Goal: Information Seeking & Learning: Learn about a topic

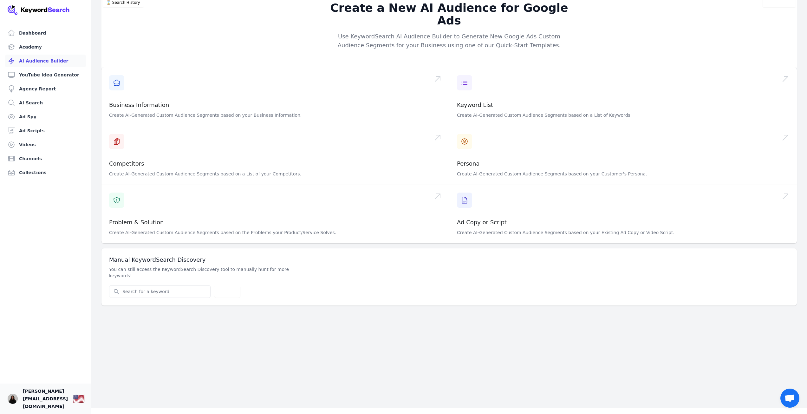
scroll to position [8, 0]
click at [13, 398] on img "Open user button" at bounding box center [13, 399] width 10 height 10
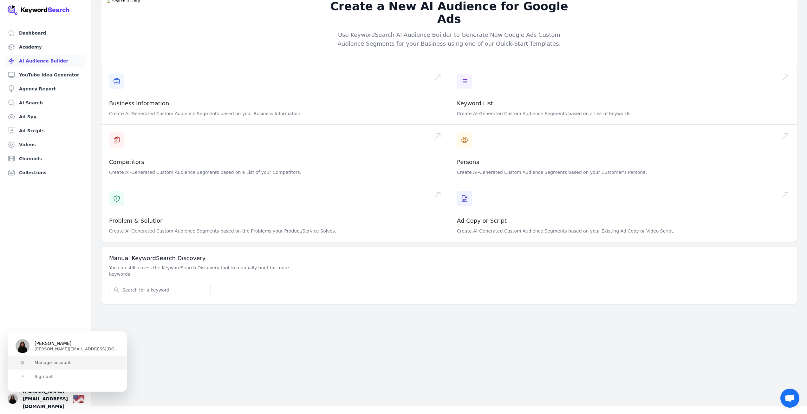
click at [58, 362] on span "Manage account" at bounding box center [53, 362] width 36 height 5
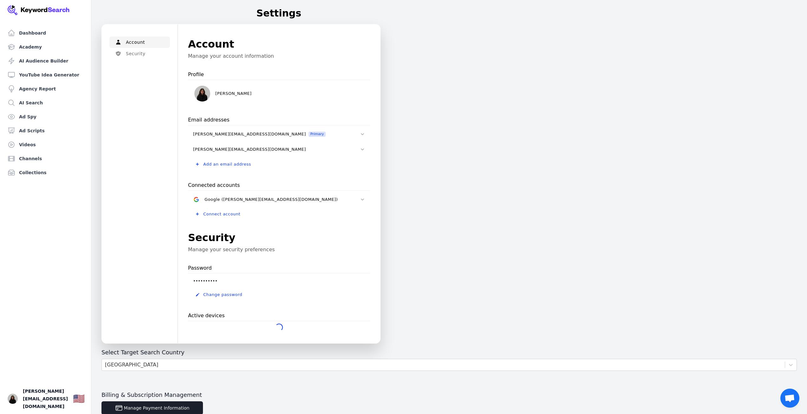
click at [271, 46] on h1 "Account" at bounding box center [279, 43] width 182 height 15
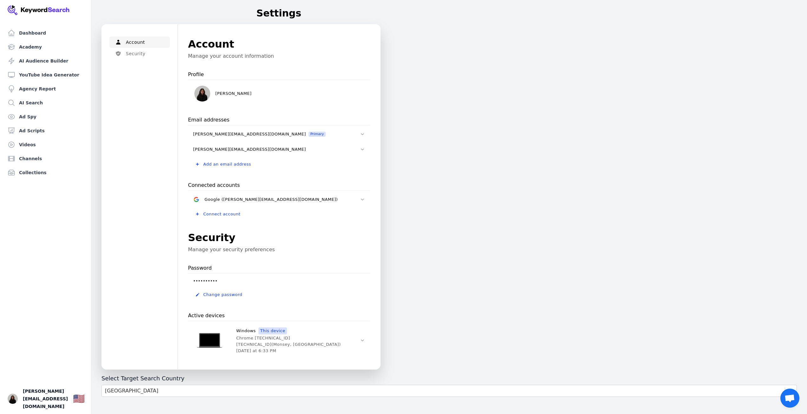
click at [432, 102] on div "Account Security Menu Account Manage your account information Profile Chelsea T…" at bounding box center [449, 254] width 716 height 461
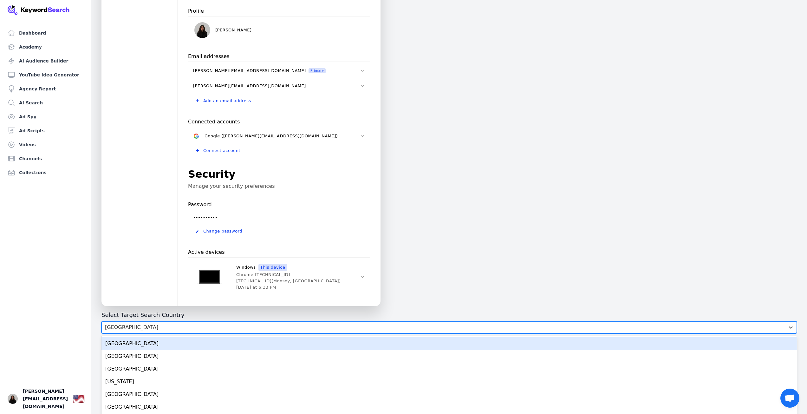
scroll to position [81, 0]
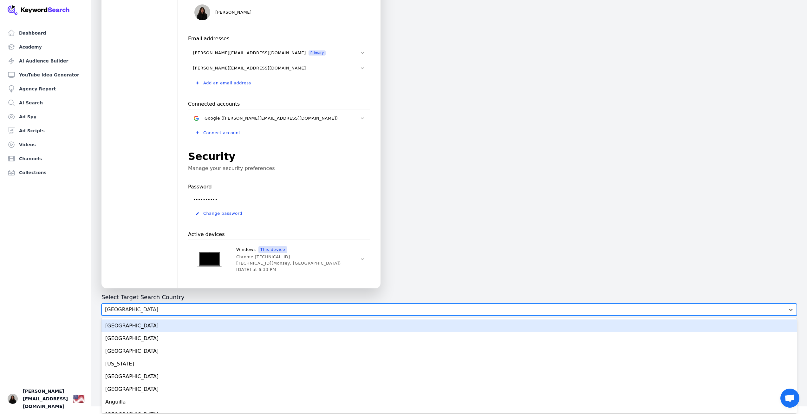
click at [337, 326] on body "Dashboard Academy AI Audience Builder YouTube Idea Generator Agency Report AI S…" at bounding box center [403, 126] width 807 height 414
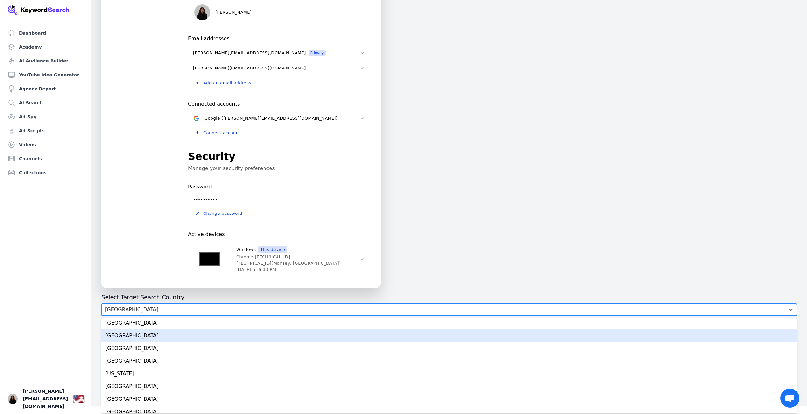
scroll to position [983, 0]
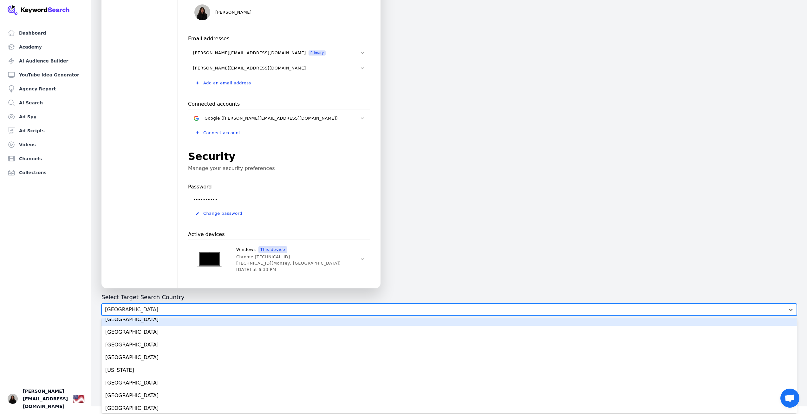
click at [433, 202] on div "Account Security Menu Account Manage your account information Profile Chelsea T…" at bounding box center [449, 173] width 716 height 461
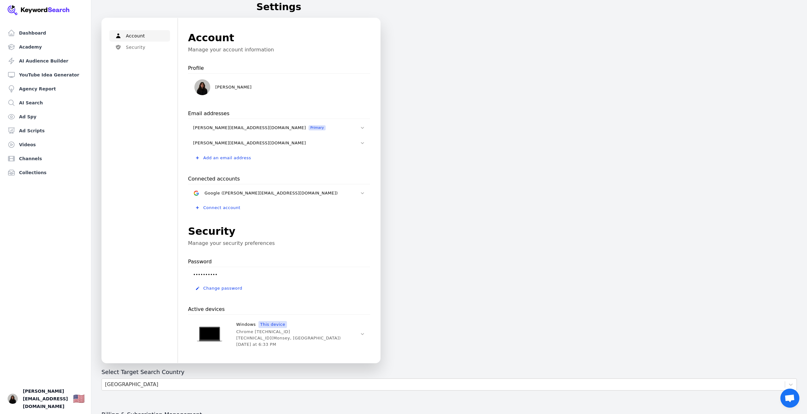
scroll to position [0, 0]
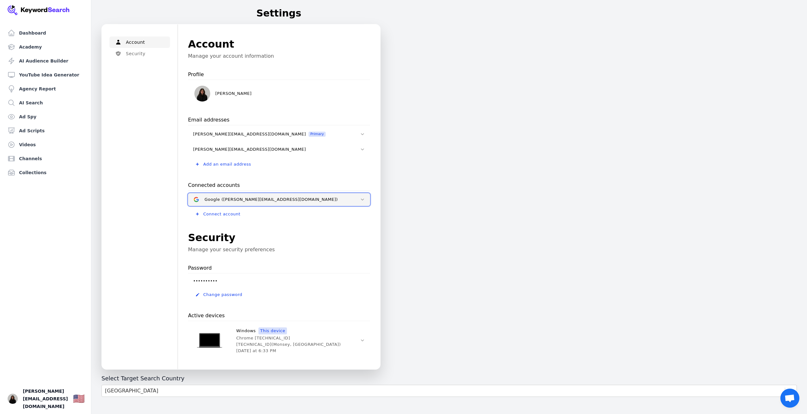
click at [275, 197] on div "Google (chelsea@jacoblevinrad.com)" at bounding box center [271, 199] width 133 height 5
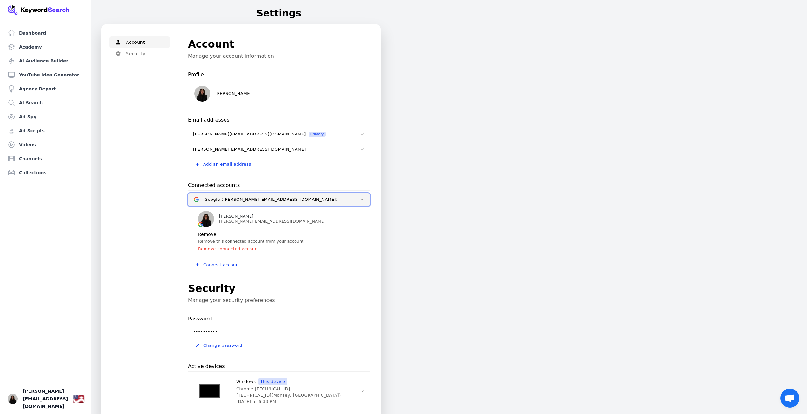
click at [275, 198] on div "Google (chelsea@jacoblevinrad.com)" at bounding box center [271, 199] width 133 height 5
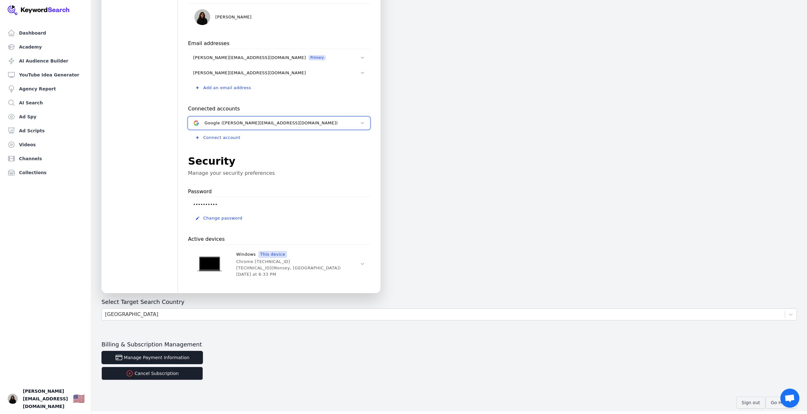
scroll to position [81, 0]
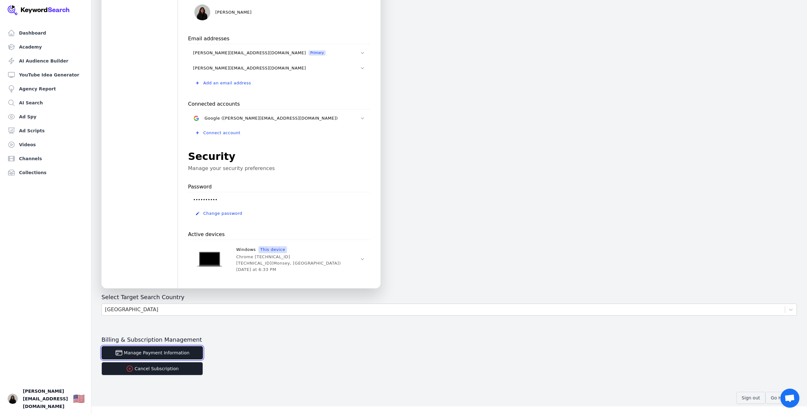
click at [157, 356] on button "Manage Payment Information" at bounding box center [153, 352] width 102 height 13
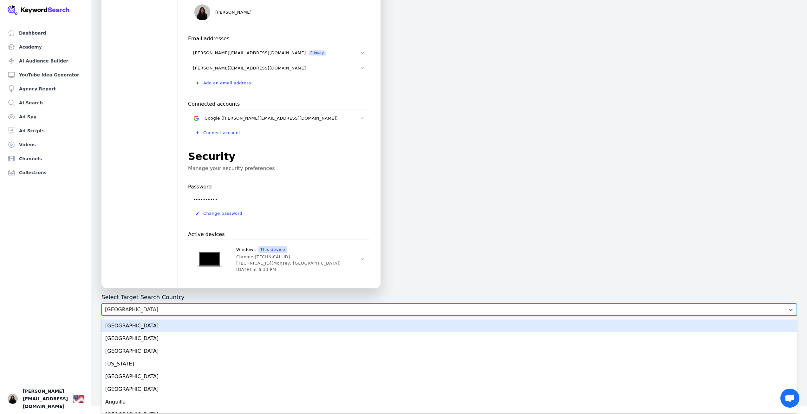
click at [153, 308] on div "United States" at bounding box center [443, 309] width 683 height 11
type input "nig"
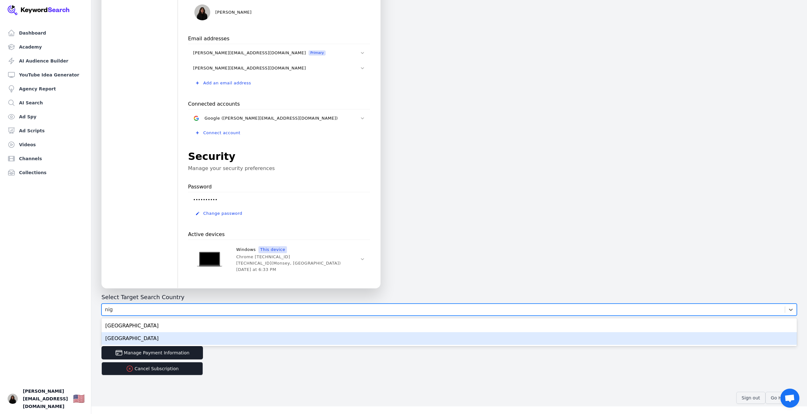
click at [127, 339] on div "Nigeria" at bounding box center [450, 338] width 696 height 13
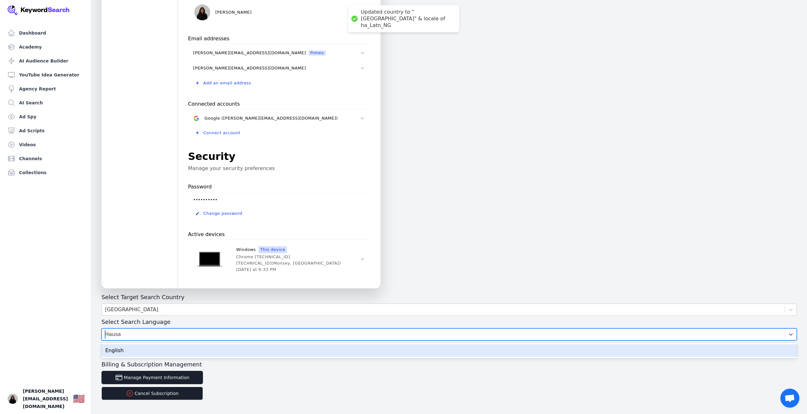
click at [183, 336] on div "Hausa" at bounding box center [443, 334] width 683 height 11
click at [157, 347] on div "English" at bounding box center [450, 350] width 696 height 13
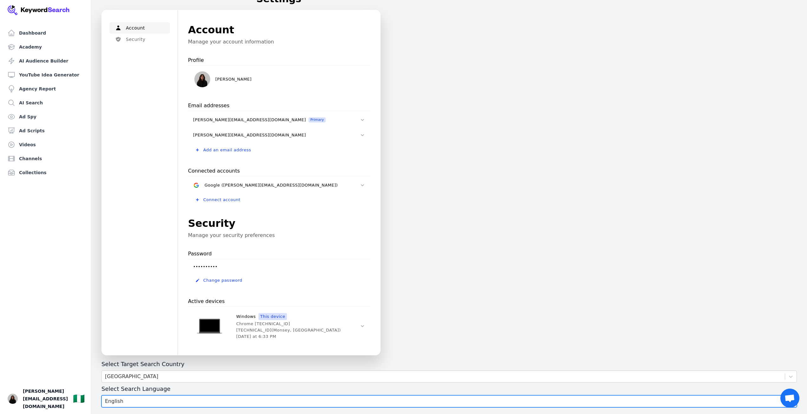
scroll to position [0, 0]
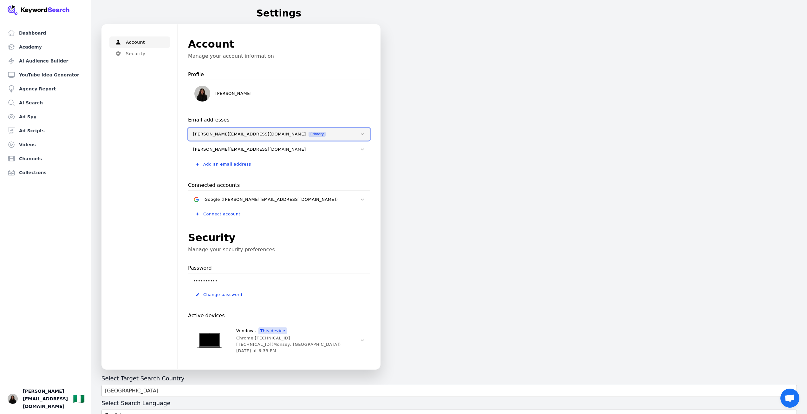
click at [353, 134] on div "chelsea@jacoblevinrad.com Primary" at bounding box center [274, 134] width 162 height 5
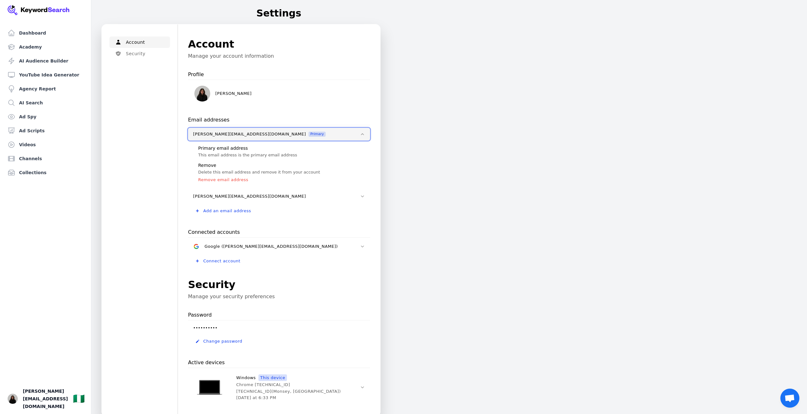
click at [352, 134] on div "chelsea@jacoblevinrad.com Primary" at bounding box center [274, 134] width 162 height 5
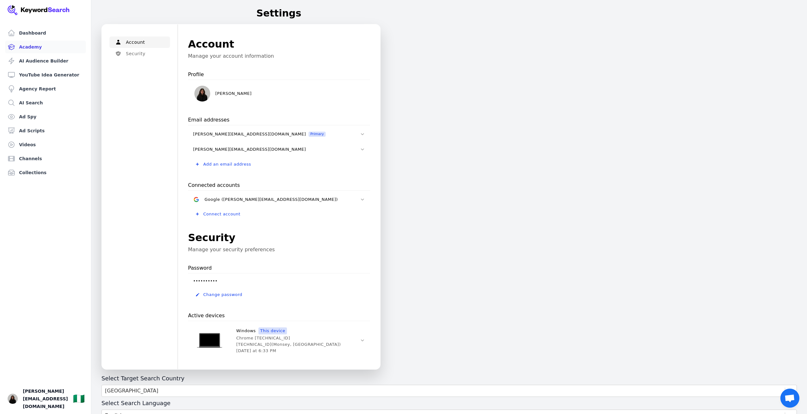
click at [27, 46] on link "Academy" at bounding box center [45, 47] width 81 height 13
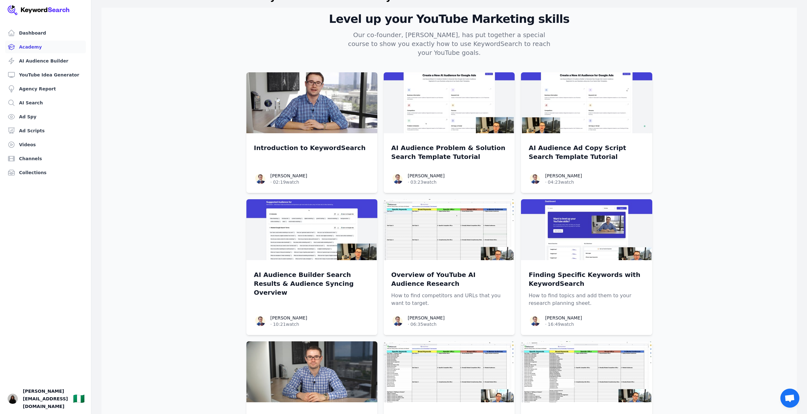
scroll to position [32, 0]
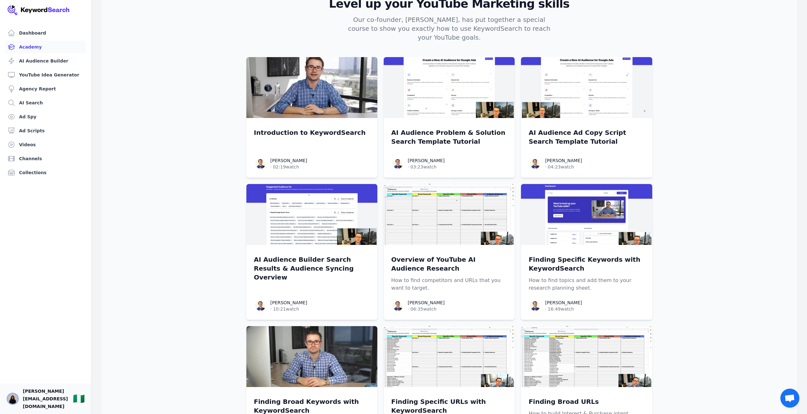
click at [12, 396] on img "Open user button" at bounding box center [13, 399] width 10 height 10
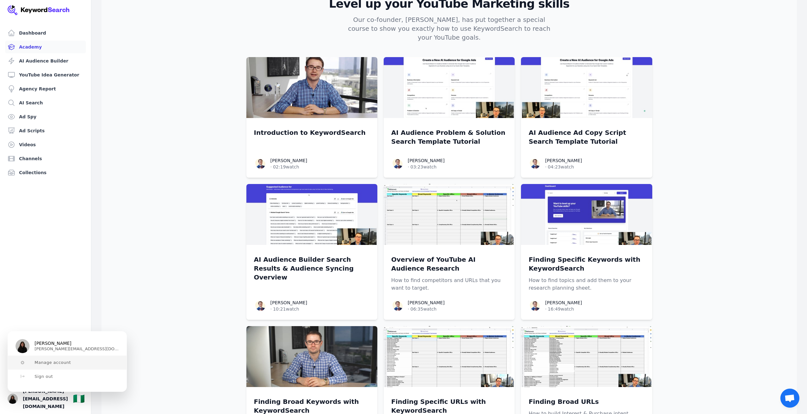
click at [58, 364] on span "Manage account" at bounding box center [53, 362] width 36 height 5
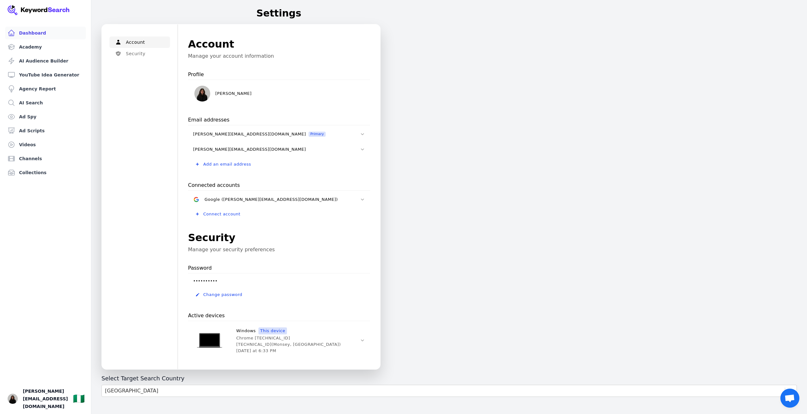
click at [36, 28] on link "Dashboard" at bounding box center [45, 33] width 81 height 13
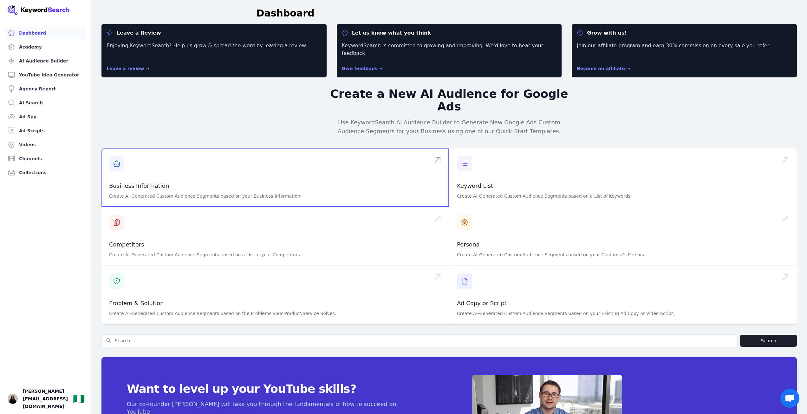
click at [220, 164] on span at bounding box center [276, 177] width 348 height 58
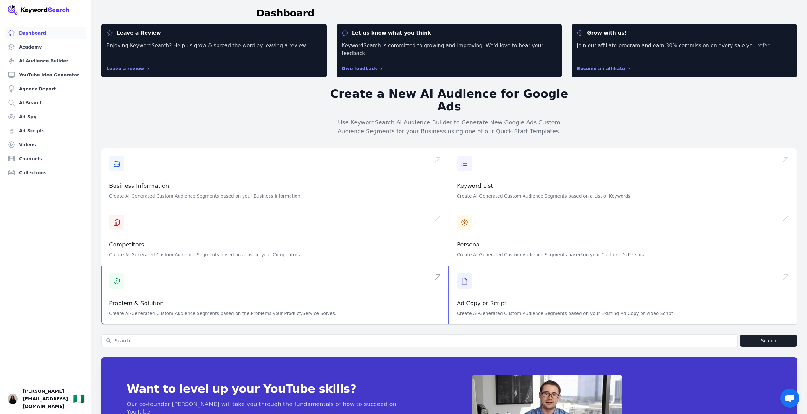
click at [157, 286] on span at bounding box center [276, 295] width 348 height 58
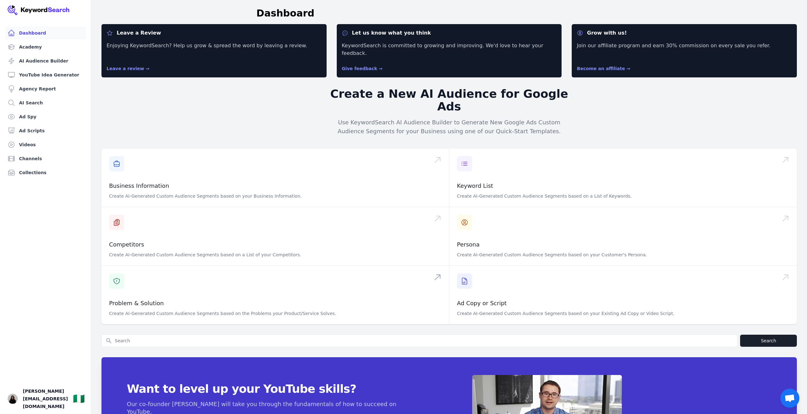
drag, startPoint x: 95, startPoint y: 270, endPoint x: 116, endPoint y: 284, distance: 25.0
click at [137, 288] on div "Leave a Review Enjoying KeywordSearch? Help us grow & spread the word by leavin…" at bounding box center [449, 250] width 716 height 453
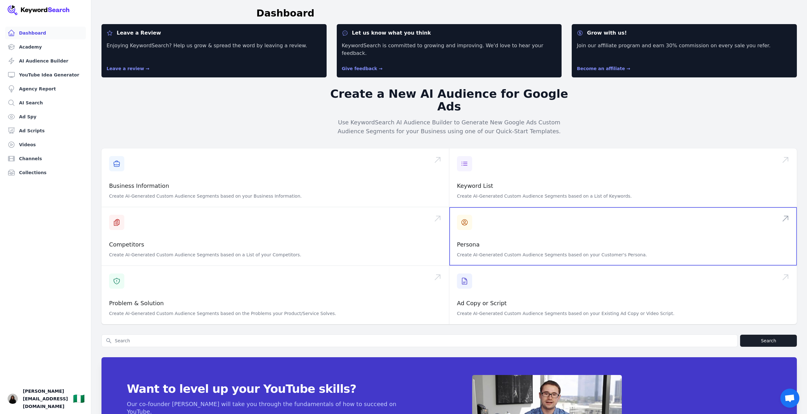
click at [489, 226] on span at bounding box center [623, 236] width 348 height 58
click at [495, 174] on span at bounding box center [623, 177] width 348 height 58
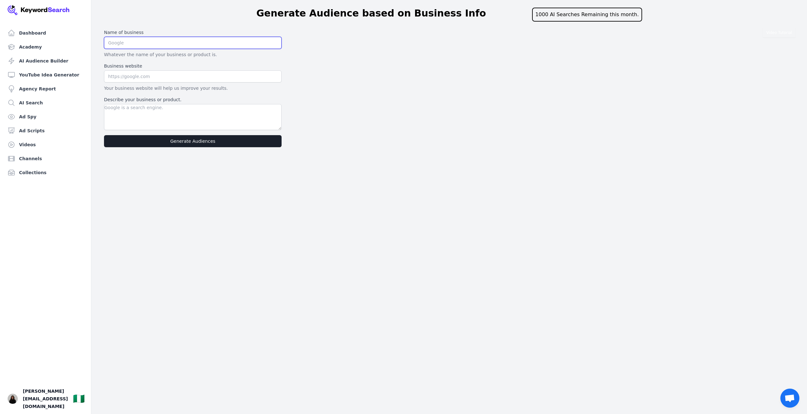
click at [125, 41] on input "text" at bounding box center [193, 43] width 178 height 12
click at [118, 46] on input "CPK Community" at bounding box center [193, 43] width 178 height 12
click at [135, 41] on input "CPK Signal Community" at bounding box center [193, 43] width 178 height 12
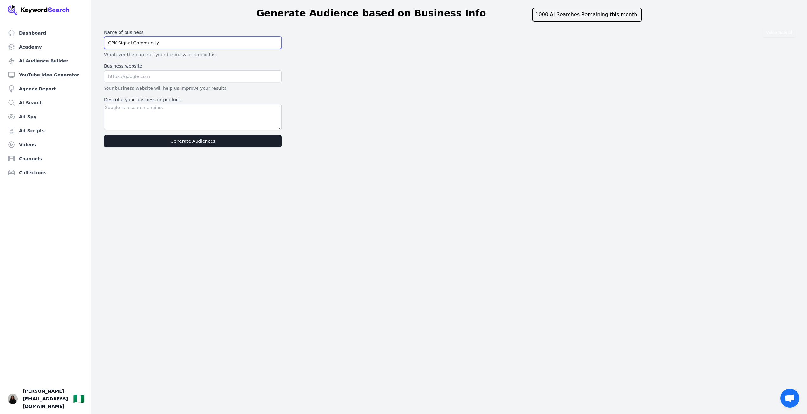
paste input "RYPTO PROFIT KIT SIGNAL COMMUNITY"
type input "CRYPTO PROFIT KIT SIGNAL COMMUNITY"
click at [151, 77] on input "text" at bounding box center [193, 76] width 178 height 12
click at [161, 71] on input "text" at bounding box center [193, 76] width 178 height 12
paste input "https://cpktraining.com.ng/"
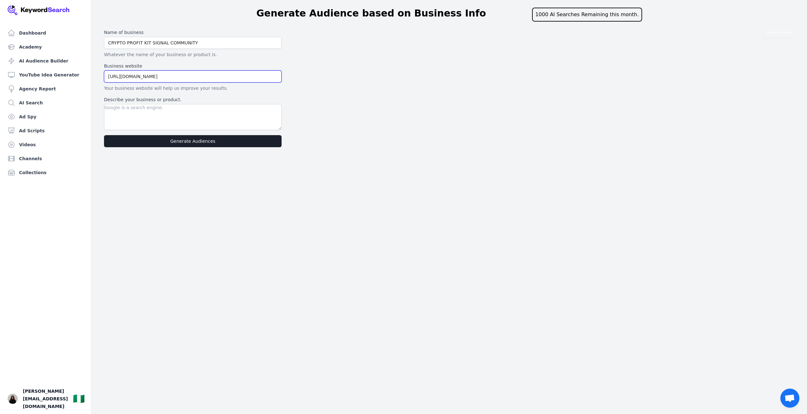
type input "https://cpktraining.com.ng/"
click at [136, 113] on textarea "Describe your business or product." at bounding box center [193, 117] width 178 height 26
click at [132, 110] on textarea "Describe your business or product." at bounding box center [193, 117] width 178 height 26
paste textarea "s led by Jackto Precious, a former affiliate marketer turned crypto coach who b…"
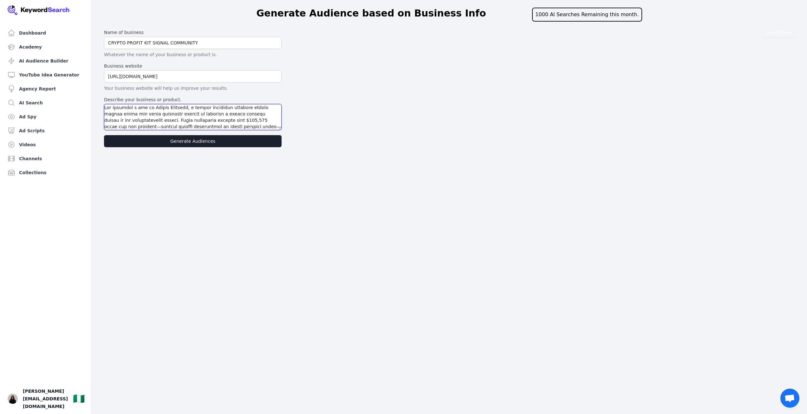
click at [132, 107] on textarea "Describe your business or product." at bounding box center [193, 117] width 178 height 26
type textarea "Our business ss led by Jackto Precious, a former affiliate marketer turned cryp…"
click at [193, 144] on button "Generate Audiences" at bounding box center [193, 141] width 178 height 12
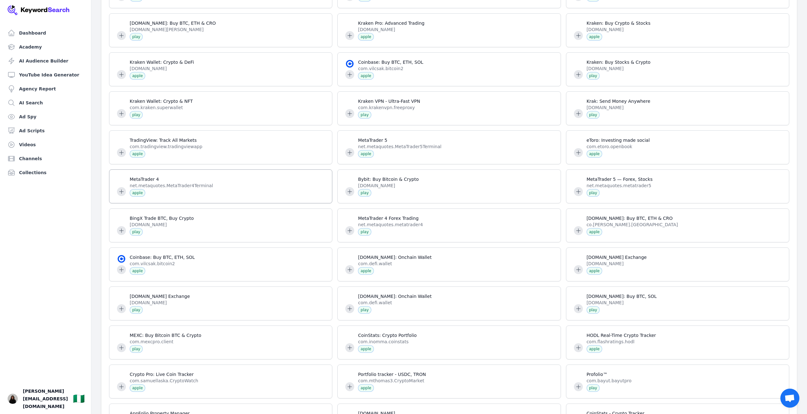
scroll to position [412, 0]
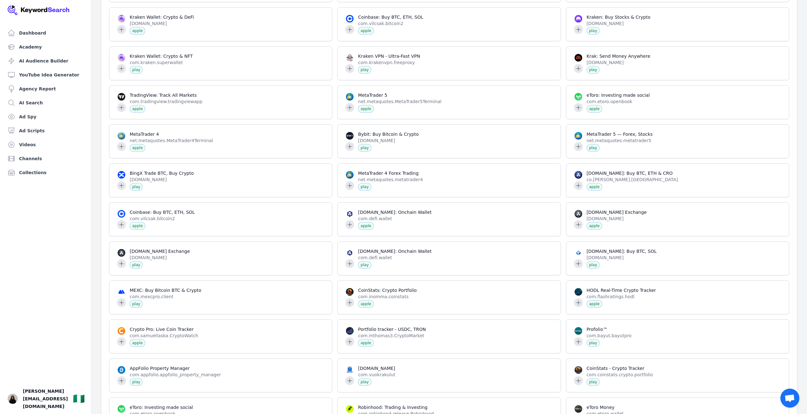
drag, startPoint x: 807, startPoint y: 25, endPoint x: 812, endPoint y: 49, distance: 24.0
click at [784, 55] on span at bounding box center [678, 63] width 223 height 33
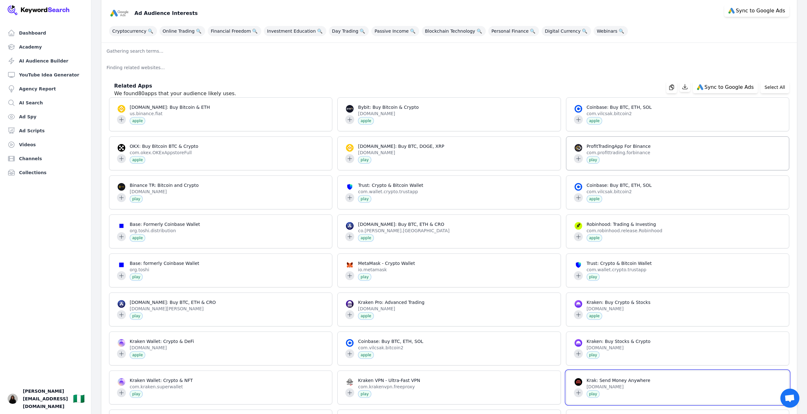
scroll to position [32, 0]
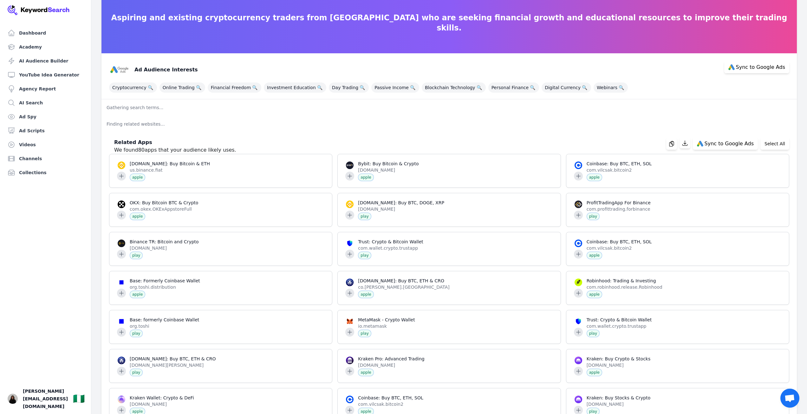
click at [609, 113] on p "Gathering search terms..." at bounding box center [450, 107] width 696 height 16
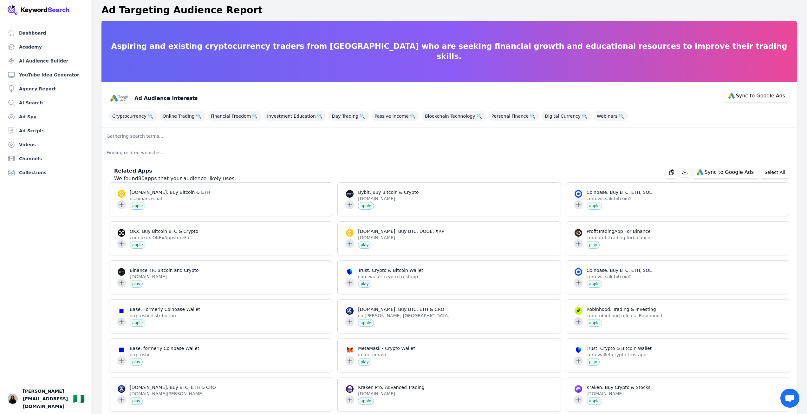
scroll to position [0, 0]
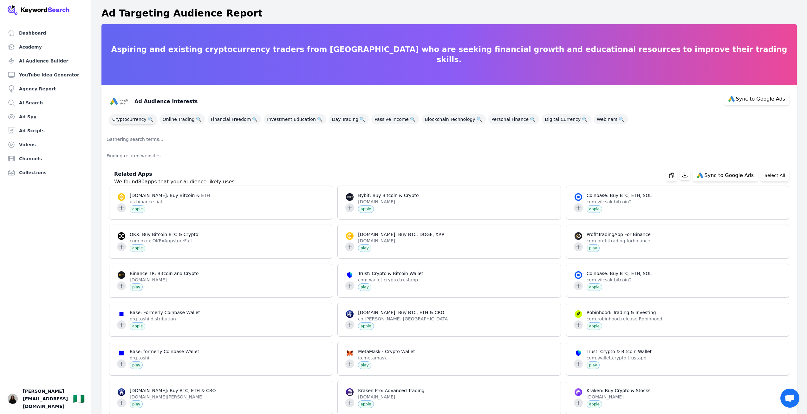
click at [134, 118] on span "Cryptocurrency 🔍" at bounding box center [133, 119] width 48 height 10
click at [184, 123] on span "Online Trading 🔍" at bounding box center [183, 119] width 46 height 10
click at [342, 123] on span "Day Trading 🔍" at bounding box center [349, 119] width 40 height 10
click at [298, 122] on span "Investment Education 🔍" at bounding box center [295, 119] width 62 height 10
click at [549, 121] on span "Digital Currency 🔍" at bounding box center [566, 119] width 49 height 10
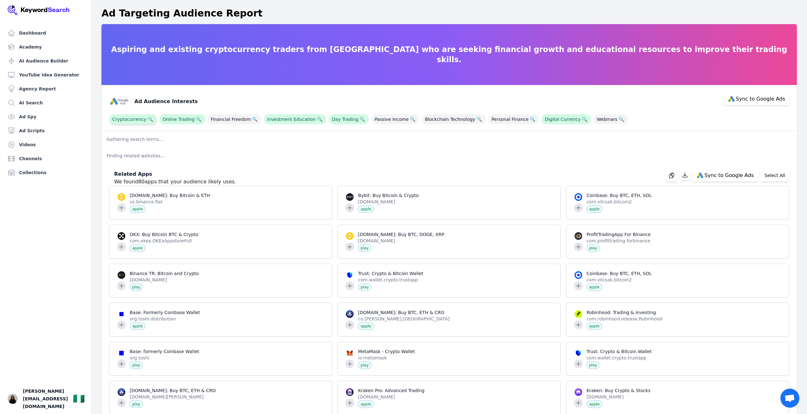
click at [133, 119] on span "Cryptocurrency 🔍" at bounding box center [133, 119] width 48 height 10
click at [177, 119] on span "Online Trading 🔍" at bounding box center [183, 119] width 46 height 10
click at [295, 121] on span "Investment Education 🔍" at bounding box center [295, 119] width 62 height 10
click at [358, 121] on span "🔍" at bounding box center [362, 119] width 8 height 9
click at [341, 117] on span "Day Trading 🔍" at bounding box center [349, 119] width 40 height 10
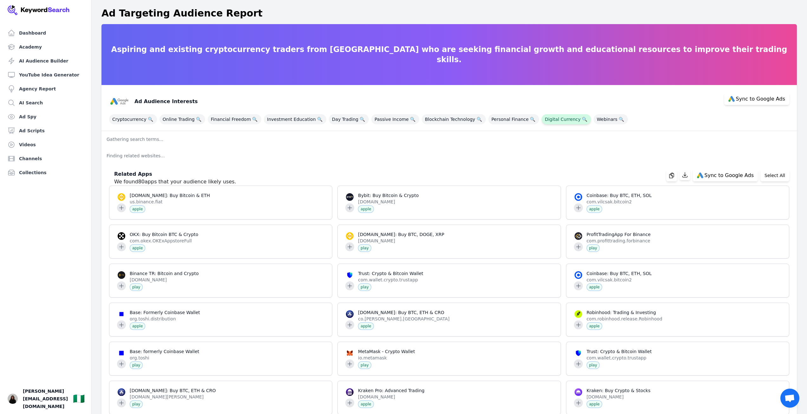
click at [542, 118] on span "Digital Currency 🔍" at bounding box center [566, 119] width 49 height 10
click at [149, 120] on span "🔍" at bounding box center [151, 119] width 8 height 9
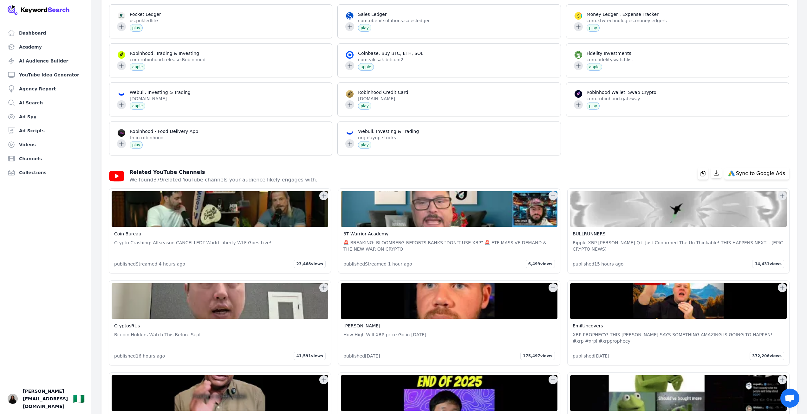
scroll to position [1129, 0]
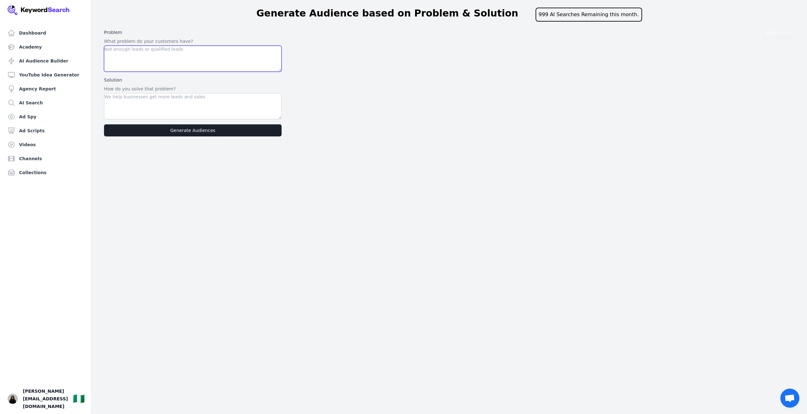
click at [154, 54] on textarea at bounding box center [193, 59] width 178 height 26
paste textarea "Many people are frustrated with traditional financial advice and strategies tha…"
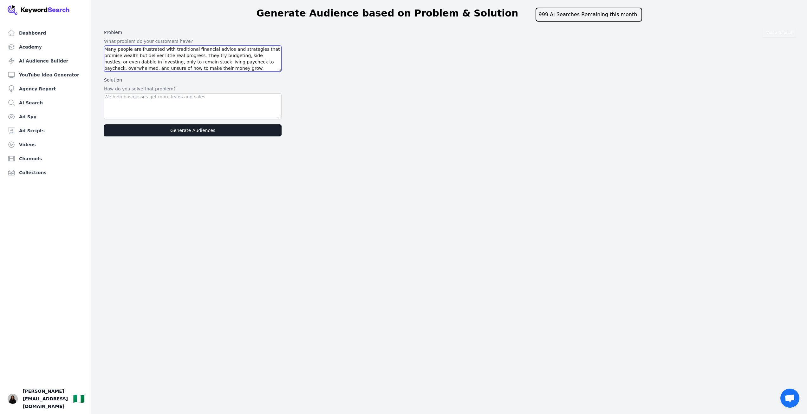
scroll to position [19, 0]
type textarea "Many people are frustrated with traditional financial advice and strategies tha…"
click at [146, 102] on textarea at bounding box center [193, 106] width 178 height 26
paste textarea "The CPK Masterclass solves this by offering a clear, beginner-friendly, and pro…"
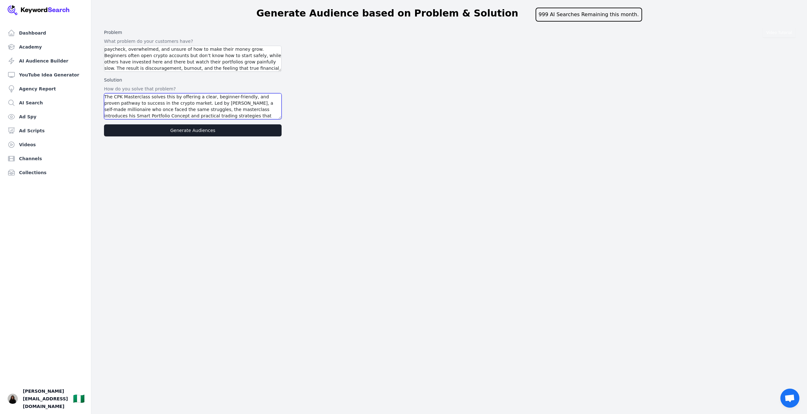
scroll to position [25, 0]
type textarea "The CPK Masterclass solves this by offering a clear, beginner-friendly, and pro…"
click at [168, 131] on button "Generate Audiences" at bounding box center [193, 130] width 178 height 12
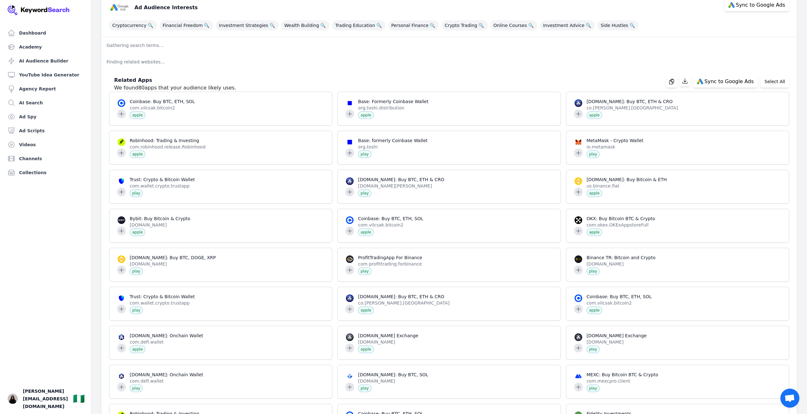
scroll to position [95, 0]
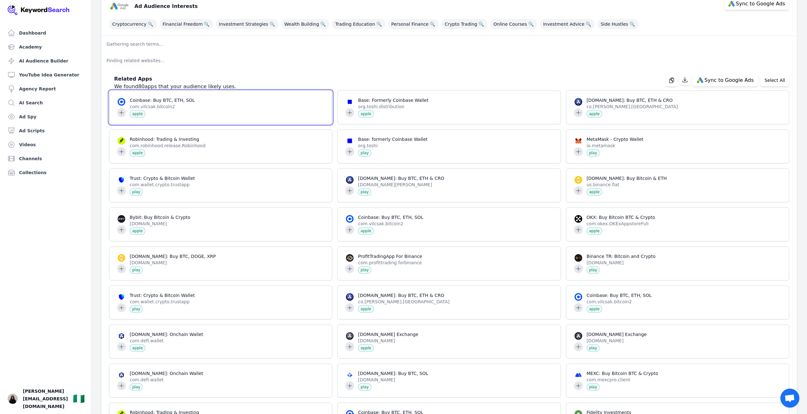
click at [123, 111] on span at bounding box center [220, 107] width 223 height 33
click at [121, 114] on span at bounding box center [220, 107] width 223 height 33
click at [247, 104] on span at bounding box center [220, 107] width 223 height 33
click at [294, 114] on span at bounding box center [220, 107] width 223 height 33
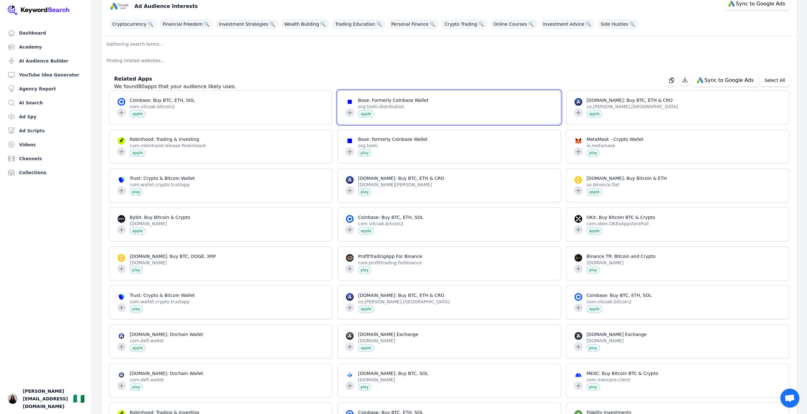
click at [442, 122] on span at bounding box center [449, 107] width 223 height 33
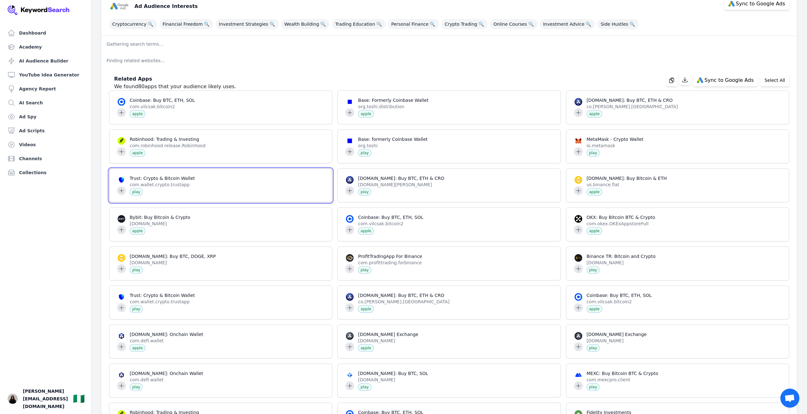
click at [123, 191] on span at bounding box center [220, 185] width 223 height 33
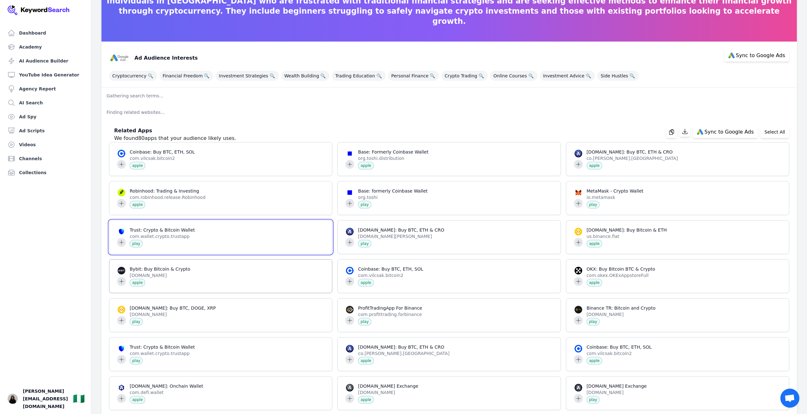
scroll to position [0, 0]
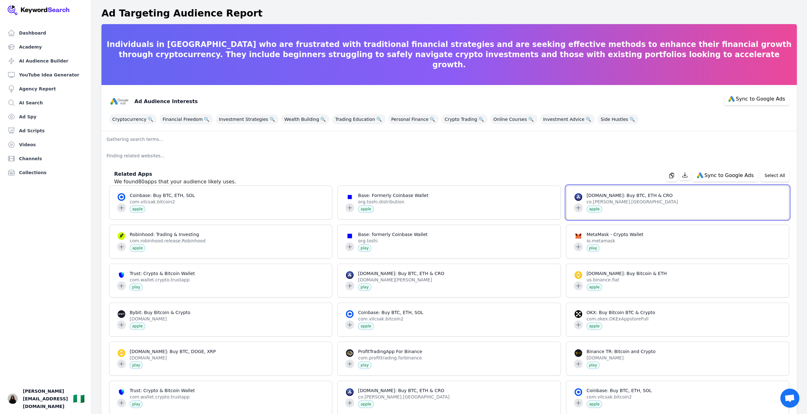
click at [638, 200] on span at bounding box center [678, 202] width 223 height 33
click at [477, 119] on span "🔍" at bounding box center [481, 119] width 8 height 9
click at [401, 160] on p "Finding related websites..." at bounding box center [450, 155] width 696 height 16
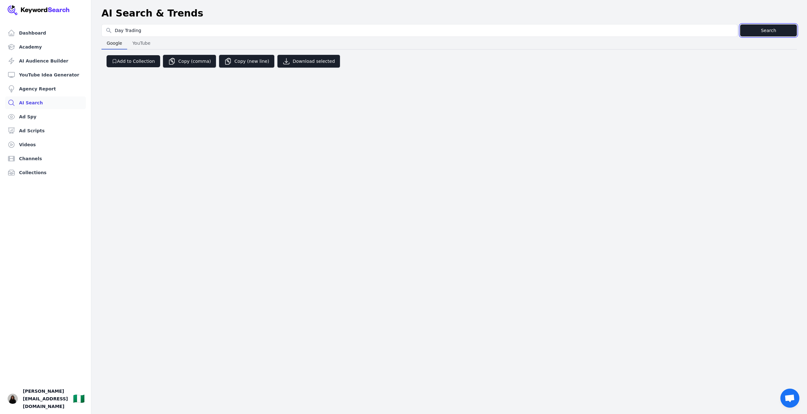
click at [752, 34] on button "Search" at bounding box center [768, 30] width 57 height 12
click at [786, 23] on header "AI Search & Trends" at bounding box center [449, 14] width 716 height 22
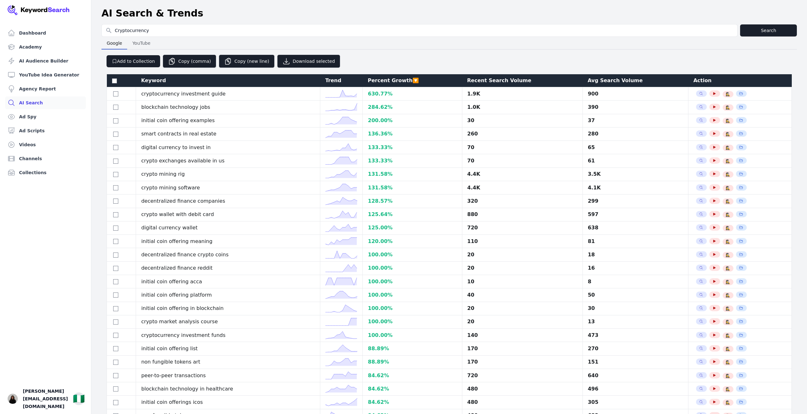
select select "50"
click at [381, 53] on div "Add to Collection Copy (comma) Copy (new line) Download selected" at bounding box center [450, 58] width 696 height 18
click at [480, 82] on div "Recent Search Volume" at bounding box center [522, 81] width 110 height 8
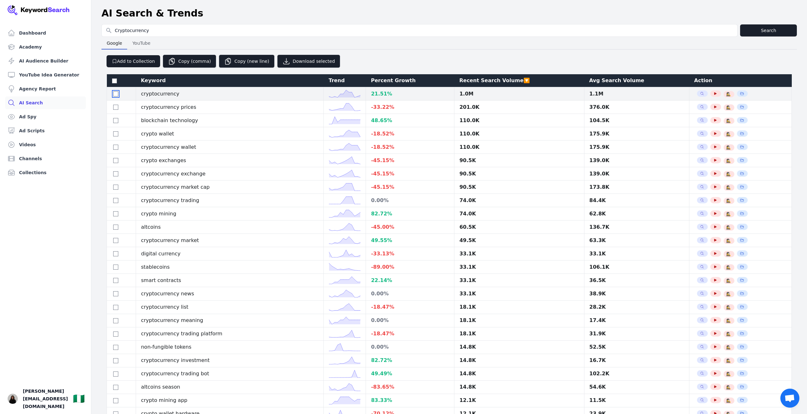
click at [115, 95] on input "checkbox" at bounding box center [115, 93] width 5 height 5
checkbox input "true"
click at [371, 79] on div "Percent Growth" at bounding box center [410, 81] width 78 height 8
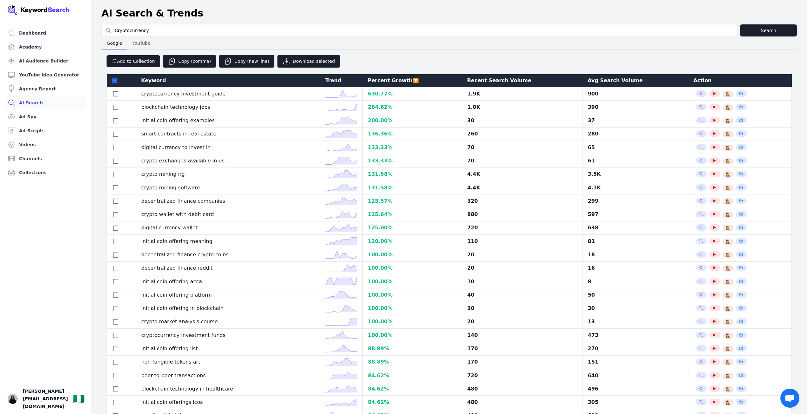
click at [335, 83] on div "Trend" at bounding box center [341, 81] width 32 height 8
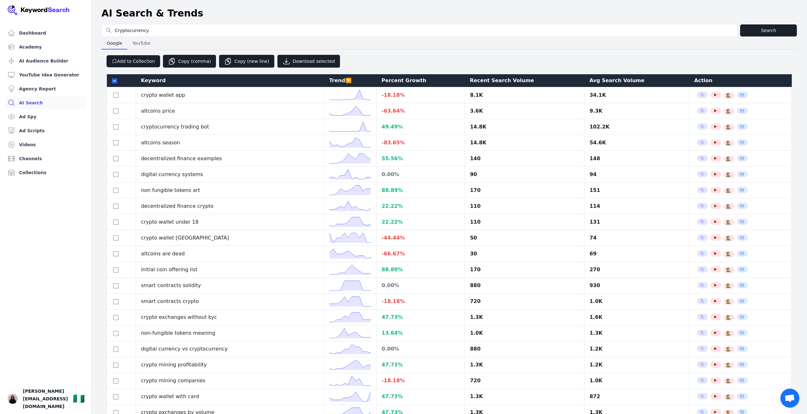
click at [601, 81] on div "Avg Search Volume" at bounding box center [637, 81] width 95 height 8
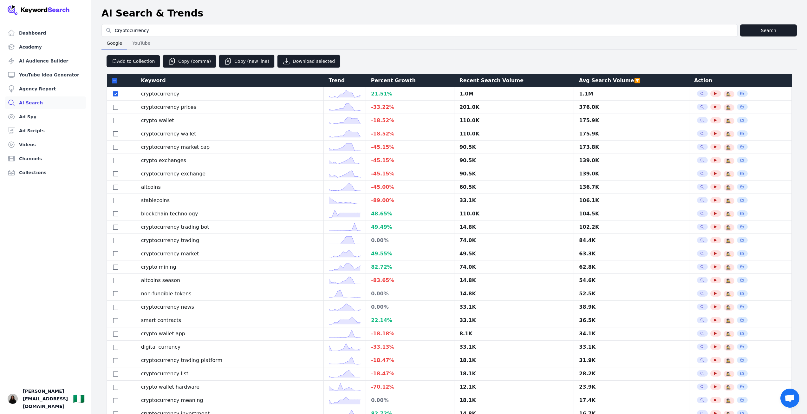
click at [694, 80] on div "Action" at bounding box center [740, 81] width 93 height 8
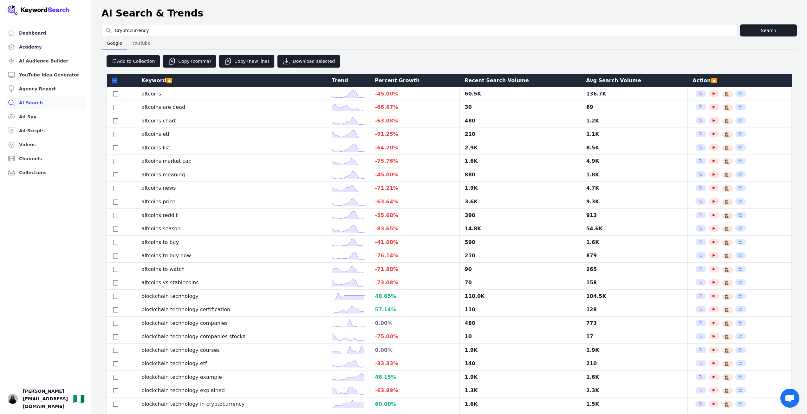
click at [143, 40] on span "YouTube" at bounding box center [141, 43] width 23 height 9
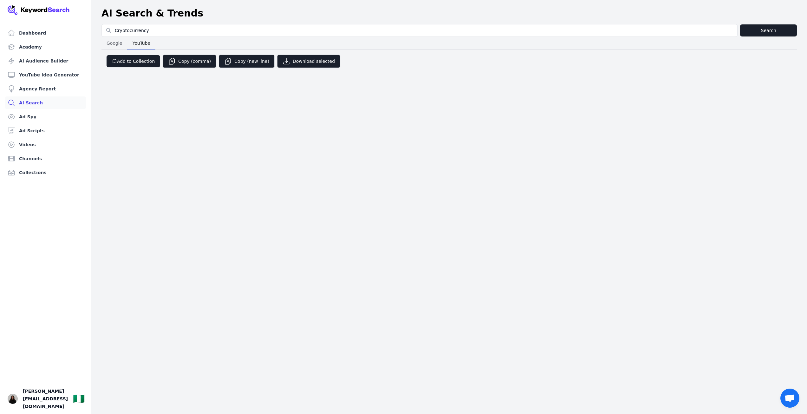
click at [115, 45] on span "Google" at bounding box center [114, 43] width 21 height 9
select select "50"
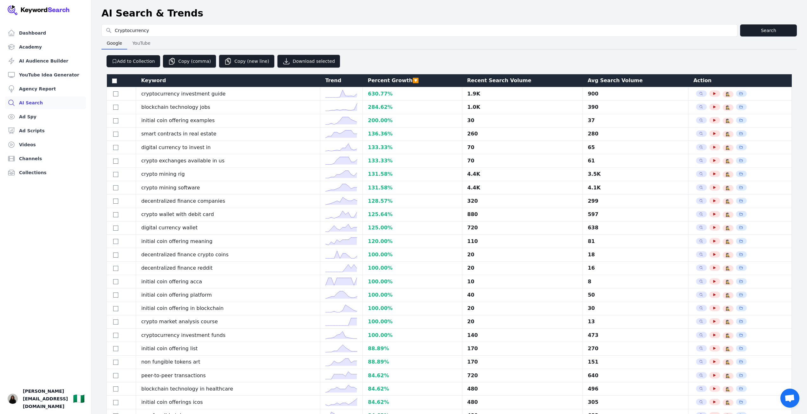
click at [145, 46] on span "YouTube" at bounding box center [141, 43] width 23 height 9
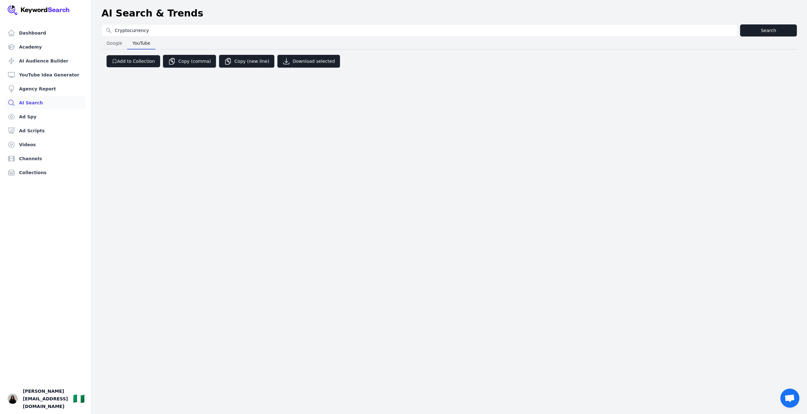
click at [117, 42] on span "Google" at bounding box center [114, 43] width 21 height 9
select select "50"
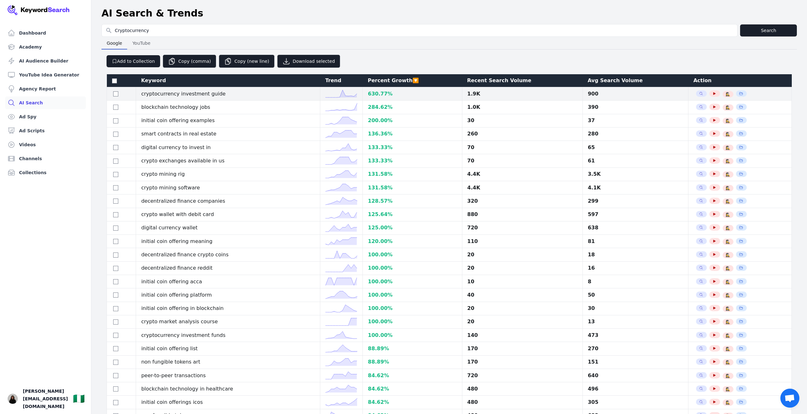
click at [112, 94] on div at bounding box center [121, 94] width 19 height 8
click at [116, 96] on input "checkbox" at bounding box center [115, 93] width 5 height 5
checkbox input "true"
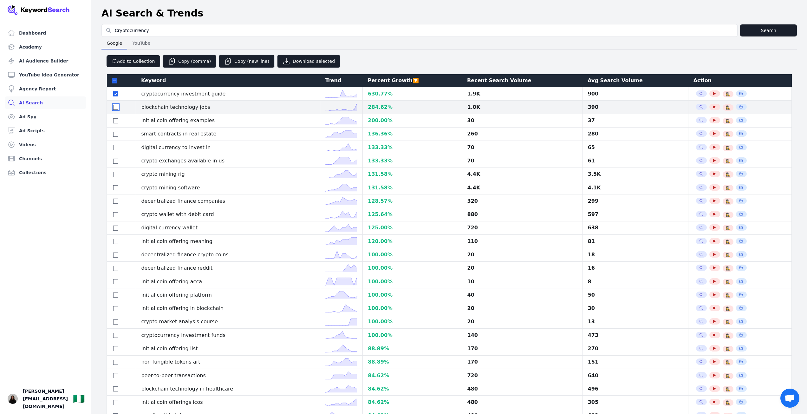
click at [116, 107] on input "checkbox" at bounding box center [115, 107] width 5 height 5
checkbox input "true"
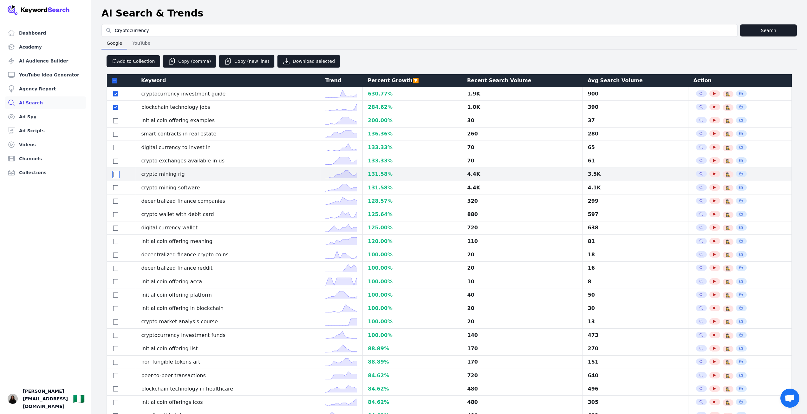
click at [116, 175] on input "checkbox" at bounding box center [115, 174] width 5 height 5
checkbox input "true"
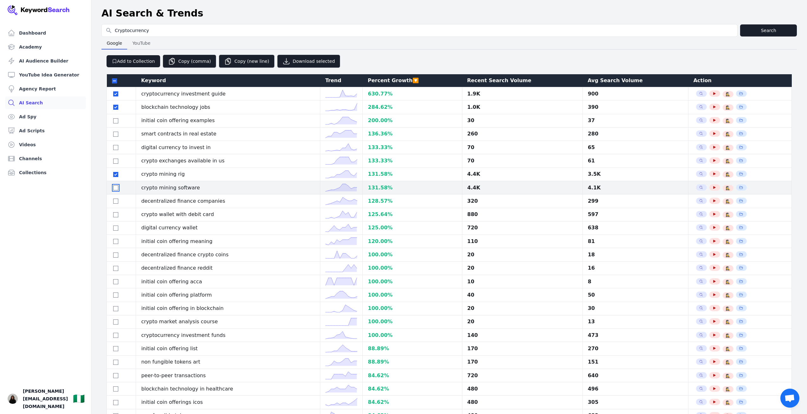
click at [114, 186] on input "checkbox" at bounding box center [115, 187] width 5 height 5
checkbox input "true"
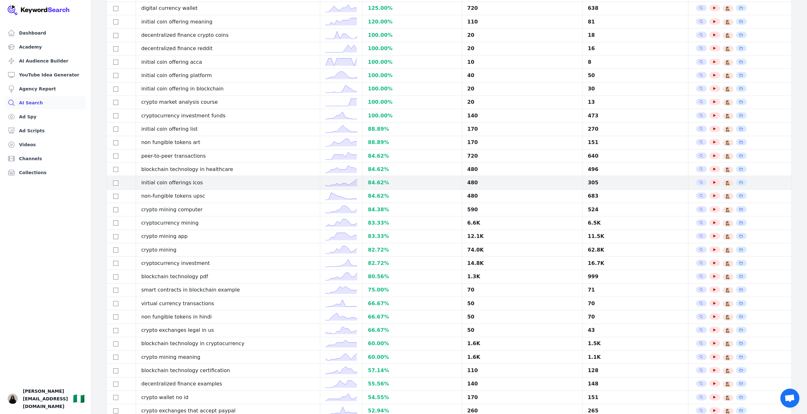
scroll to position [222, 0]
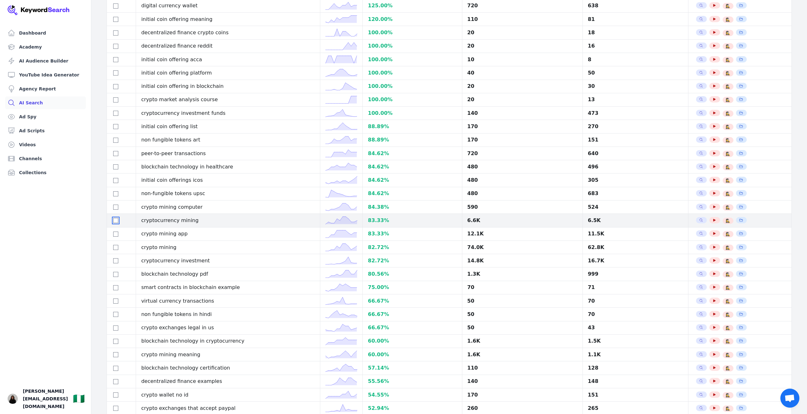
click at [115, 221] on input "checkbox" at bounding box center [115, 220] width 5 height 5
checkbox input "true"
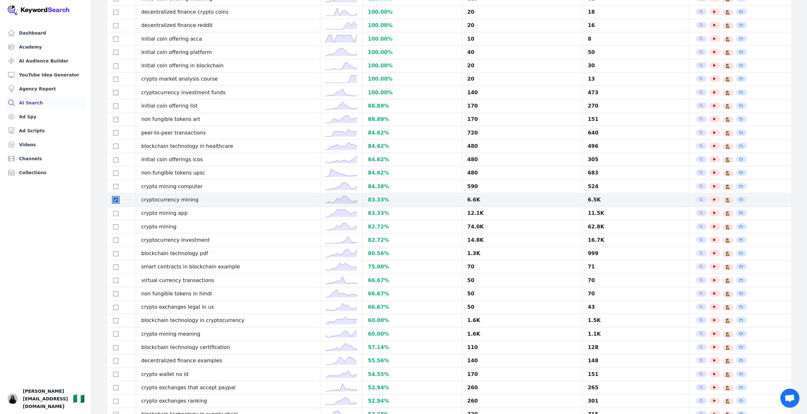
scroll to position [254, 0]
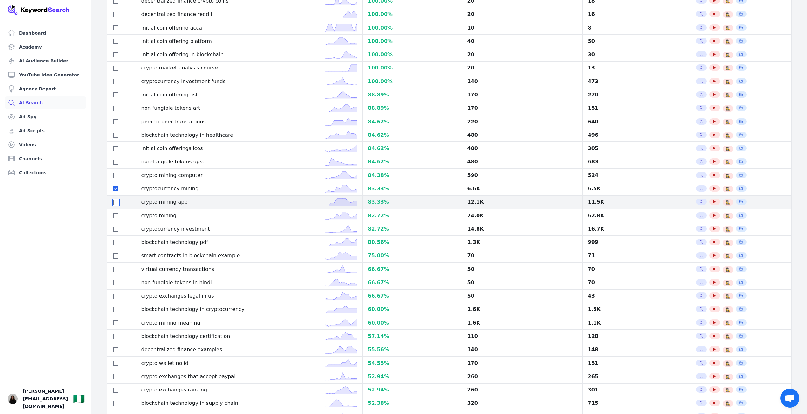
click at [114, 205] on input "checkbox" at bounding box center [115, 202] width 5 height 5
checkbox input "true"
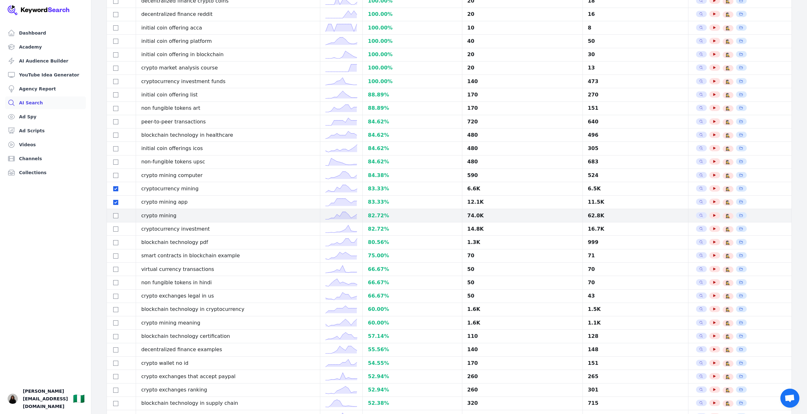
click at [122, 221] on td at bounding box center [121, 215] width 29 height 13
click at [117, 217] on input "checkbox" at bounding box center [115, 215] width 5 height 5
checkbox input "true"
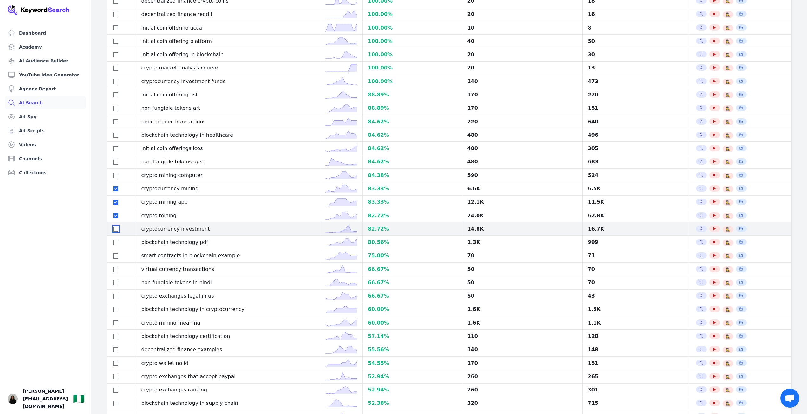
click at [116, 228] on input "checkbox" at bounding box center [115, 228] width 5 height 5
checkbox input "true"
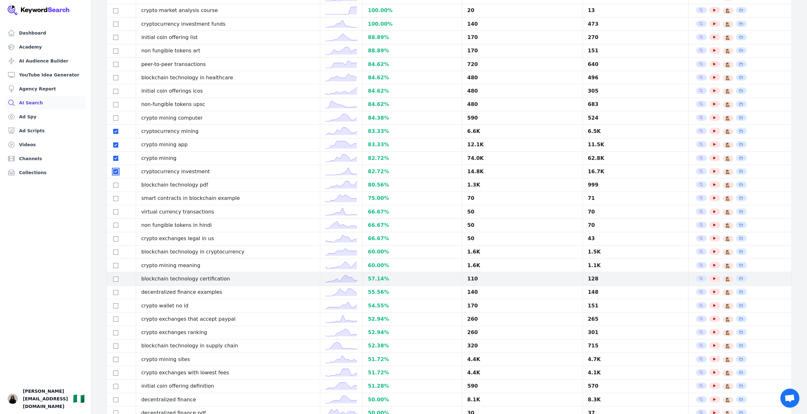
scroll to position [349, 0]
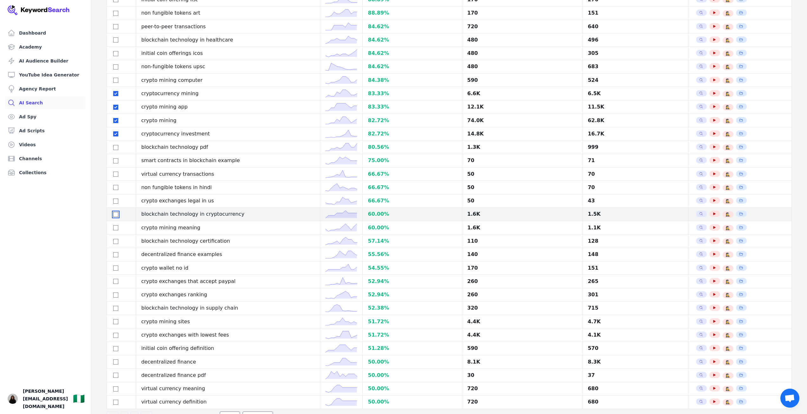
click at [116, 216] on input "checkbox" at bounding box center [115, 214] width 5 height 5
checkbox input "true"
click at [118, 228] on input "checkbox" at bounding box center [115, 227] width 5 height 5
checkbox input "true"
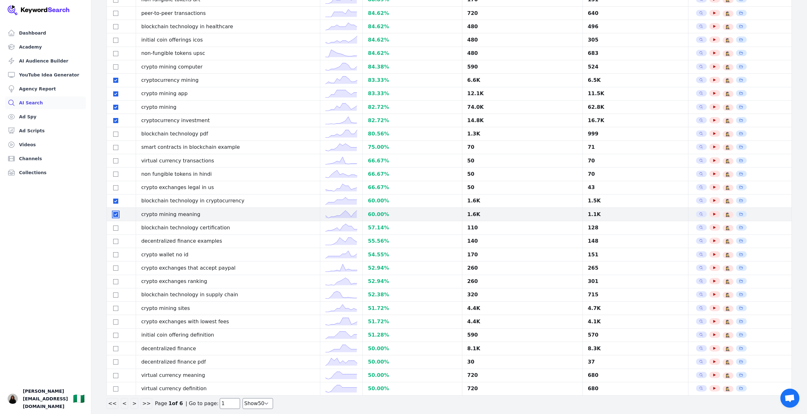
scroll to position [370, 0]
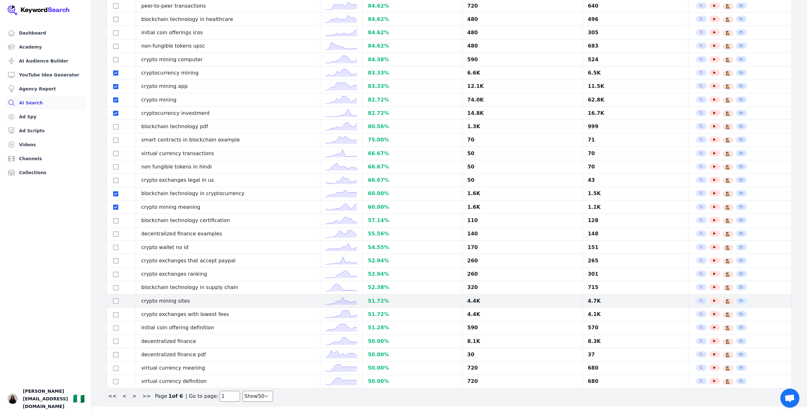
click at [112, 297] on div at bounding box center [121, 301] width 19 height 8
click at [117, 302] on input "checkbox" at bounding box center [115, 300] width 5 height 5
checkbox input "true"
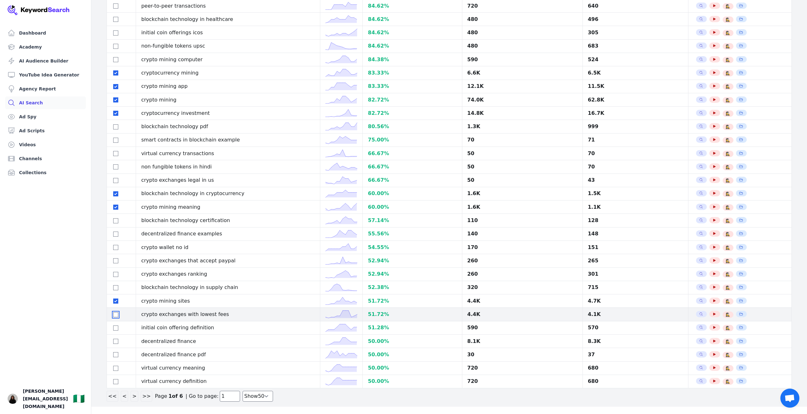
click at [117, 314] on input "checkbox" at bounding box center [115, 314] width 5 height 5
checkbox input "true"
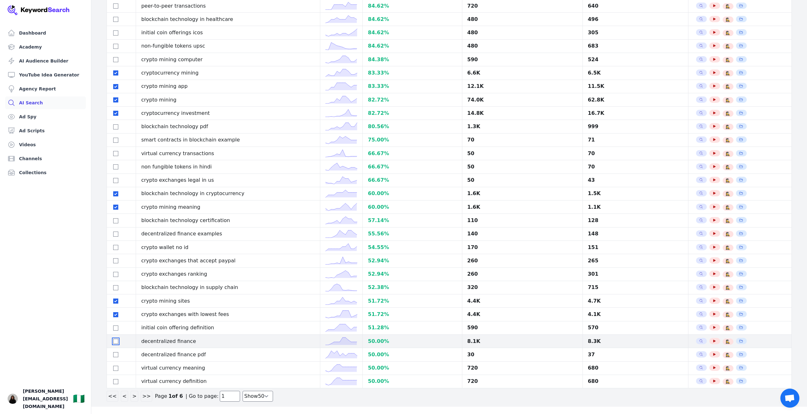
click at [115, 341] on input "checkbox" at bounding box center [115, 341] width 5 height 5
checkbox input "true"
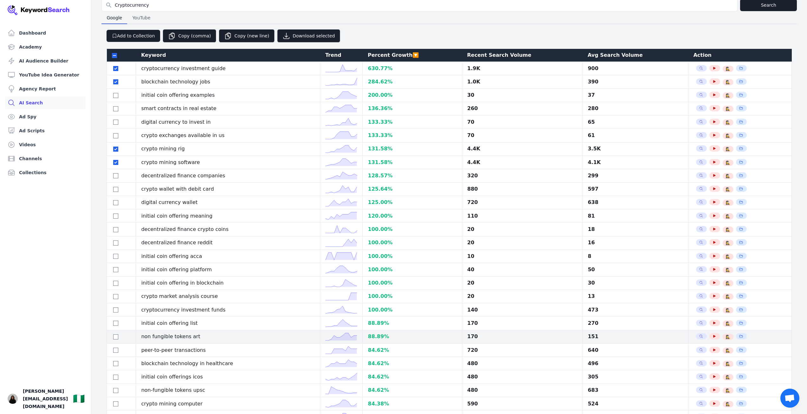
scroll to position [0, 0]
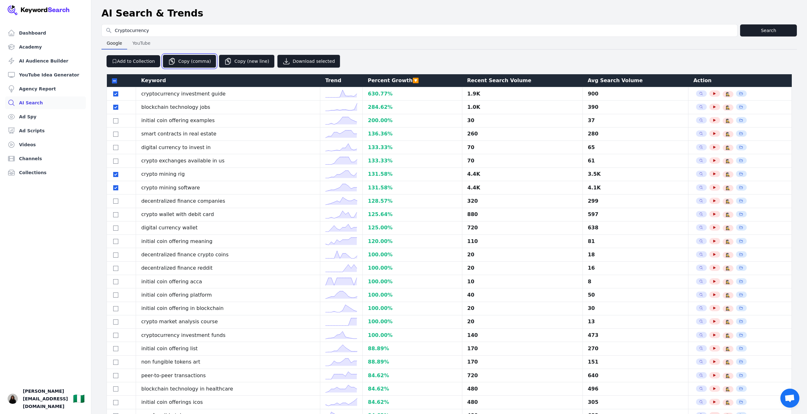
click at [197, 61] on button "Copy (comma)" at bounding box center [190, 61] width 54 height 13
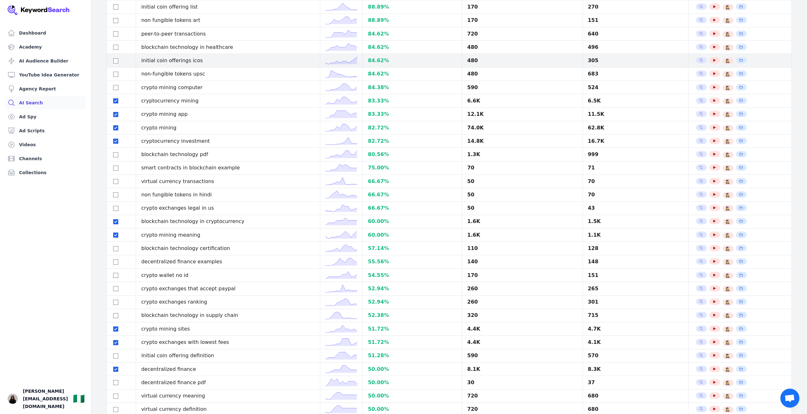
scroll to position [370, 0]
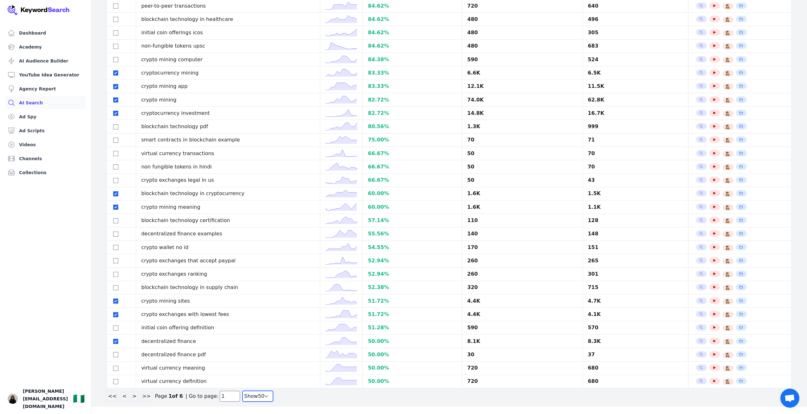
click at [250, 395] on select "Show 30 Show 40 Show 50 Show 100" at bounding box center [258, 396] width 30 height 11
select select "100"
click at [243, 402] on select "Show 30 Show 40 Show 50 Show 100" at bounding box center [258, 396] width 30 height 11
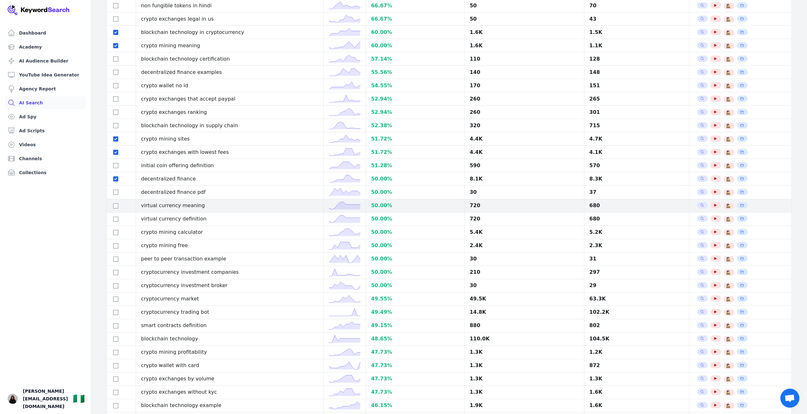
scroll to position [560, 0]
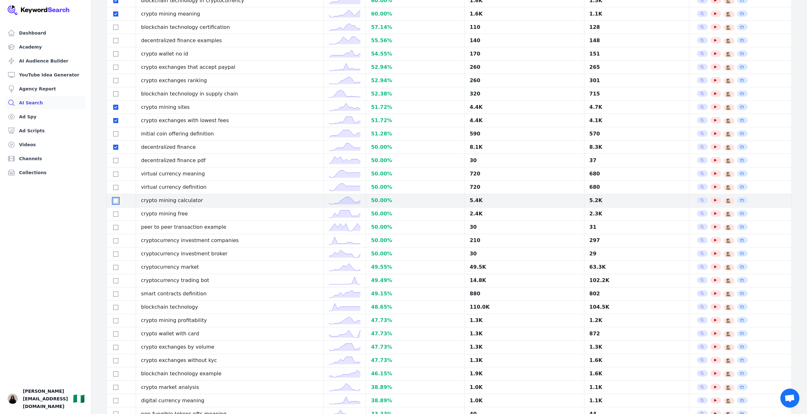
click at [114, 203] on input "checkbox" at bounding box center [115, 200] width 5 height 5
checkbox input "true"
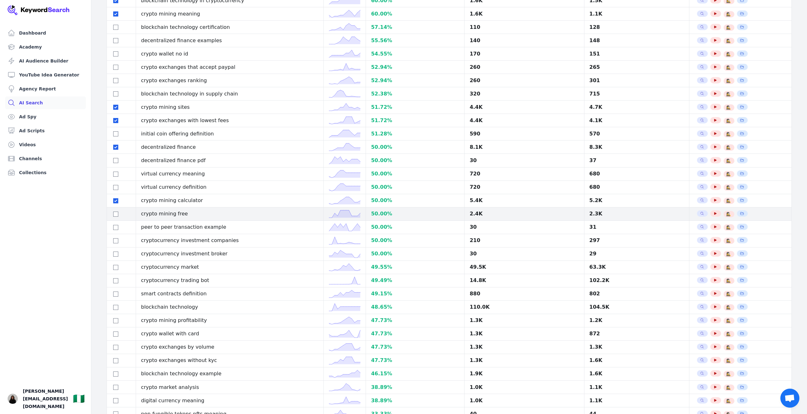
click at [117, 218] on div at bounding box center [121, 214] width 19 height 8
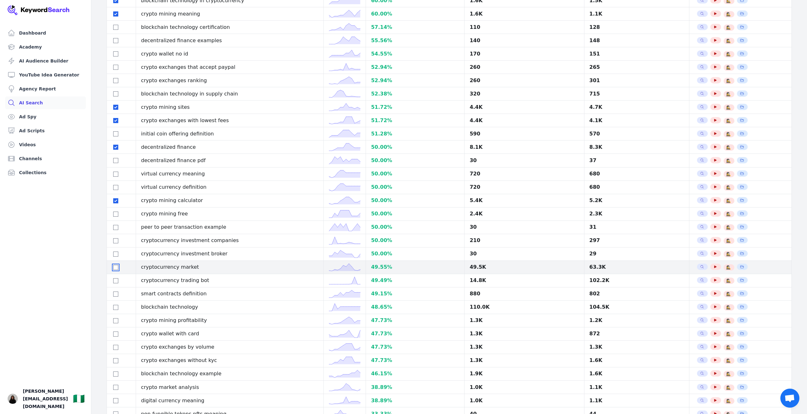
click at [115, 270] on input "checkbox" at bounding box center [115, 267] width 5 height 5
checkbox input "true"
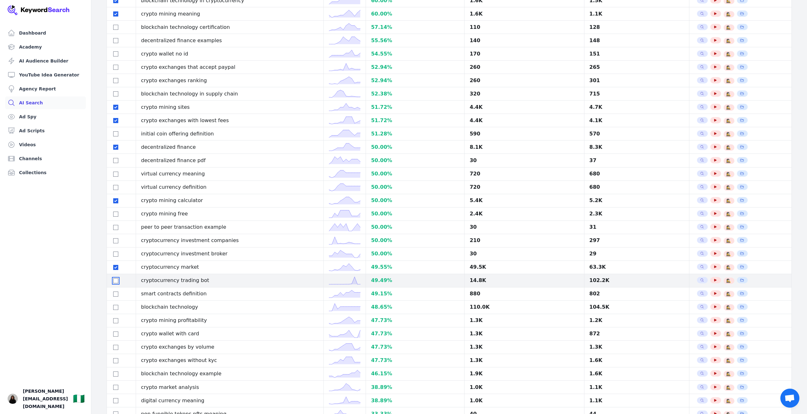
click at [115, 283] on input "checkbox" at bounding box center [115, 280] width 5 height 5
checkbox input "true"
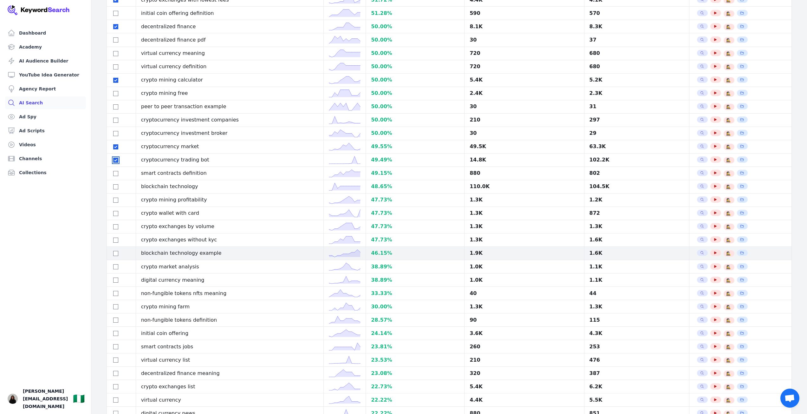
scroll to position [687, 0]
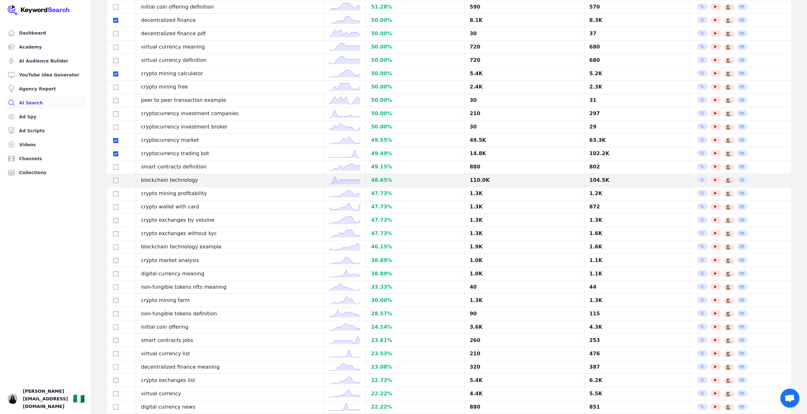
click at [116, 184] on div at bounding box center [121, 180] width 19 height 8
click at [117, 183] on input "checkbox" at bounding box center [115, 180] width 5 height 5
checkbox input "true"
click at [115, 196] on input "checkbox" at bounding box center [115, 193] width 5 height 5
checkbox input "true"
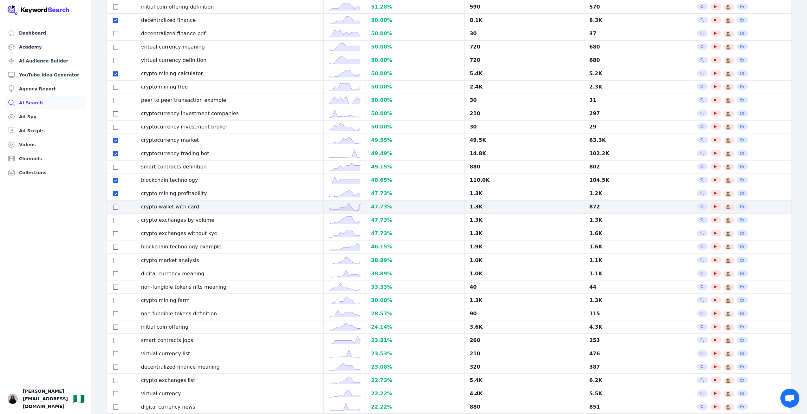
click at [120, 213] on td at bounding box center [121, 206] width 29 height 13
click at [115, 210] on input "checkbox" at bounding box center [115, 207] width 5 height 5
checkbox input "true"
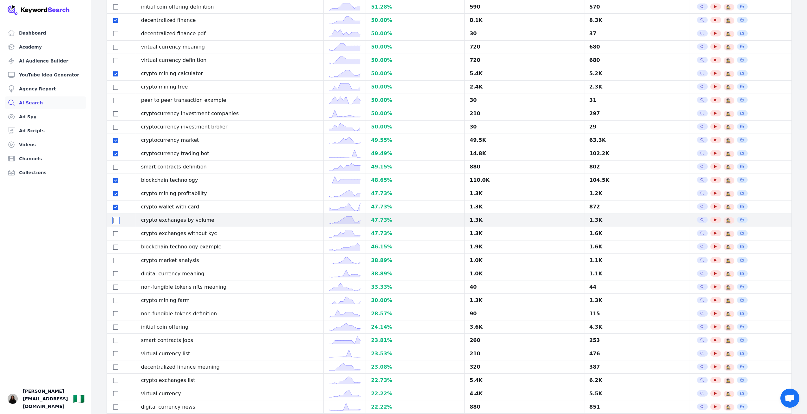
click at [115, 223] on input "checkbox" at bounding box center [115, 220] width 5 height 5
checkbox input "true"
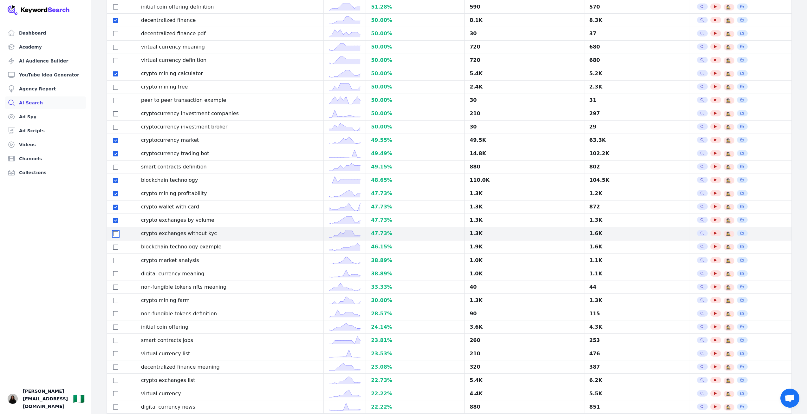
click at [116, 236] on input "checkbox" at bounding box center [115, 233] width 5 height 5
checkbox input "true"
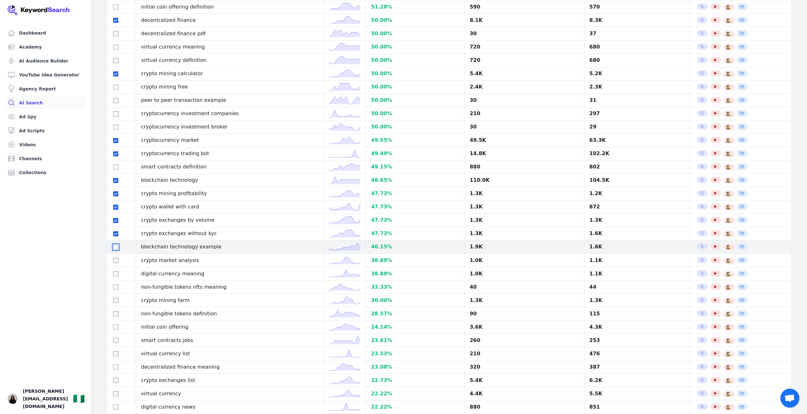
click at [114, 250] on input "checkbox" at bounding box center [115, 247] width 5 height 5
checkbox input "true"
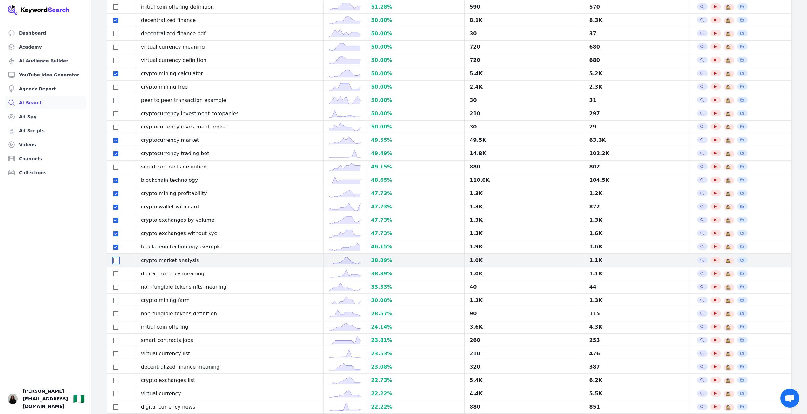
click at [116, 263] on input "checkbox" at bounding box center [115, 260] width 5 height 5
checkbox input "true"
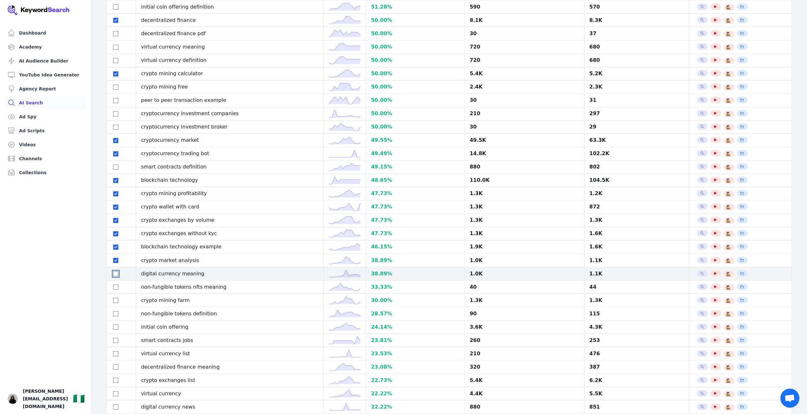
click at [116, 276] on input "checkbox" at bounding box center [115, 273] width 5 height 5
checkbox input "true"
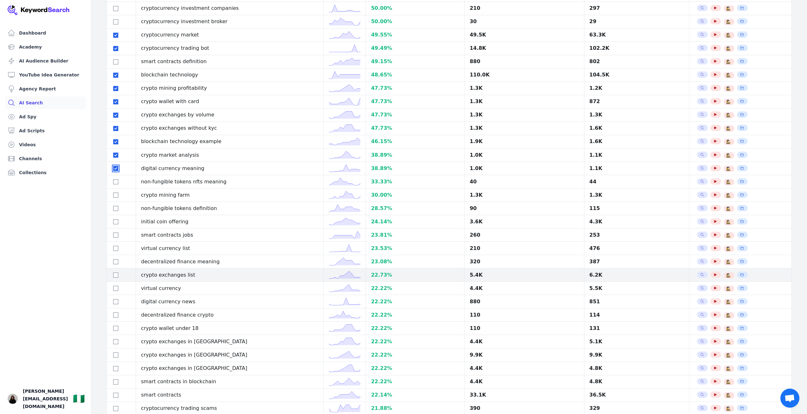
scroll to position [814, 0]
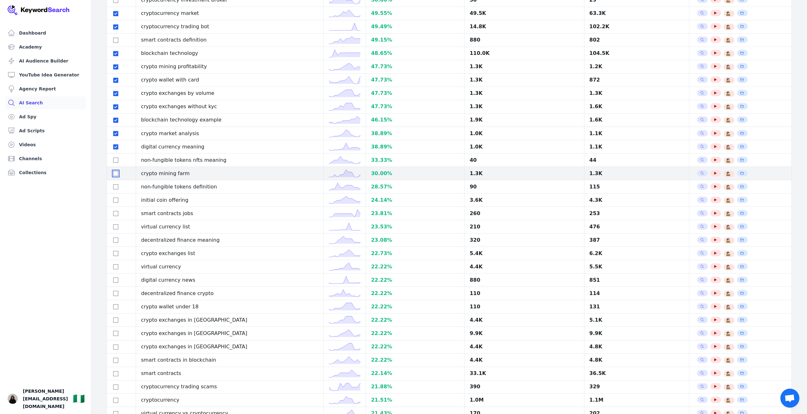
click at [116, 176] on input "checkbox" at bounding box center [115, 173] width 5 height 5
checkbox input "true"
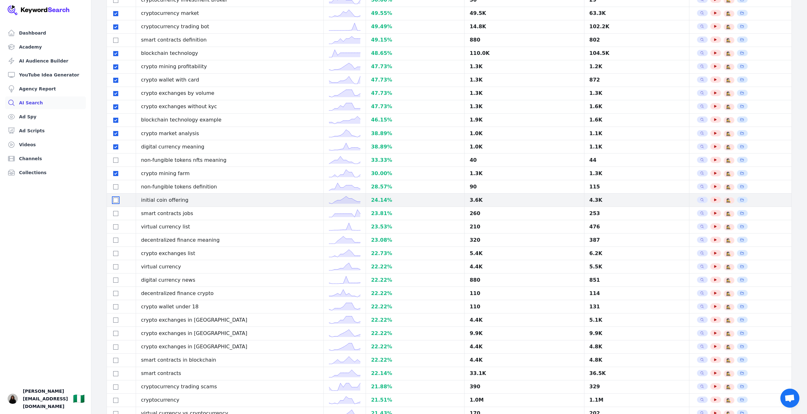
click at [115, 203] on input "checkbox" at bounding box center [115, 200] width 5 height 5
checkbox input "true"
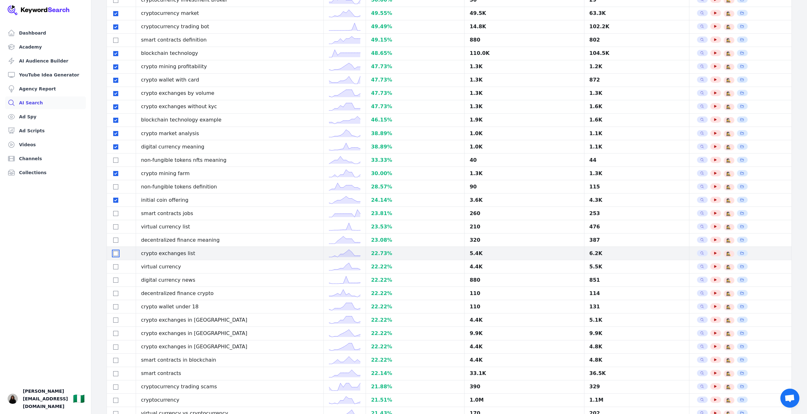
click at [115, 256] on input "checkbox" at bounding box center [115, 253] width 5 height 5
checkbox input "true"
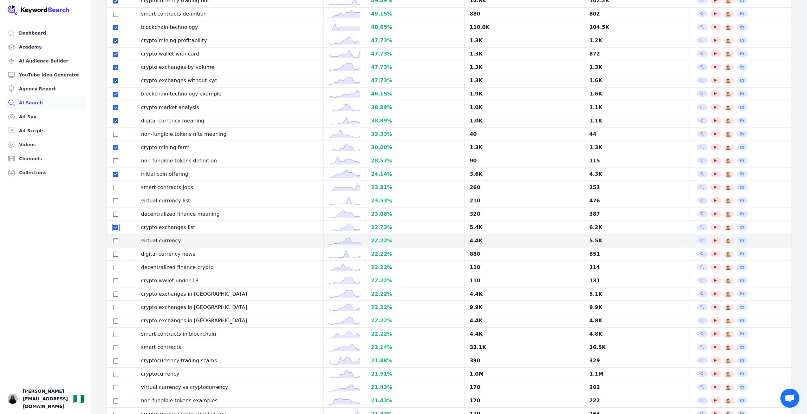
scroll to position [877, 0]
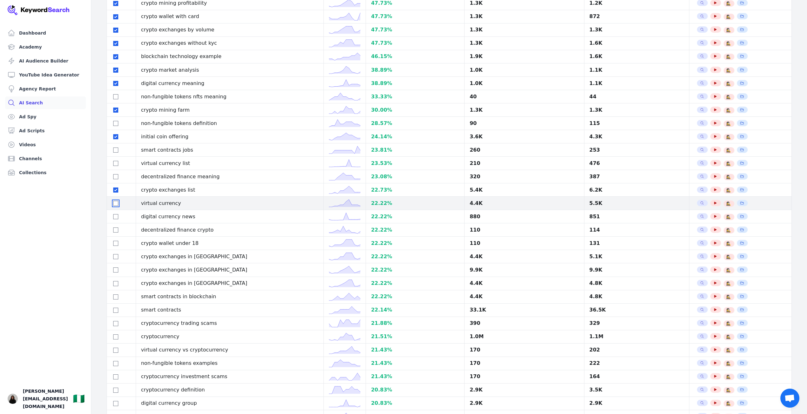
click at [117, 206] on input "checkbox" at bounding box center [115, 203] width 5 height 5
checkbox input "true"
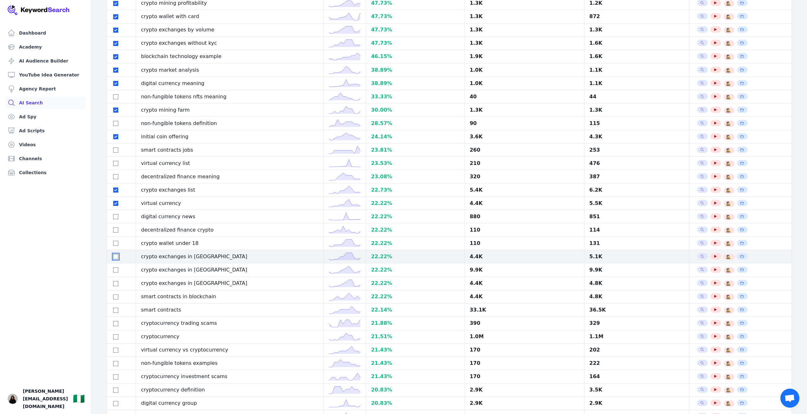
click at [115, 259] on input "checkbox" at bounding box center [115, 256] width 5 height 5
checkbox input "true"
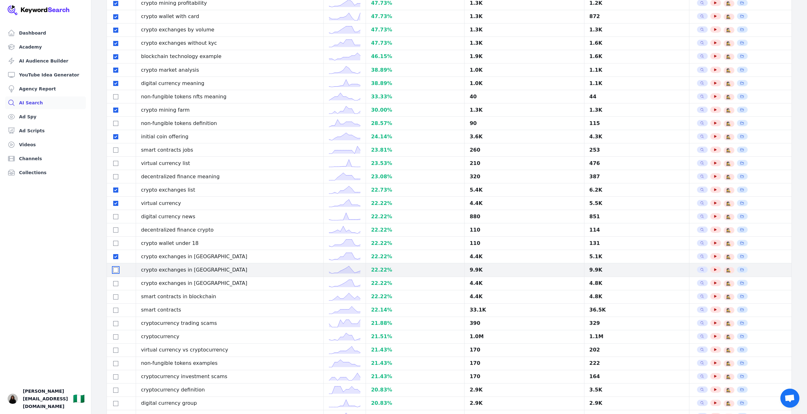
click at [116, 272] on input "checkbox" at bounding box center [115, 269] width 5 height 5
checkbox input "true"
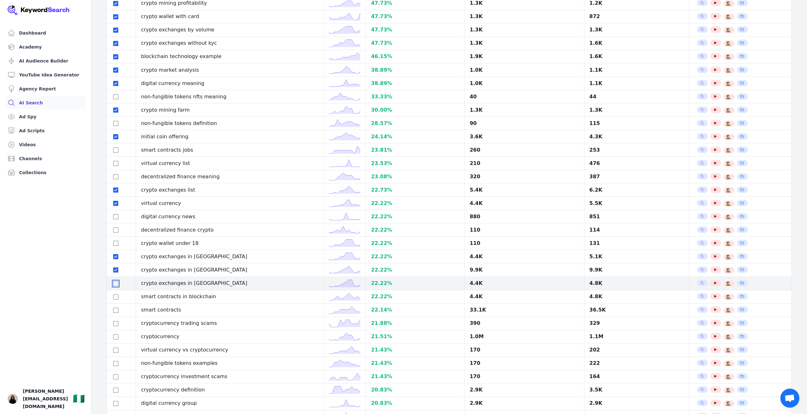
click at [116, 286] on input "checkbox" at bounding box center [115, 283] width 5 height 5
checkbox input "true"
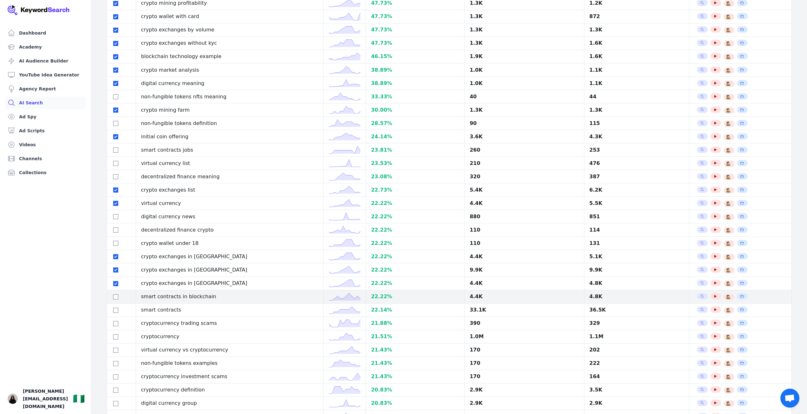
click at [116, 300] on div at bounding box center [121, 297] width 19 height 8
click at [115, 313] on input "checkbox" at bounding box center [115, 310] width 5 height 5
checkbox input "true"
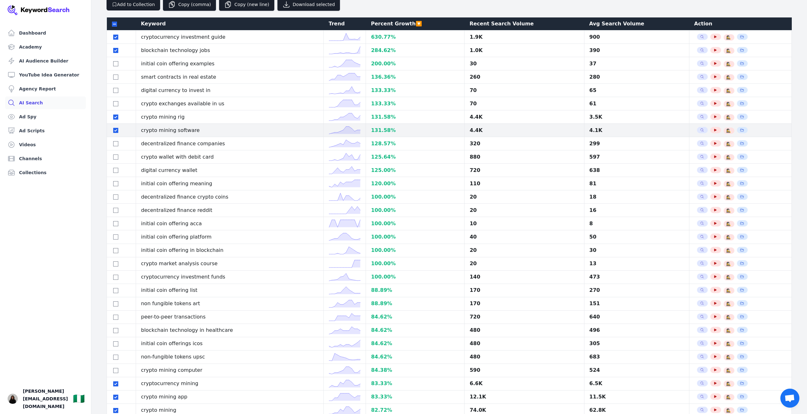
scroll to position [0, 0]
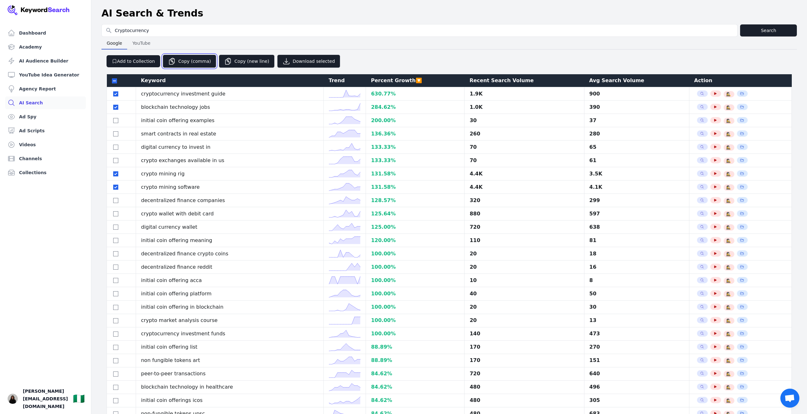
click at [184, 60] on button "Copy (comma)" at bounding box center [190, 61] width 54 height 13
click at [116, 82] on input "checkbox" at bounding box center [114, 80] width 5 height 5
checkbox input "true"
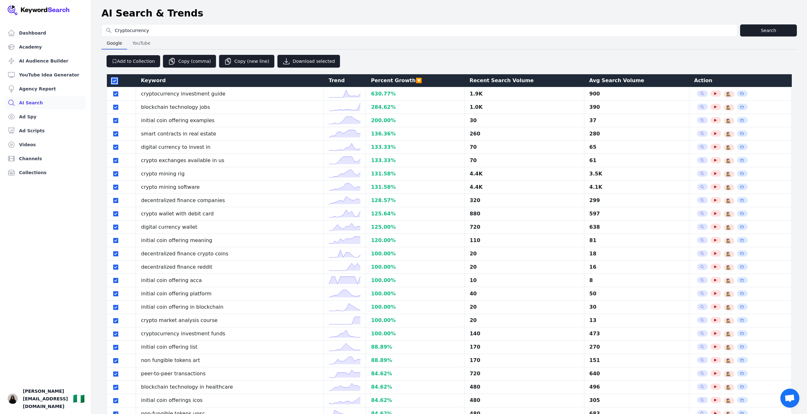
checkbox input "true"
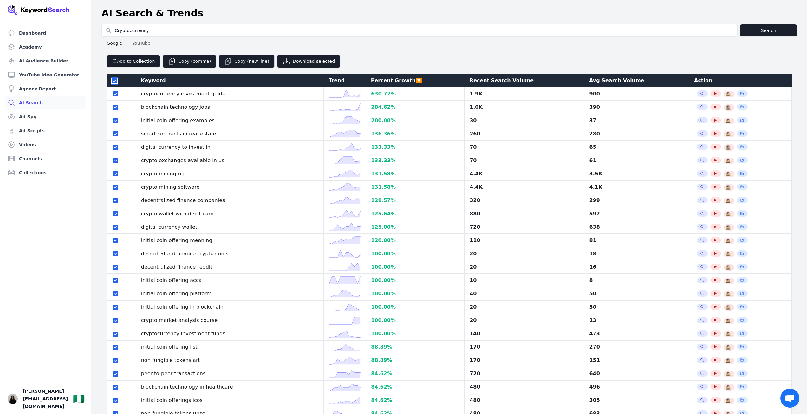
checkbox input "true"
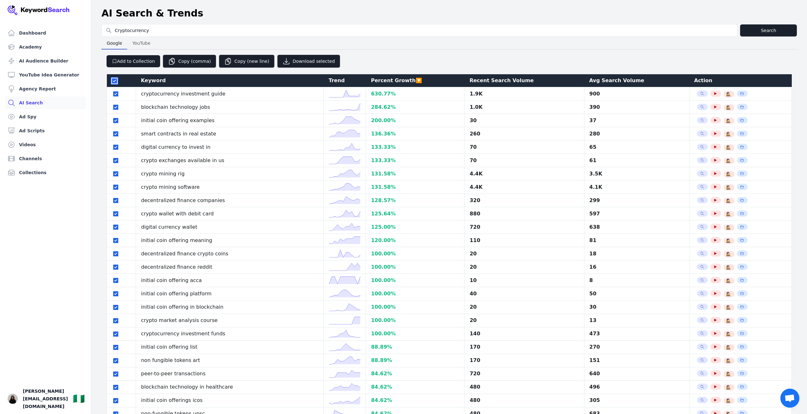
checkbox input "true"
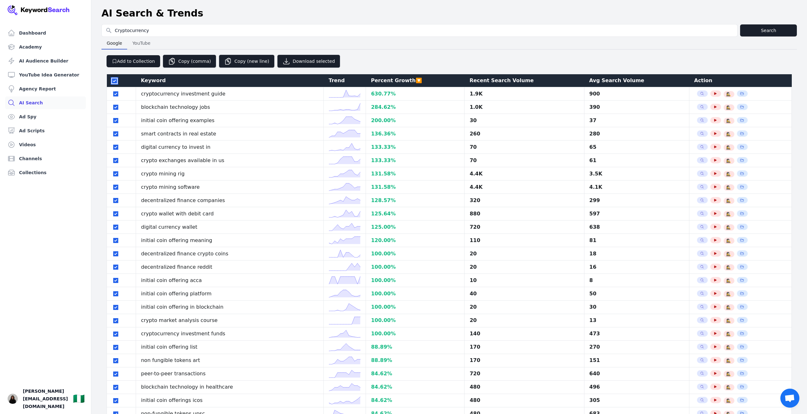
checkbox input "true"
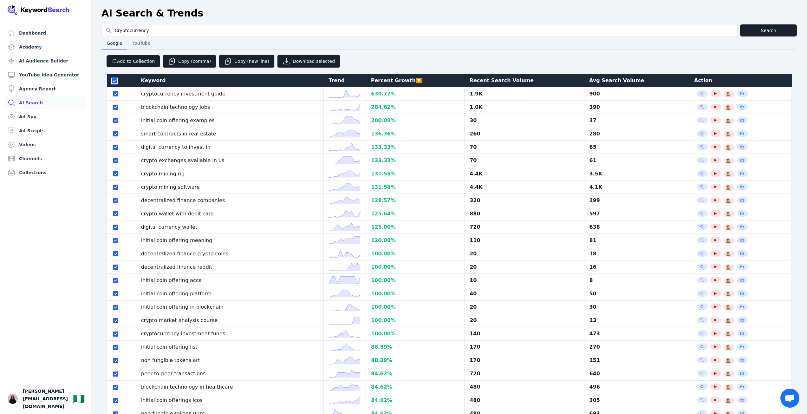
checkbox input "true"
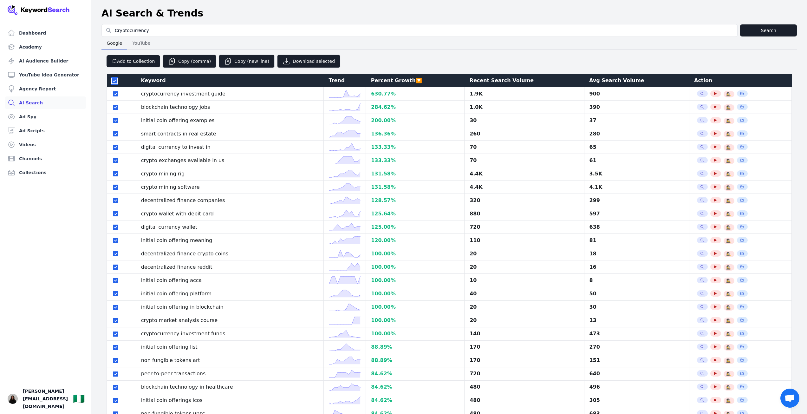
checkbox input "true"
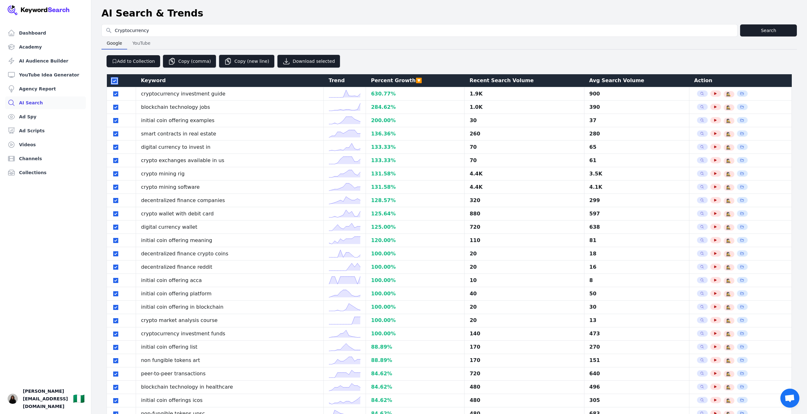
checkbox input "true"
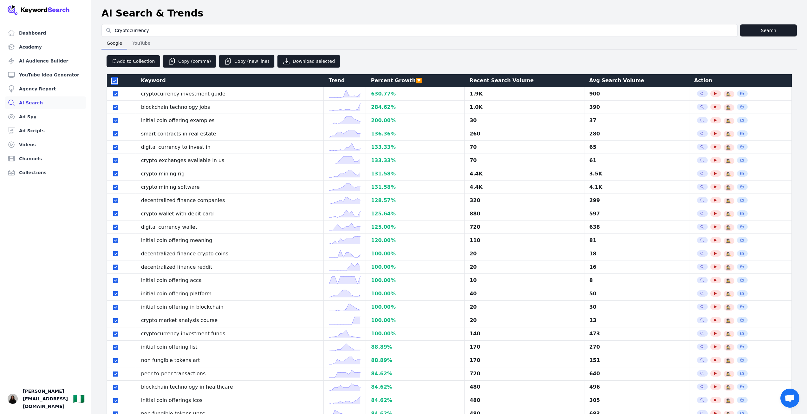
checkbox input "true"
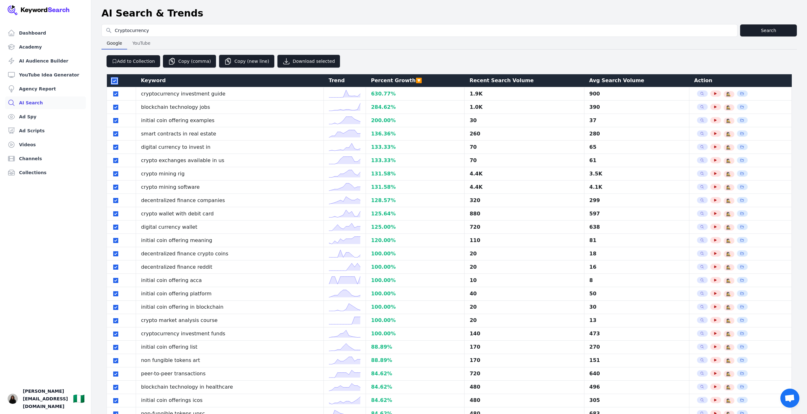
checkbox input "true"
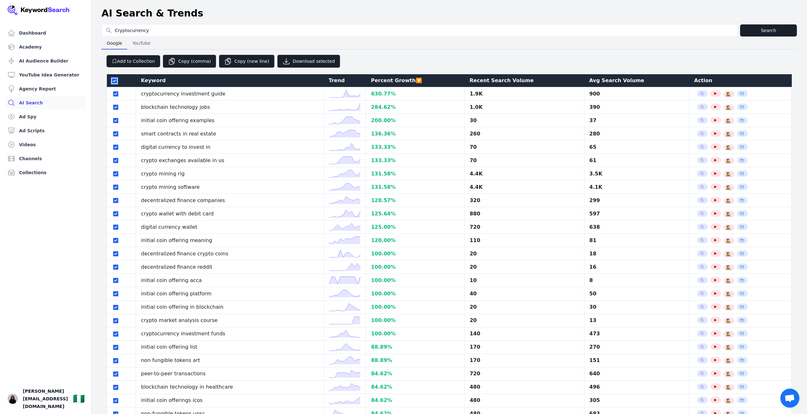
checkbox input "true"
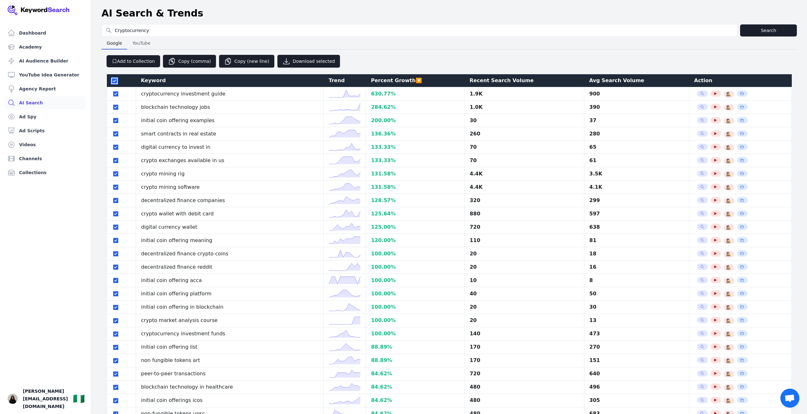
checkbox input "true"
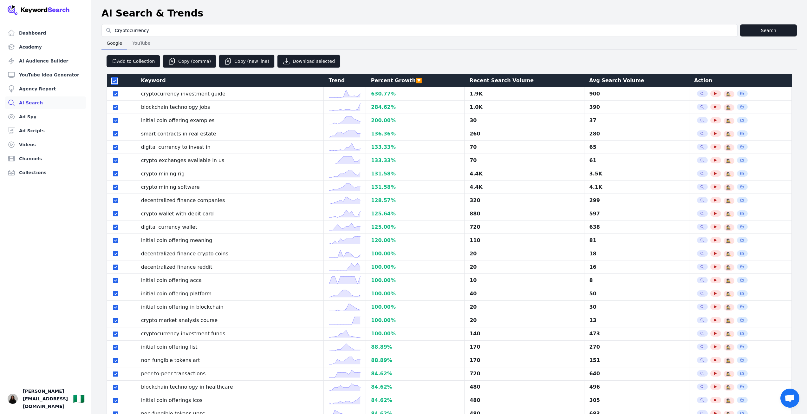
checkbox input "true"
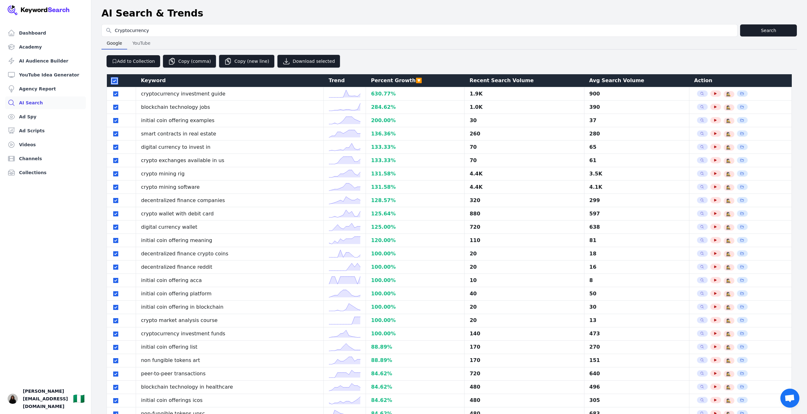
checkbox input "true"
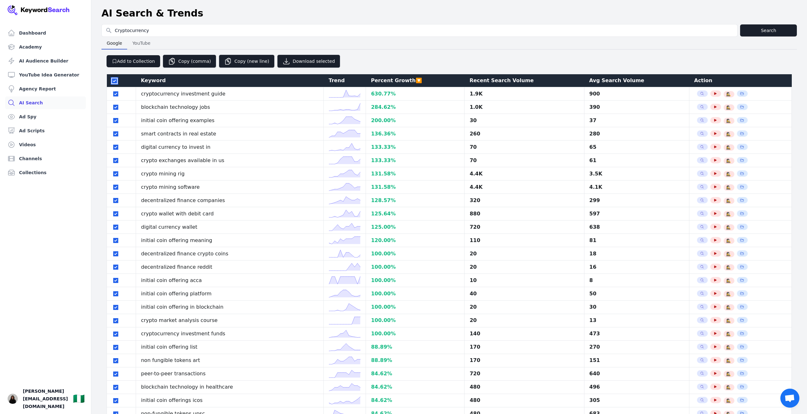
checkbox input "true"
click at [116, 82] on input "checkbox" at bounding box center [114, 80] width 5 height 5
checkbox input "false"
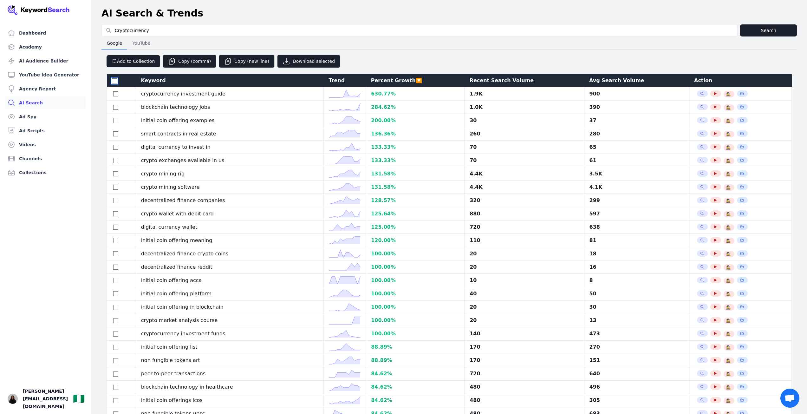
checkbox input "false"
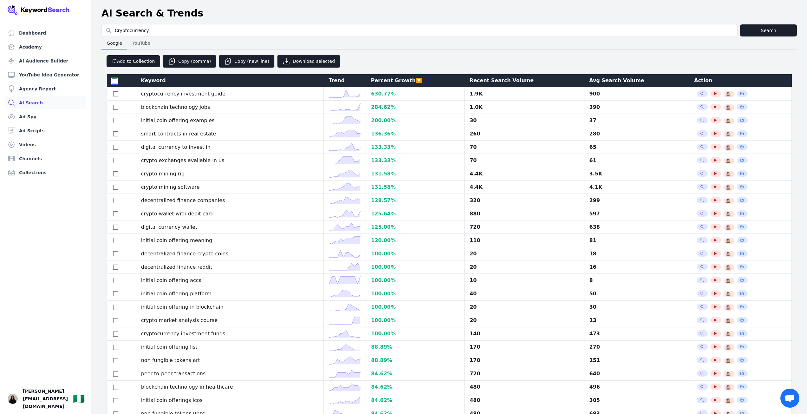
checkbox input "false"
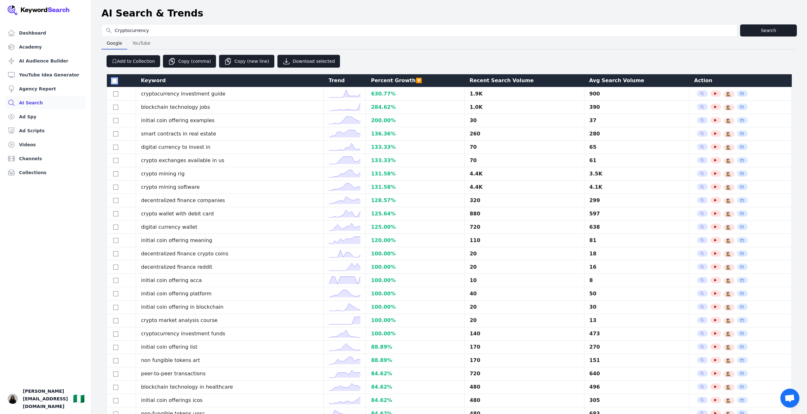
checkbox input "false"
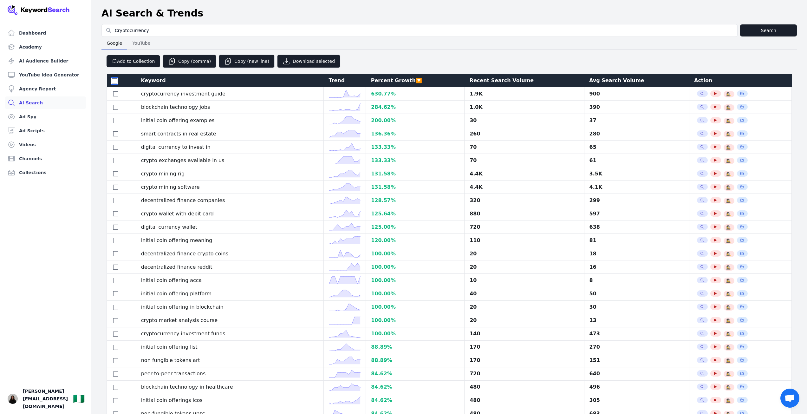
checkbox input "false"
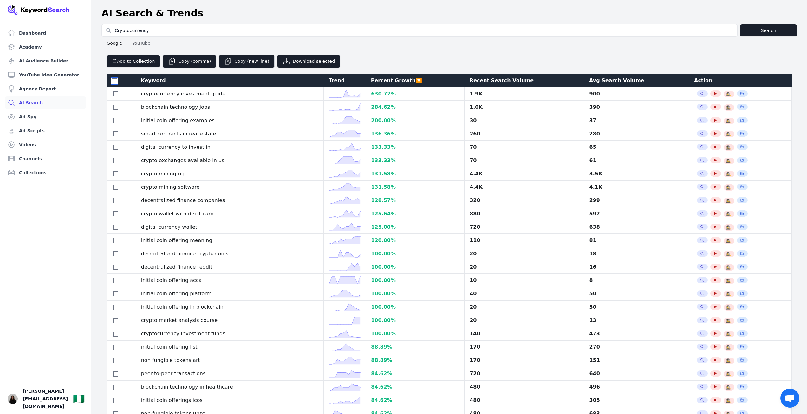
checkbox input "false"
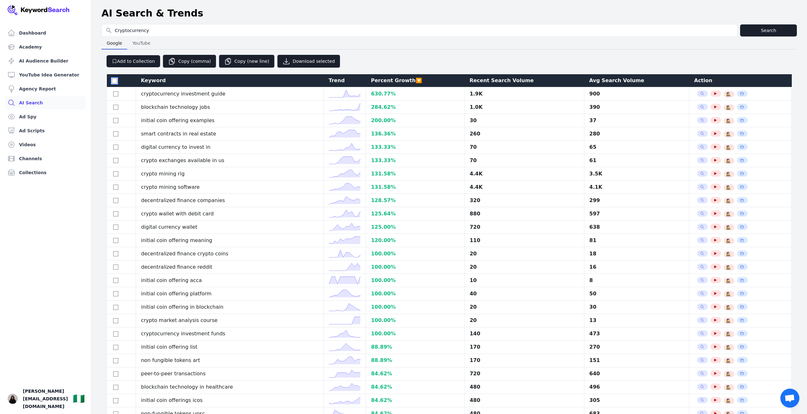
checkbox input "false"
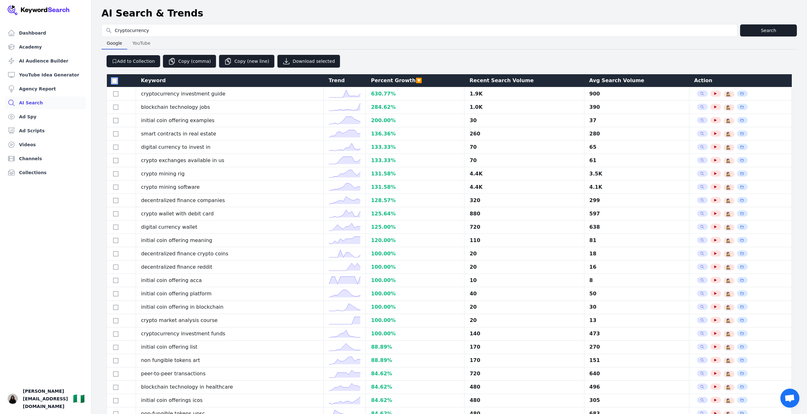
checkbox input "false"
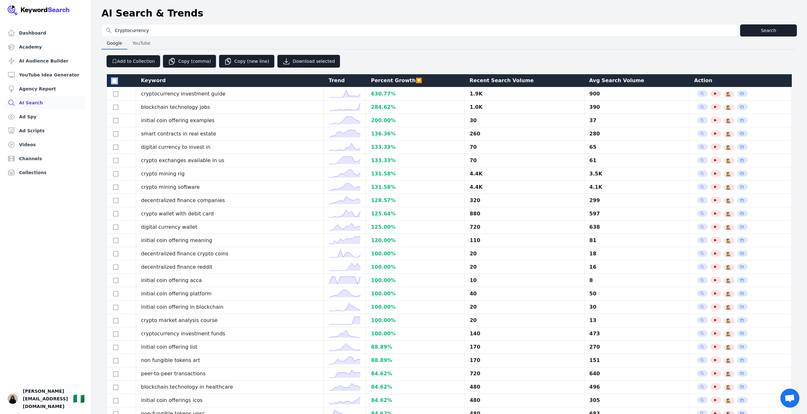
checkbox input "false"
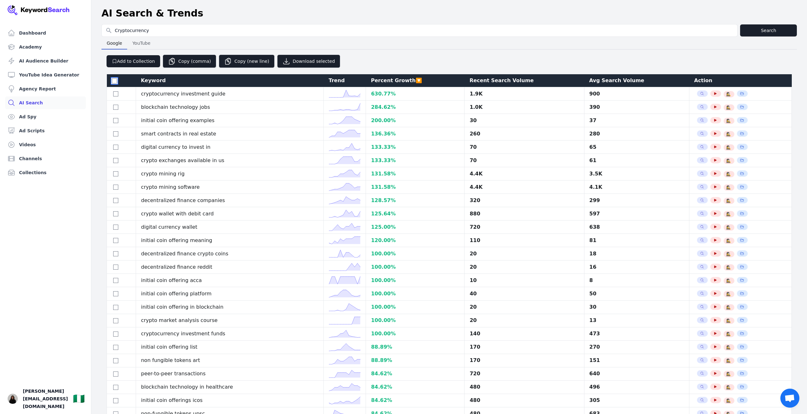
checkbox input "false"
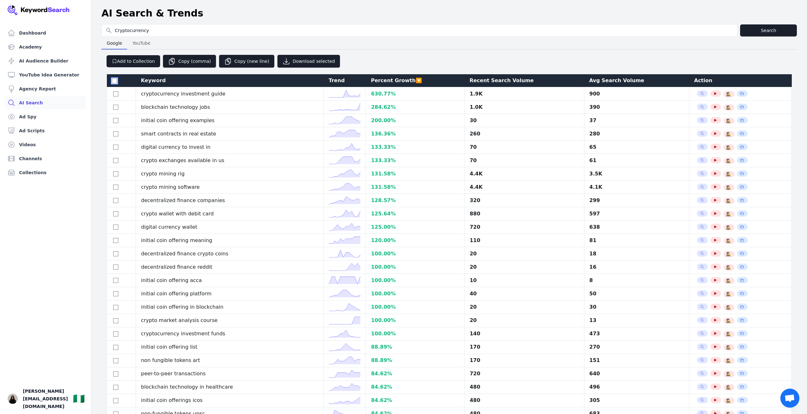
checkbox input "false"
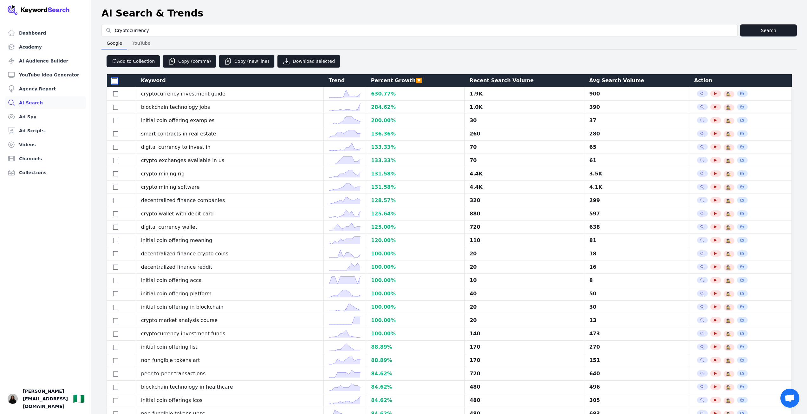
checkbox input "false"
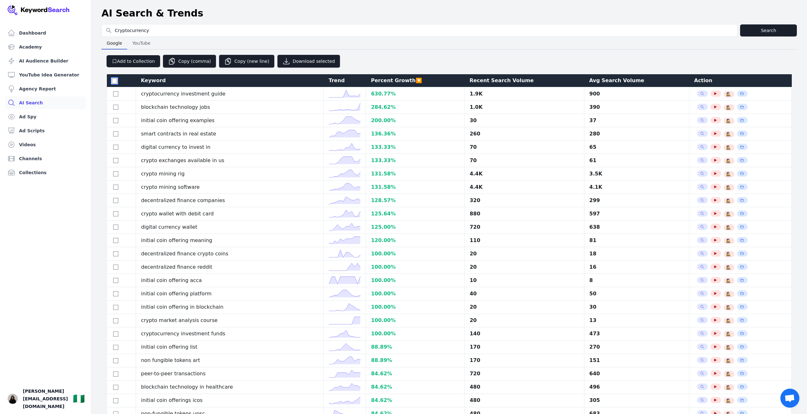
checkbox input "false"
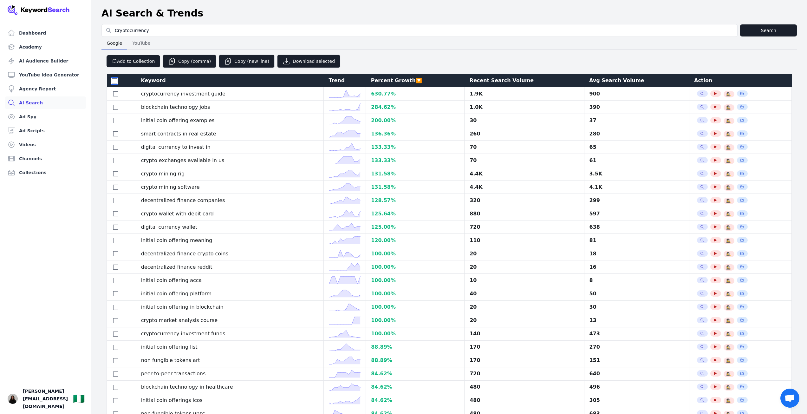
checkbox input "false"
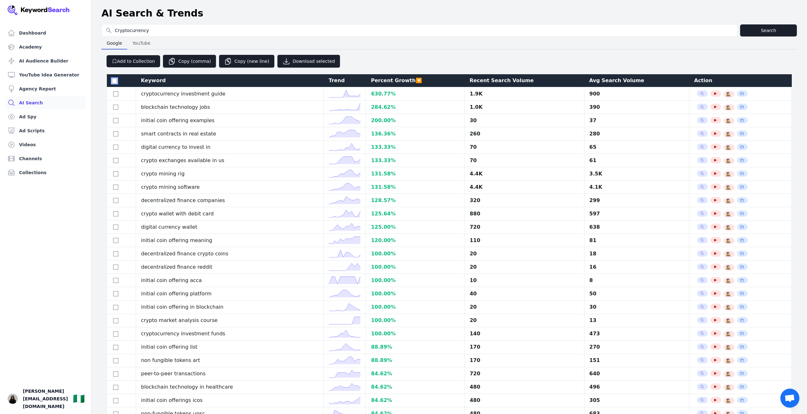
checkbox input "false"
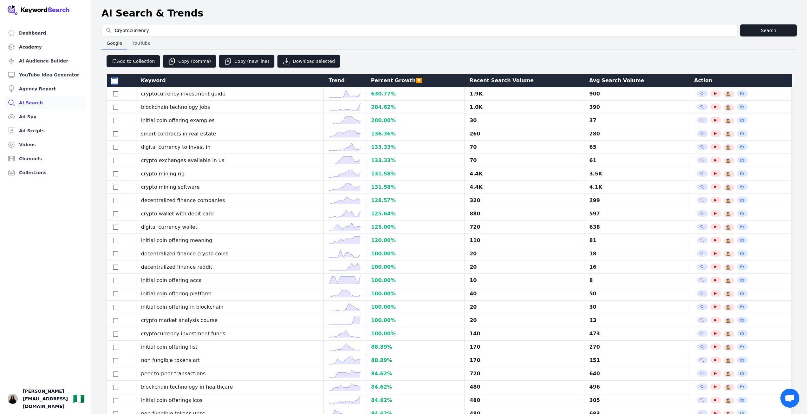
checkbox input "false"
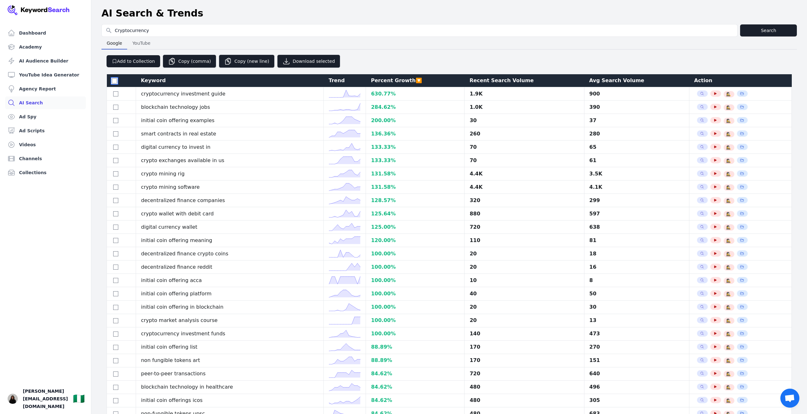
checkbox input "false"
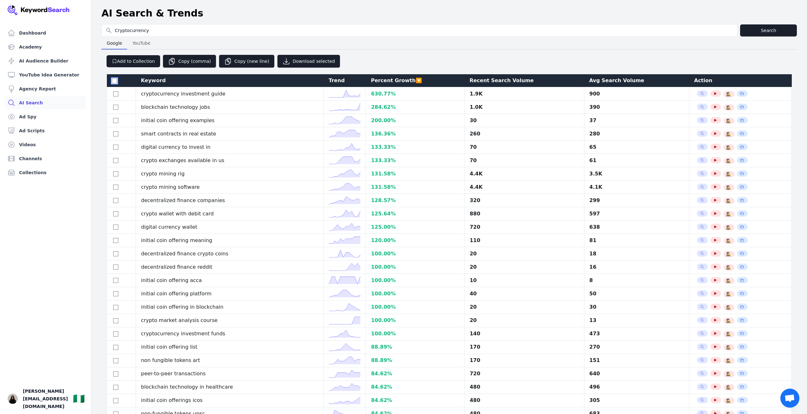
checkbox input "false"
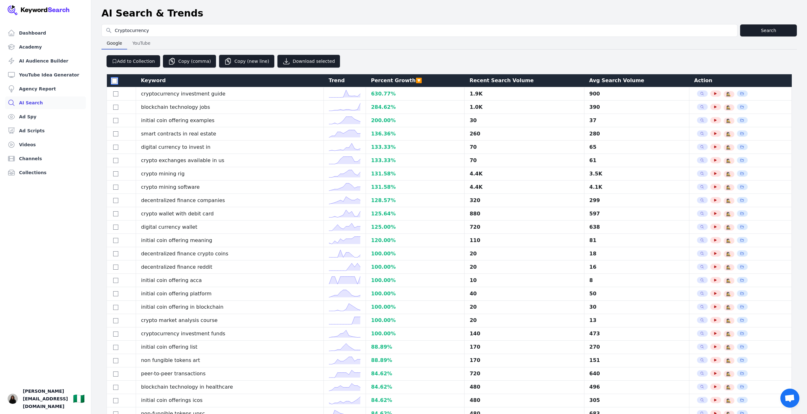
checkbox input "false"
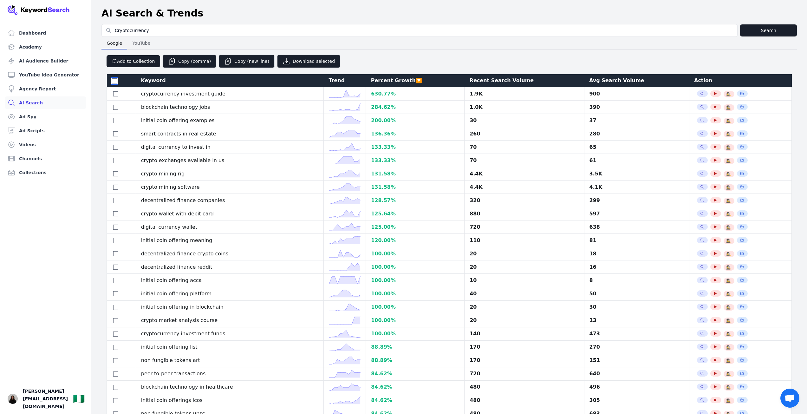
checkbox input "false"
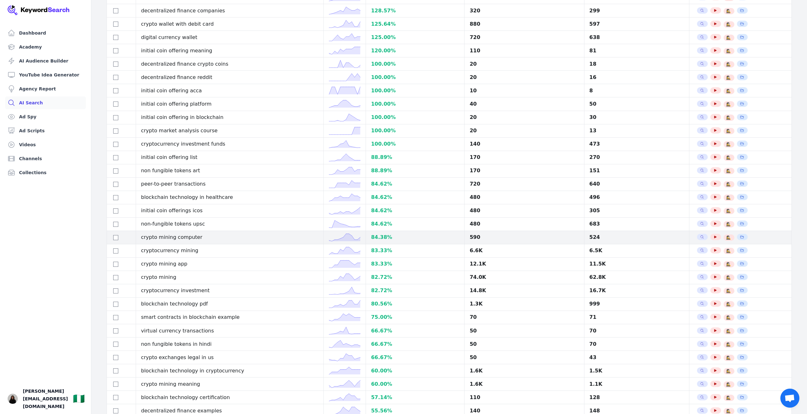
scroll to position [190, 0]
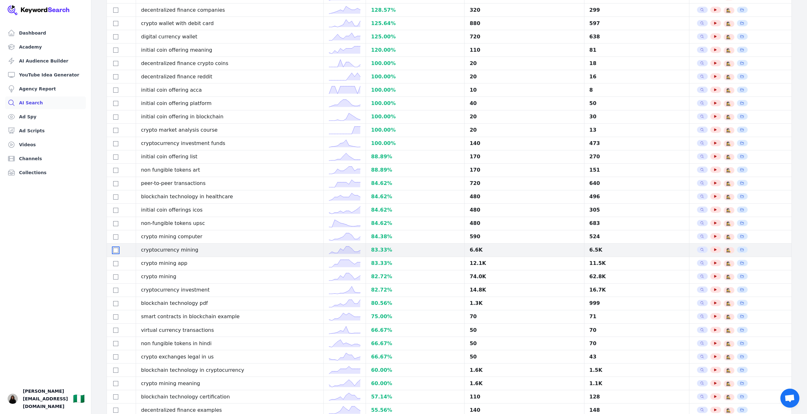
click at [117, 253] on input "checkbox" at bounding box center [115, 250] width 5 height 5
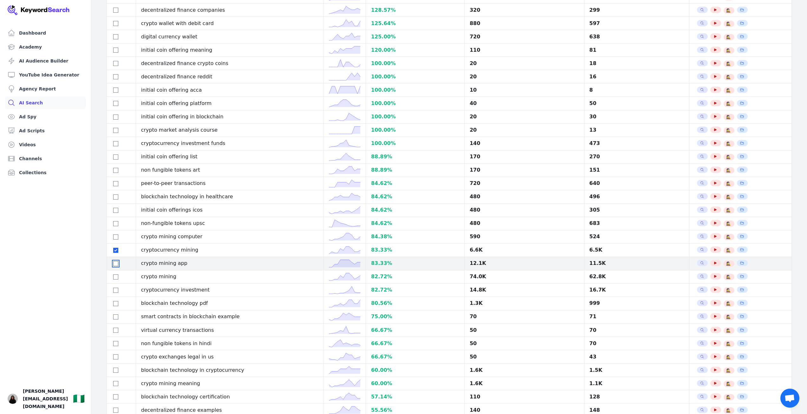
click at [114, 266] on input "checkbox" at bounding box center [115, 263] width 5 height 5
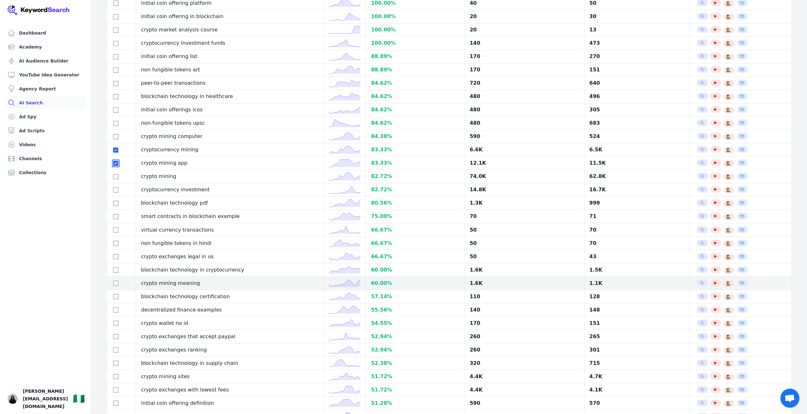
scroll to position [317, 0]
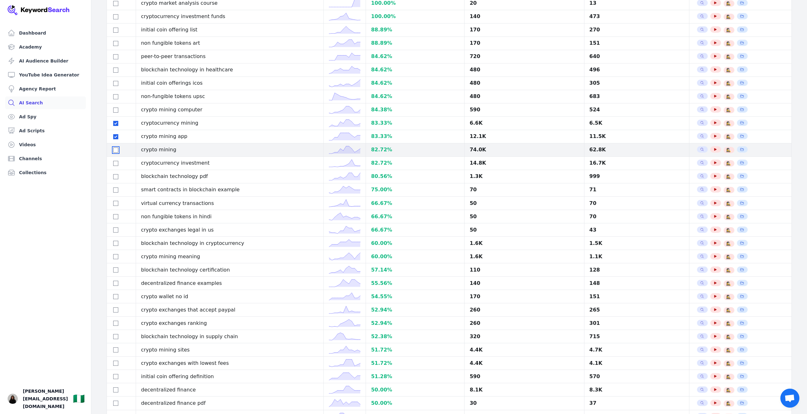
click at [115, 153] on input "checkbox" at bounding box center [115, 149] width 5 height 5
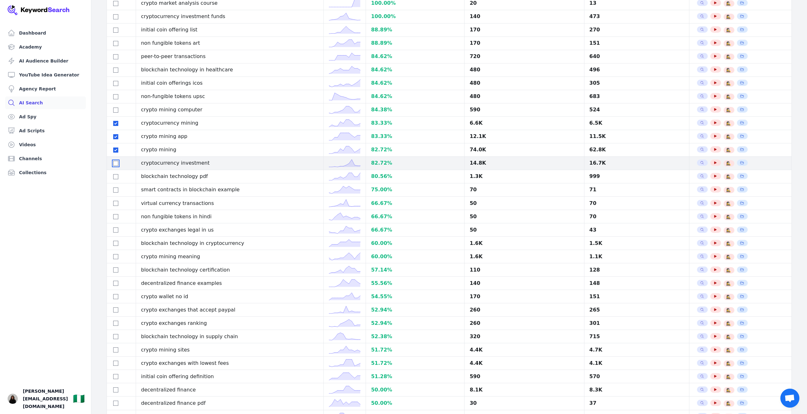
click at [116, 166] on input "checkbox" at bounding box center [115, 163] width 5 height 5
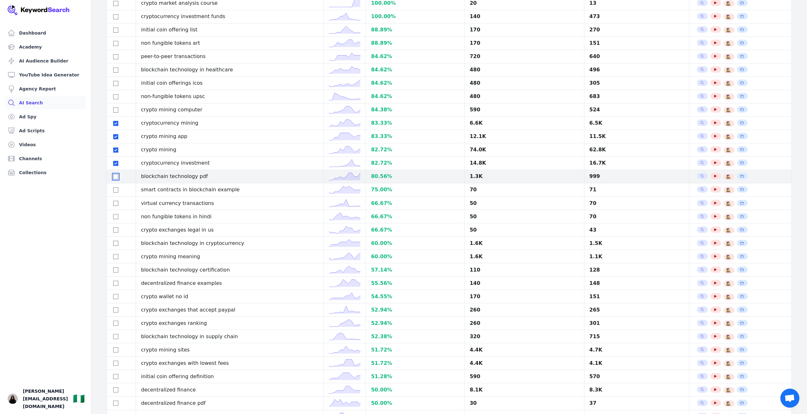
click at [115, 178] on input "checkbox" at bounding box center [115, 176] width 5 height 5
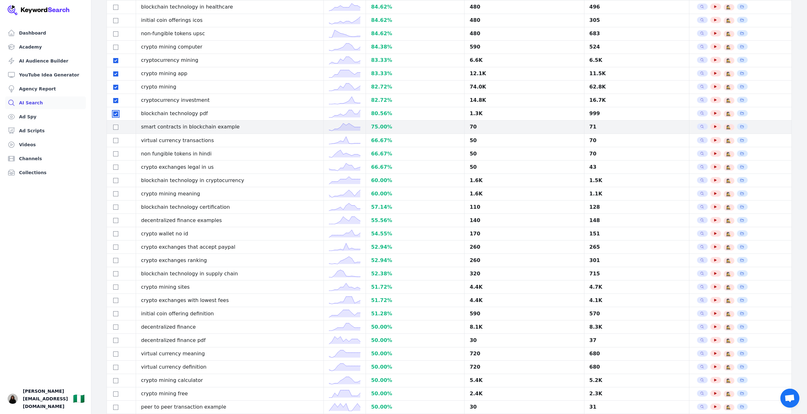
scroll to position [381, 0]
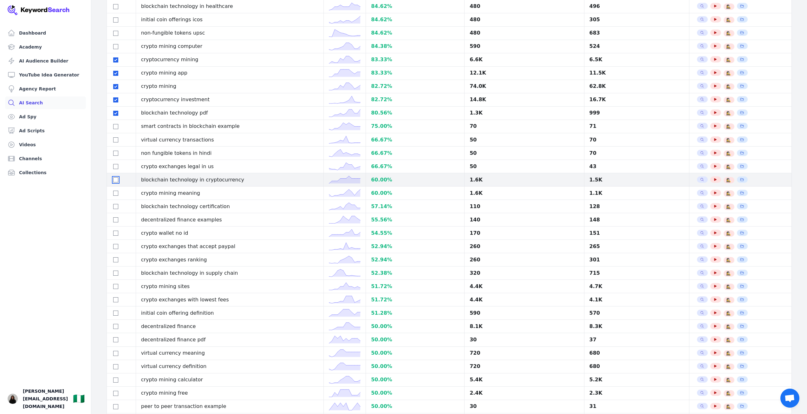
click at [114, 182] on input "checkbox" at bounding box center [115, 179] width 5 height 5
click at [116, 196] on input "checkbox" at bounding box center [115, 193] width 5 height 5
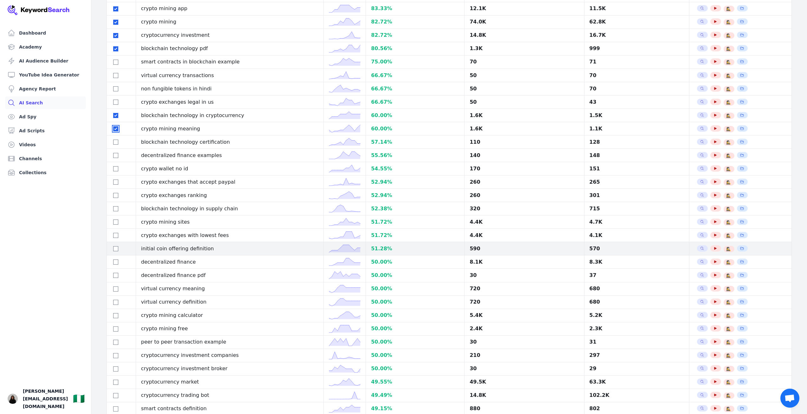
scroll to position [476, 0]
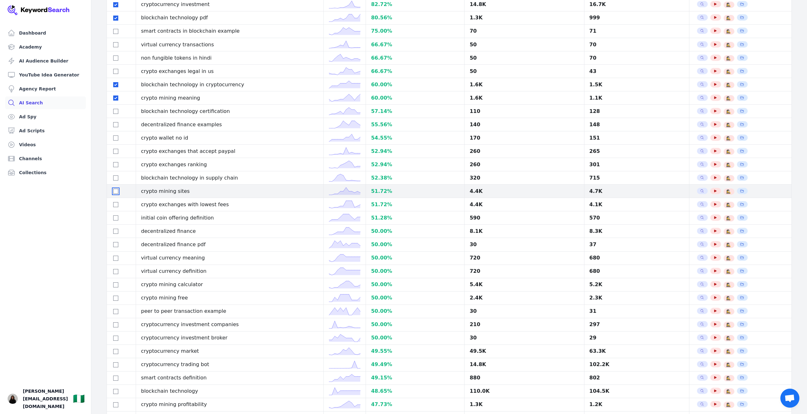
click at [116, 194] on input "checkbox" at bounding box center [115, 191] width 5 height 5
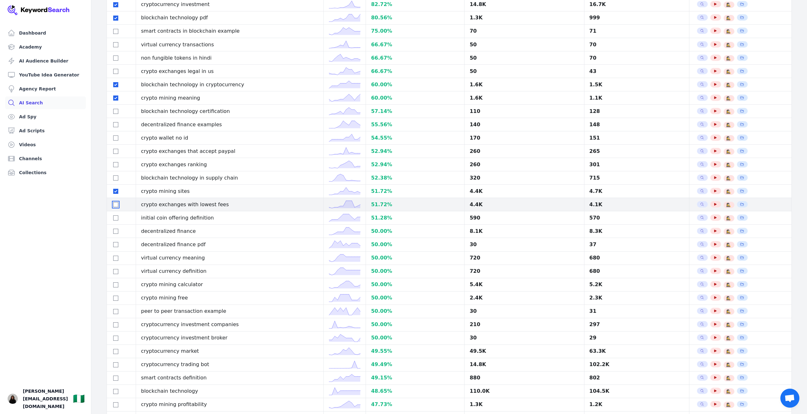
click at [114, 207] on input "checkbox" at bounding box center [115, 204] width 5 height 5
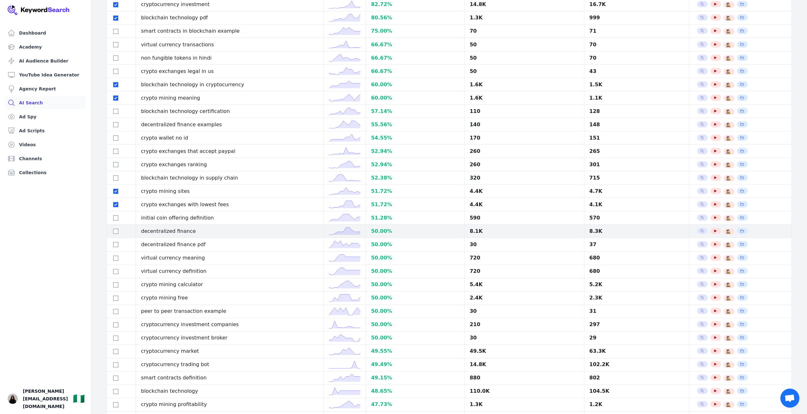
click at [118, 235] on div at bounding box center [121, 231] width 19 height 8
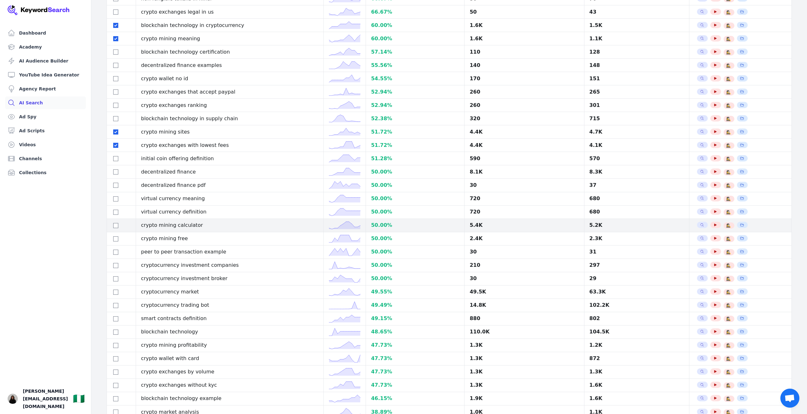
scroll to position [539, 0]
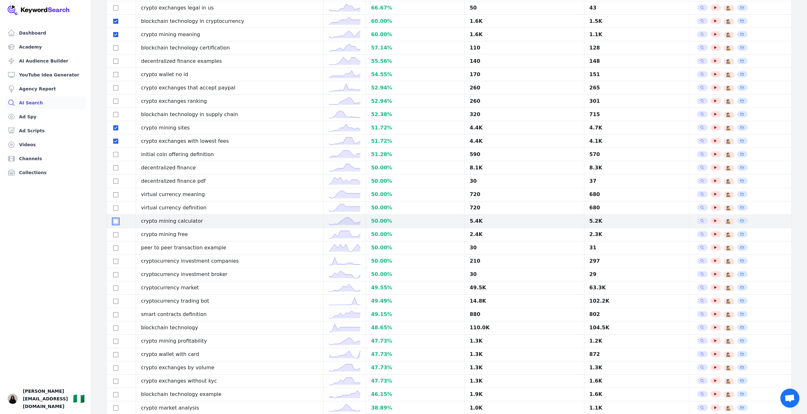
click at [115, 224] on input "checkbox" at bounding box center [115, 221] width 5 height 5
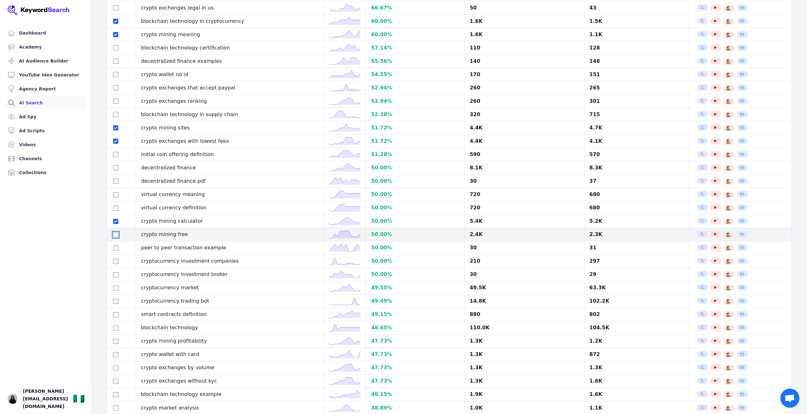
click at [116, 237] on input "checkbox" at bounding box center [115, 234] width 5 height 5
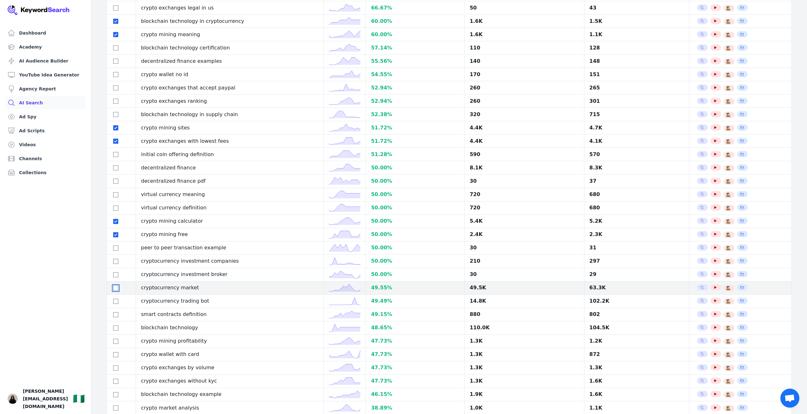
click at [117, 291] on input "checkbox" at bounding box center [115, 287] width 5 height 5
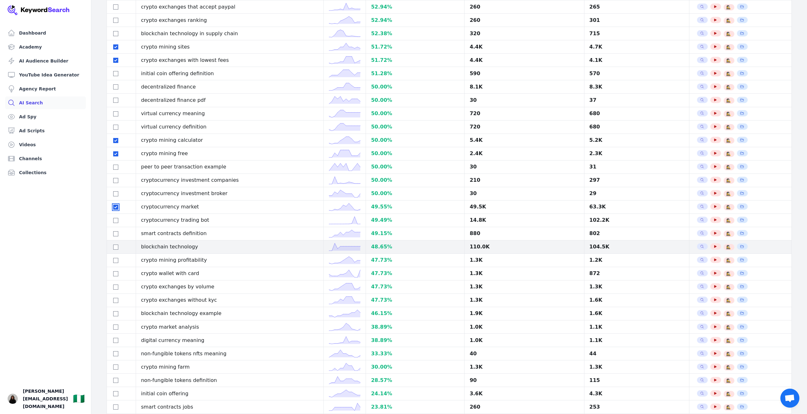
scroll to position [634, 0]
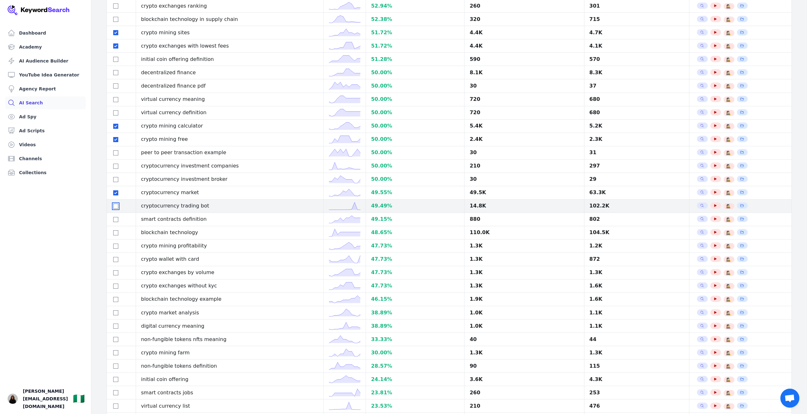
click at [115, 209] on input "checkbox" at bounding box center [115, 206] width 5 height 5
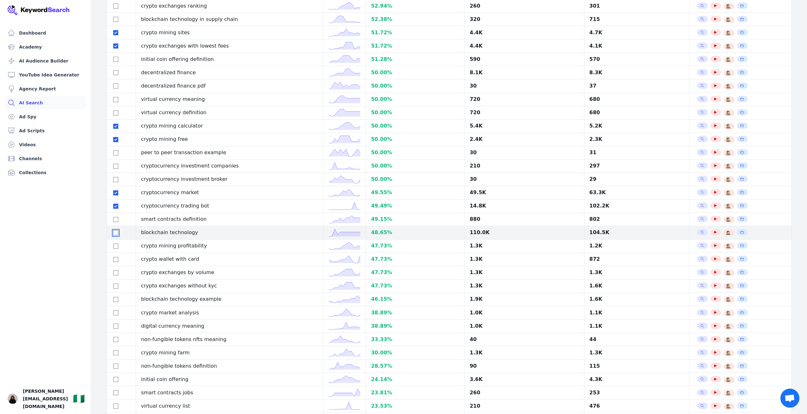
click at [115, 235] on input "checkbox" at bounding box center [115, 232] width 5 height 5
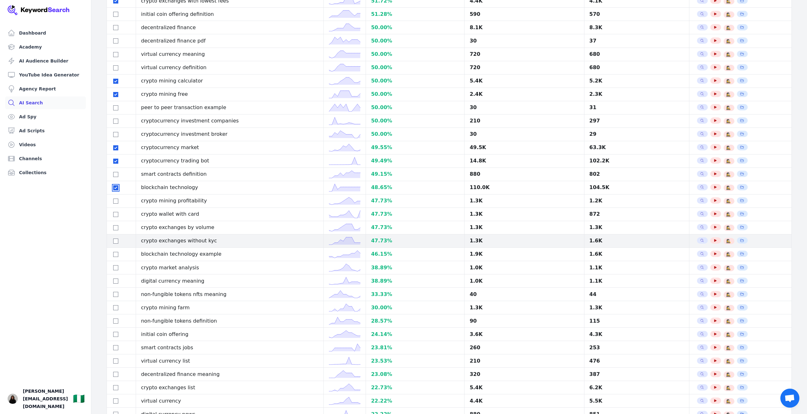
scroll to position [698, 0]
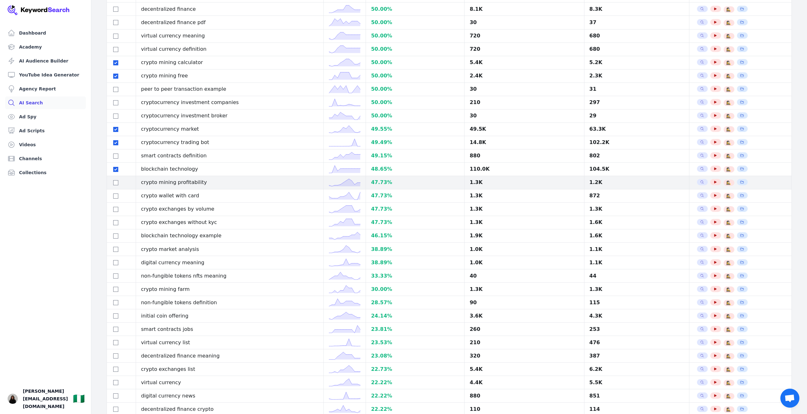
click at [109, 189] on td at bounding box center [121, 182] width 29 height 13
drag, startPoint x: 113, startPoint y: 186, endPoint x: 115, endPoint y: 188, distance: 3.4
click at [114, 185] on input "checkbox" at bounding box center [115, 182] width 5 height 5
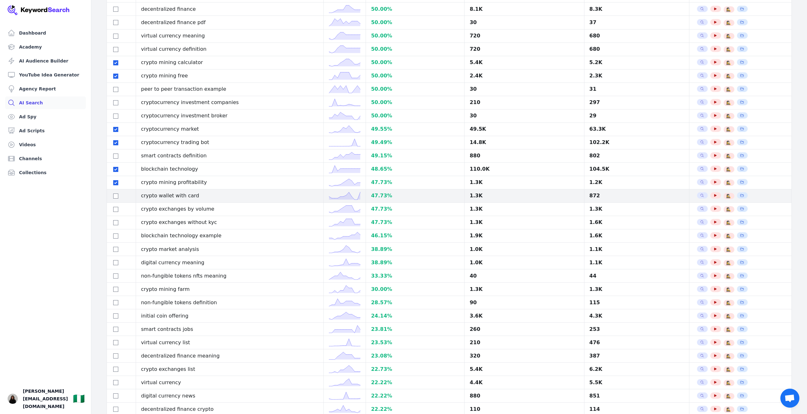
click at [116, 200] on div at bounding box center [121, 196] width 19 height 8
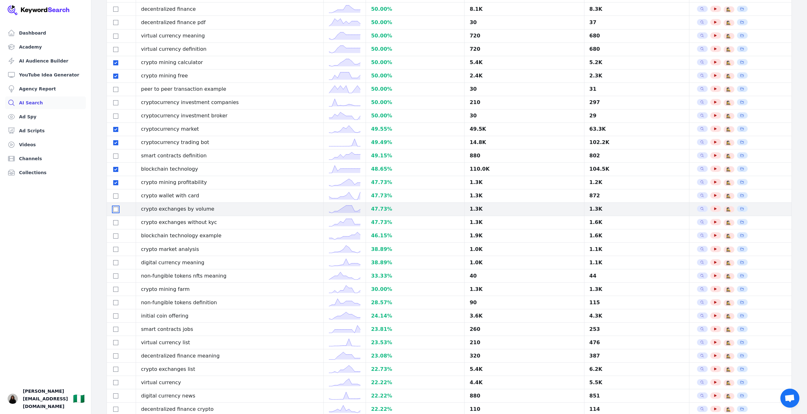
click at [117, 212] on input "checkbox" at bounding box center [115, 209] width 5 height 5
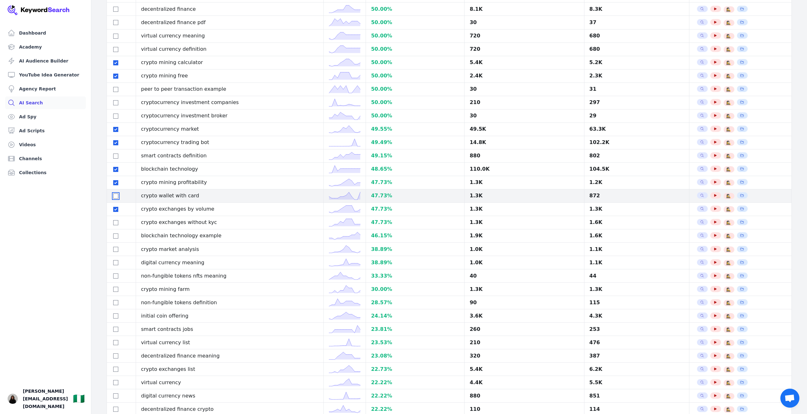
click at [117, 199] on input "checkbox" at bounding box center [115, 195] width 5 height 5
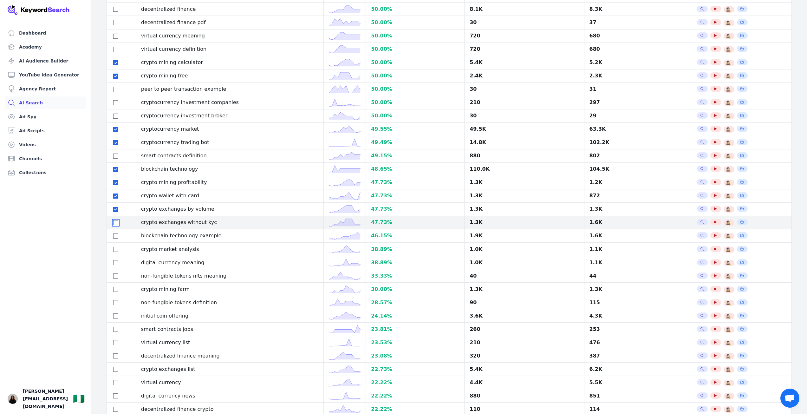
click at [117, 225] on input "checkbox" at bounding box center [115, 222] width 5 height 5
click at [117, 239] on input "checkbox" at bounding box center [115, 235] width 5 height 5
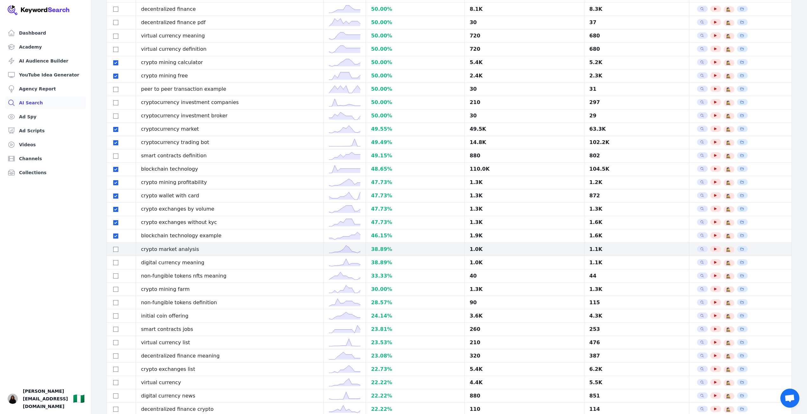
click at [113, 251] on div at bounding box center [121, 250] width 19 height 8
click at [115, 252] on input "checkbox" at bounding box center [115, 249] width 5 height 5
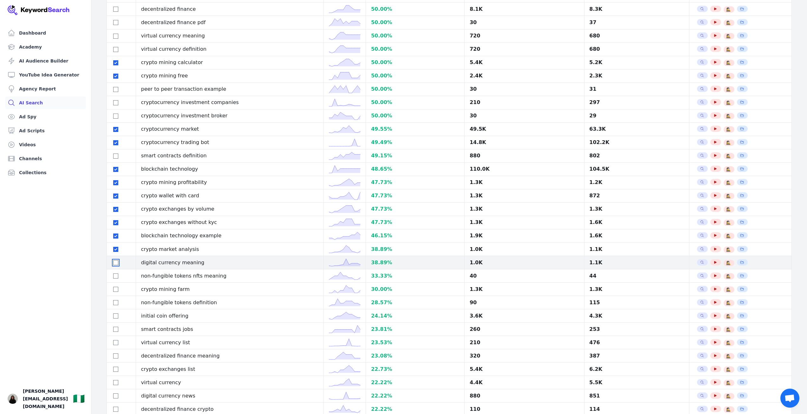
click at [117, 265] on input "checkbox" at bounding box center [115, 262] width 5 height 5
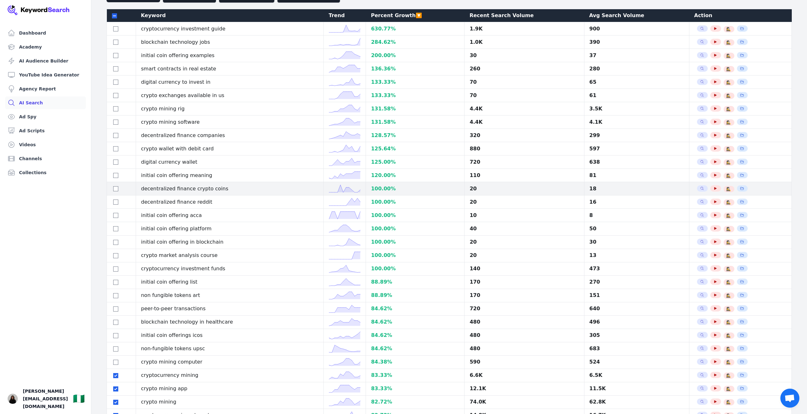
scroll to position [0, 0]
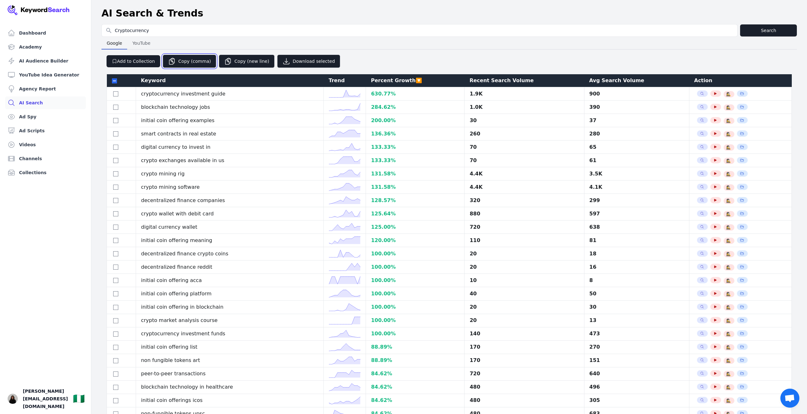
click at [187, 62] on button "Copy (comma)" at bounding box center [190, 61] width 54 height 13
click at [116, 79] on input "checkbox" at bounding box center [114, 80] width 5 height 5
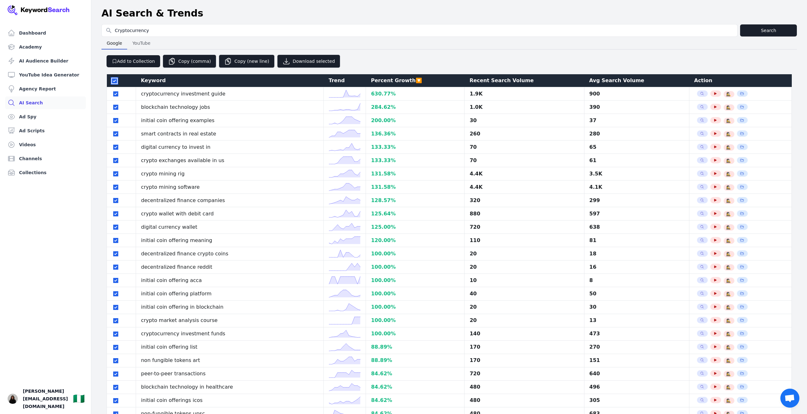
click at [116, 79] on input "checkbox" at bounding box center [114, 80] width 5 height 5
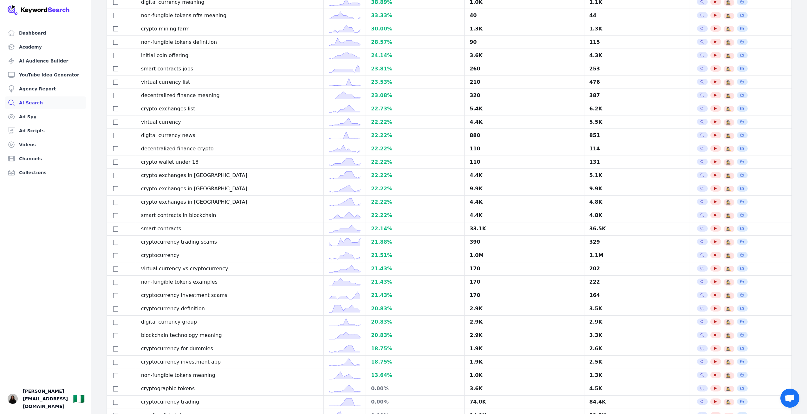
scroll to position [1039, 0]
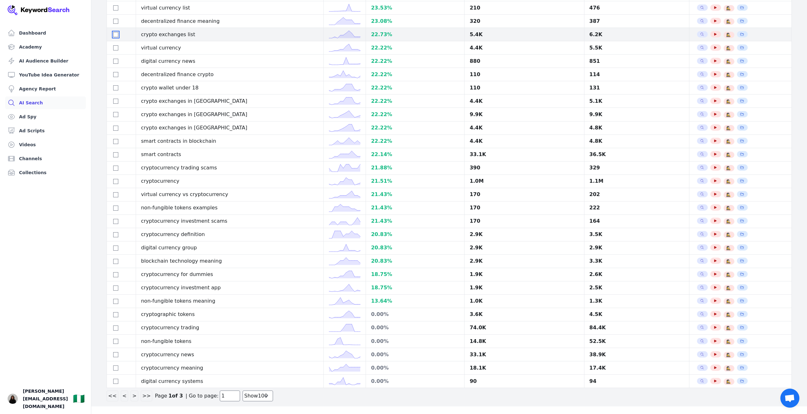
click at [115, 32] on input "checkbox" at bounding box center [115, 34] width 5 height 5
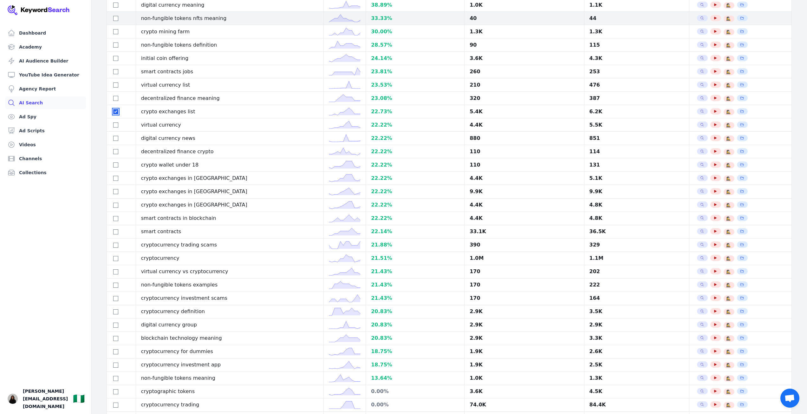
scroll to position [944, 0]
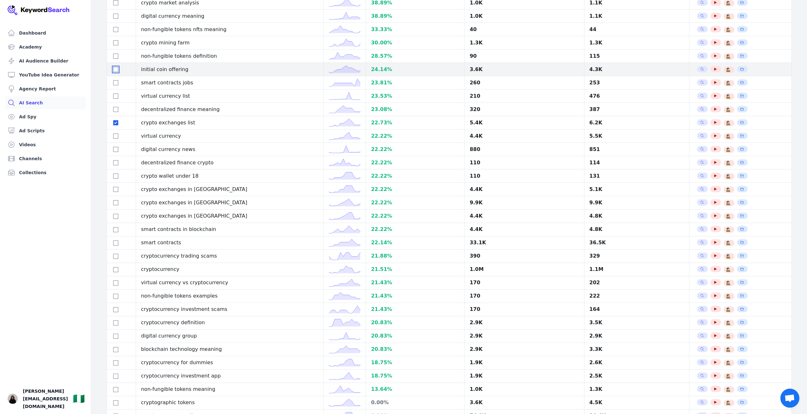
click at [115, 72] on input "checkbox" at bounding box center [115, 69] width 5 height 5
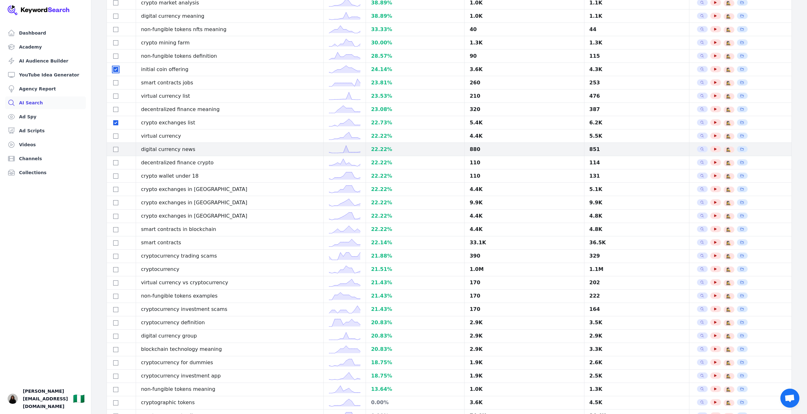
scroll to position [976, 0]
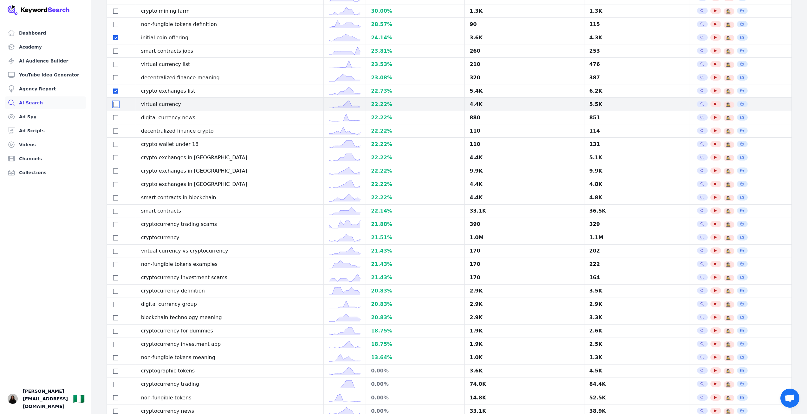
click at [115, 107] on input "checkbox" at bounding box center [115, 104] width 5 height 5
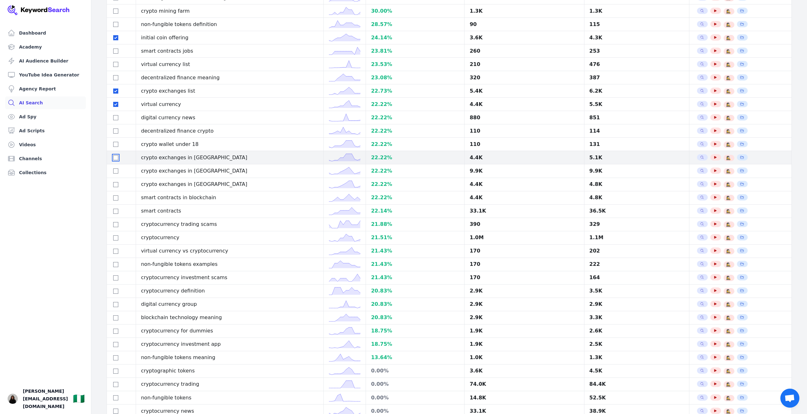
click at [116, 160] on input "checkbox" at bounding box center [115, 157] width 5 height 5
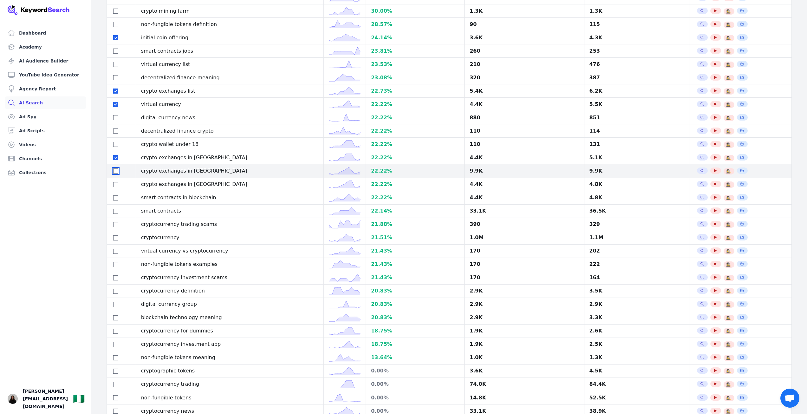
click at [115, 174] on input "checkbox" at bounding box center [115, 170] width 5 height 5
click at [118, 187] on input "checkbox" at bounding box center [115, 184] width 5 height 5
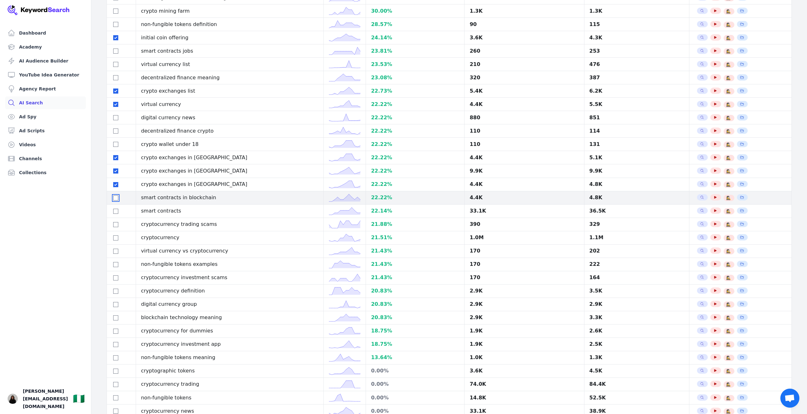
click at [114, 200] on input "checkbox" at bounding box center [115, 197] width 5 height 5
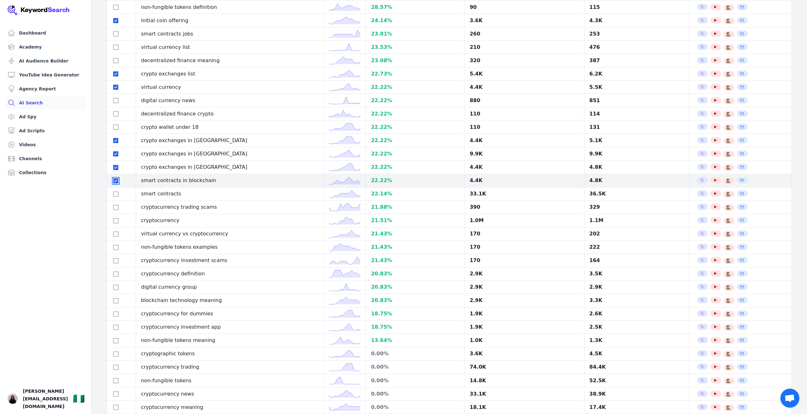
scroll to position [1008, 0]
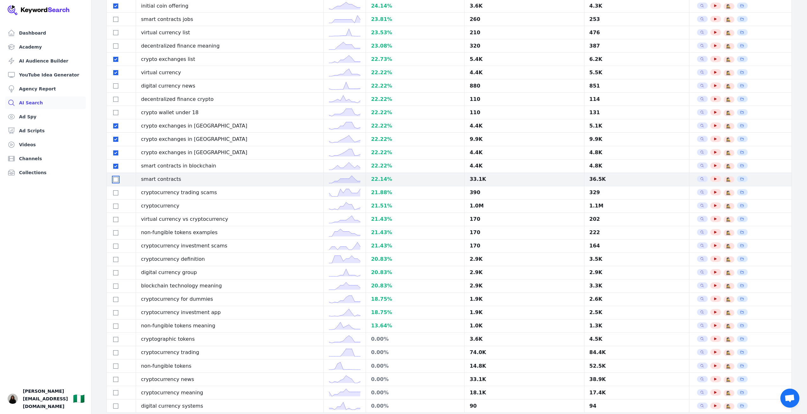
click at [114, 182] on input "checkbox" at bounding box center [115, 179] width 5 height 5
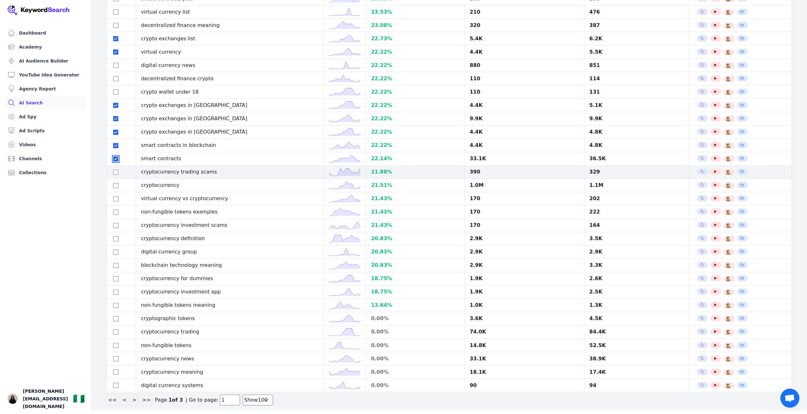
scroll to position [1039, 0]
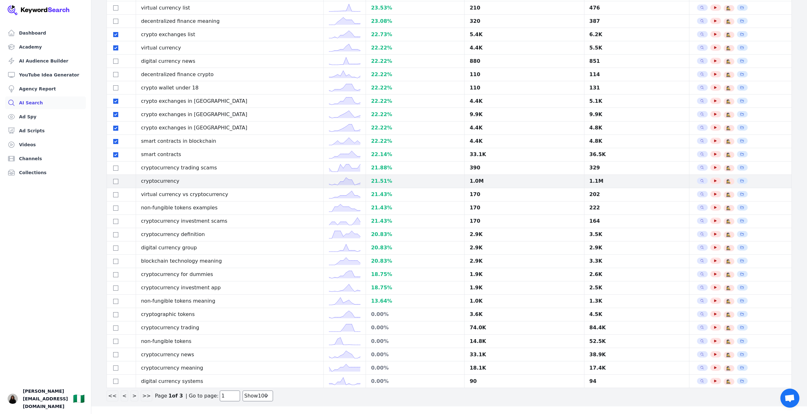
click at [115, 183] on div at bounding box center [121, 181] width 19 height 8
click at [117, 184] on td at bounding box center [121, 180] width 29 height 13
click at [116, 180] on input "checkbox" at bounding box center [115, 181] width 5 height 5
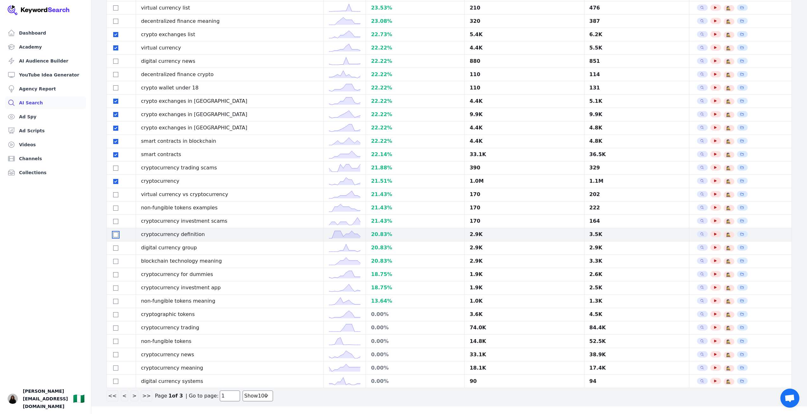
click at [117, 234] on input "checkbox" at bounding box center [115, 234] width 5 height 5
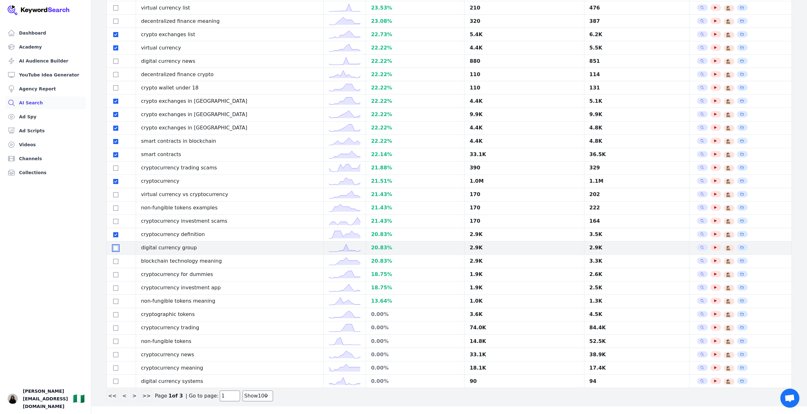
click at [118, 247] on input "checkbox" at bounding box center [115, 248] width 5 height 5
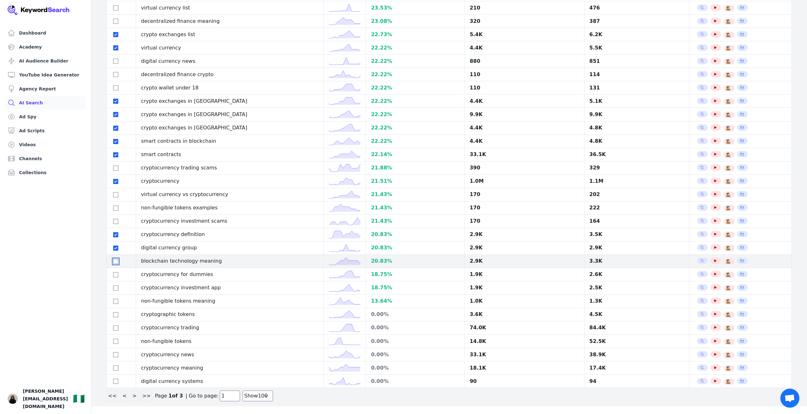
click at [116, 261] on input "checkbox" at bounding box center [115, 261] width 5 height 5
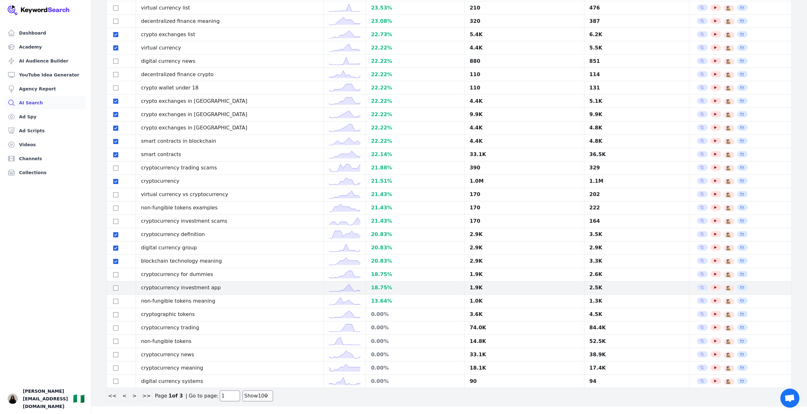
click at [116, 281] on td at bounding box center [121, 287] width 29 height 13
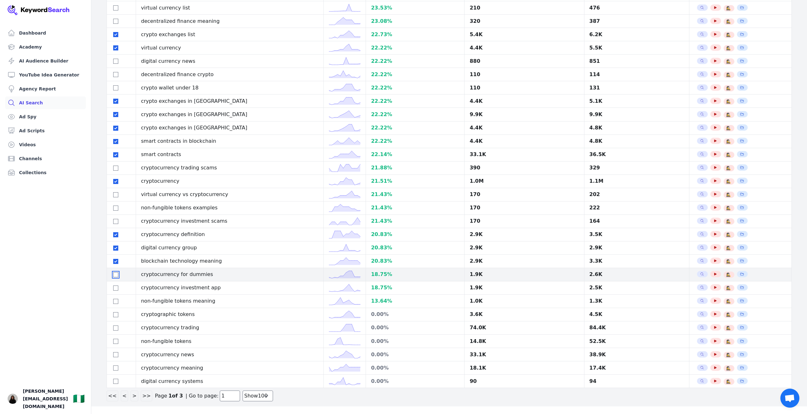
click at [116, 276] on input "checkbox" at bounding box center [115, 274] width 5 height 5
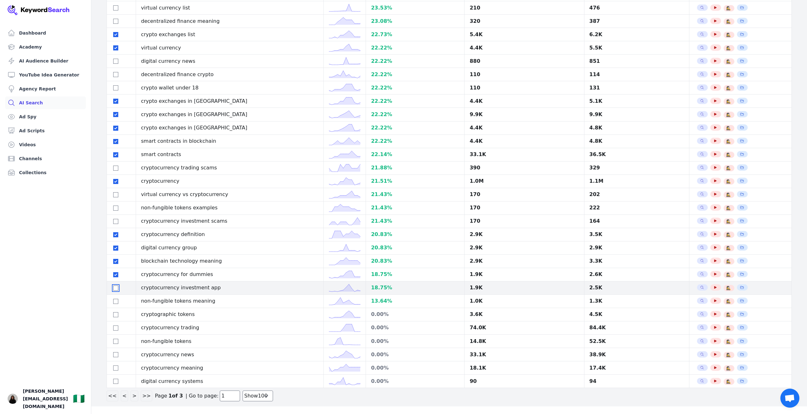
click at [117, 288] on input "checkbox" at bounding box center [115, 287] width 5 height 5
click at [115, 304] on div at bounding box center [121, 301] width 19 height 8
click at [115, 301] on input "checkbox" at bounding box center [115, 301] width 5 height 5
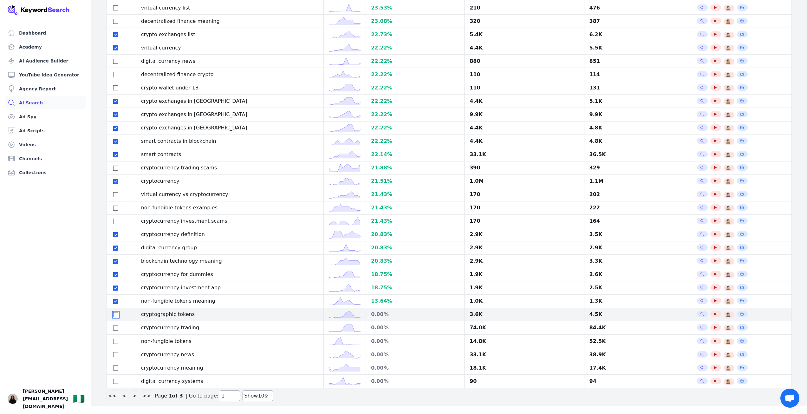
click at [115, 314] on input "checkbox" at bounding box center [115, 314] width 5 height 5
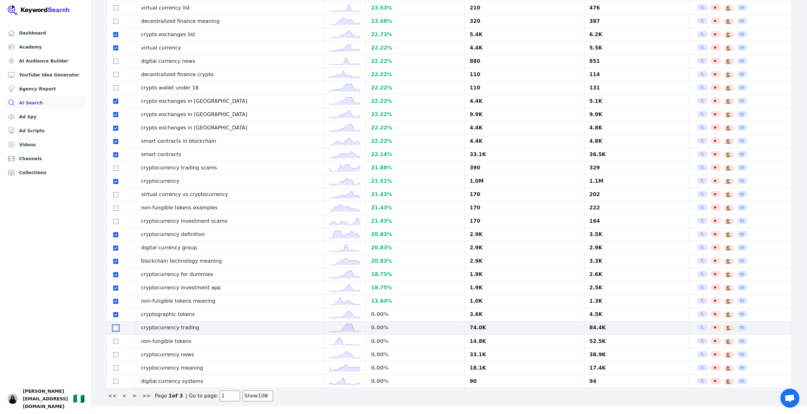
click at [115, 329] on input "checkbox" at bounding box center [115, 327] width 5 height 5
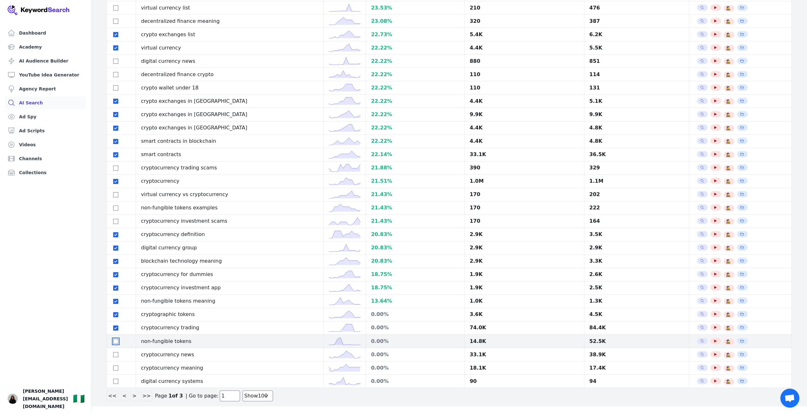
click at [116, 341] on input "checkbox" at bounding box center [115, 341] width 5 height 5
click at [115, 357] on div at bounding box center [121, 355] width 19 height 8
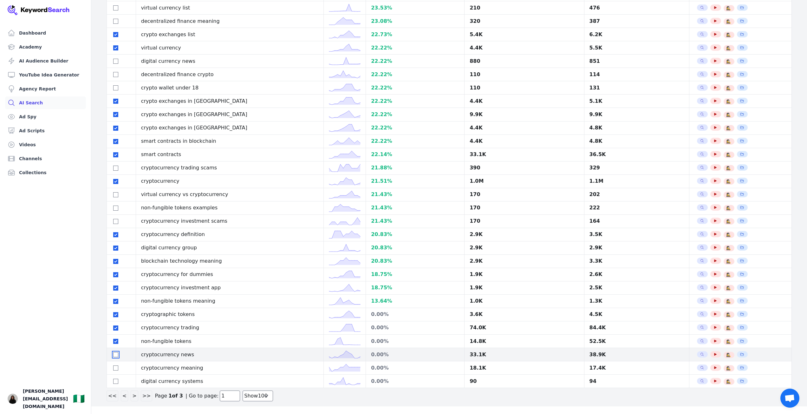
click at [115, 355] on input "checkbox" at bounding box center [115, 354] width 5 height 5
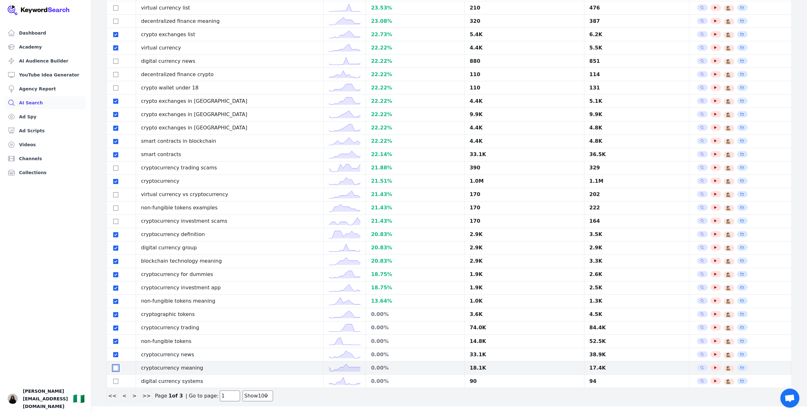
click at [117, 367] on input "checkbox" at bounding box center [115, 367] width 5 height 5
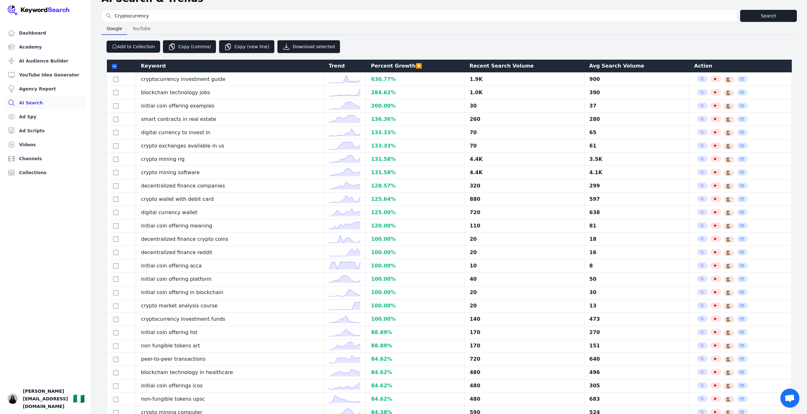
scroll to position [0, 0]
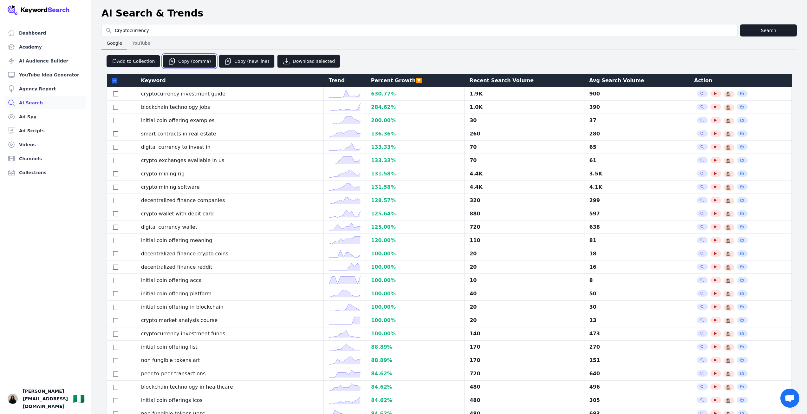
click at [195, 64] on button "Copy (comma)" at bounding box center [190, 61] width 54 height 13
click at [115, 78] on input "checkbox" at bounding box center [114, 80] width 5 height 5
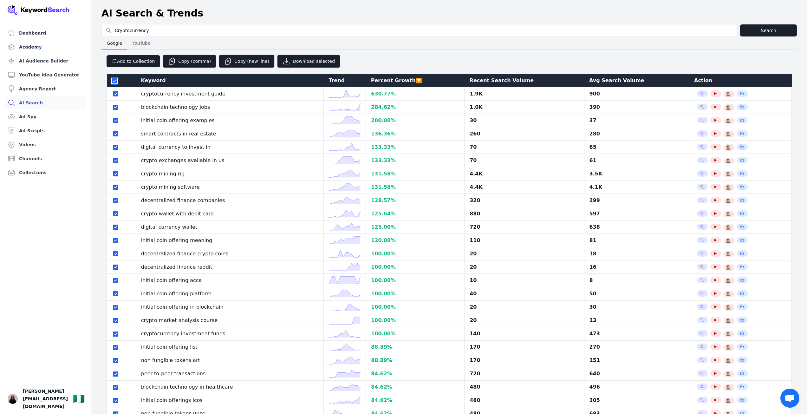
click at [115, 78] on input "checkbox" at bounding box center [114, 80] width 5 height 5
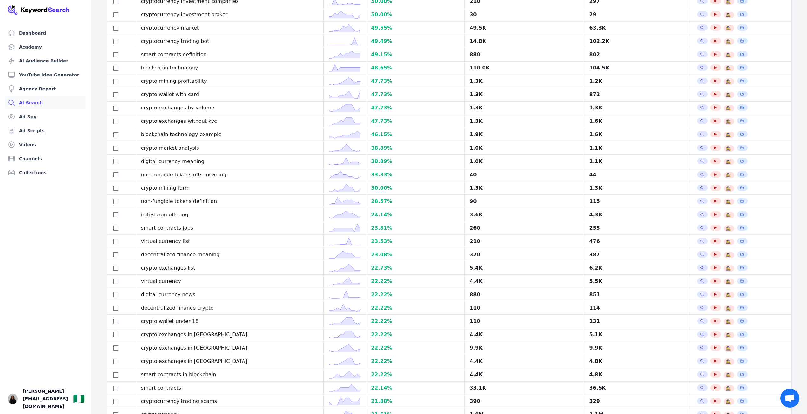
scroll to position [1039, 0]
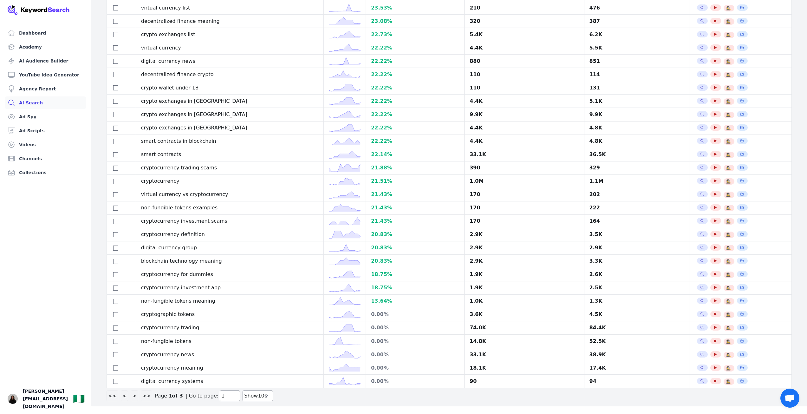
click at [132, 398] on button ">" at bounding box center [134, 395] width 7 height 11
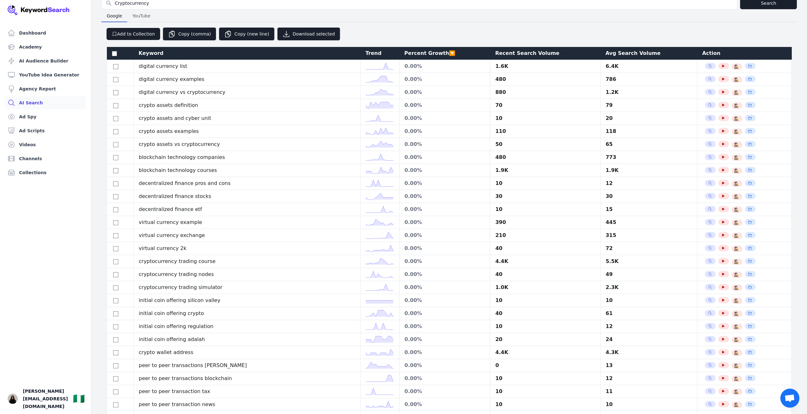
scroll to position [29, 0]
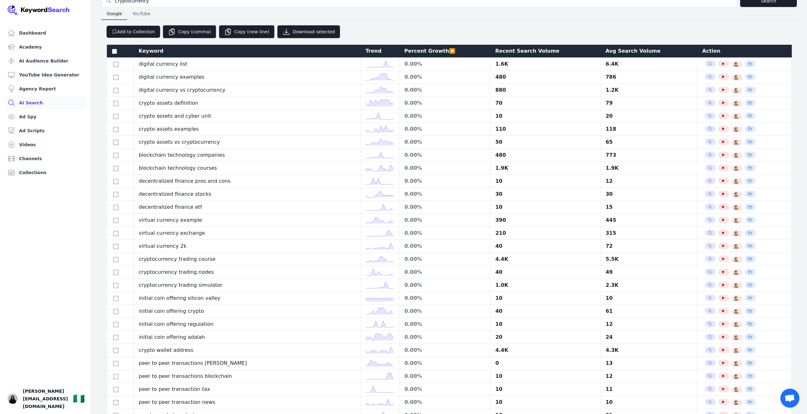
click at [607, 50] on div "Avg Search Volume" at bounding box center [649, 51] width 87 height 8
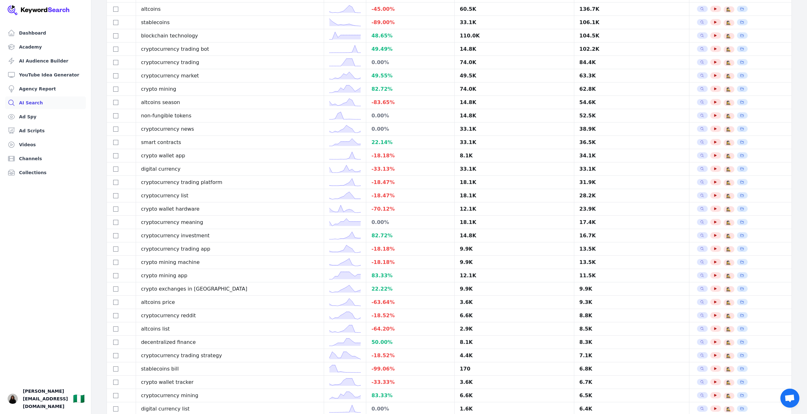
scroll to position [0, 0]
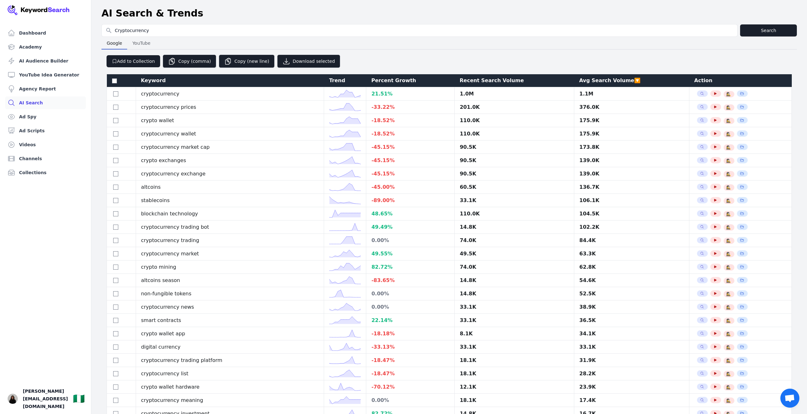
click at [334, 81] on div "Trend" at bounding box center [345, 81] width 32 height 8
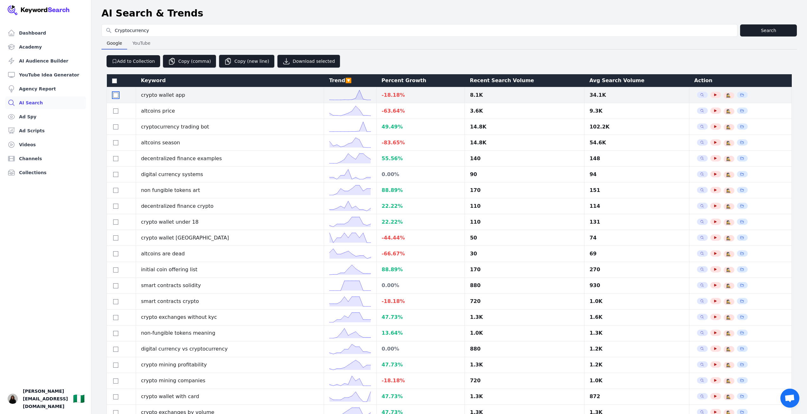
click at [117, 98] on input "checkbox" at bounding box center [115, 95] width 5 height 5
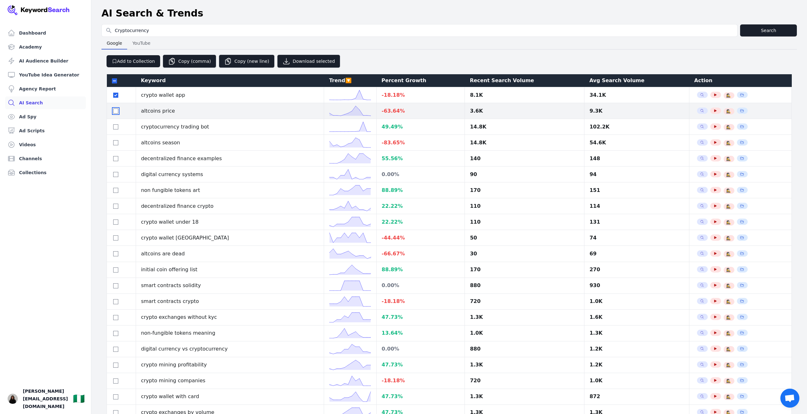
click at [115, 114] on input "checkbox" at bounding box center [115, 110] width 5 height 5
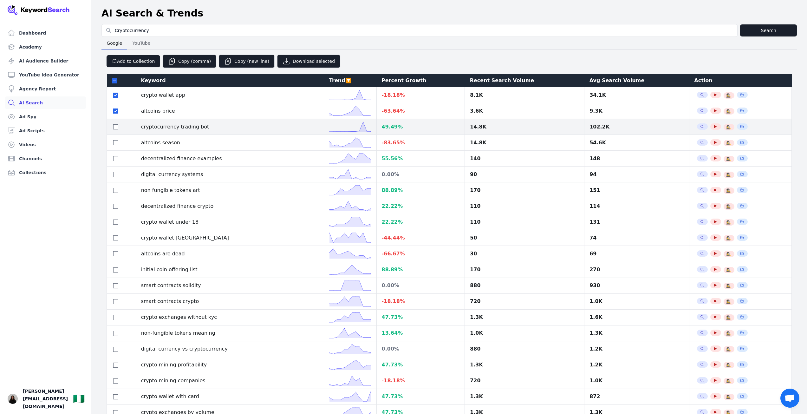
click at [117, 131] on div at bounding box center [121, 127] width 19 height 8
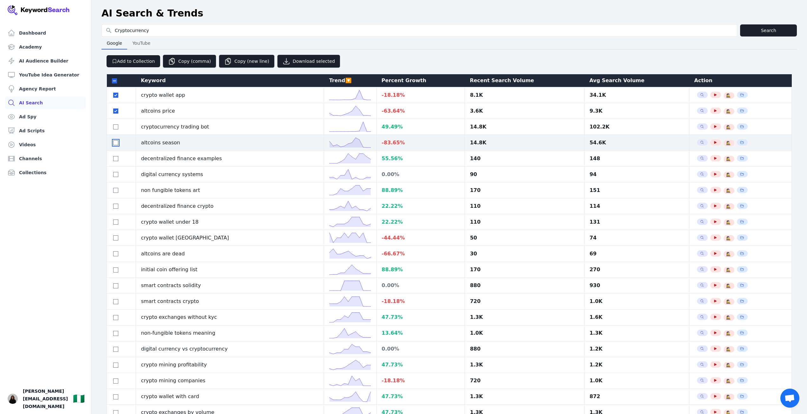
click at [114, 145] on input "checkbox" at bounding box center [115, 142] width 5 height 5
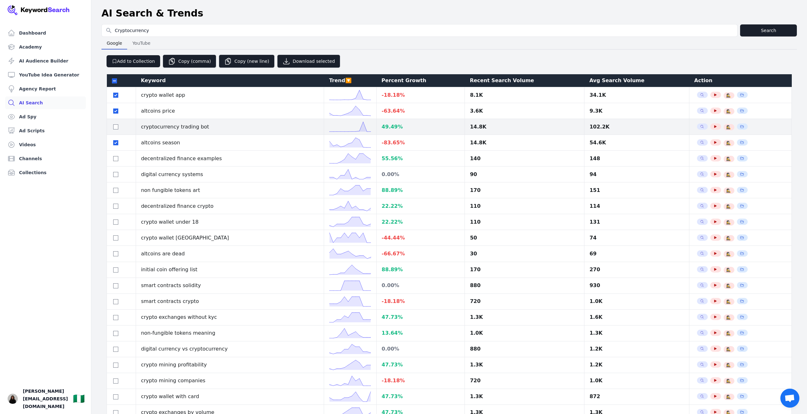
click at [116, 134] on td at bounding box center [121, 127] width 29 height 16
click at [116, 131] on div at bounding box center [121, 127] width 19 height 8
click at [115, 129] on input "checkbox" at bounding box center [115, 126] width 5 height 5
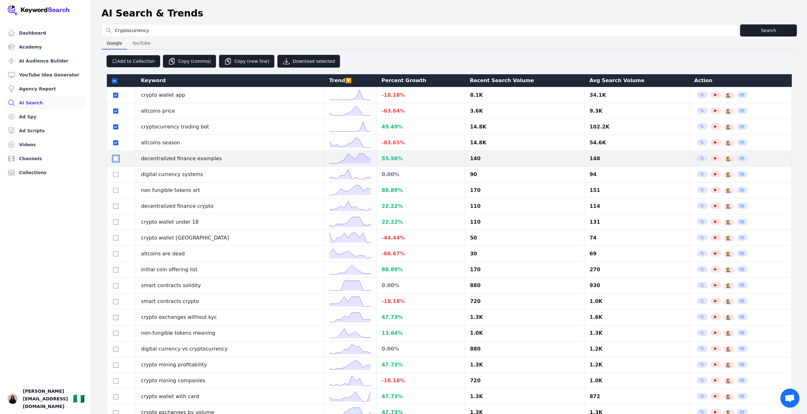
click at [116, 161] on input "checkbox" at bounding box center [115, 158] width 5 height 5
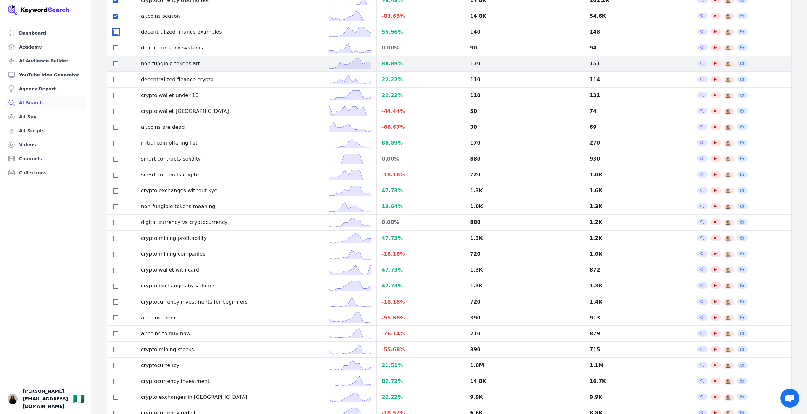
scroll to position [127, 0]
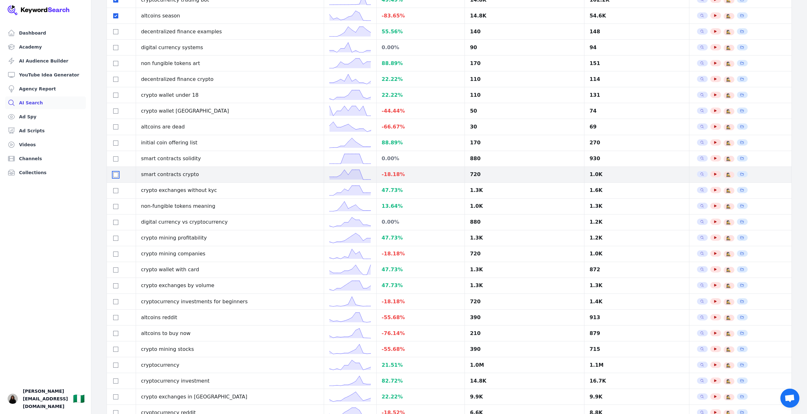
click at [115, 177] on input "checkbox" at bounding box center [115, 174] width 5 height 5
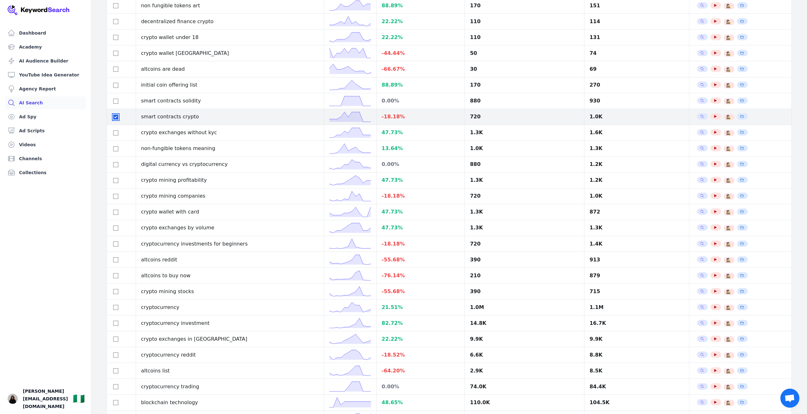
scroll to position [222, 0]
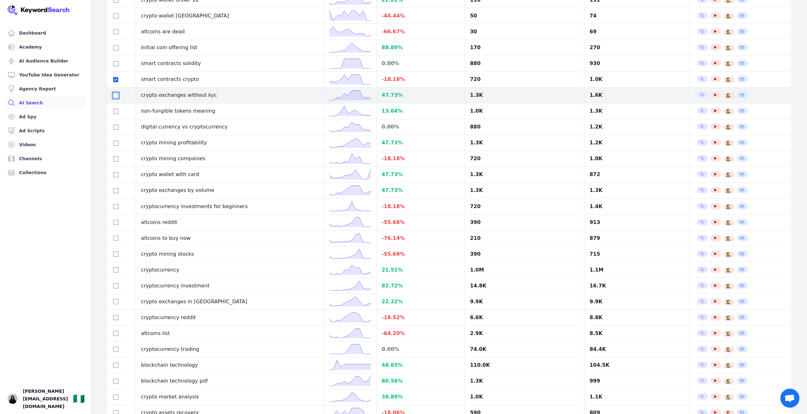
click at [114, 98] on input "checkbox" at bounding box center [115, 95] width 5 height 5
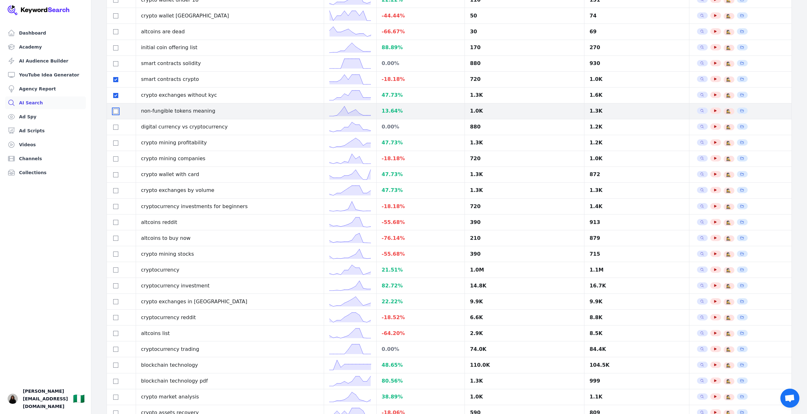
click at [116, 114] on input "checkbox" at bounding box center [115, 111] width 5 height 5
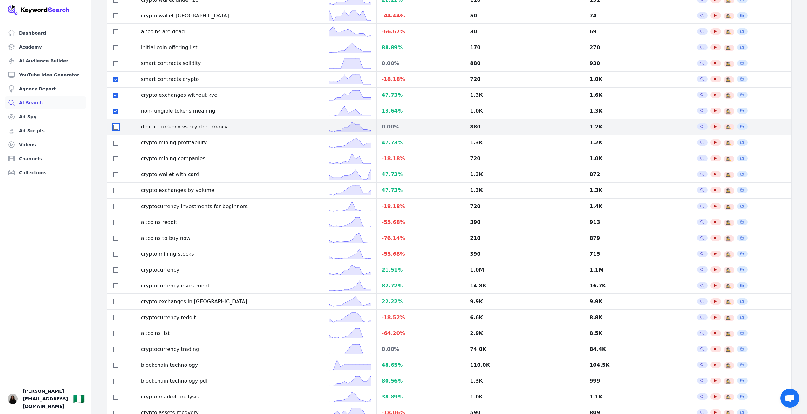
click at [117, 130] on input "checkbox" at bounding box center [115, 127] width 5 height 5
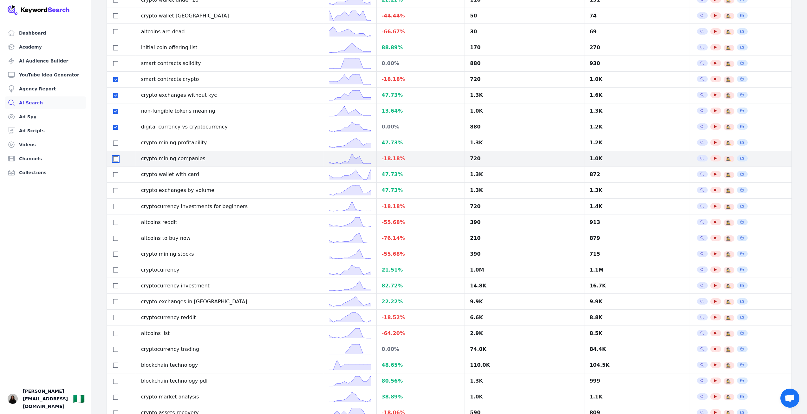
click at [115, 161] on input "checkbox" at bounding box center [115, 158] width 5 height 5
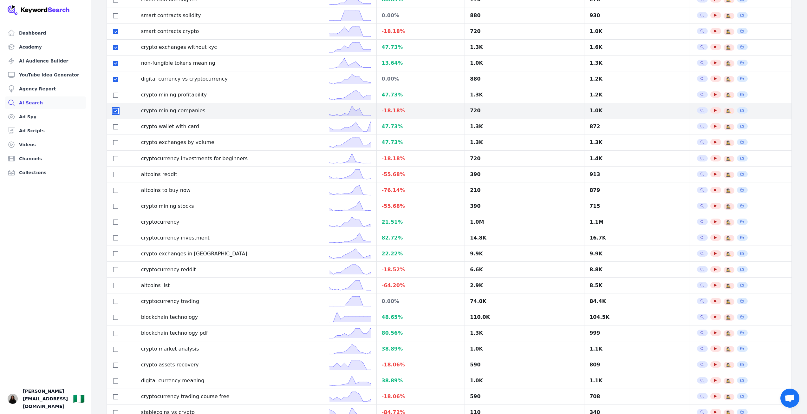
scroll to position [285, 0]
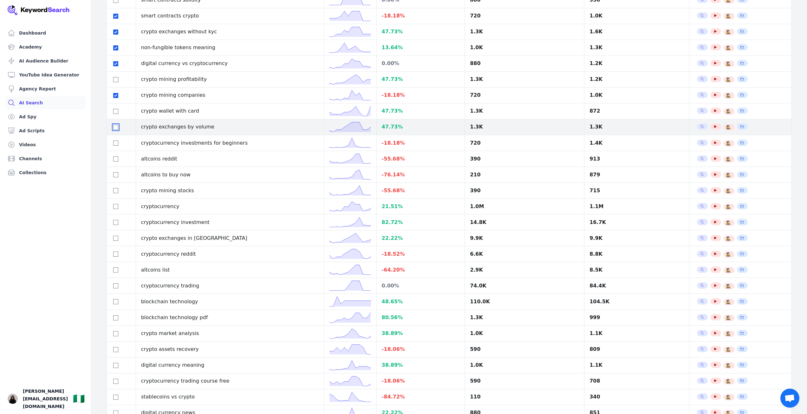
click at [115, 130] on input "checkbox" at bounding box center [115, 127] width 5 height 5
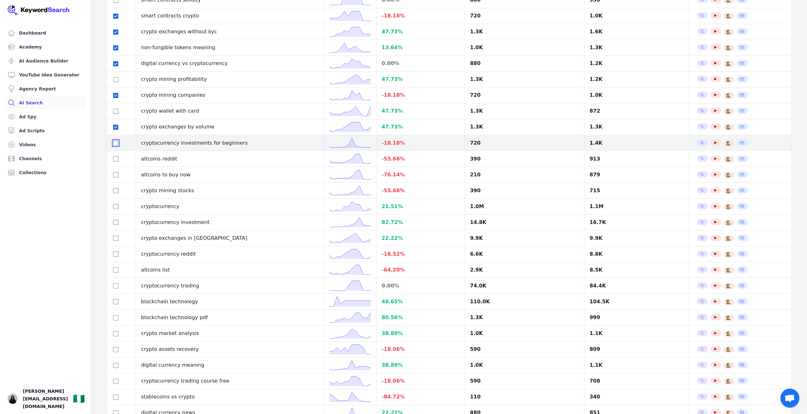
click at [115, 146] on input "checkbox" at bounding box center [115, 143] width 5 height 5
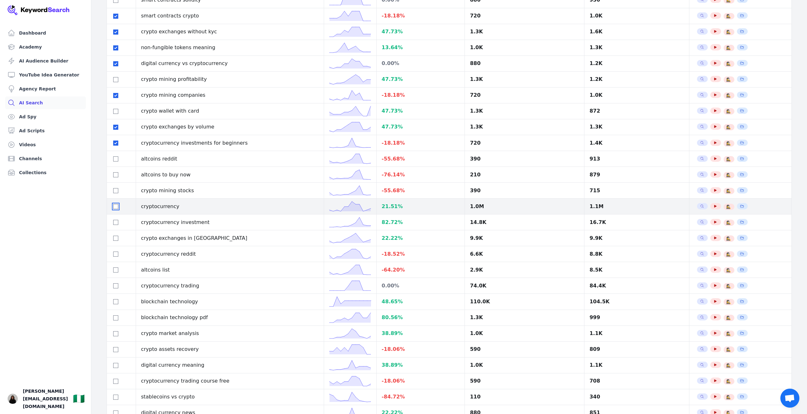
click at [115, 209] on input "checkbox" at bounding box center [115, 206] width 5 height 5
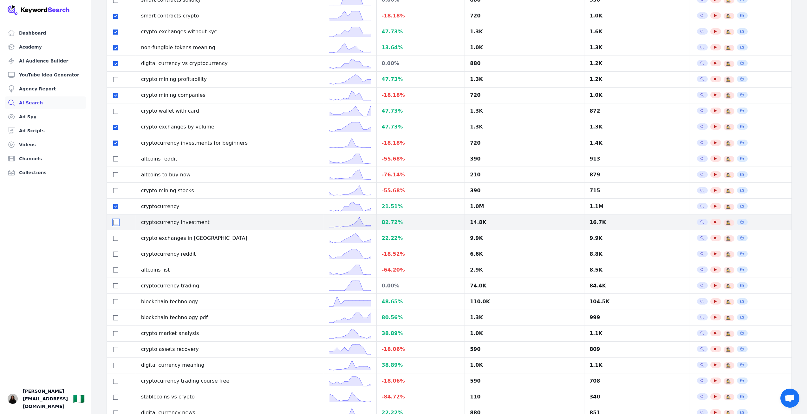
click at [116, 225] on input "checkbox" at bounding box center [115, 222] width 5 height 5
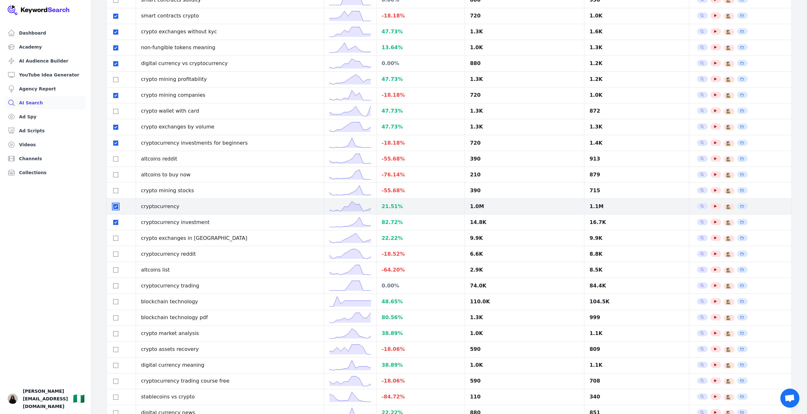
click at [117, 209] on input "checkbox" at bounding box center [115, 206] width 5 height 5
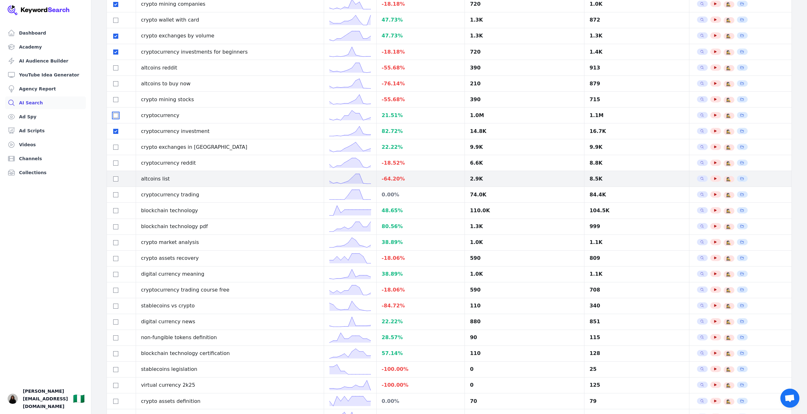
scroll to position [381, 0]
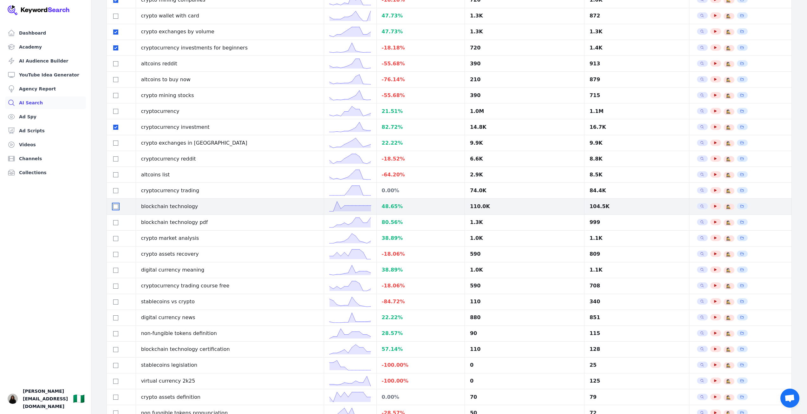
click at [115, 209] on input "checkbox" at bounding box center [115, 206] width 5 height 5
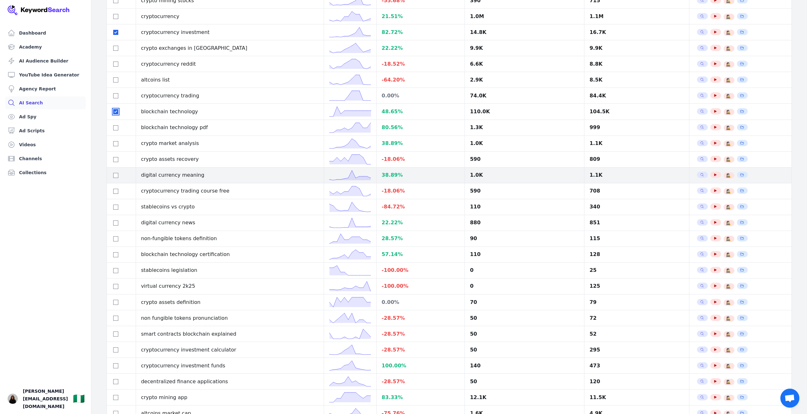
scroll to position [476, 0]
click at [116, 178] on input "checkbox" at bounding box center [115, 175] width 5 height 5
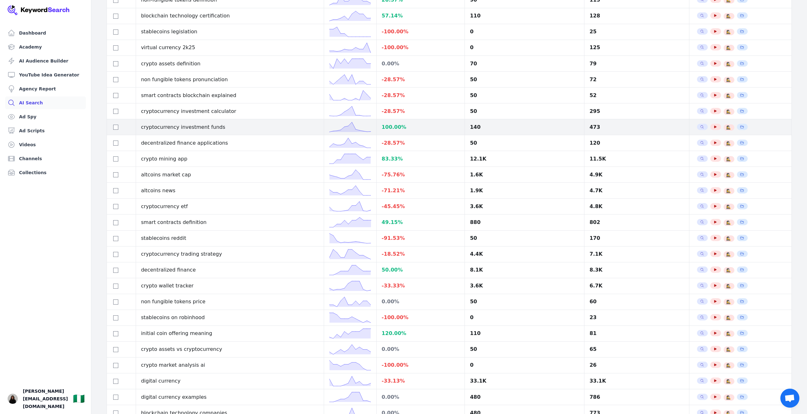
scroll to position [793, 0]
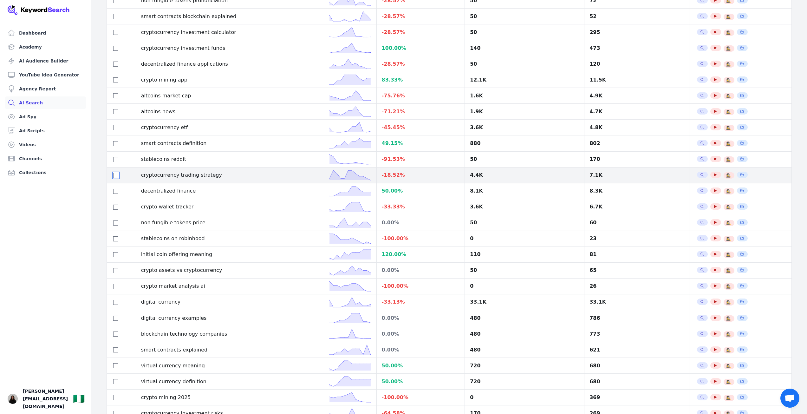
click at [115, 178] on input "checkbox" at bounding box center [115, 175] width 5 height 5
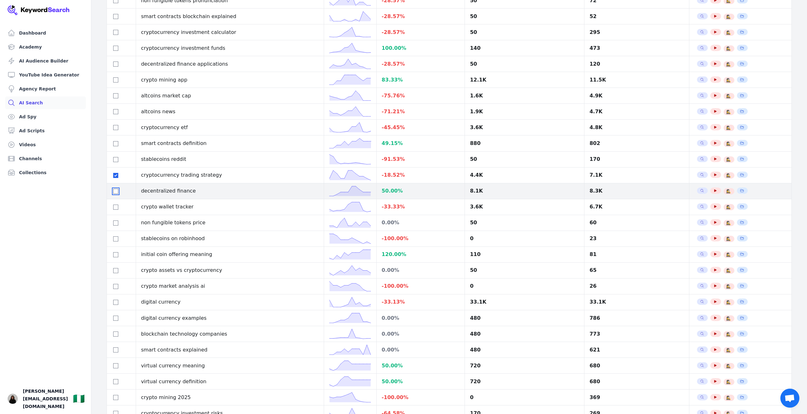
click at [117, 194] on input "checkbox" at bounding box center [115, 191] width 5 height 5
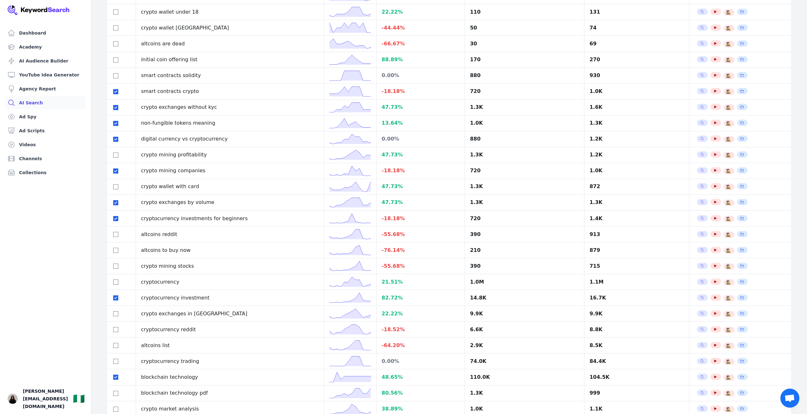
scroll to position [0, 0]
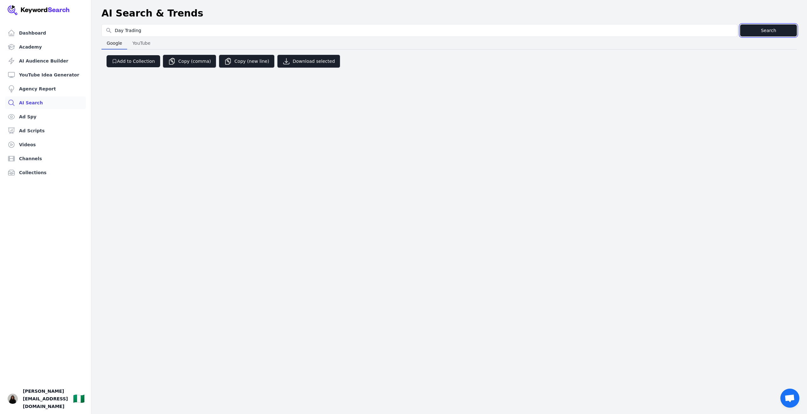
click at [762, 33] on button "Search" at bounding box center [768, 30] width 57 height 12
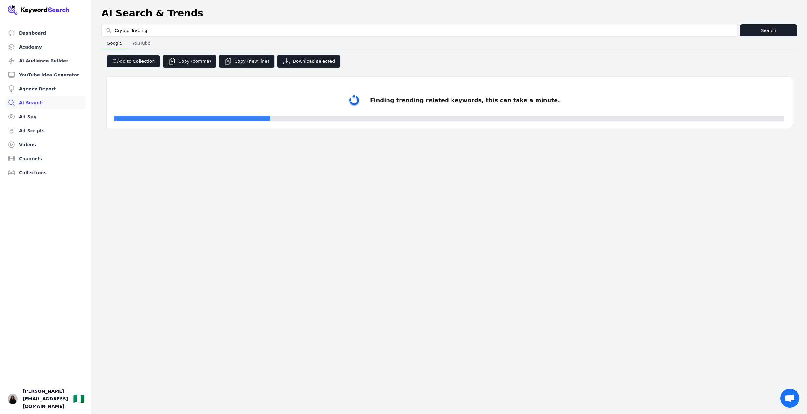
select select "50"
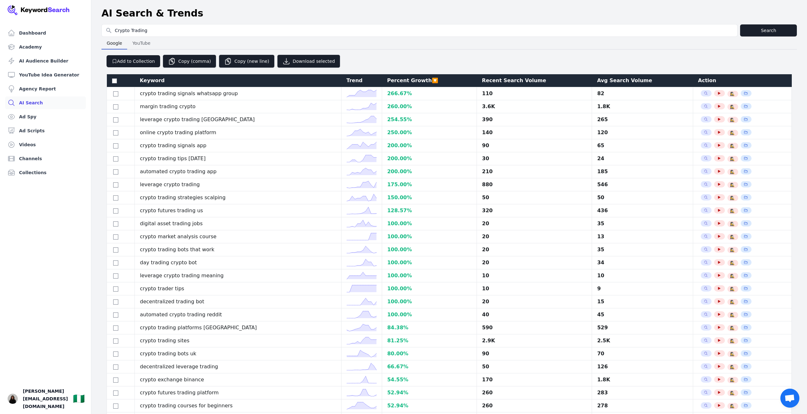
click at [502, 79] on div "Recent Search Volume" at bounding box center [534, 81] width 105 height 8
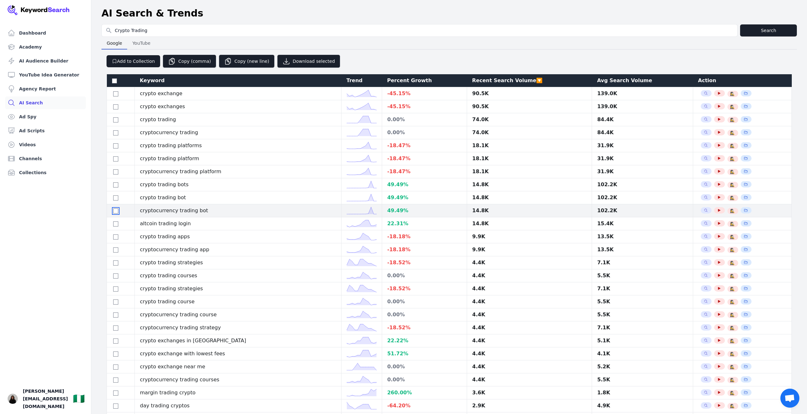
click at [116, 213] on input "checkbox" at bounding box center [115, 210] width 5 height 5
checkbox input "true"
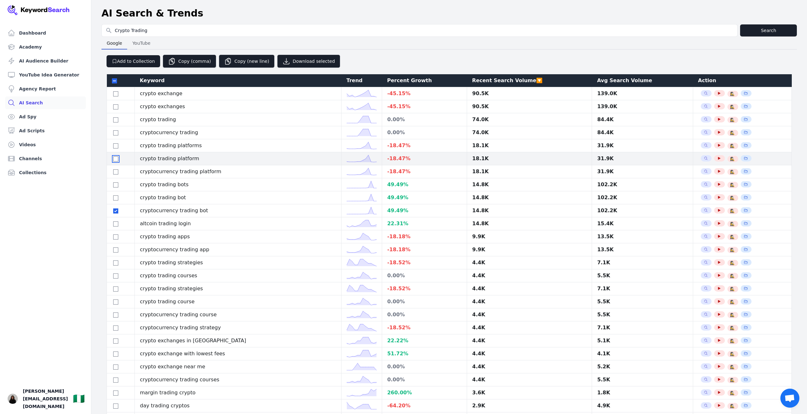
click at [116, 161] on input "checkbox" at bounding box center [115, 158] width 5 height 5
checkbox input "true"
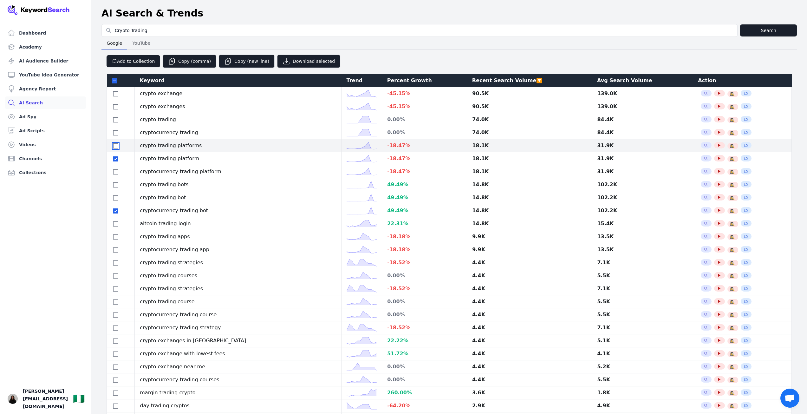
click at [115, 148] on input "checkbox" at bounding box center [115, 145] width 5 height 5
checkbox input "true"
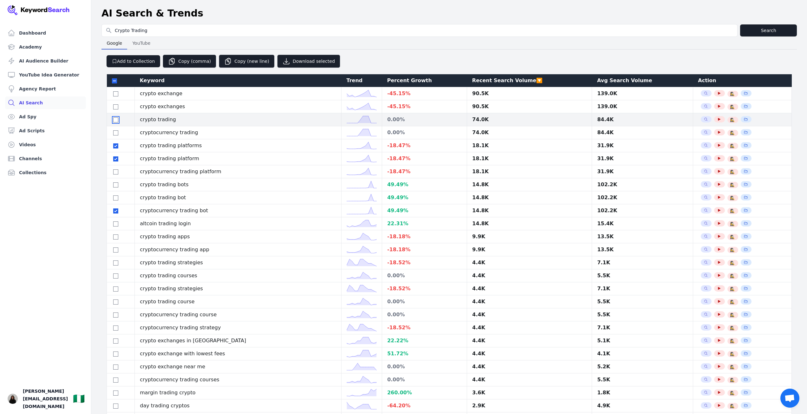
click at [114, 122] on input "checkbox" at bounding box center [115, 119] width 5 height 5
checkbox input "true"
click at [117, 135] on input "checkbox" at bounding box center [115, 132] width 5 height 5
checkbox input "true"
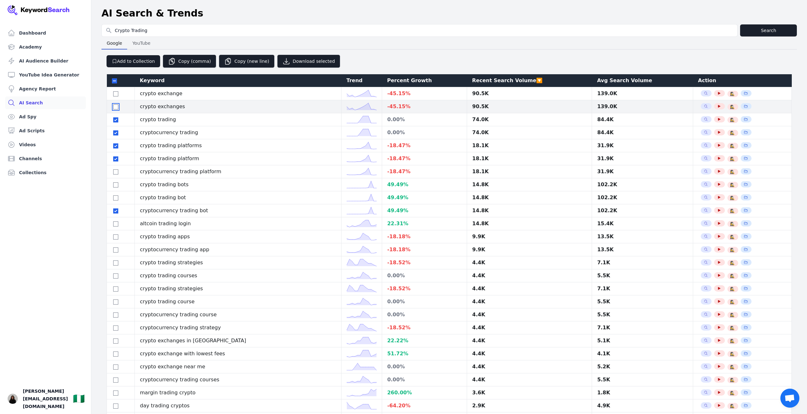
click at [117, 107] on input "checkbox" at bounding box center [115, 106] width 5 height 5
checkbox input "true"
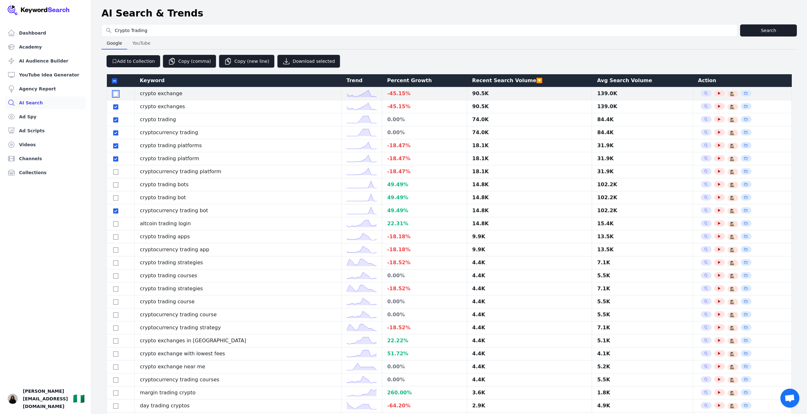
click at [117, 96] on input "checkbox" at bounding box center [115, 93] width 5 height 5
checkbox input "true"
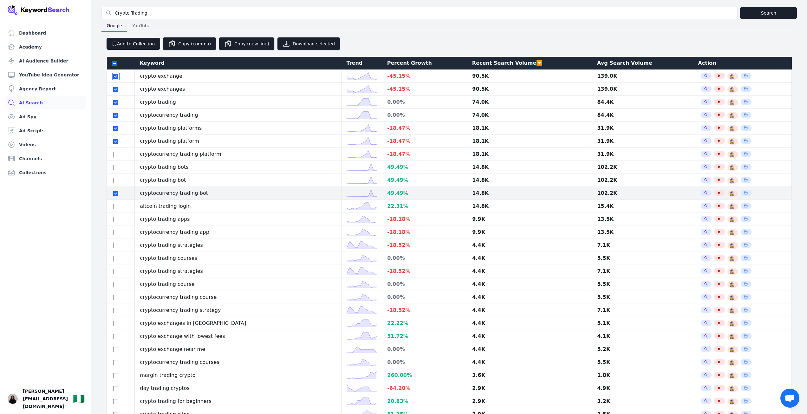
scroll to position [32, 0]
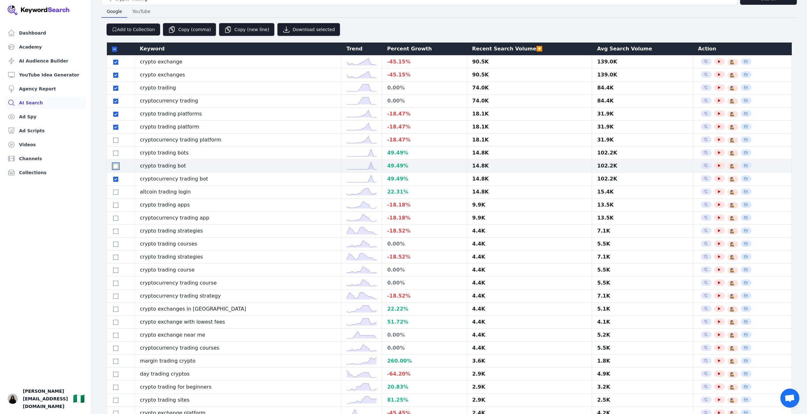
click at [118, 169] on input "checkbox" at bounding box center [115, 166] width 5 height 5
checkbox input "true"
click at [117, 156] on input "checkbox" at bounding box center [115, 153] width 5 height 5
click at [117, 167] on td at bounding box center [121, 166] width 28 height 13
click at [117, 156] on input "checkbox" at bounding box center [115, 153] width 5 height 5
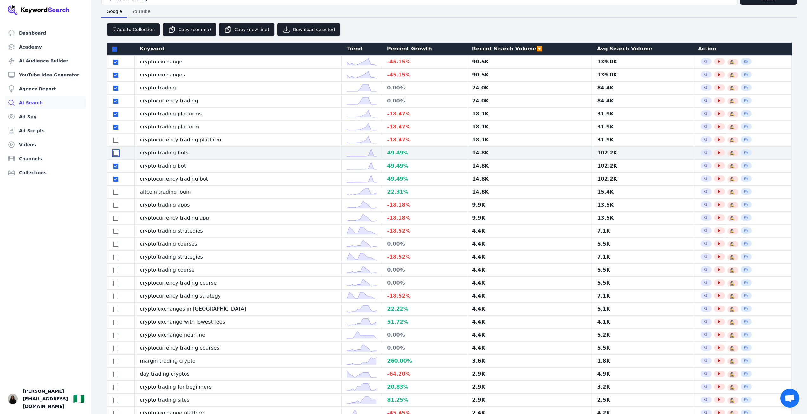
checkbox input "false"
click at [117, 169] on input "checkbox" at bounding box center [115, 166] width 5 height 5
checkbox input "false"
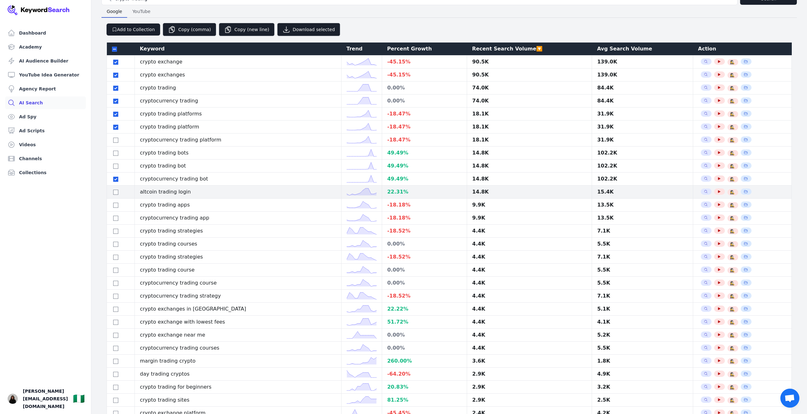
click at [116, 196] on div at bounding box center [120, 192] width 17 height 8
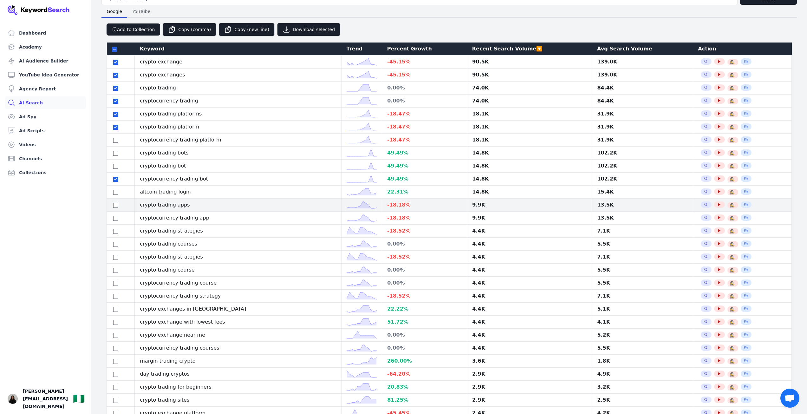
scroll to position [63, 0]
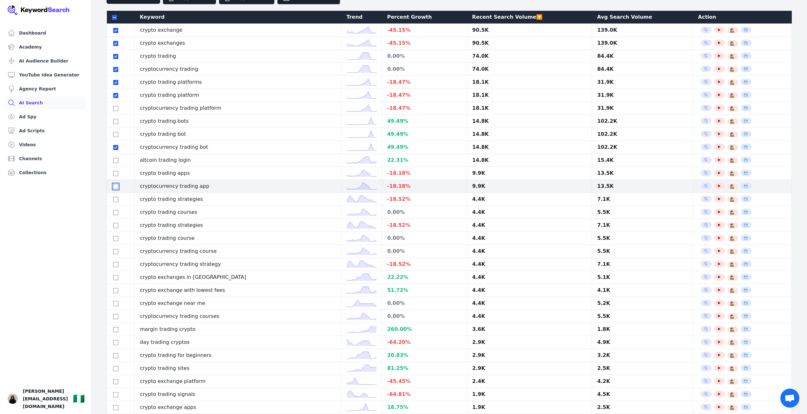
click at [113, 189] on input "checkbox" at bounding box center [115, 186] width 5 height 5
checkbox input "true"
click at [115, 163] on input "checkbox" at bounding box center [115, 160] width 5 height 5
checkbox input "true"
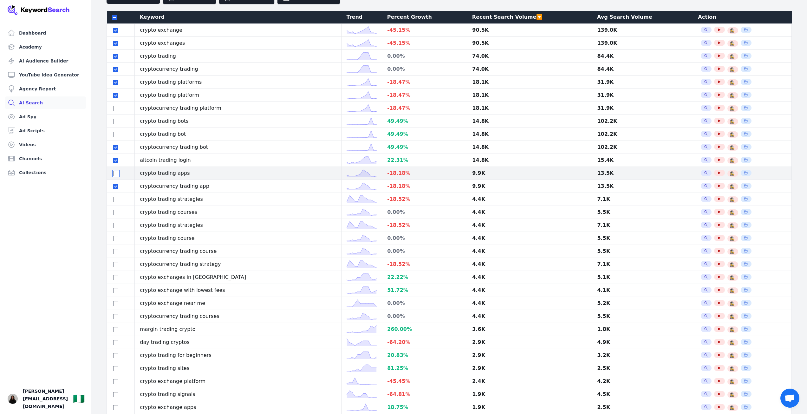
click at [115, 176] on input "checkbox" at bounding box center [115, 173] width 5 height 5
checkbox input "true"
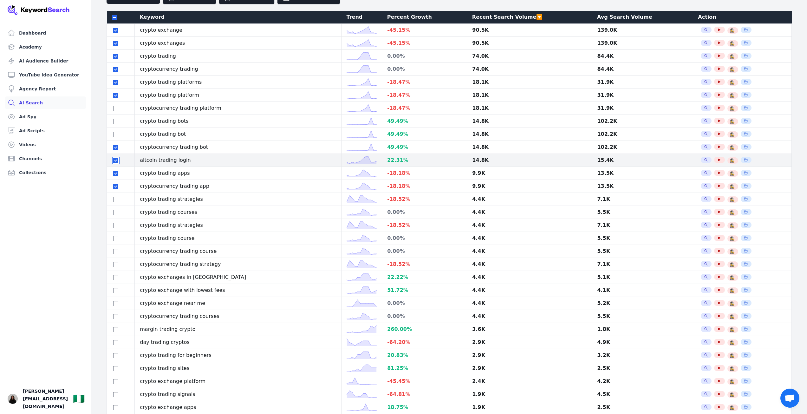
click at [117, 163] on input "checkbox" at bounding box center [115, 160] width 5 height 5
checkbox input "false"
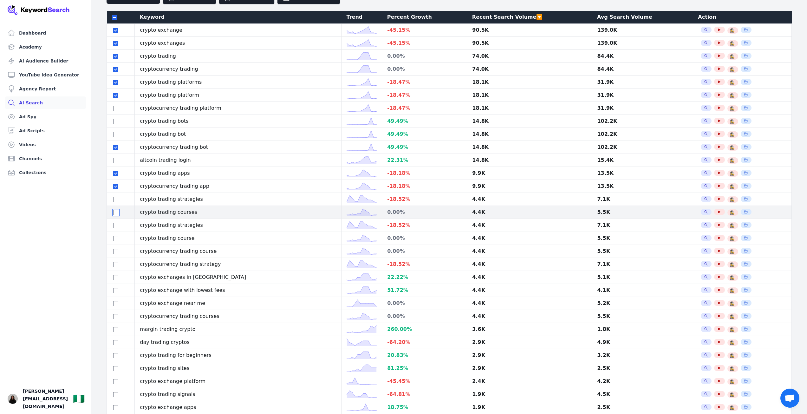
click at [117, 215] on input "checkbox" at bounding box center [115, 212] width 5 height 5
checkbox input "true"
click at [115, 228] on input "checkbox" at bounding box center [115, 225] width 5 height 5
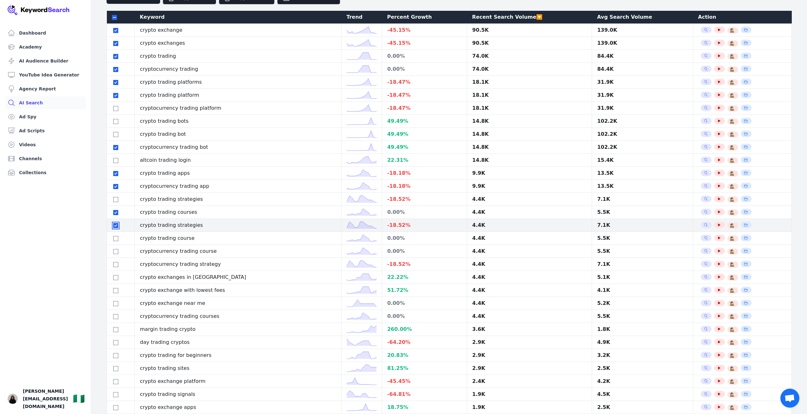
checkbox input "true"
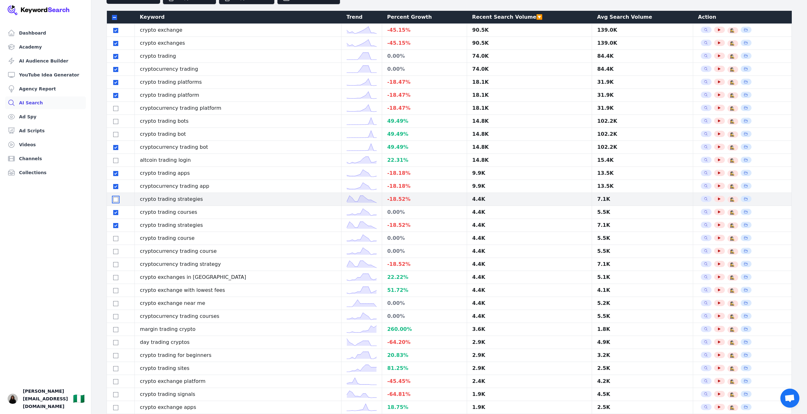
click at [115, 202] on input "checkbox" at bounding box center [115, 199] width 5 height 5
checkbox input "true"
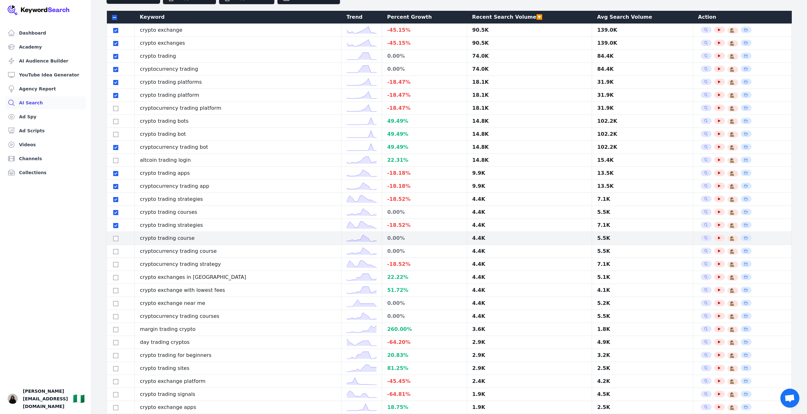
click at [116, 242] on div at bounding box center [120, 238] width 17 height 8
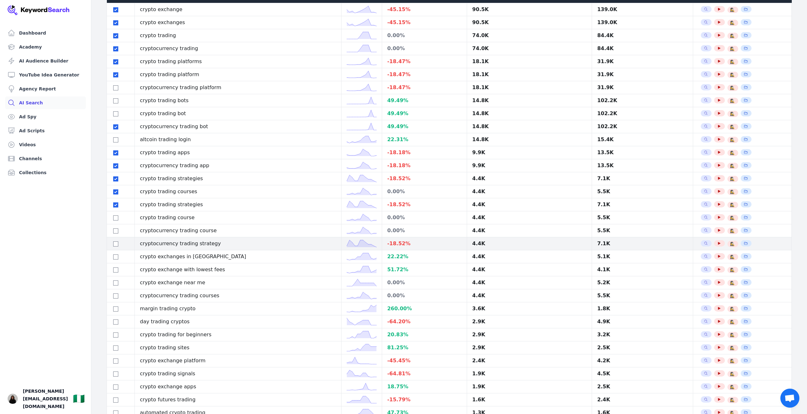
scroll to position [95, 0]
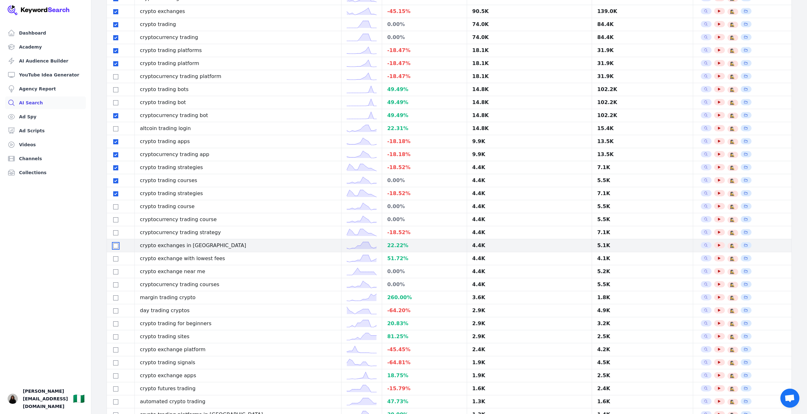
click at [116, 248] on input "checkbox" at bounding box center [115, 245] width 5 height 5
checkbox input "false"
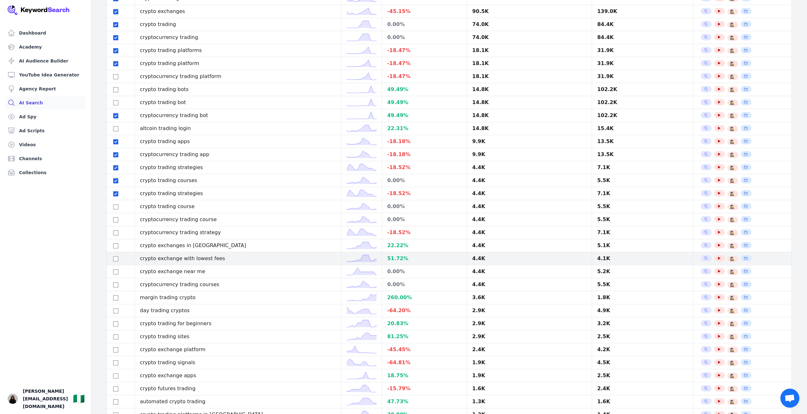
click at [118, 262] on div at bounding box center [120, 259] width 17 height 8
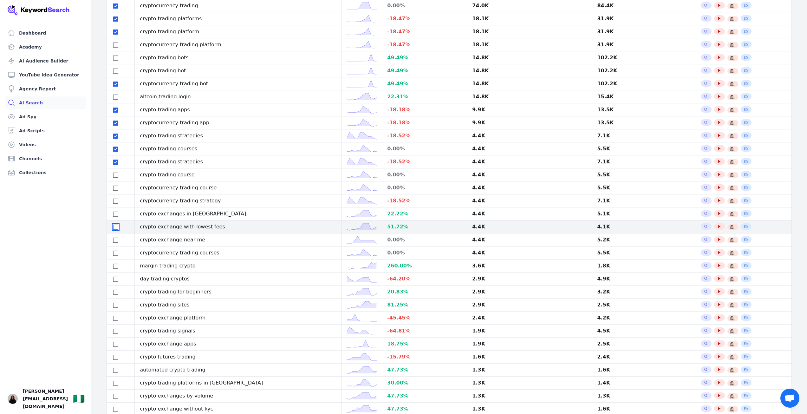
click at [116, 230] on input "checkbox" at bounding box center [115, 227] width 5 height 5
checkbox input "true"
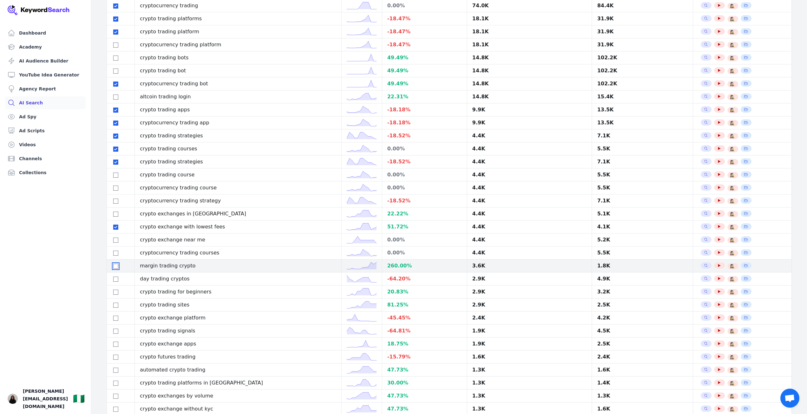
click at [118, 269] on input "checkbox" at bounding box center [115, 266] width 5 height 5
checkbox input "true"
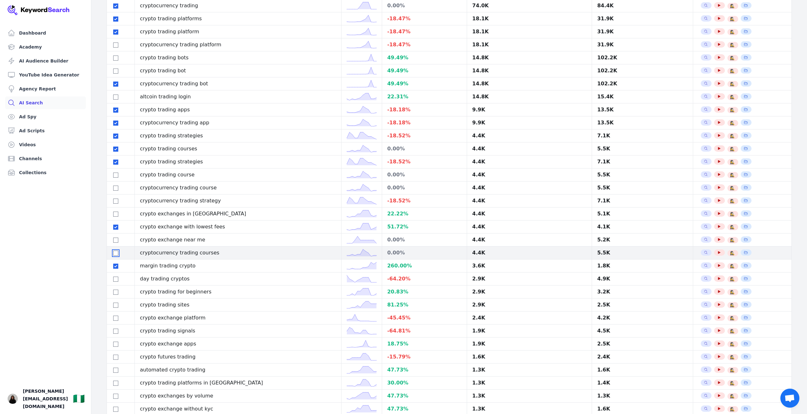
click at [117, 256] on input "checkbox" at bounding box center [115, 253] width 5 height 5
checkbox input "true"
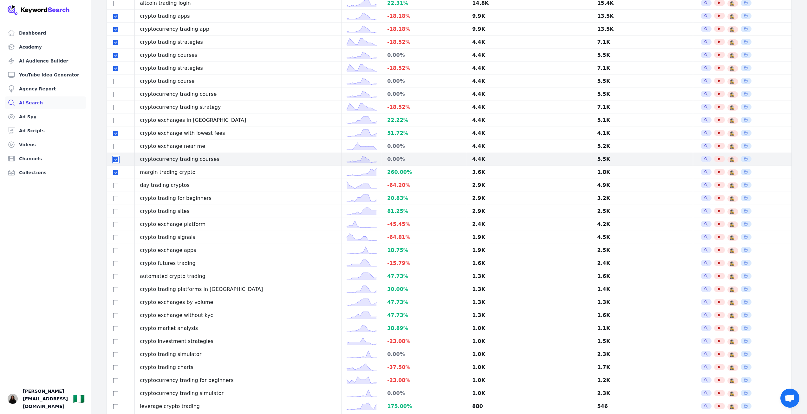
scroll to position [222, 0]
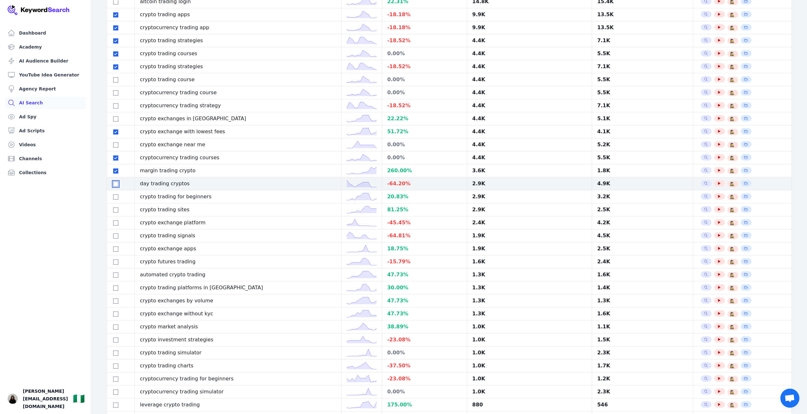
click at [115, 187] on input "checkbox" at bounding box center [115, 183] width 5 height 5
checkbox input "true"
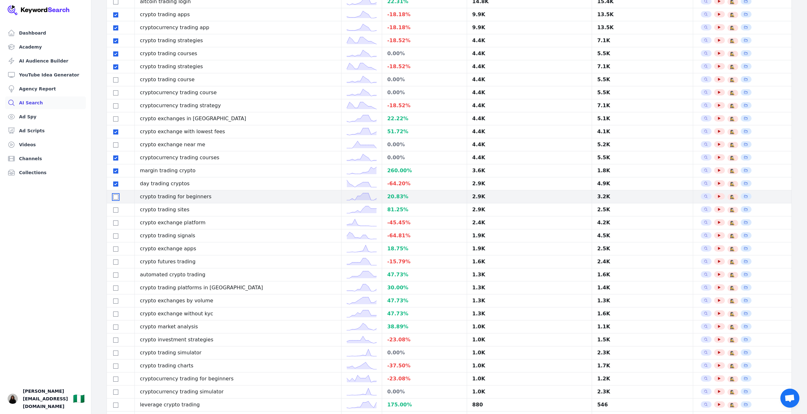
click at [117, 200] on input "checkbox" at bounding box center [115, 196] width 5 height 5
checkbox input "true"
click at [116, 213] on input "checkbox" at bounding box center [115, 209] width 5 height 5
checkbox input "true"
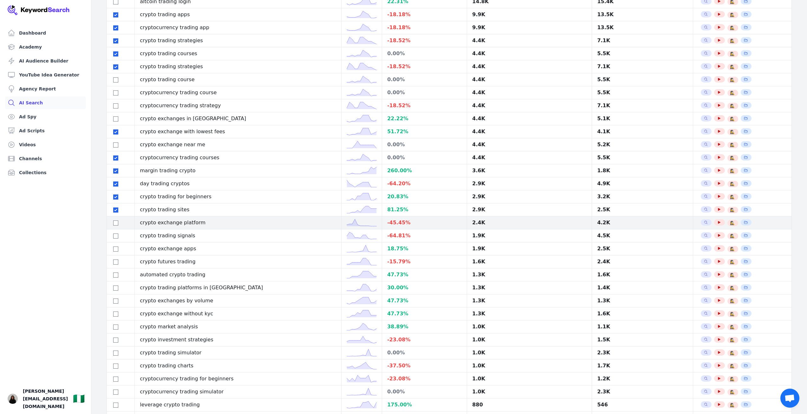
click at [115, 226] on div at bounding box center [120, 223] width 17 height 8
click at [115, 226] on input "checkbox" at bounding box center [115, 222] width 5 height 5
checkbox input "true"
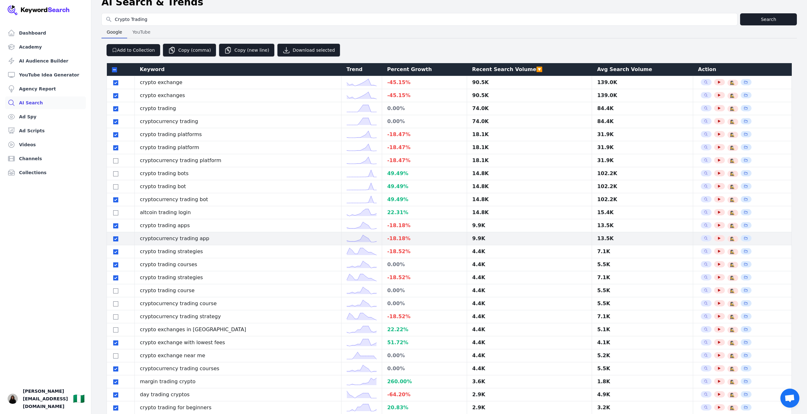
scroll to position [0, 0]
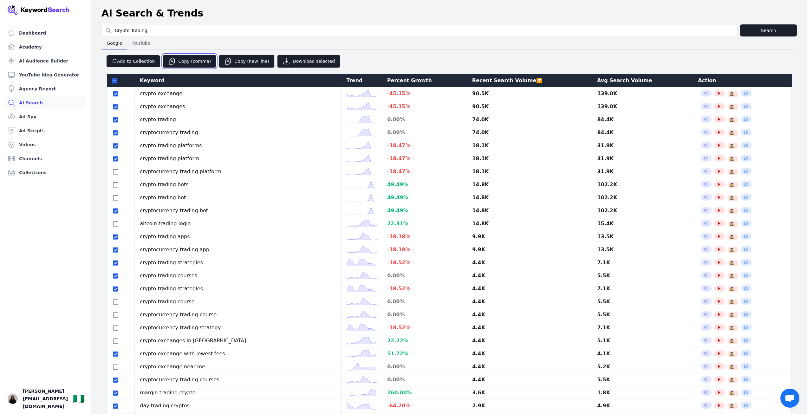
click at [196, 56] on button "Copy (comma)" at bounding box center [190, 61] width 54 height 13
click at [116, 81] on input "checkbox" at bounding box center [114, 80] width 5 height 5
checkbox input "true"
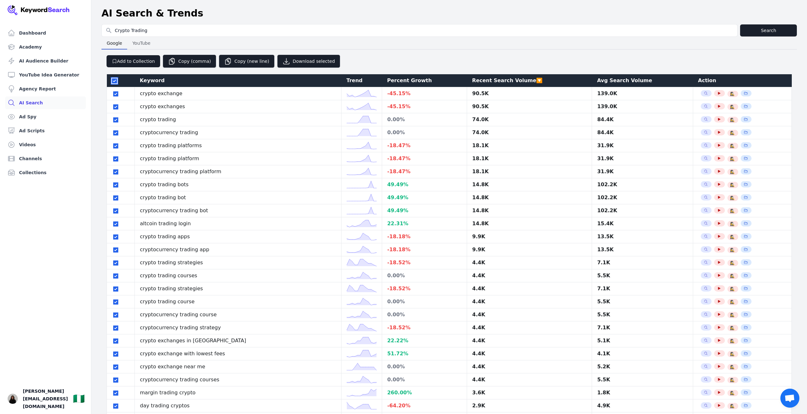
checkbox input "true"
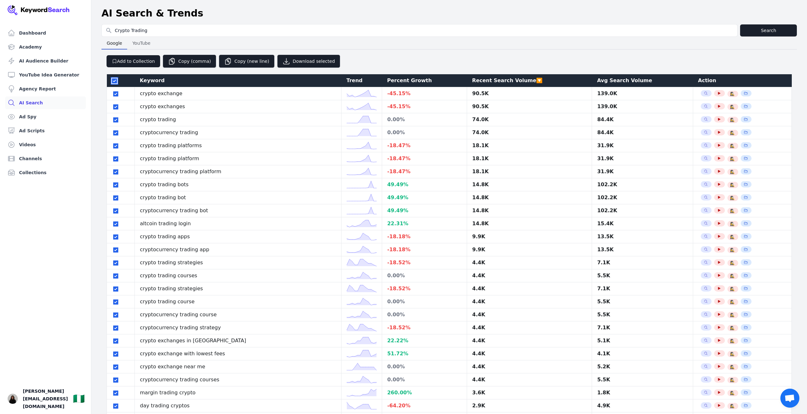
checkbox input "true"
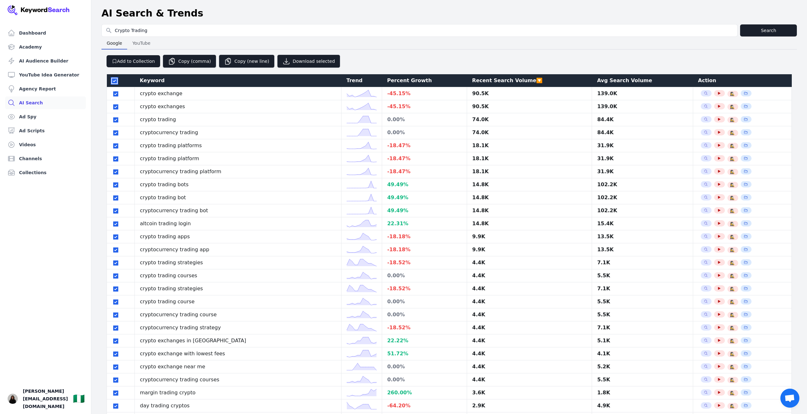
checkbox input "true"
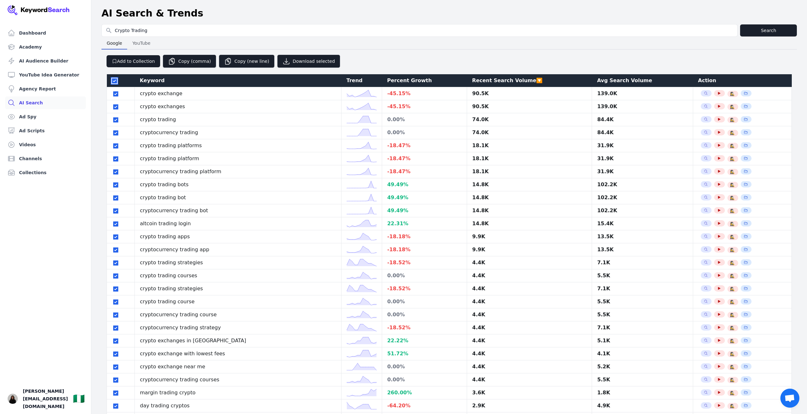
checkbox input "true"
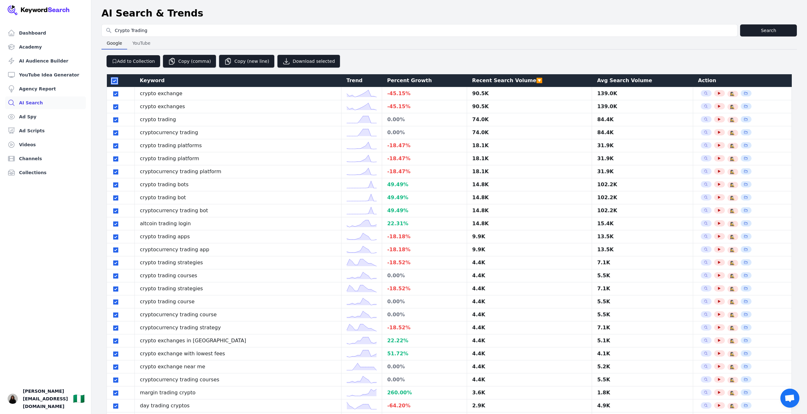
checkbox input "true"
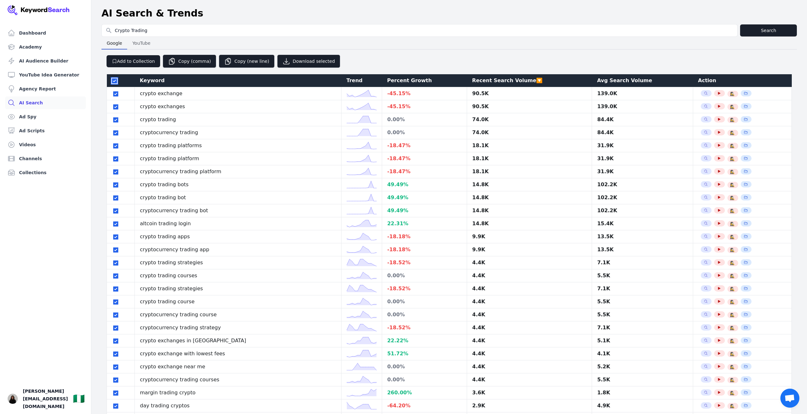
checkbox input "true"
click at [111, 81] on th at bounding box center [121, 80] width 28 height 13
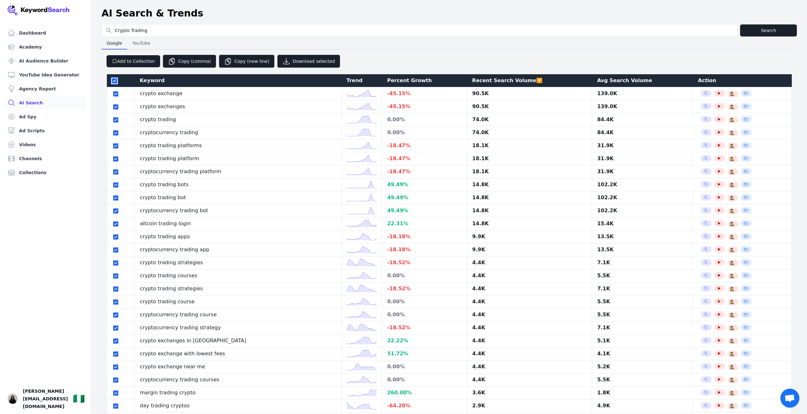
click at [116, 82] on input "checkbox" at bounding box center [114, 80] width 5 height 5
checkbox input "false"
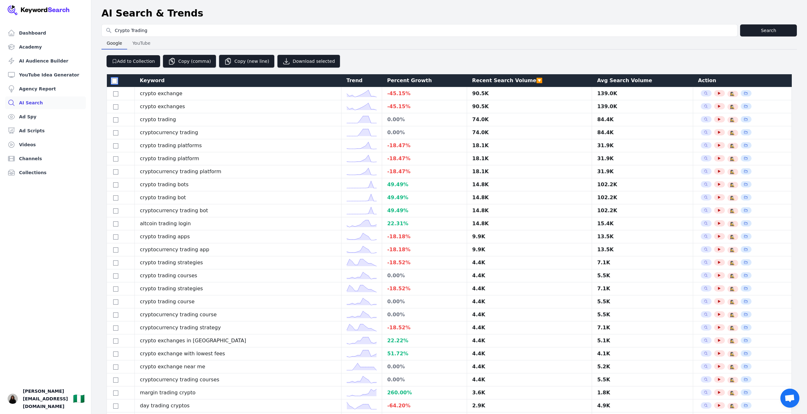
checkbox input "false"
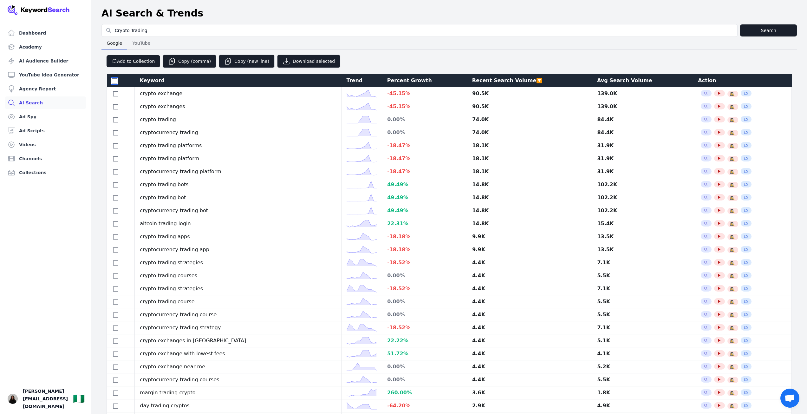
checkbox input "false"
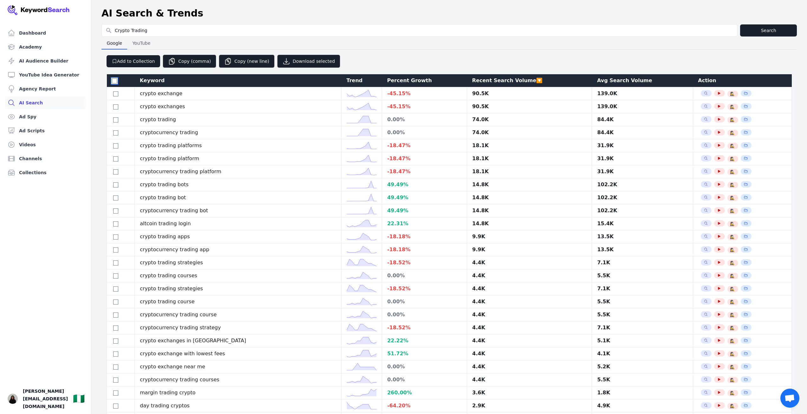
checkbox input "false"
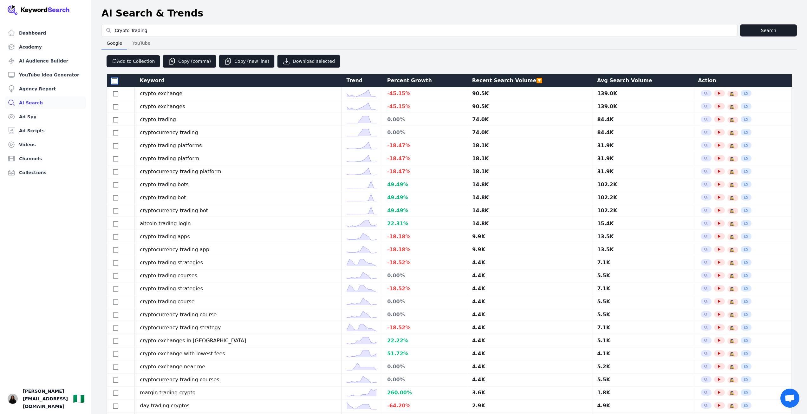
checkbox input "false"
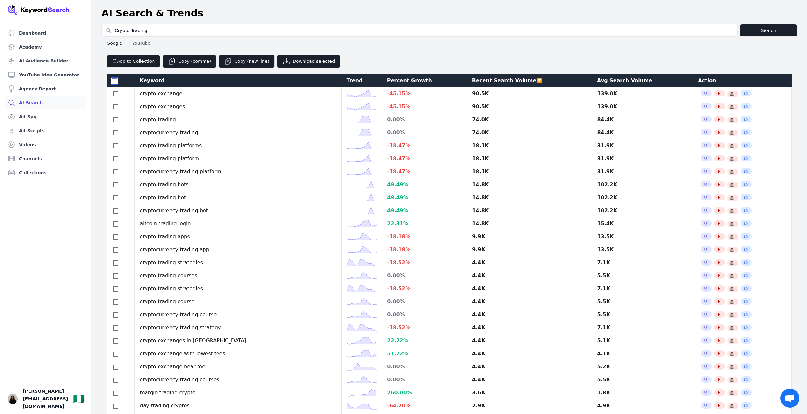
checkbox input "false"
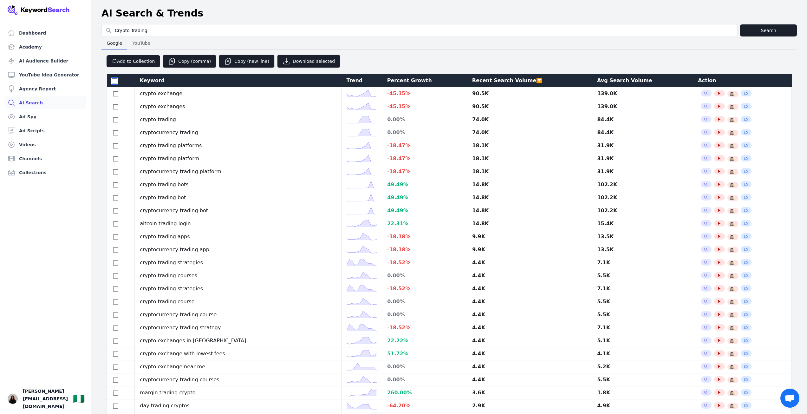
checkbox input "false"
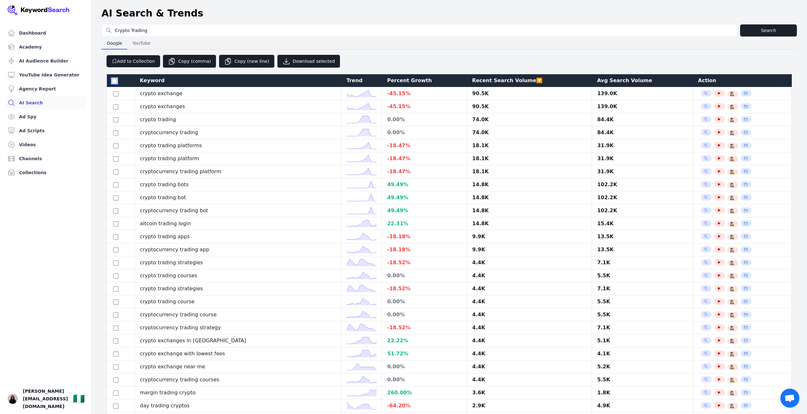
checkbox input "false"
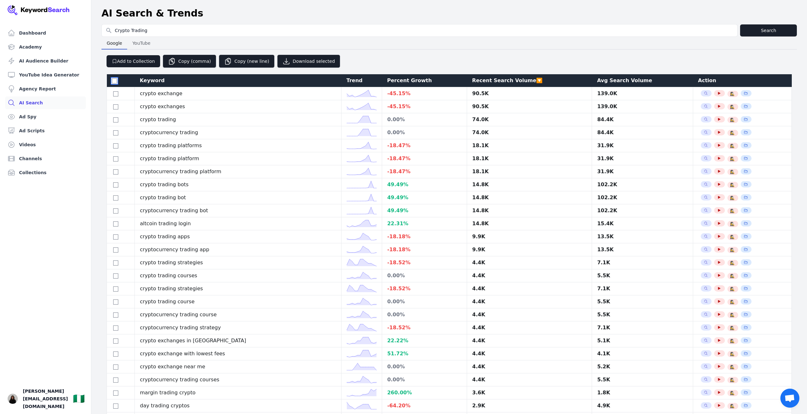
checkbox input "false"
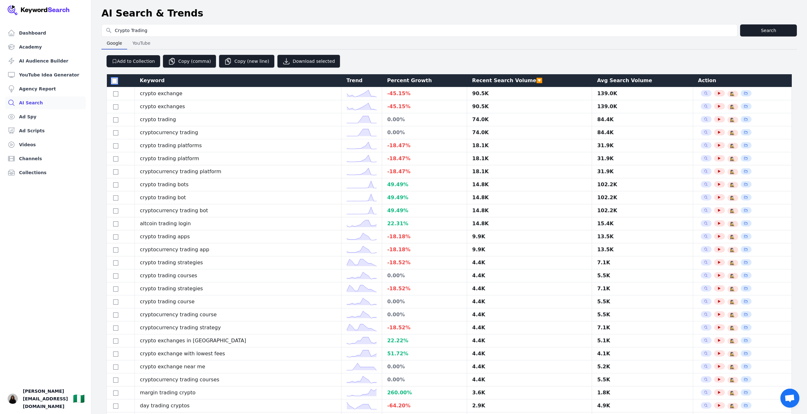
checkbox input "false"
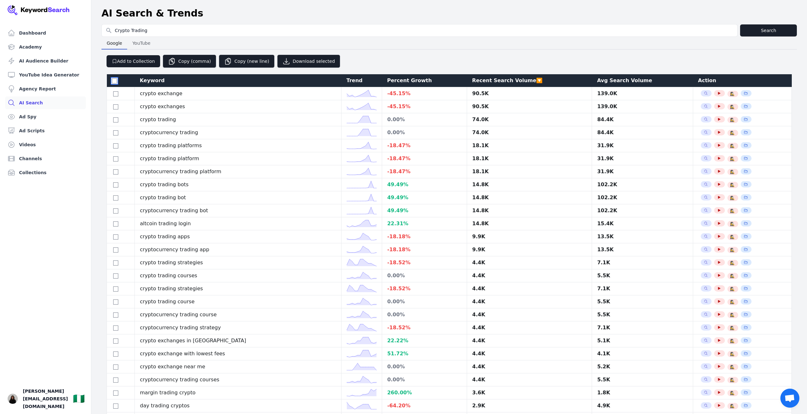
checkbox input "false"
click at [182, 81] on div "Keyword" at bounding box center [238, 81] width 197 height 8
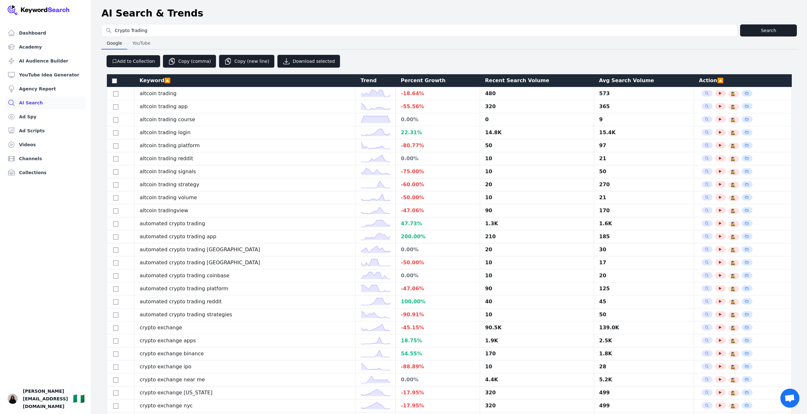
click at [489, 80] on div "Recent Search Volume" at bounding box center [537, 81] width 104 height 8
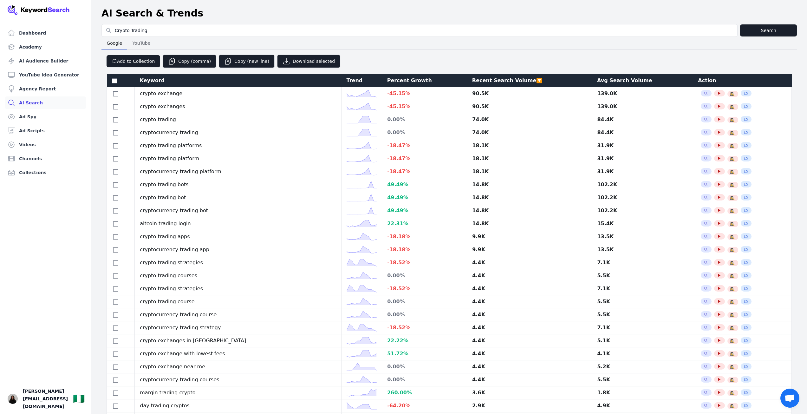
click at [597, 81] on div "Avg Search Volume" at bounding box center [642, 81] width 91 height 8
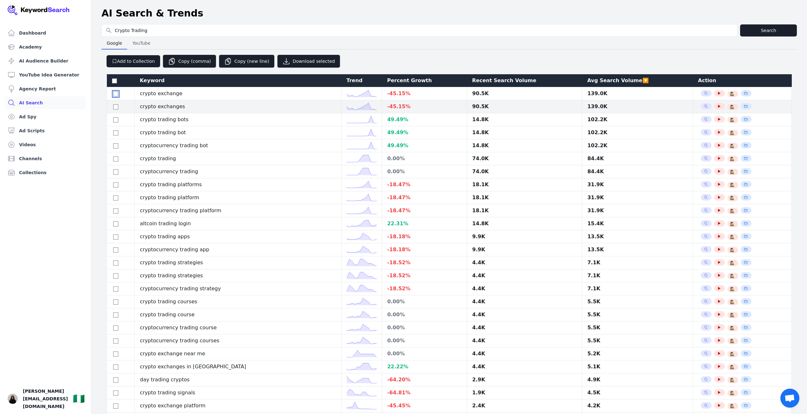
drag, startPoint x: 114, startPoint y: 95, endPoint x: 119, endPoint y: 112, distance: 17.2
click at [114, 95] on input "checkbox" at bounding box center [115, 93] width 5 height 5
checkbox input "true"
click at [116, 109] on input "checkbox" at bounding box center [115, 106] width 5 height 5
checkbox input "true"
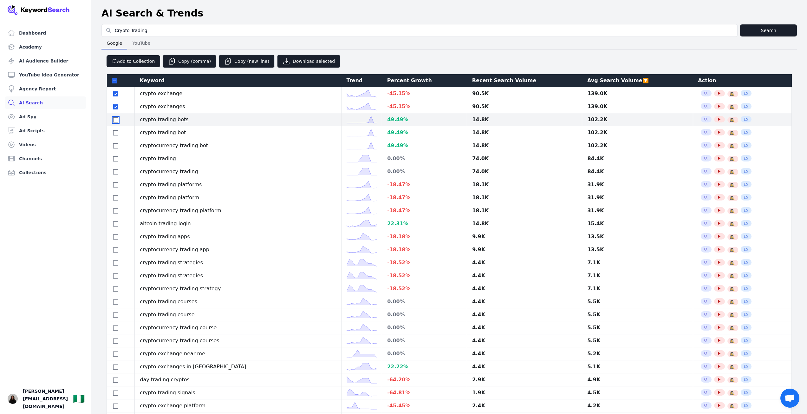
click at [116, 121] on input "checkbox" at bounding box center [115, 119] width 5 height 5
checkbox input "true"
click at [117, 135] on input "checkbox" at bounding box center [115, 132] width 5 height 5
checkbox input "true"
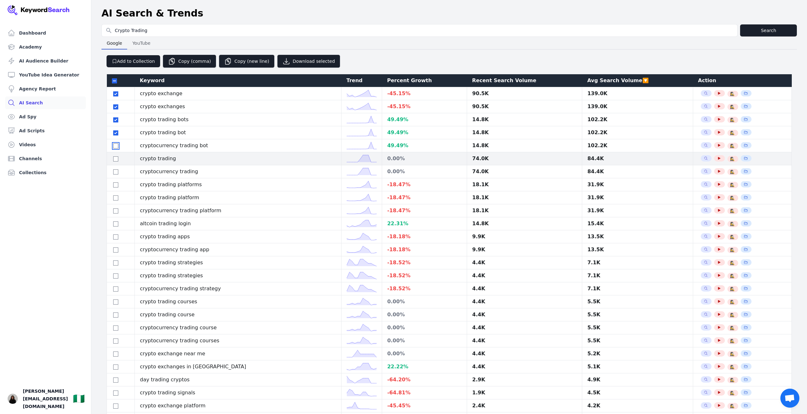
click at [114, 148] on input "checkbox" at bounding box center [115, 145] width 5 height 5
checkbox input "true"
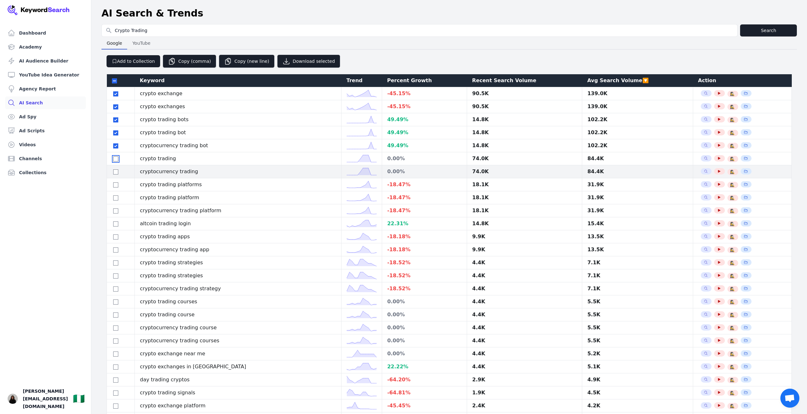
click at [115, 161] on input "checkbox" at bounding box center [115, 158] width 5 height 5
checkbox input "true"
click at [115, 174] on input "checkbox" at bounding box center [115, 171] width 5 height 5
checkbox input "true"
click at [115, 188] on div at bounding box center [120, 185] width 17 height 8
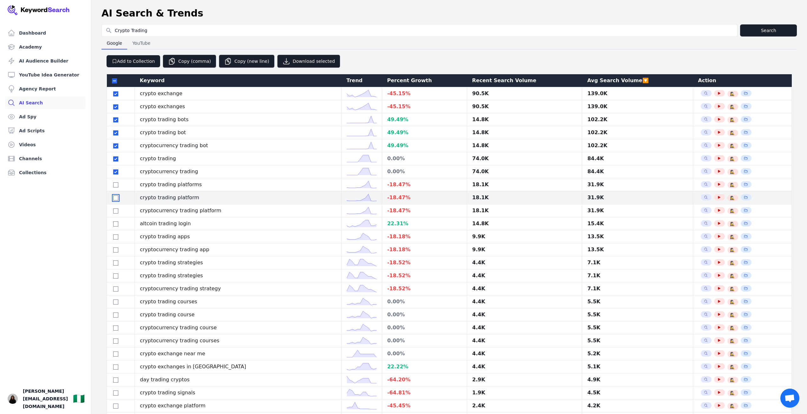
drag, startPoint x: 116, startPoint y: 204, endPoint x: 116, endPoint y: 209, distance: 5.4
click at [116, 200] on input "checkbox" at bounding box center [115, 197] width 5 height 5
checkbox input "true"
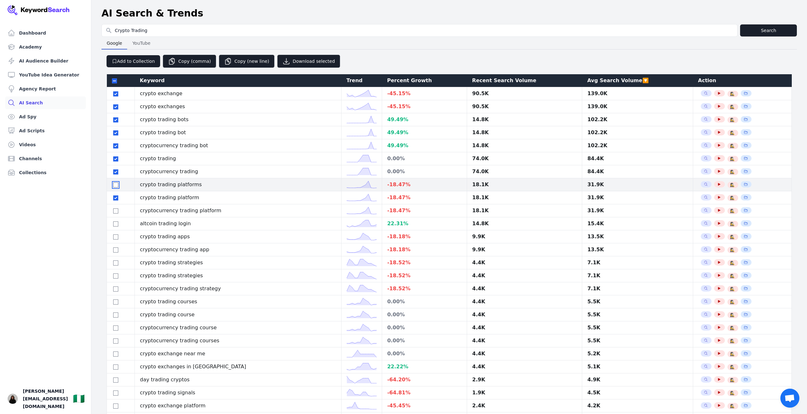
click at [114, 187] on input "checkbox" at bounding box center [115, 184] width 5 height 5
checkbox input "true"
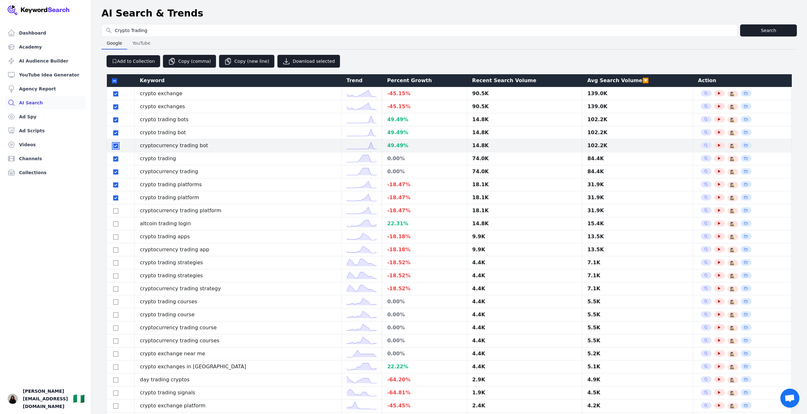
click at [116, 148] on input "checkbox" at bounding box center [115, 145] width 5 height 5
checkbox input "false"
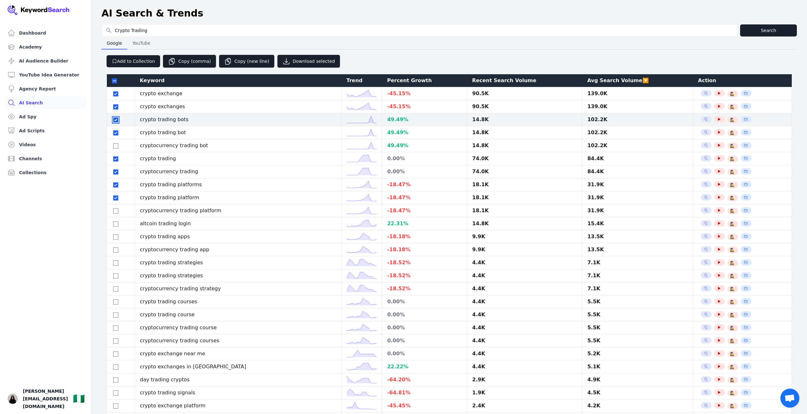
click at [116, 122] on input "checkbox" at bounding box center [115, 119] width 5 height 5
checkbox input "false"
click at [116, 135] on input "checkbox" at bounding box center [115, 132] width 5 height 5
checkbox input "false"
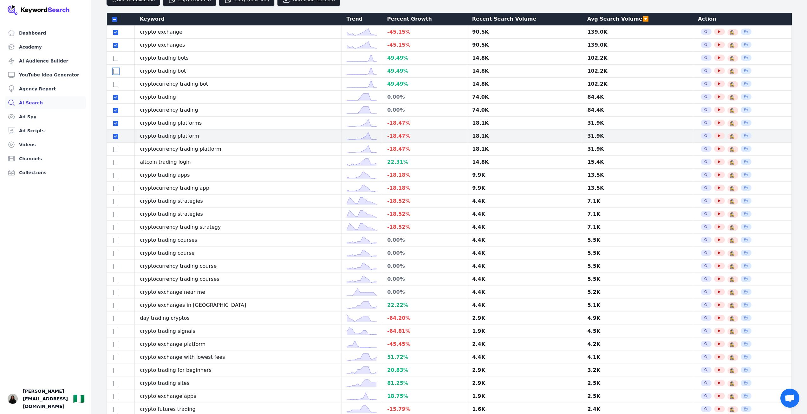
scroll to position [63, 0]
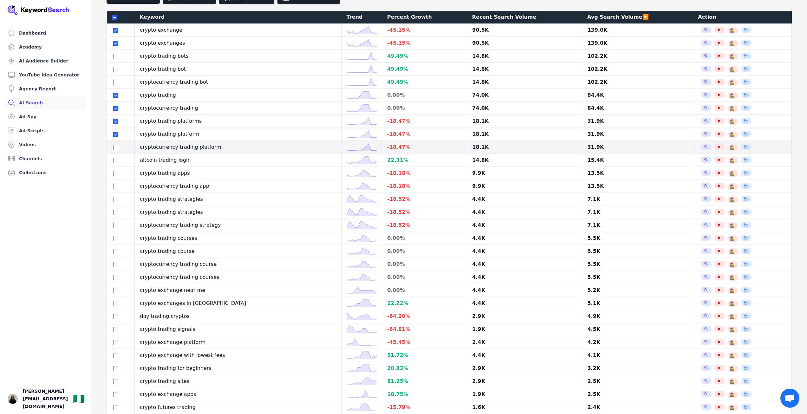
click at [116, 150] on div at bounding box center [120, 147] width 17 height 8
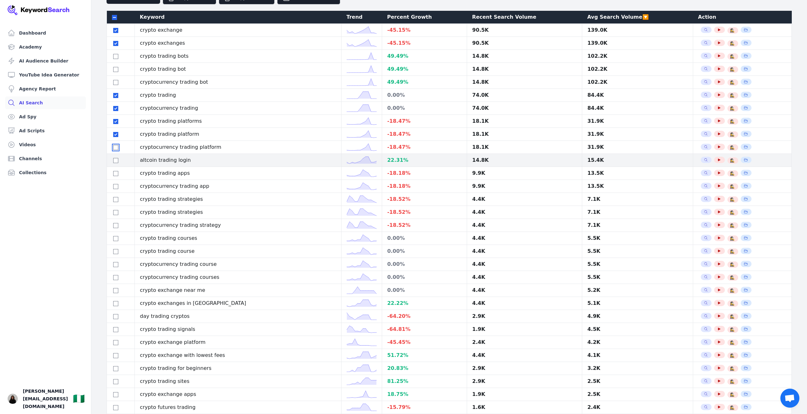
drag, startPoint x: 115, startPoint y: 154, endPoint x: 115, endPoint y: 164, distance: 9.8
click at [115, 150] on input "checkbox" at bounding box center [115, 147] width 5 height 5
checkbox input "true"
click at [115, 163] on input "checkbox" at bounding box center [115, 160] width 5 height 5
checkbox input "true"
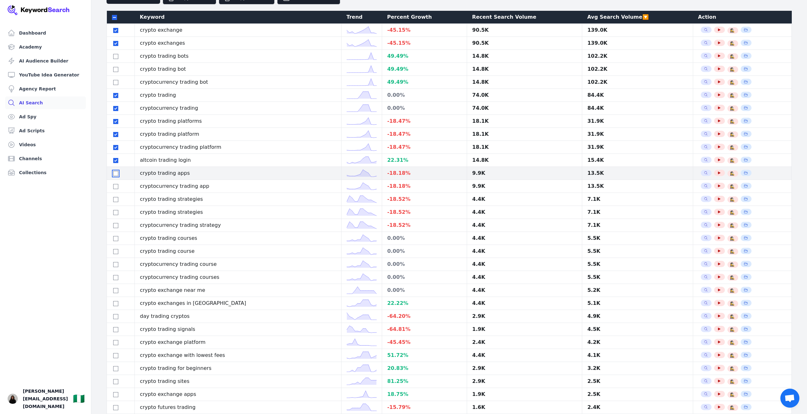
click at [116, 176] on input "checkbox" at bounding box center [115, 173] width 5 height 5
checkbox input "true"
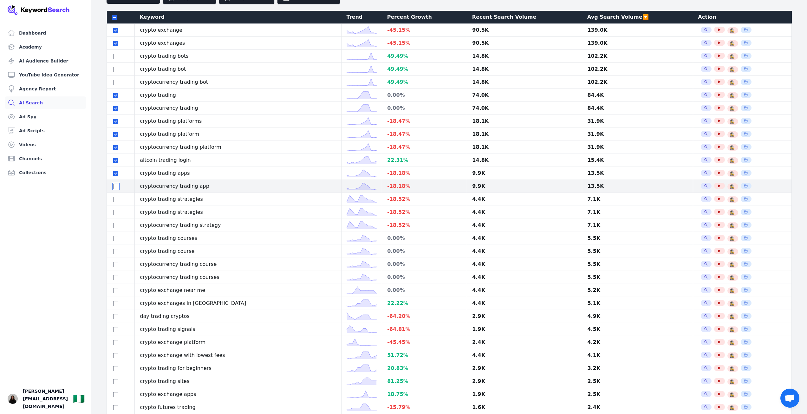
click at [116, 189] on input "checkbox" at bounding box center [115, 186] width 5 height 5
checkbox input "true"
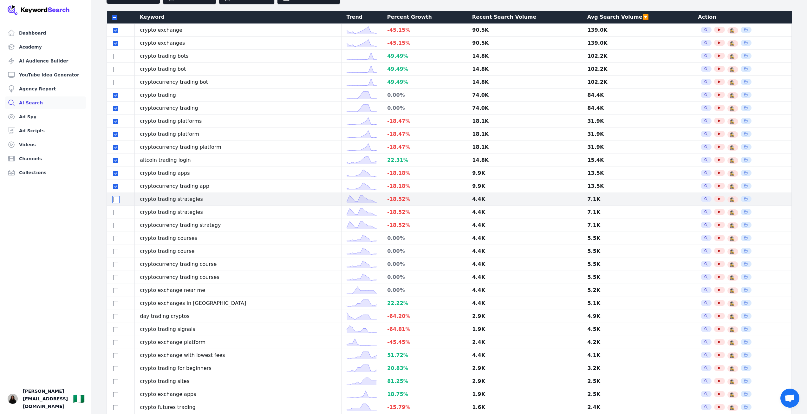
click at [116, 202] on input "checkbox" at bounding box center [115, 199] width 5 height 5
checkbox input "true"
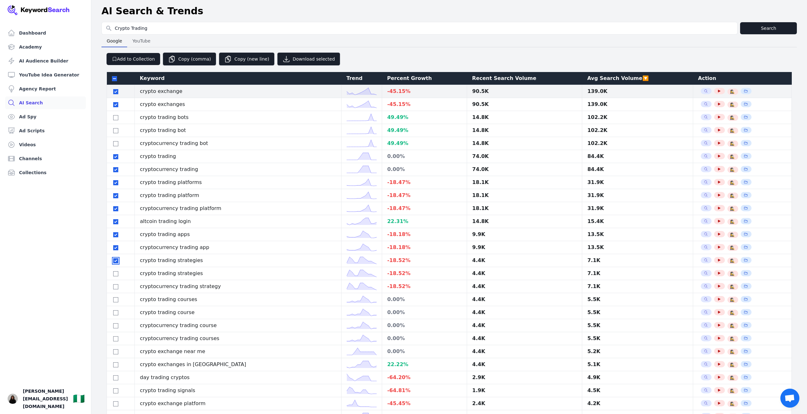
scroll to position [0, 0]
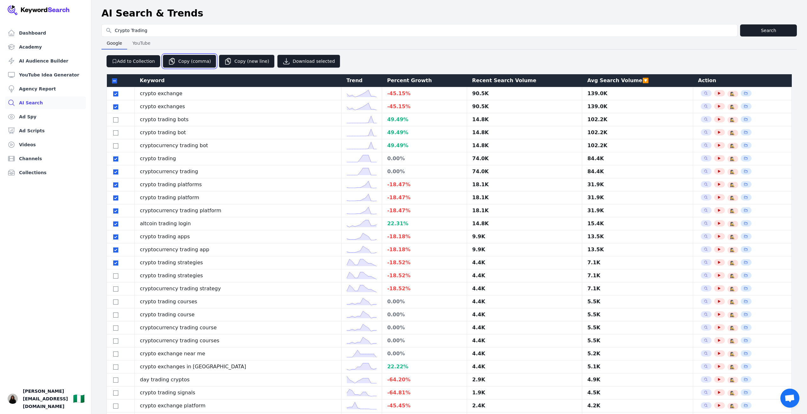
click at [193, 62] on button "Copy (comma)" at bounding box center [190, 61] width 54 height 13
drag, startPoint x: 114, startPoint y: 83, endPoint x: 117, endPoint y: 91, distance: 8.9
click at [114, 83] on input "checkbox" at bounding box center [114, 80] width 5 height 5
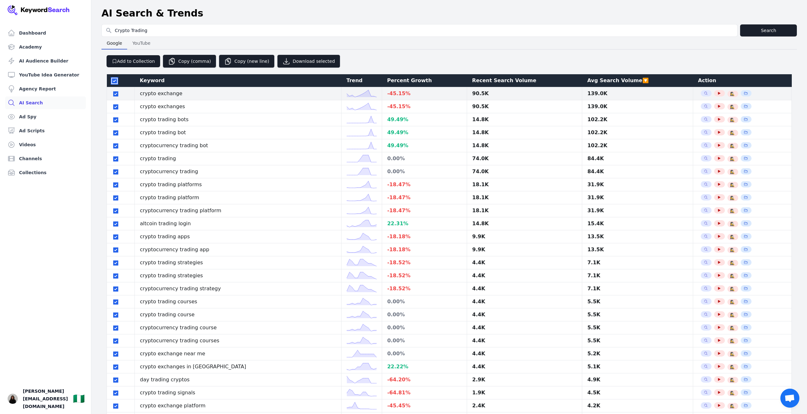
checkbox input "true"
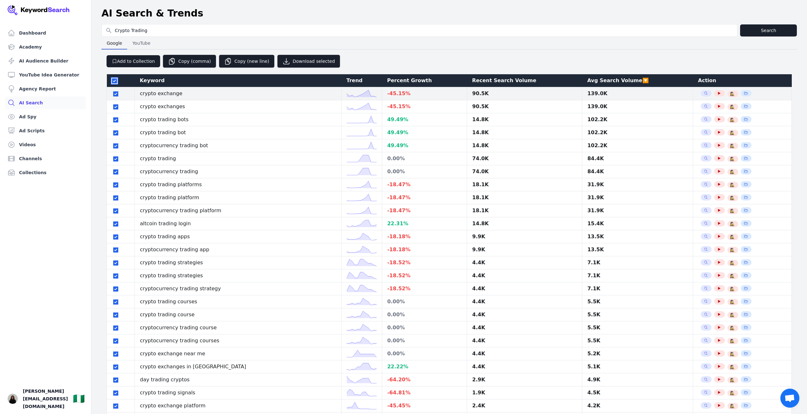
checkbox input "true"
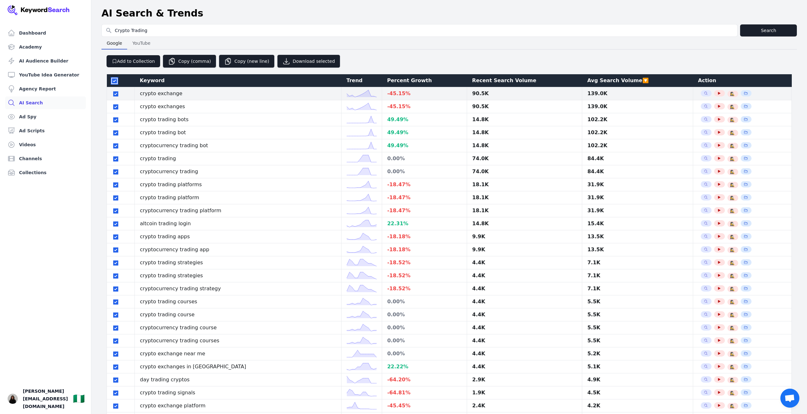
checkbox input "true"
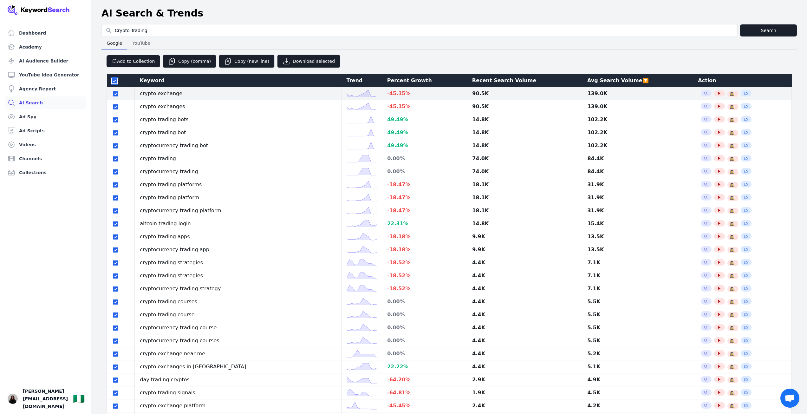
checkbox input "true"
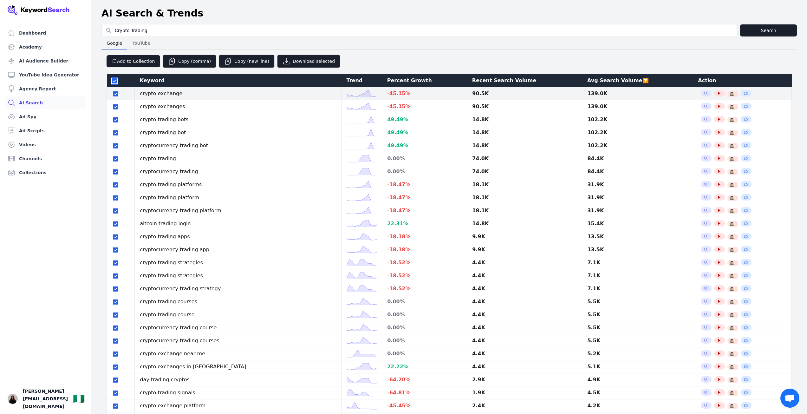
checkbox input "true"
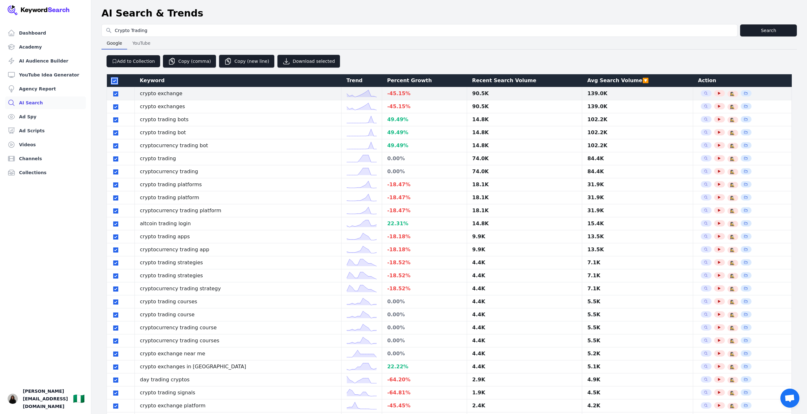
checkbox input "true"
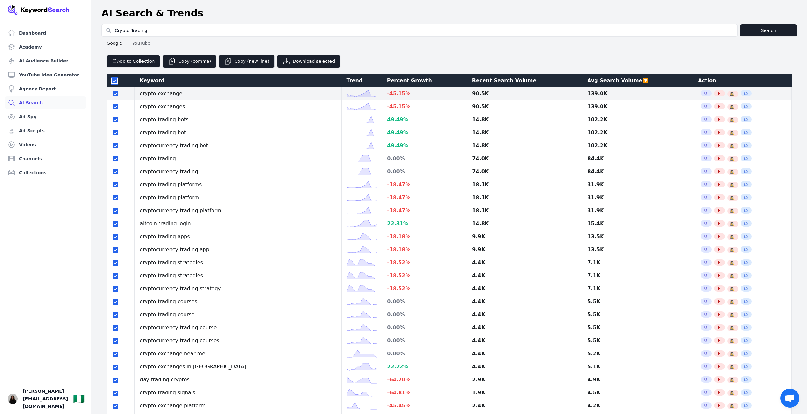
checkbox input "true"
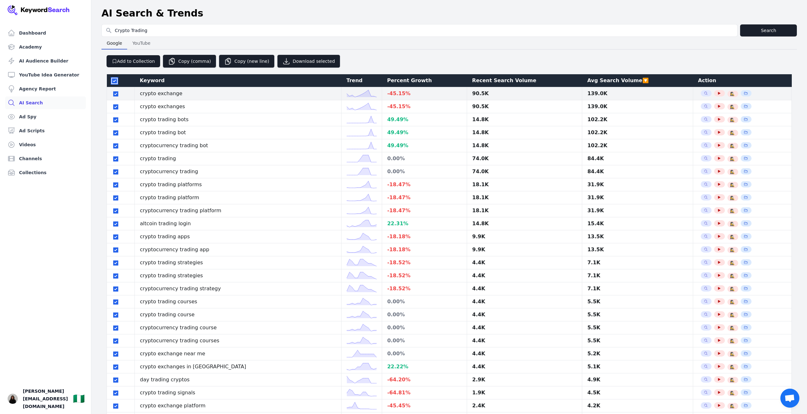
checkbox input "true"
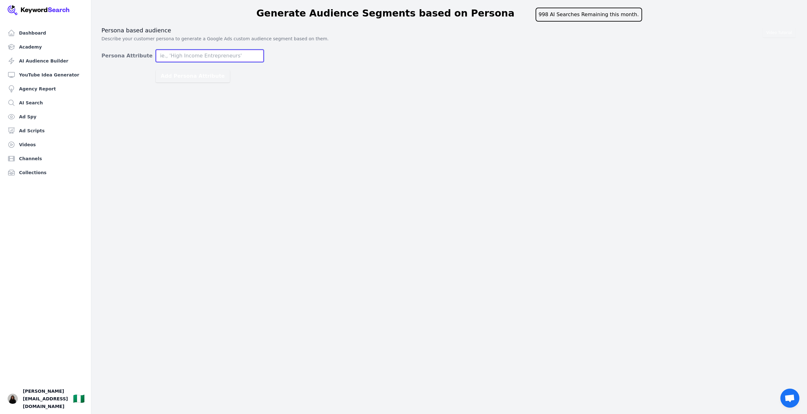
click at [210, 57] on input "Persona Attribute" at bounding box center [210, 55] width 108 height 13
drag, startPoint x: 98, startPoint y: 40, endPoint x: 308, endPoint y: 36, distance: 210.3
click at [308, 36] on div "Video Tutorial Persona based audience Describe your customer persona to generat…" at bounding box center [449, 55] width 716 height 56
copy p "Describe your customer persona to generate a Google Ads custom audience segment…"
click at [177, 57] on input "Persona Attribute" at bounding box center [210, 55] width 108 height 13
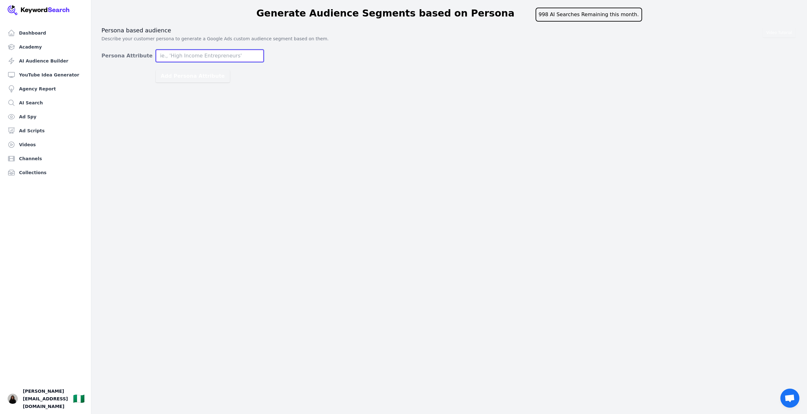
click at [183, 56] on input "Persona Attribute" at bounding box center [210, 55] width 108 height 13
paste input "Loremipsumdo: Sit ame conse adip 58–60, elitseddo eiusmod temporincidid, utlabo…"
type input "Loremipsumdo: Sit ame conse adip 58–60, elitseddo eiusmod temporincidid, utlabo…"
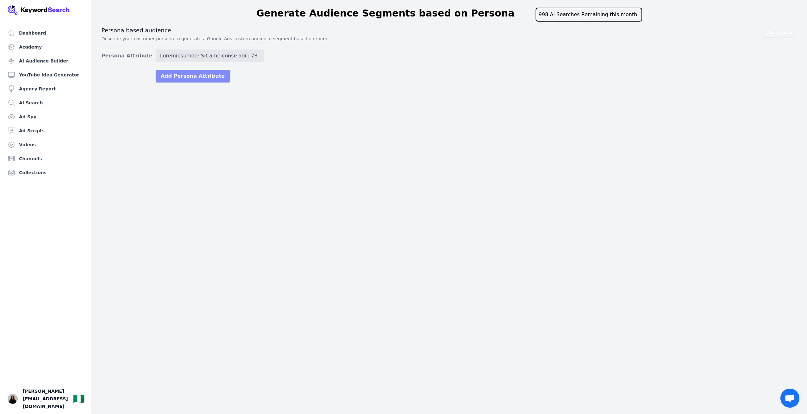
click at [199, 76] on button "Add Persona Attribute" at bounding box center [193, 76] width 74 height 13
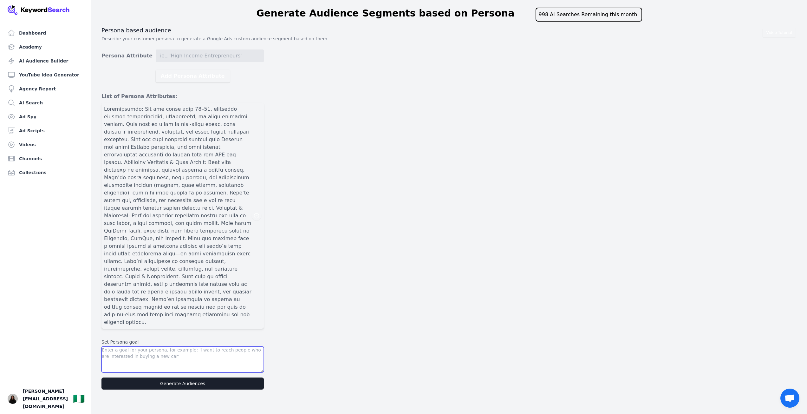
click at [156, 346] on textarea at bounding box center [183, 359] width 162 height 26
click at [138, 346] on textarea at bounding box center [183, 359] width 162 height 26
paste textarea "The CPK Masterclass solves this by offering a clear, beginner-friendly, and pro…"
type textarea "The CPK Masterclass solves this by offering a clear, beginner-friendly, and pro…"
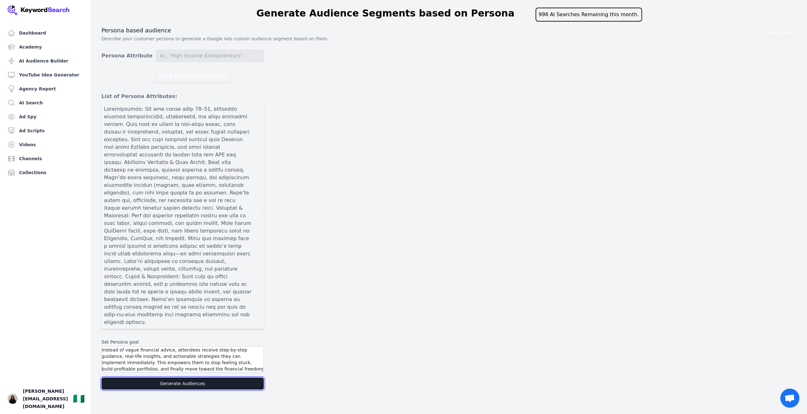
click at [159, 377] on button "Generate Audiences" at bounding box center [183, 383] width 162 height 12
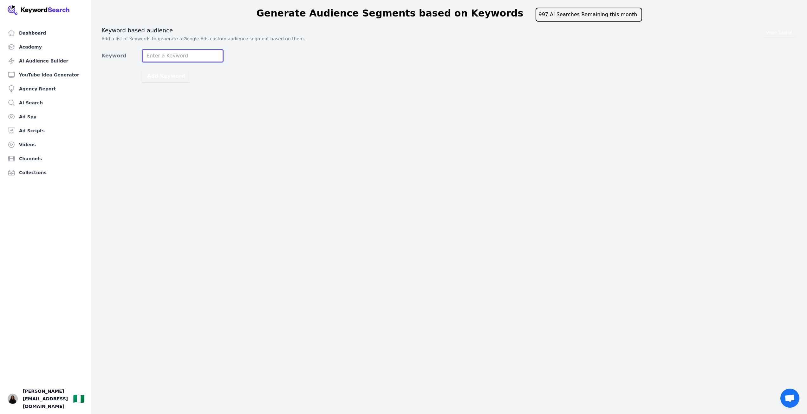
click at [171, 57] on input "Keyword" at bounding box center [182, 55] width 81 height 13
paste input "crypto trading, cryptocurrency for beginners, how to trade crypto, make money w…"
type input "crypto trading, cryptocurrency for beginners, how to trade crypto, make money w…"
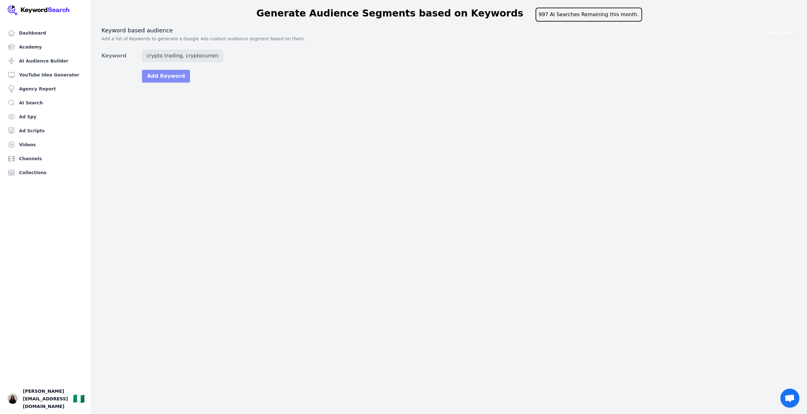
click at [165, 75] on button "Add Keyword" at bounding box center [166, 76] width 48 height 13
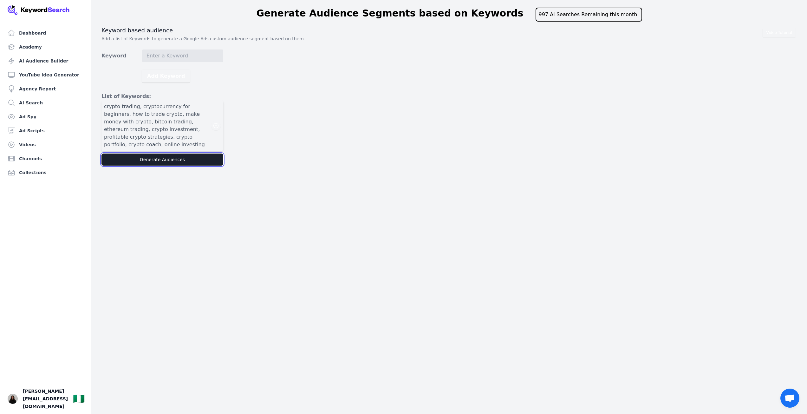
click at [187, 155] on button "Generate Audiences" at bounding box center [163, 160] width 122 height 12
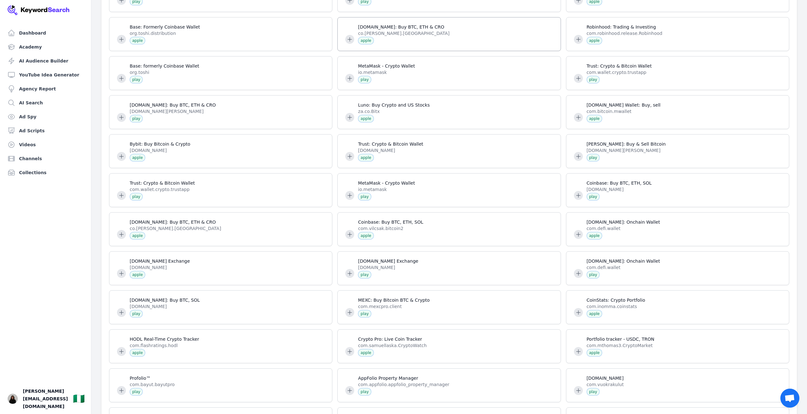
scroll to position [317, 0]
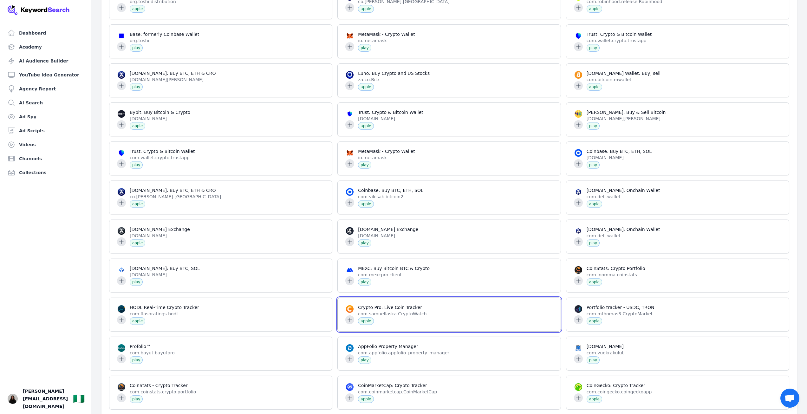
click at [399, 307] on span at bounding box center [449, 314] width 223 height 33
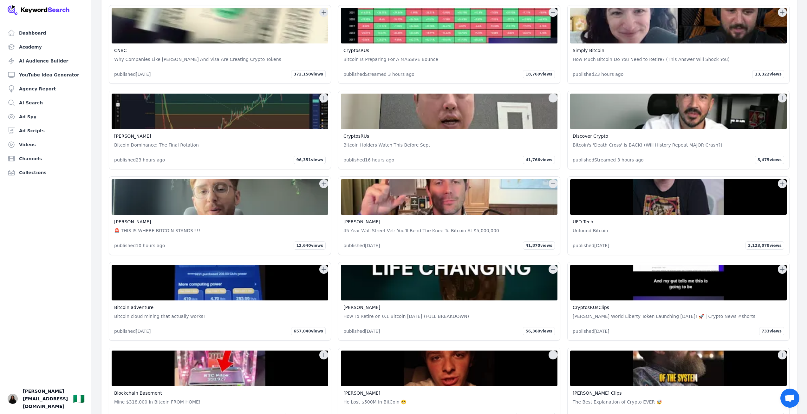
scroll to position [1622, 0]
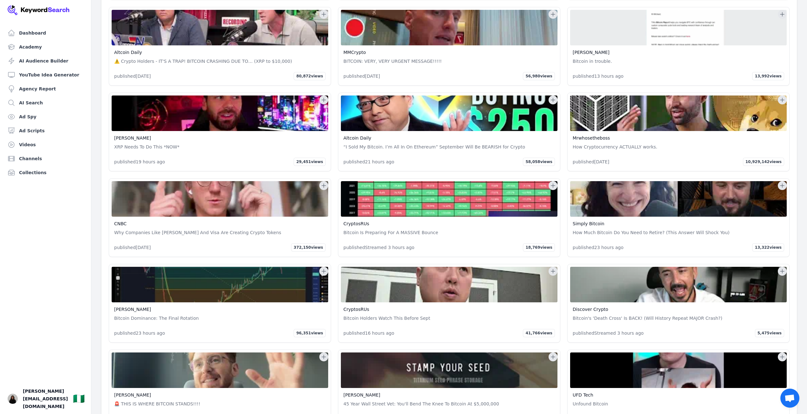
click at [323, 182] on icon at bounding box center [324, 185] width 6 height 6
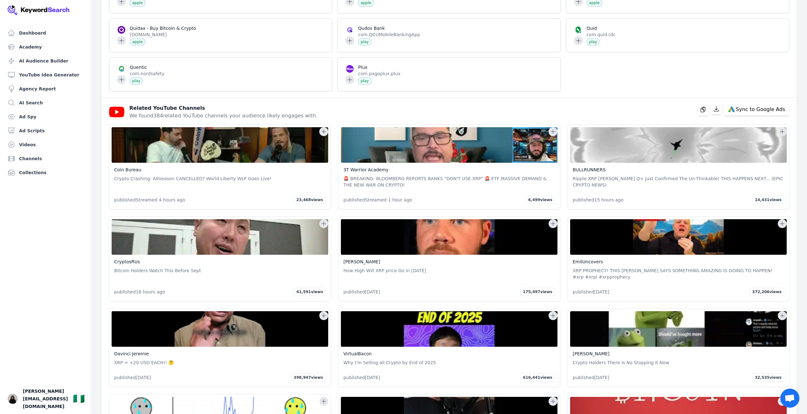
scroll to position [1224, 0]
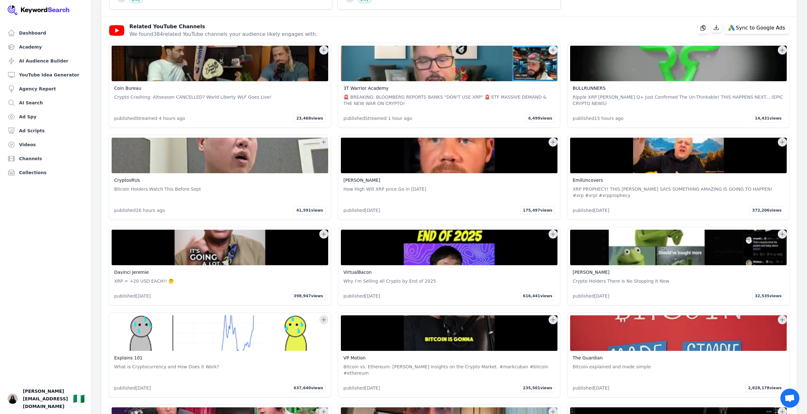
click at [320, 51] on button at bounding box center [323, 50] width 9 height 9
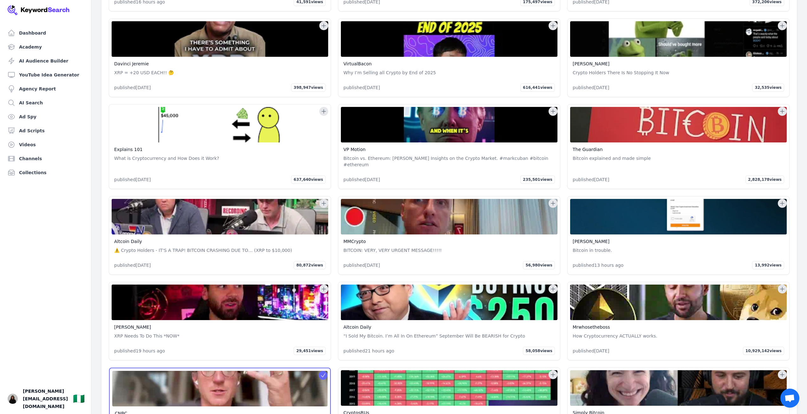
scroll to position [1510, 0]
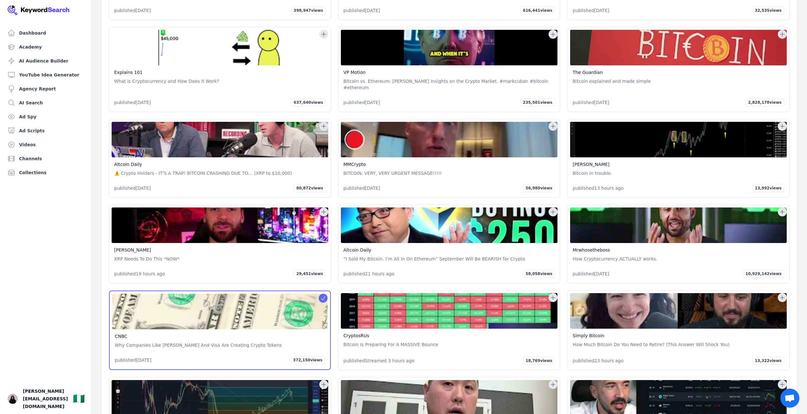
click at [319, 294] on button at bounding box center [323, 298] width 9 height 9
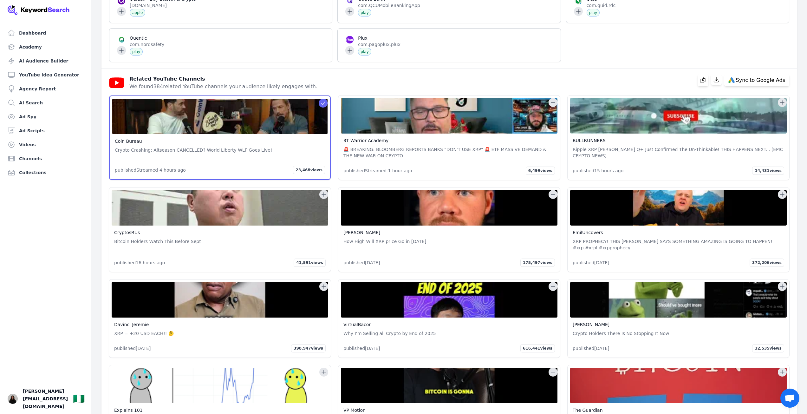
scroll to position [1161, 0]
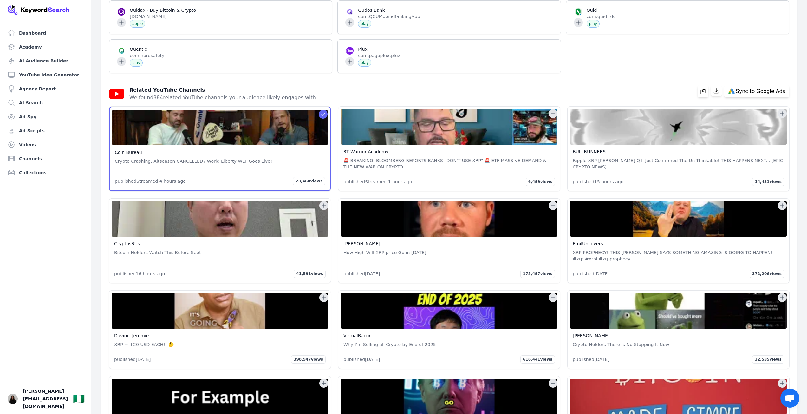
click at [321, 208] on icon at bounding box center [324, 205] width 6 height 6
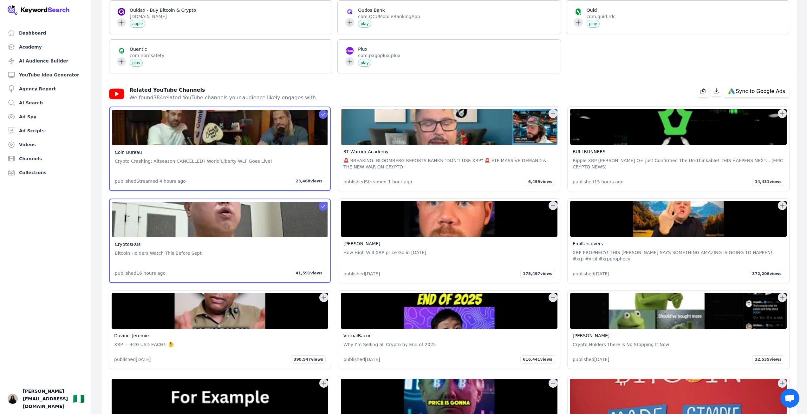
click at [321, 294] on icon at bounding box center [324, 297] width 6 height 6
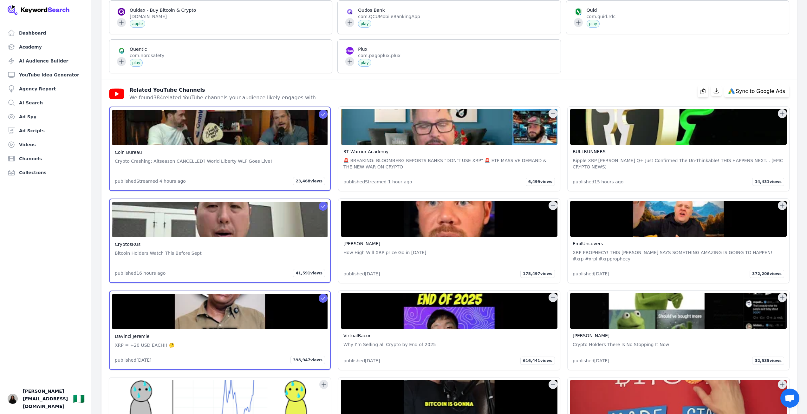
click at [553, 294] on icon at bounding box center [553, 297] width 6 height 6
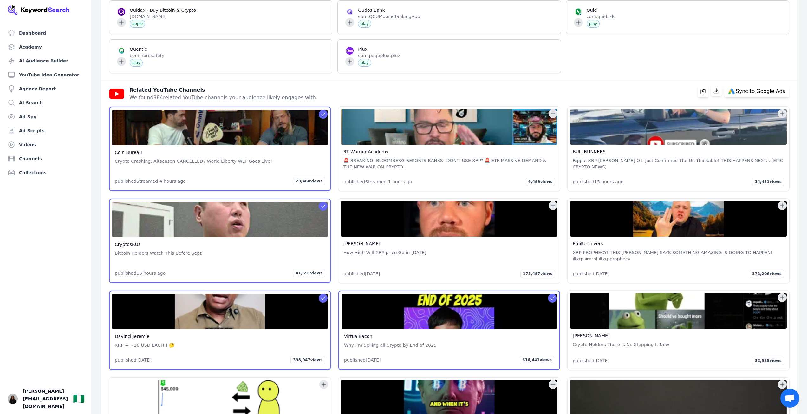
click at [781, 204] on icon at bounding box center [782, 205] width 6 height 6
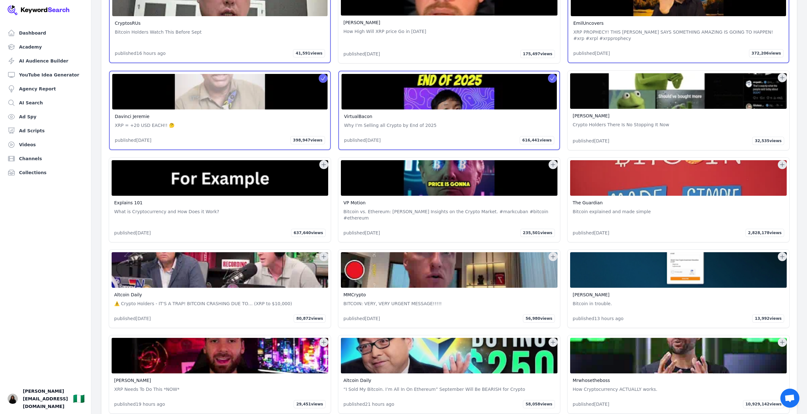
scroll to position [1383, 0]
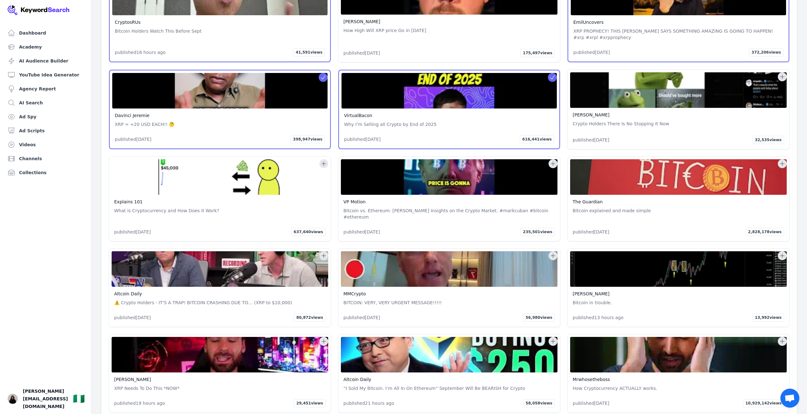
click at [781, 165] on icon at bounding box center [782, 164] width 6 height 6
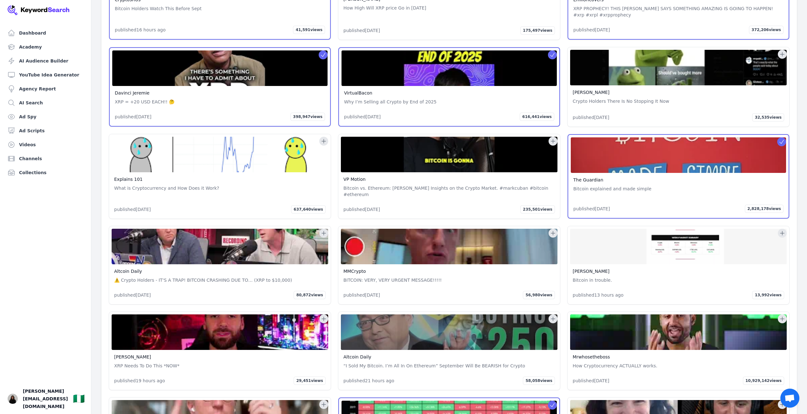
scroll to position [1414, 0]
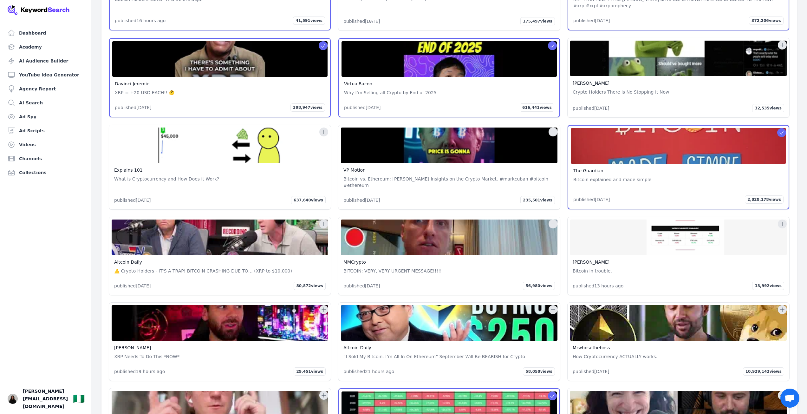
click at [552, 134] on icon at bounding box center [553, 132] width 6 height 6
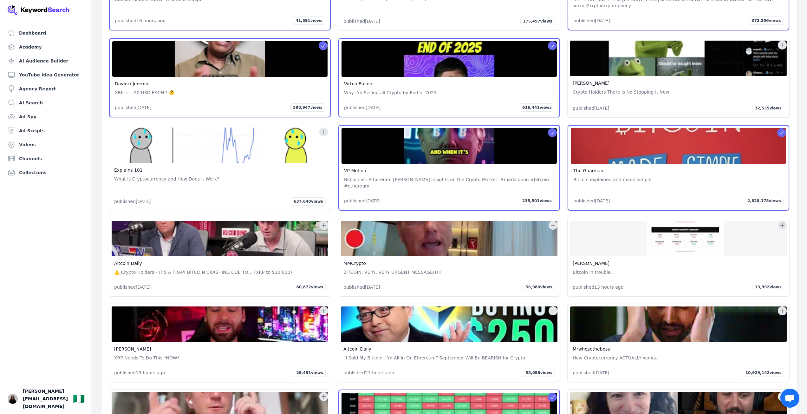
click at [320, 134] on button at bounding box center [323, 132] width 9 height 9
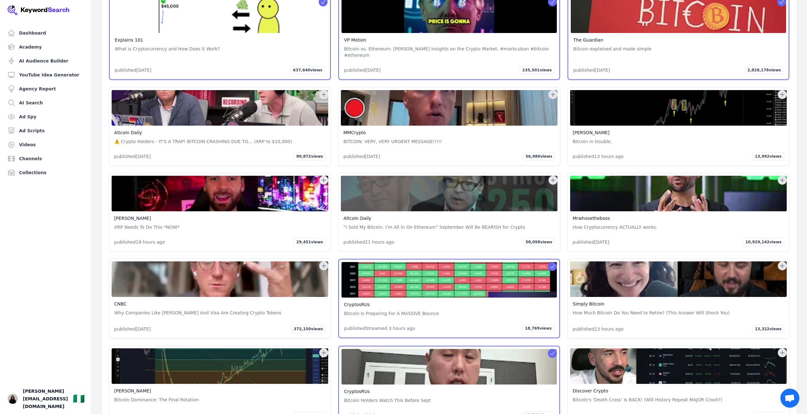
scroll to position [1573, 0]
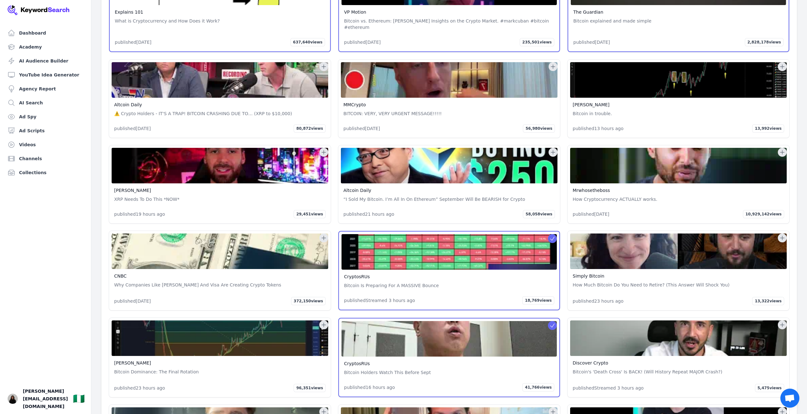
click at [782, 149] on icon at bounding box center [782, 152] width 6 height 6
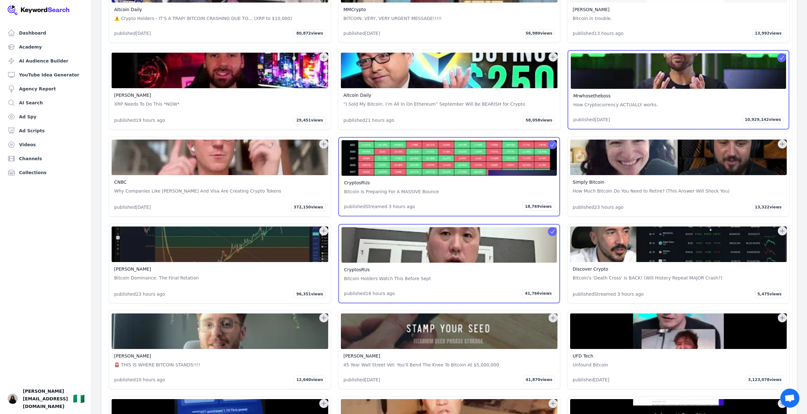
scroll to position [1858, 0]
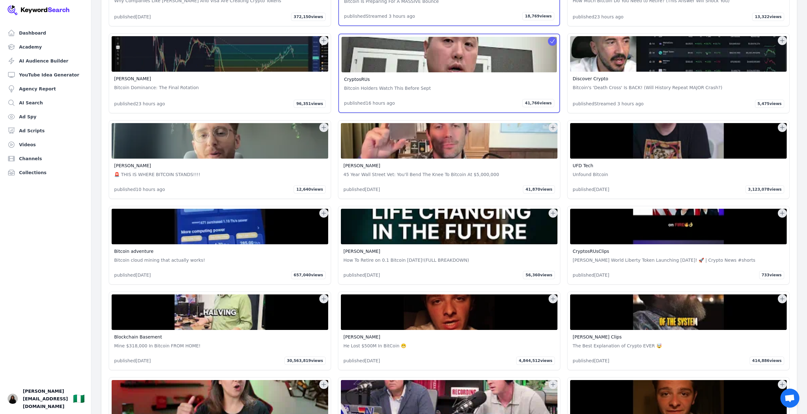
click at [781, 124] on icon at bounding box center [782, 127] width 6 height 6
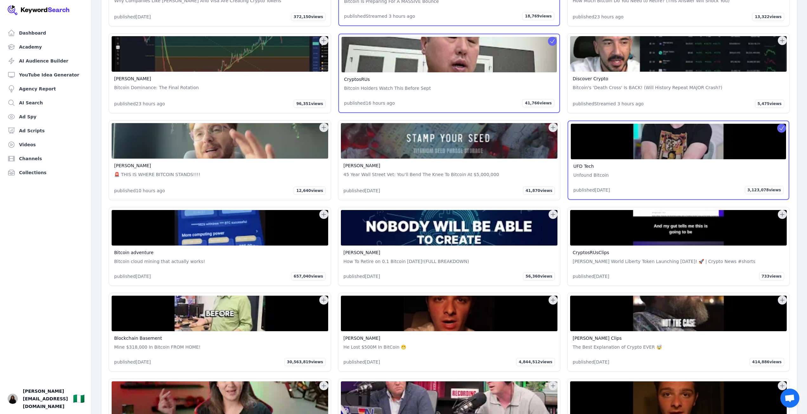
click at [551, 297] on icon at bounding box center [553, 300] width 6 height 6
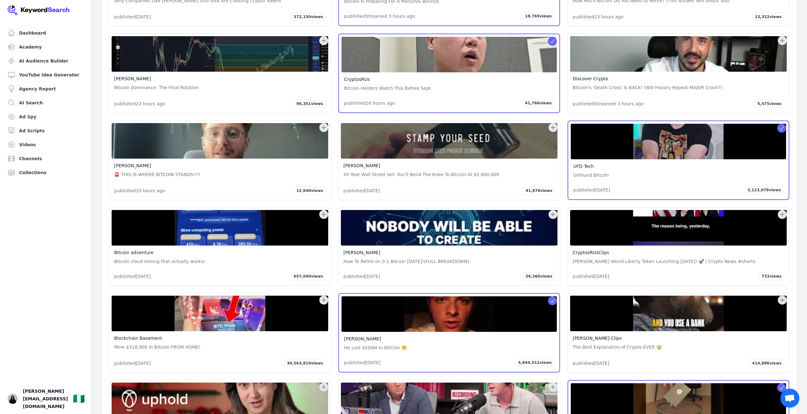
click at [779, 125] on icon at bounding box center [782, 128] width 6 height 6
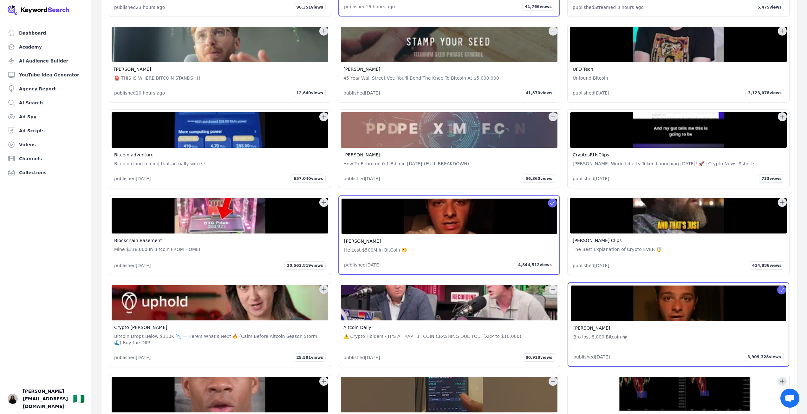
scroll to position [2049, 0]
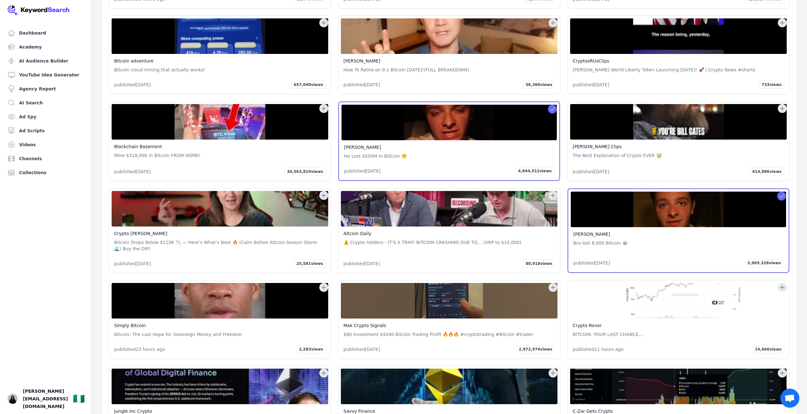
click at [552, 192] on icon at bounding box center [553, 195] width 6 height 6
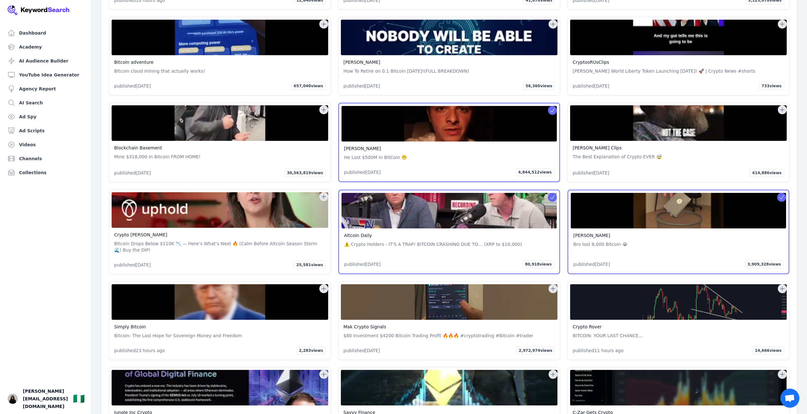
scroll to position [2050, 0]
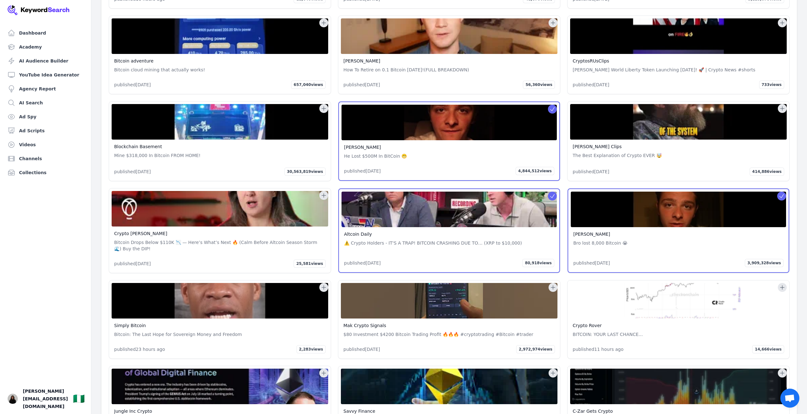
click at [551, 193] on icon at bounding box center [552, 196] width 6 height 6
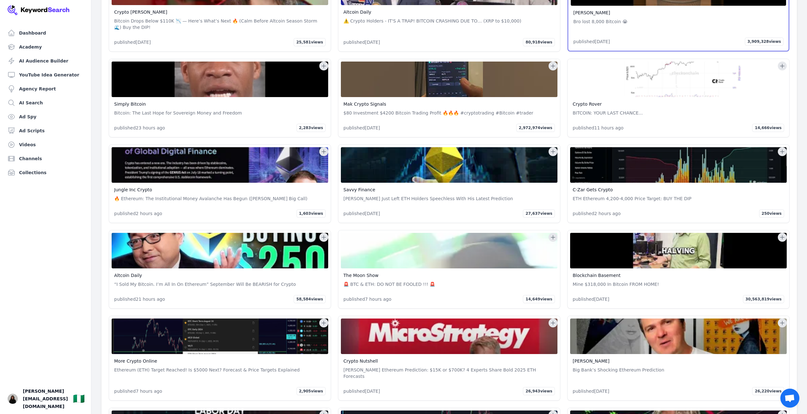
scroll to position [2271, 0]
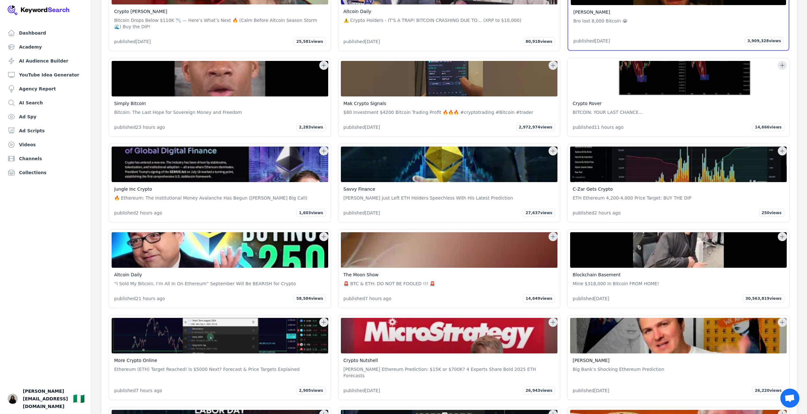
click at [781, 233] on icon at bounding box center [782, 236] width 6 height 6
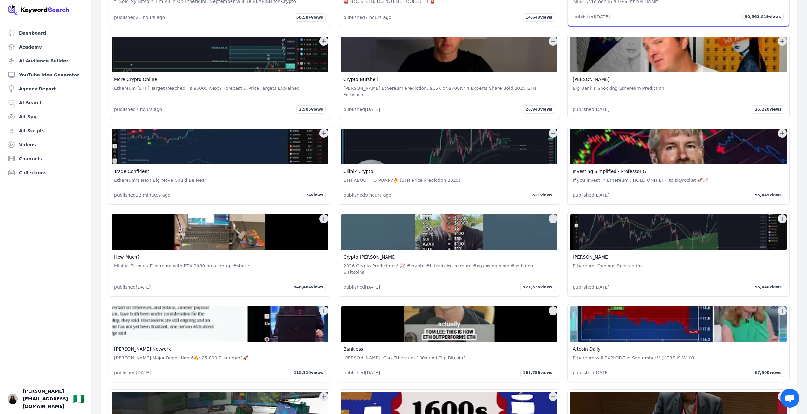
scroll to position [2556, 0]
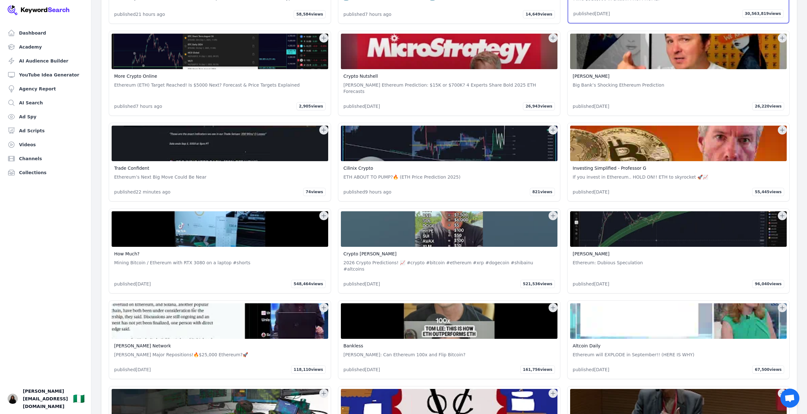
click at [322, 213] on icon at bounding box center [324, 216] width 6 height 6
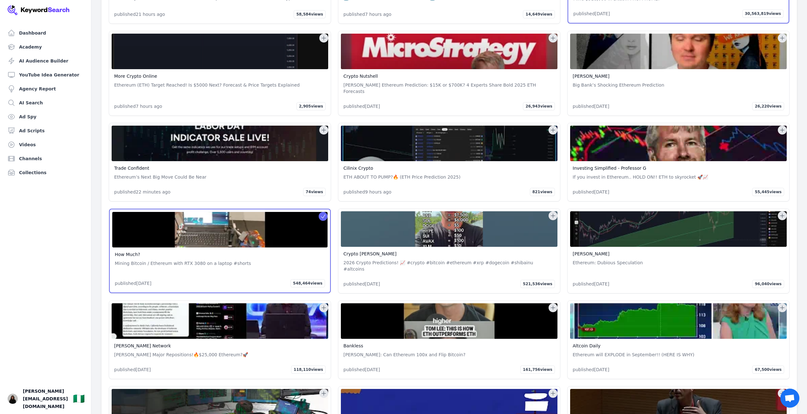
click at [551, 213] on icon at bounding box center [553, 216] width 6 height 6
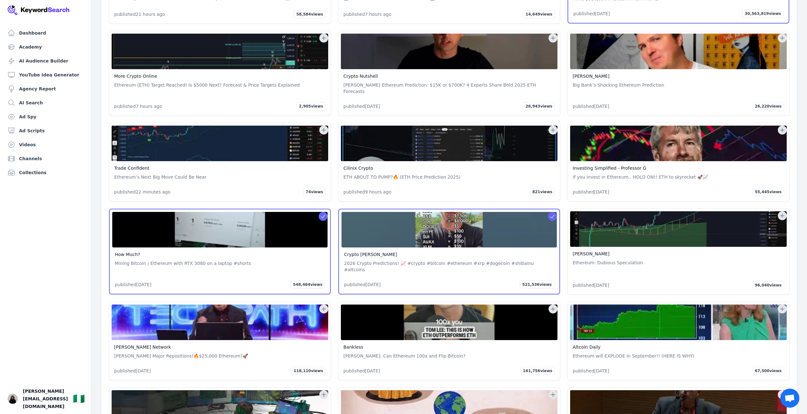
click at [322, 305] on button at bounding box center [323, 309] width 9 height 9
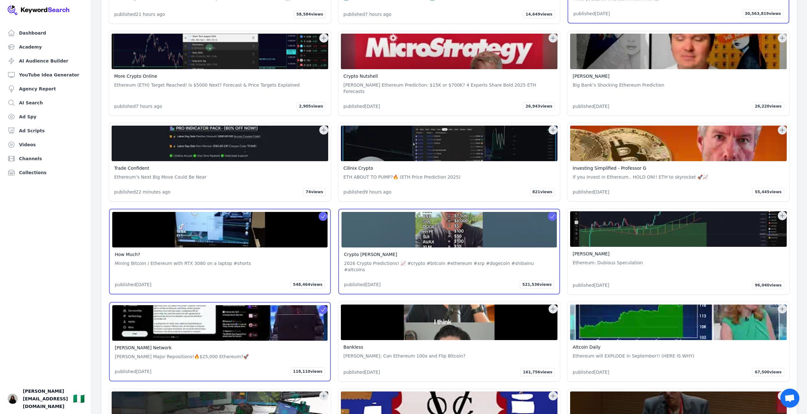
drag, startPoint x: 553, startPoint y: 291, endPoint x: 573, endPoint y: 286, distance: 21.2
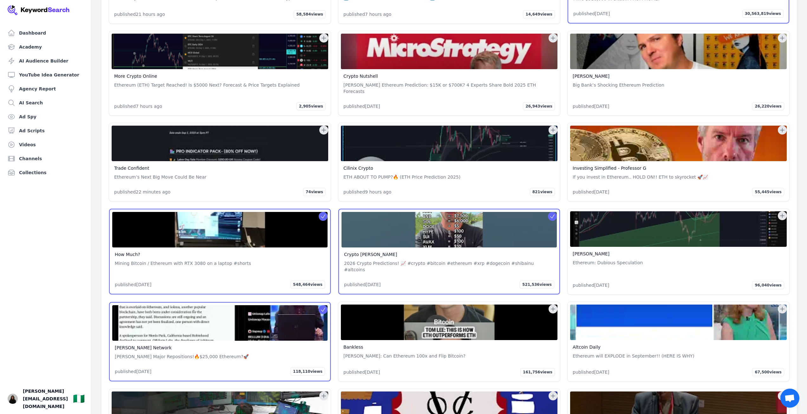
click at [553, 306] on icon at bounding box center [553, 309] width 6 height 6
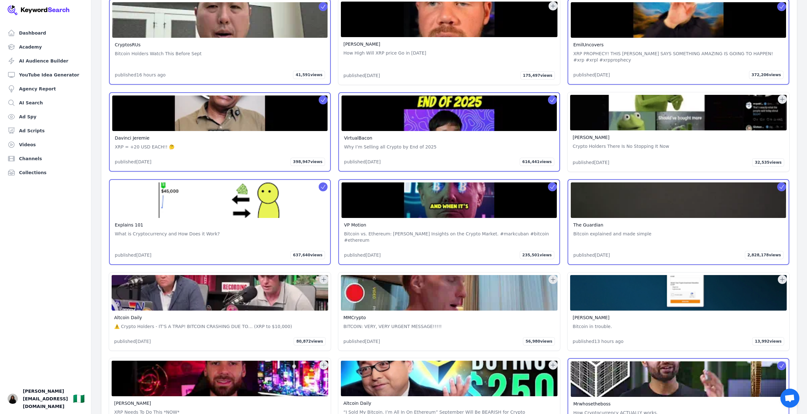
scroll to position [1064, 0]
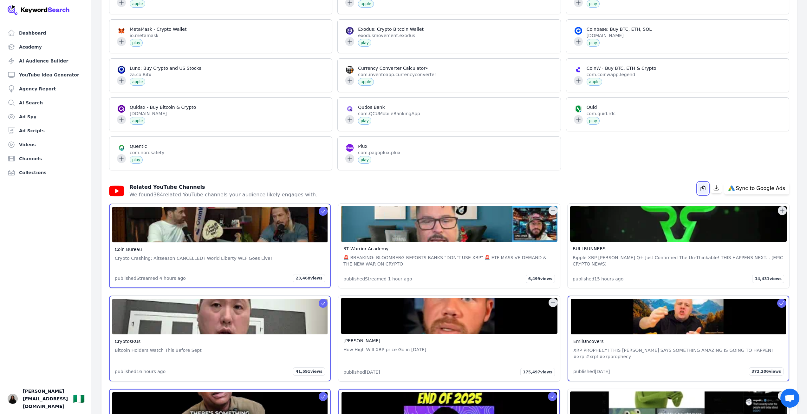
click at [703, 188] on icon "button" at bounding box center [703, 188] width 6 height 6
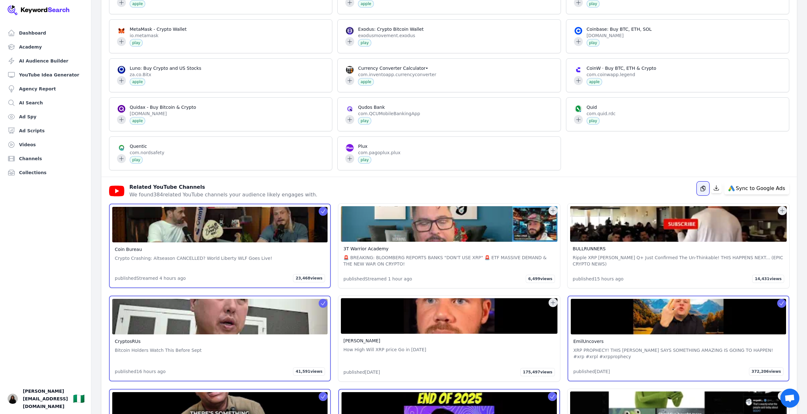
click at [703, 191] on icon "button" at bounding box center [703, 188] width 6 height 6
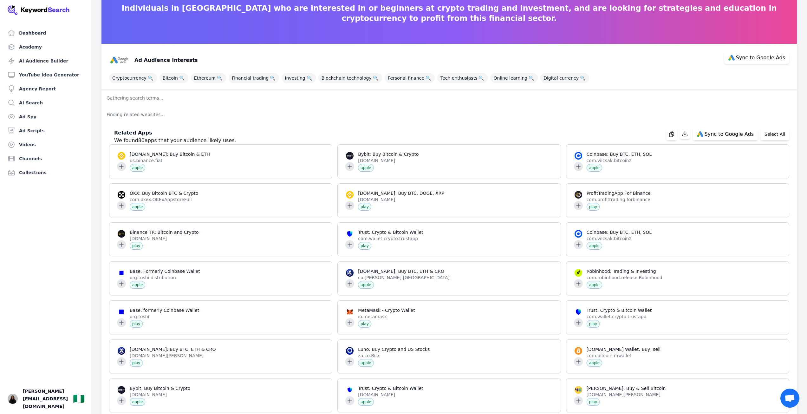
scroll to position [0, 0]
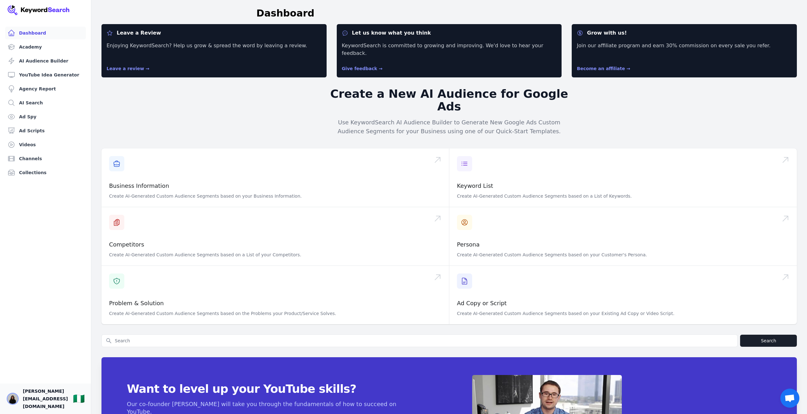
click at [14, 397] on img "Open user button" at bounding box center [13, 399] width 10 height 10
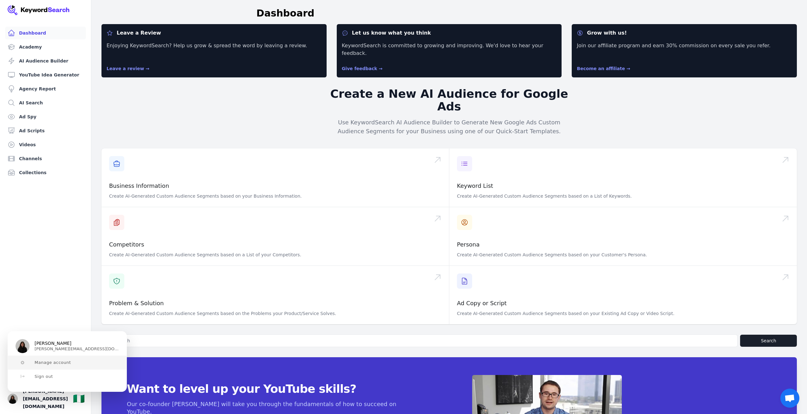
click at [59, 361] on span "Manage account" at bounding box center [53, 362] width 36 height 5
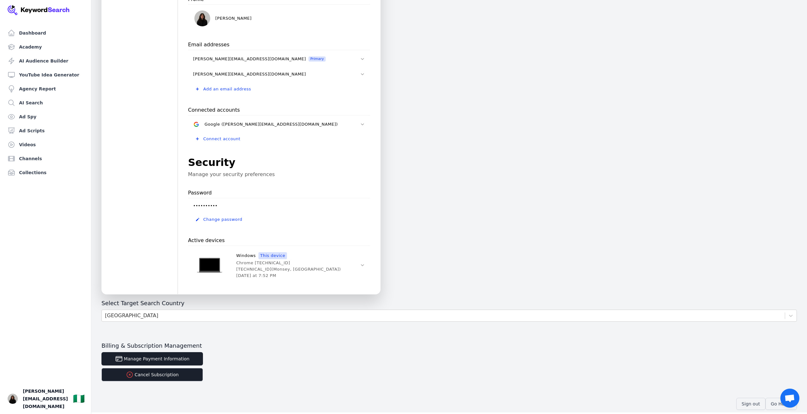
scroll to position [81, 0]
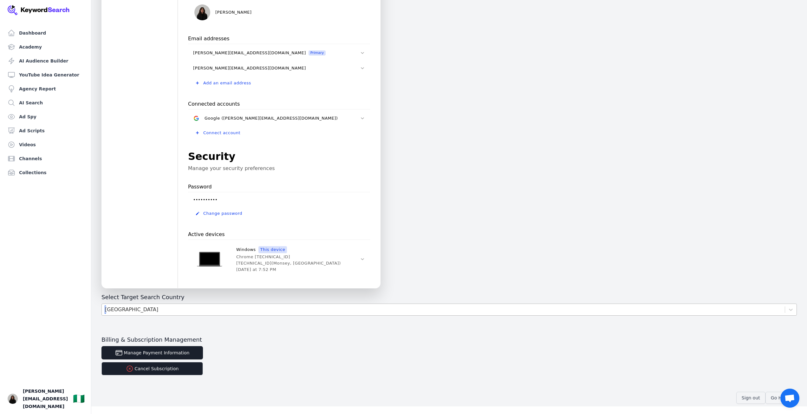
drag, startPoint x: 172, startPoint y: 304, endPoint x: 172, endPoint y: 309, distance: 5.4
click at [172, 304] on div "[GEOGRAPHIC_DATA]" at bounding box center [443, 309] width 683 height 11
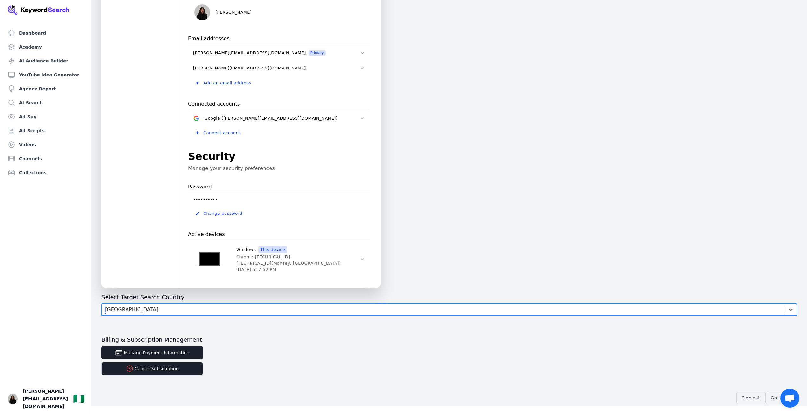
click at [172, 309] on div "[GEOGRAPHIC_DATA]" at bounding box center [443, 309] width 683 height 11
click at [156, 311] on div "[GEOGRAPHIC_DATA]" at bounding box center [443, 309] width 683 height 11
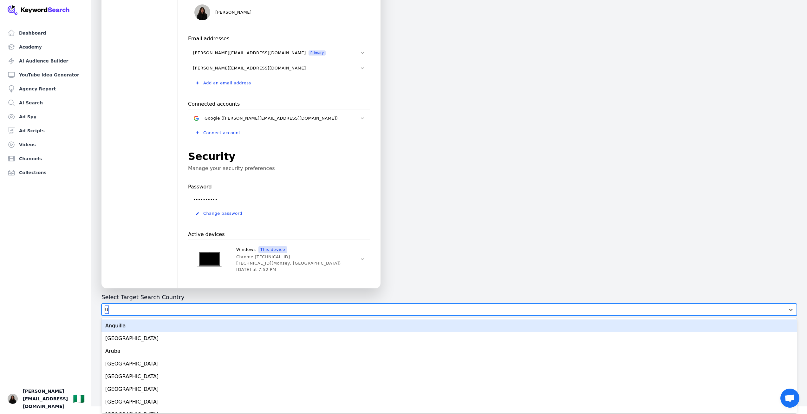
type input "un"
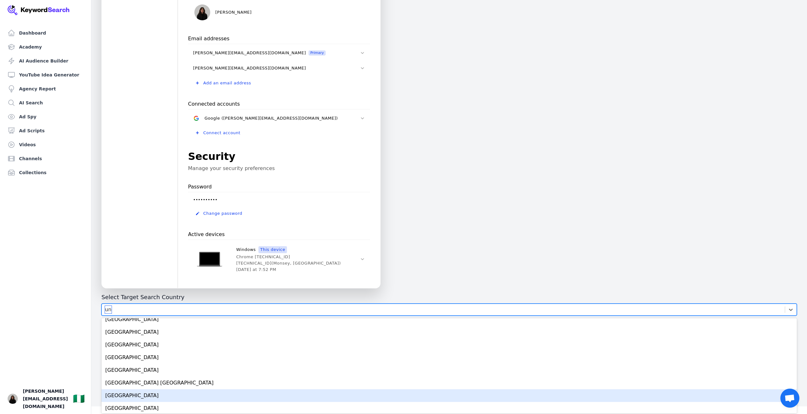
click at [136, 395] on div "[GEOGRAPHIC_DATA]" at bounding box center [450, 395] width 696 height 13
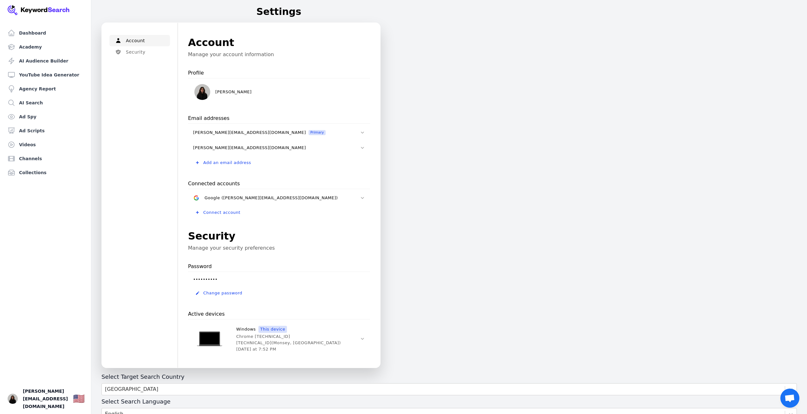
scroll to position [0, 0]
click at [127, 55] on button "Security" at bounding box center [139, 53] width 61 height 11
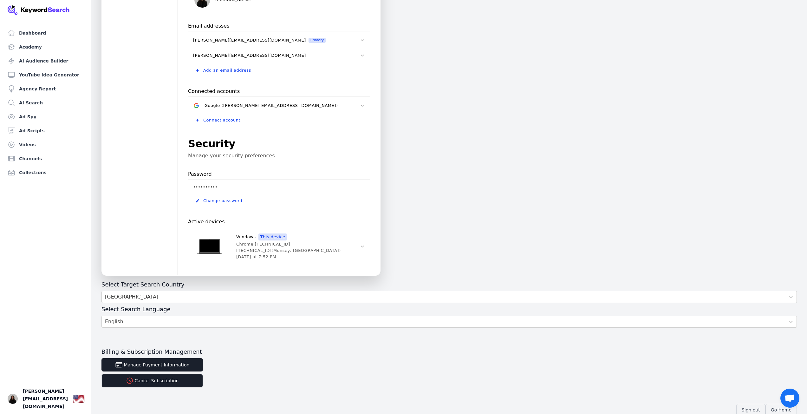
scroll to position [106, 0]
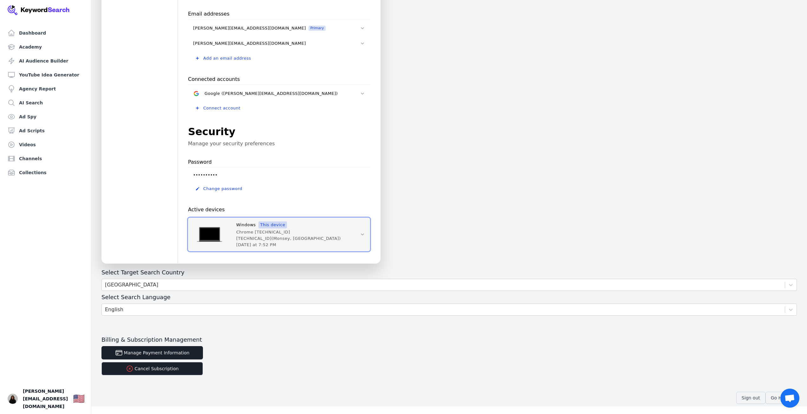
click at [256, 223] on div "Windows This device" at bounding box center [261, 224] width 51 height 7
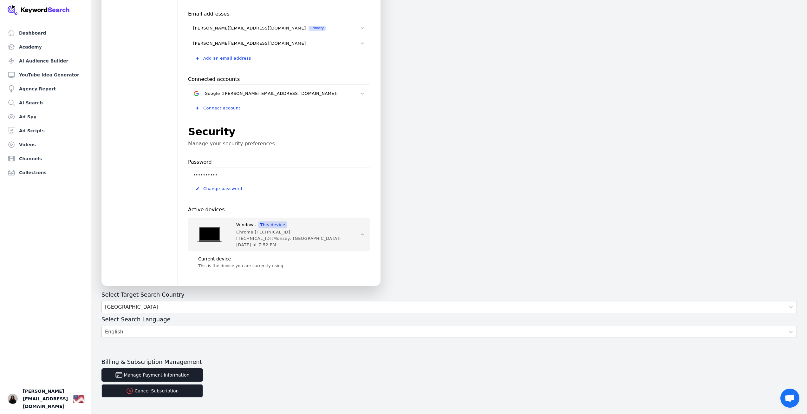
click at [233, 266] on p "This is the device you are currently using" at bounding box center [279, 265] width 162 height 5
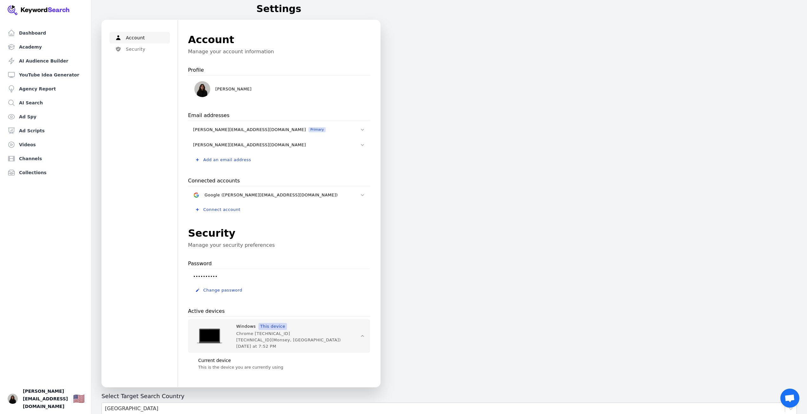
scroll to position [0, 0]
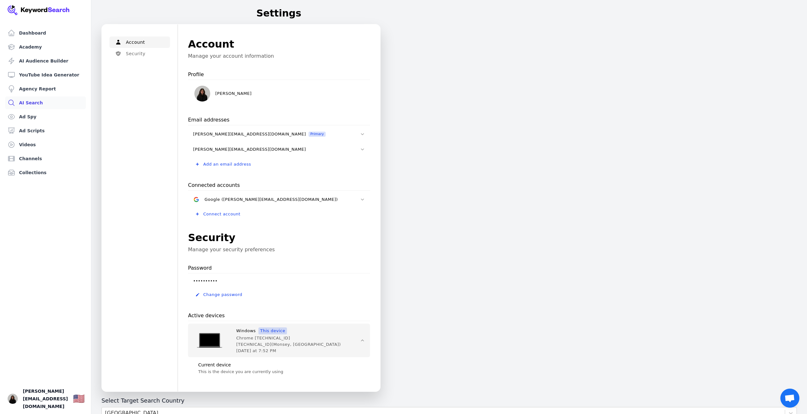
click at [18, 103] on link "AI Search" at bounding box center [45, 102] width 81 height 13
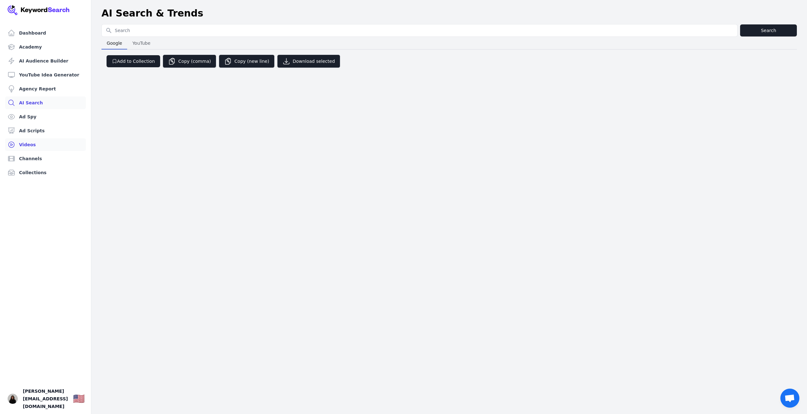
click at [33, 145] on link "Videos" at bounding box center [45, 144] width 81 height 13
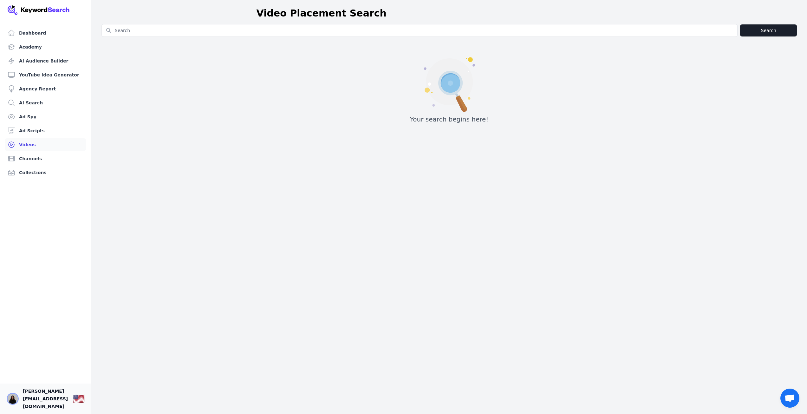
click at [13, 399] on img "Open user button" at bounding box center [13, 399] width 10 height 10
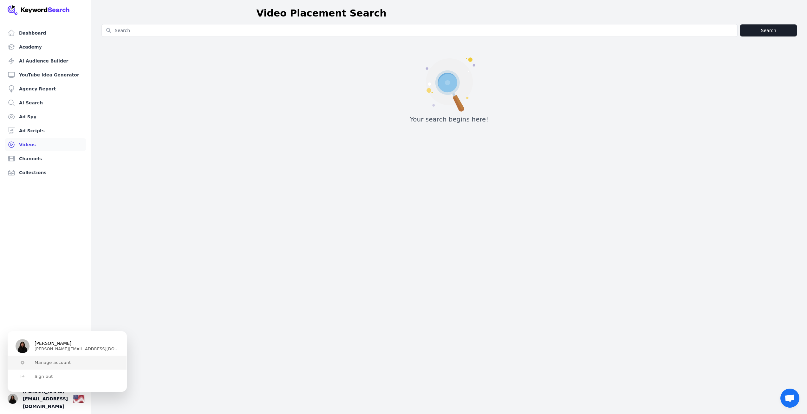
click at [55, 363] on span "Manage account" at bounding box center [53, 362] width 36 height 5
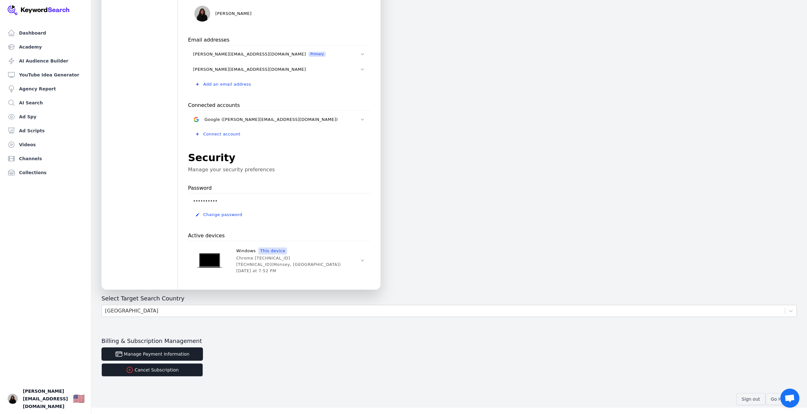
scroll to position [81, 0]
click at [32, 99] on link "AI Search" at bounding box center [45, 102] width 81 height 13
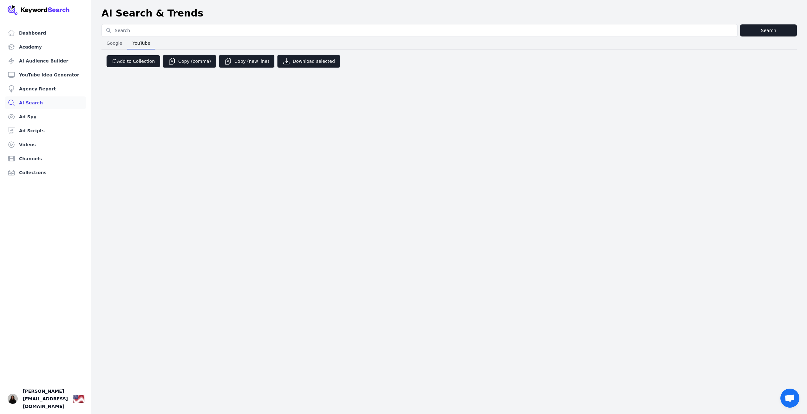
click at [135, 42] on span "YouTube" at bounding box center [141, 43] width 23 height 9
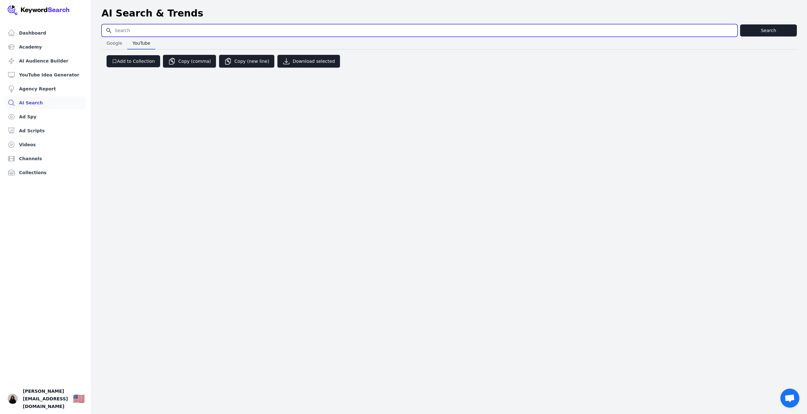
click at [141, 28] on input "Search for YouTube Keywords" at bounding box center [420, 30] width 636 height 12
type input "Business coaching"
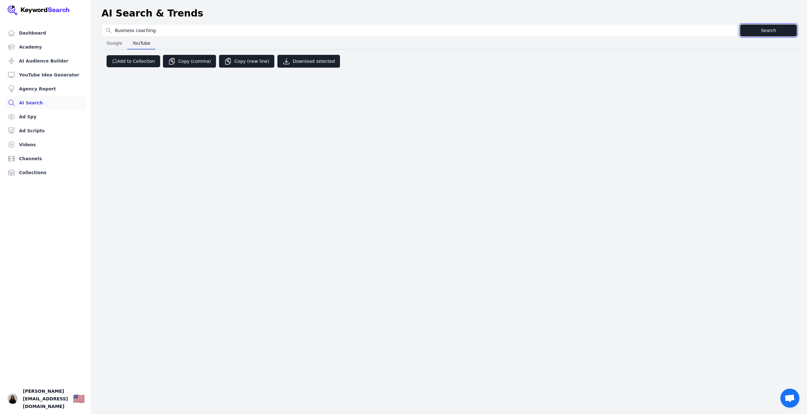
drag, startPoint x: 779, startPoint y: 32, endPoint x: 776, endPoint y: 32, distance: 3.5
click at [779, 32] on button "Search" at bounding box center [768, 30] width 57 height 12
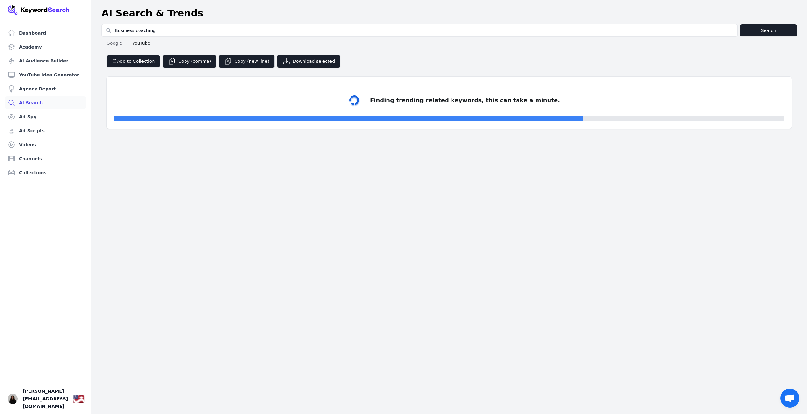
select select "50"
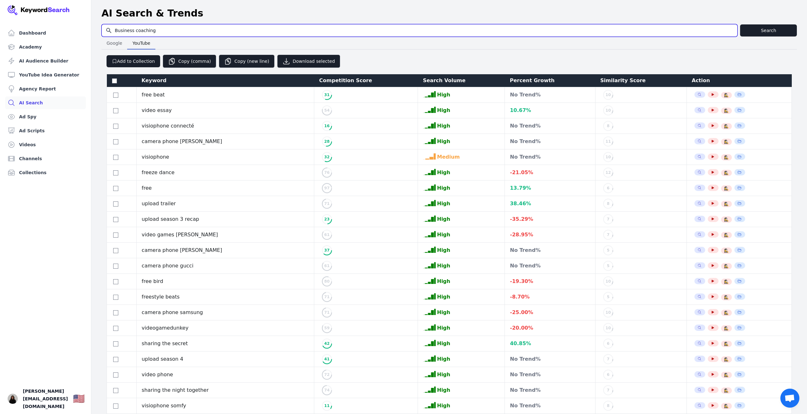
click at [157, 26] on input "Business coaching" at bounding box center [420, 30] width 636 height 12
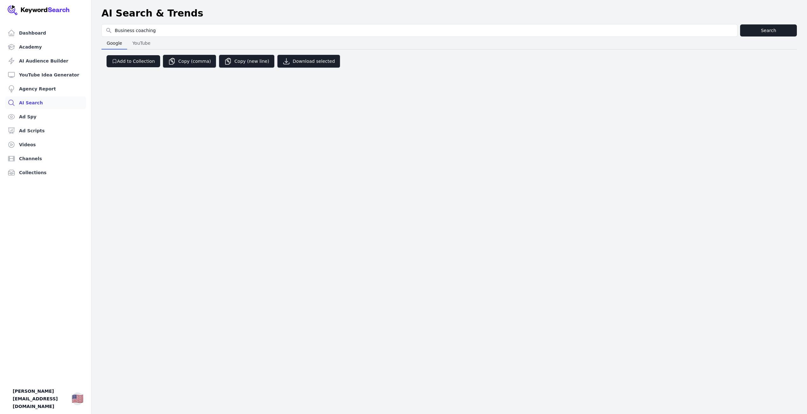
select select "50"
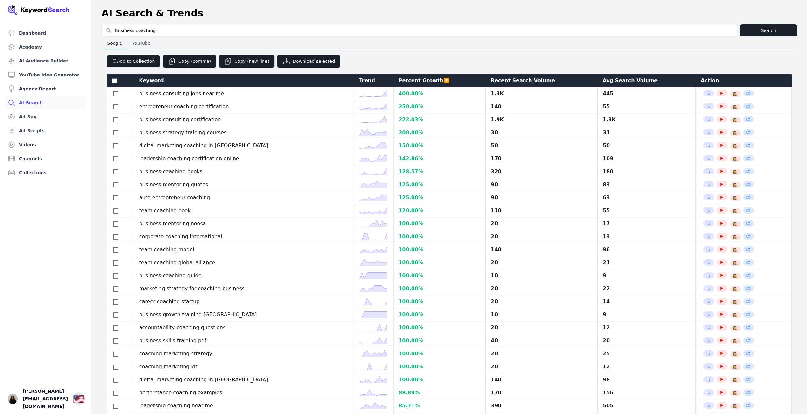
click at [167, 29] on input "Business coaching" at bounding box center [420, 30] width 636 height 12
click at [167, 29] on input "Search for YouTube Keywords" at bounding box center [420, 30] width 636 height 12
click at [137, 45] on span "YouTube" at bounding box center [141, 43] width 23 height 9
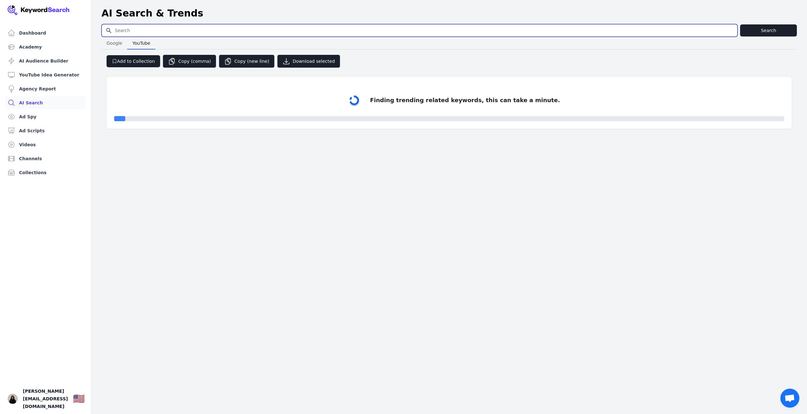
click at [147, 30] on input "Search for YouTube Keywords" at bounding box center [420, 30] width 636 height 12
paste input "crypto classes online, how to quit paycheck to paycheck, financial independence…"
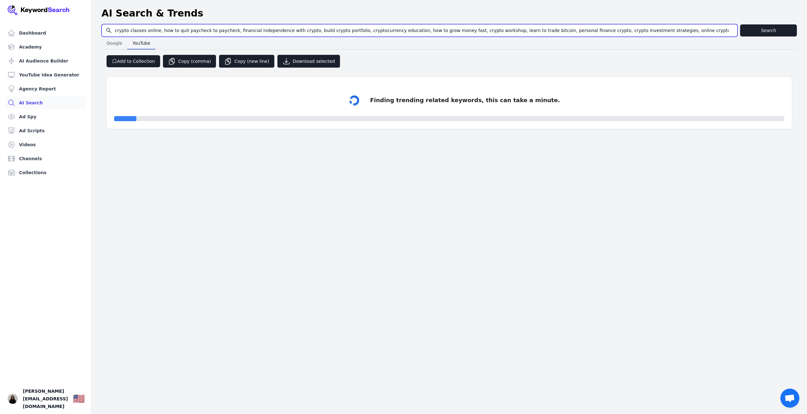
scroll to position [0, 247]
type input "crypto classes online, how to quit paycheck to paycheck, financial independence…"
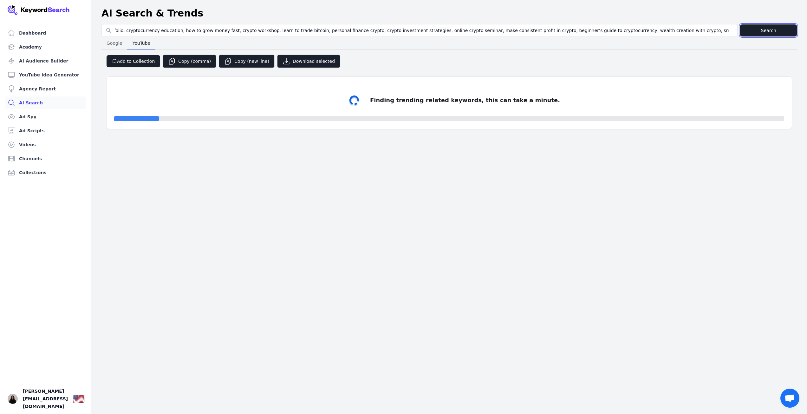
scroll to position [0, 0]
click at [776, 30] on button "Search" at bounding box center [768, 30] width 57 height 12
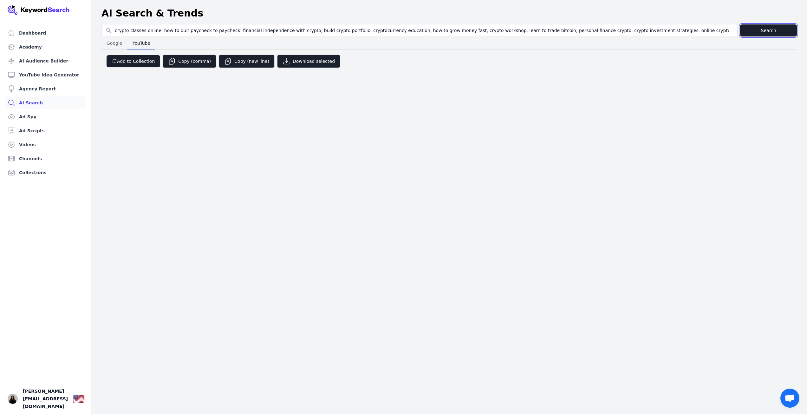
click at [751, 30] on button "Search" at bounding box center [768, 30] width 57 height 12
click at [119, 46] on span "Google" at bounding box center [114, 43] width 21 height 9
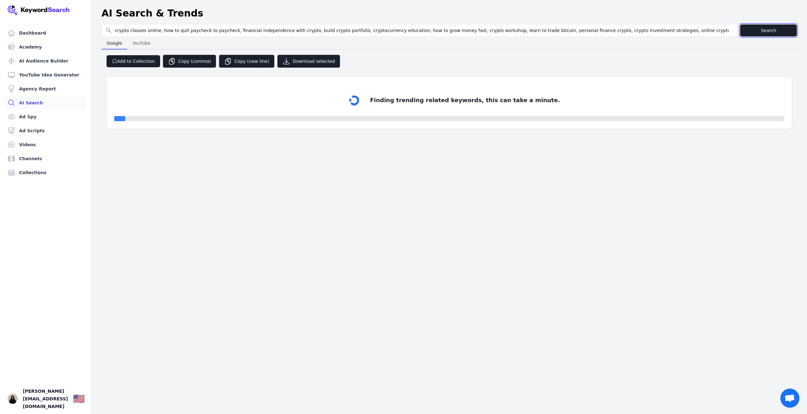
click at [759, 31] on button "Search" at bounding box center [768, 30] width 57 height 12
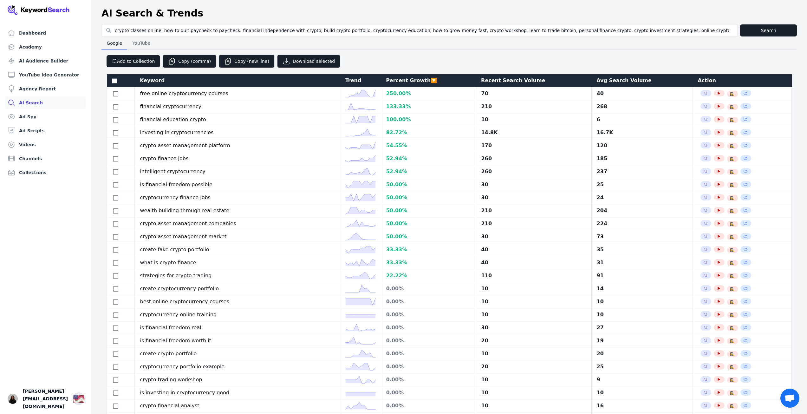
select select "50"
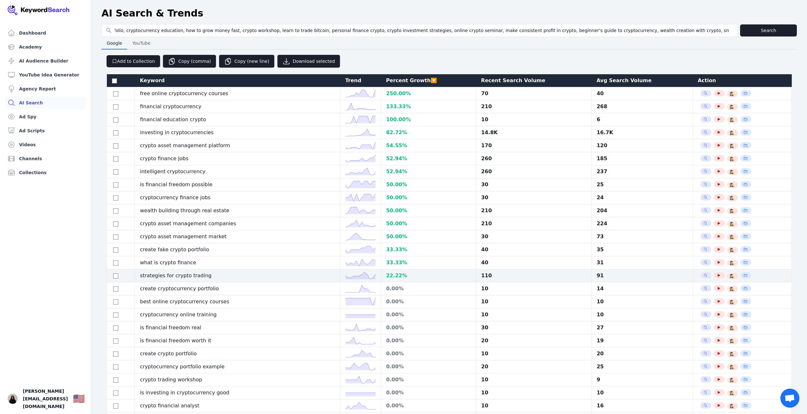
click at [114, 279] on div at bounding box center [120, 276] width 17 height 8
click at [117, 275] on td at bounding box center [121, 275] width 28 height 13
click at [116, 279] on input "checkbox" at bounding box center [115, 275] width 5 height 5
checkbox input "true"
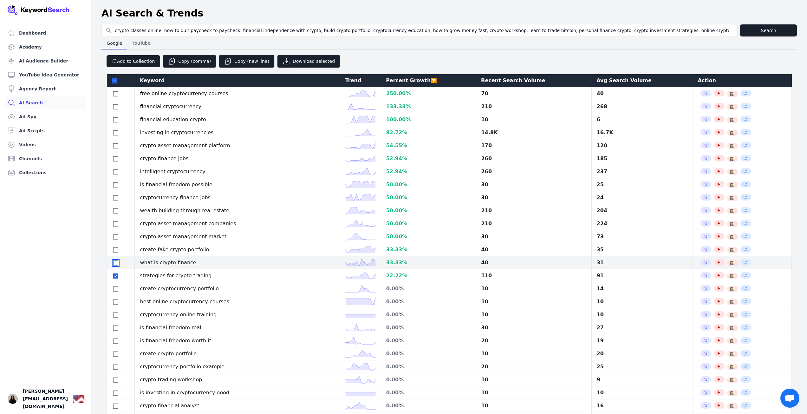
click at [116, 265] on input "checkbox" at bounding box center [115, 262] width 5 height 5
checkbox input "true"
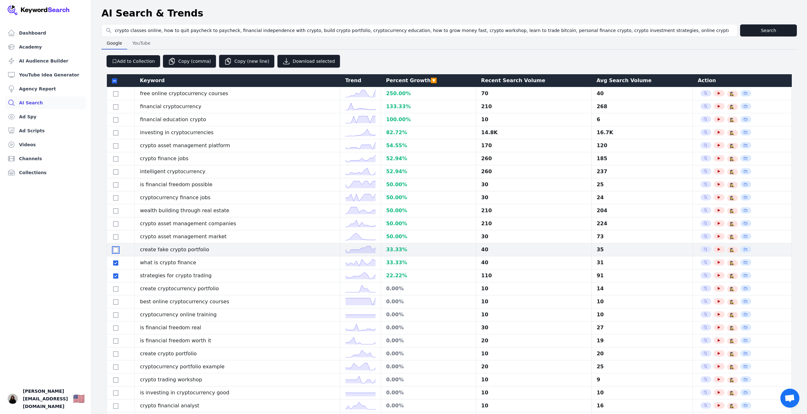
click at [116, 252] on input "checkbox" at bounding box center [115, 249] width 5 height 5
checkbox input "false"
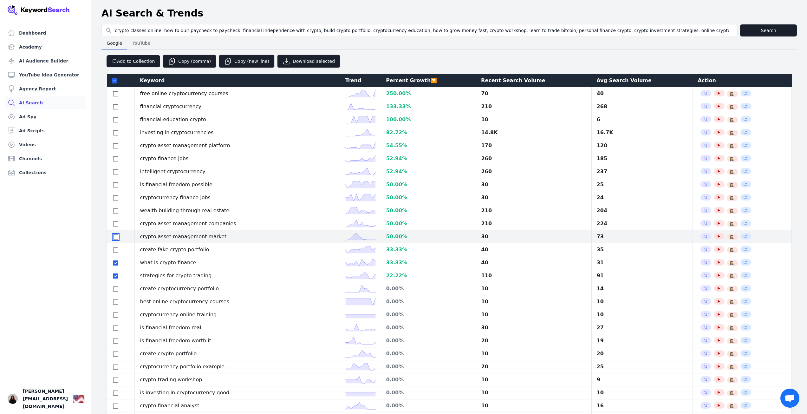
click at [116, 239] on input "checkbox" at bounding box center [115, 236] width 5 height 5
checkbox input "true"
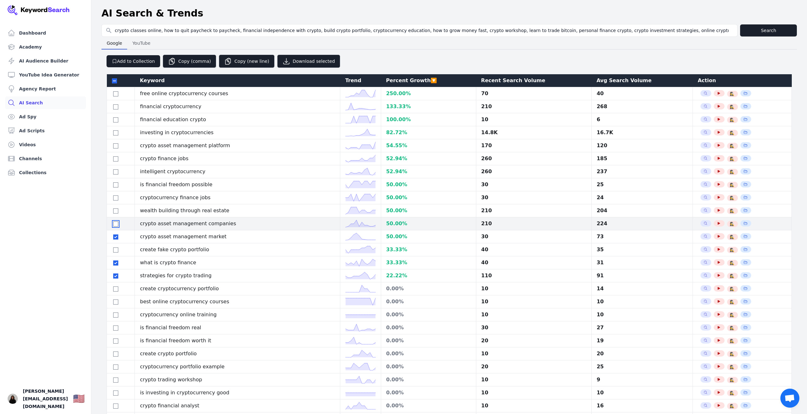
click at [116, 226] on input "checkbox" at bounding box center [115, 223] width 5 height 5
checkbox input "false"
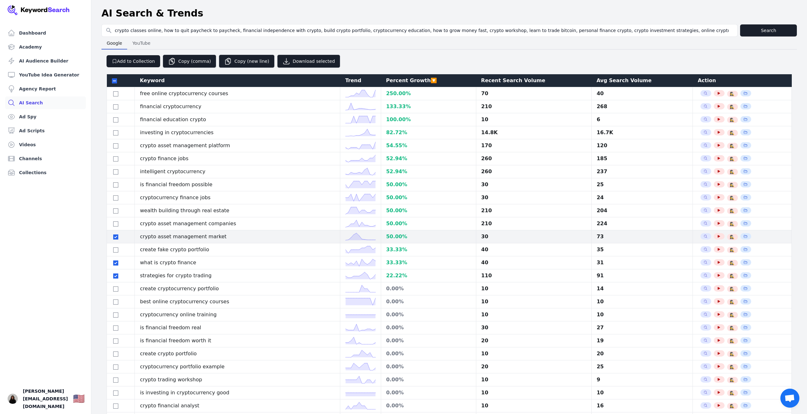
click at [116, 243] on td at bounding box center [121, 236] width 28 height 13
click at [113, 239] on input "checkbox" at bounding box center [115, 236] width 5 height 5
checkbox input "false"
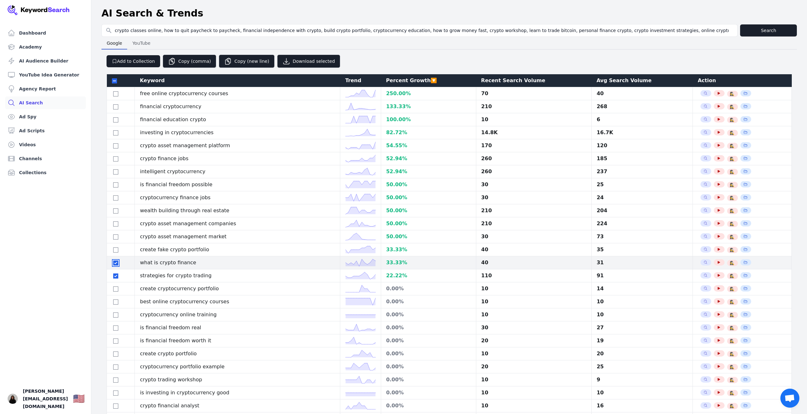
click at [115, 265] on input "checkbox" at bounding box center [115, 262] width 5 height 5
checkbox input "false"
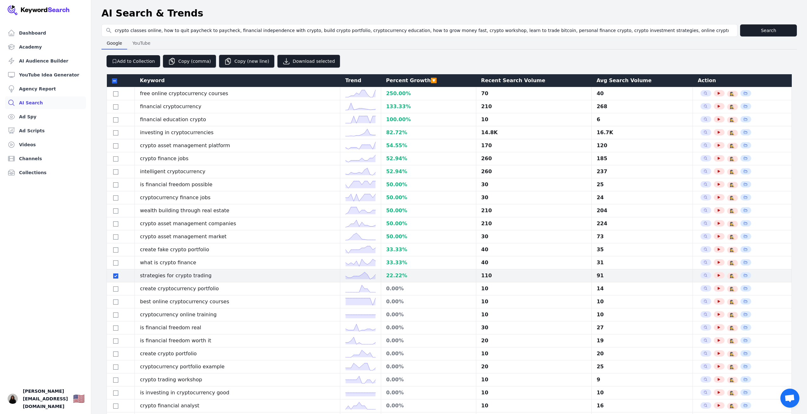
click at [112, 279] on div at bounding box center [120, 276] width 17 height 8
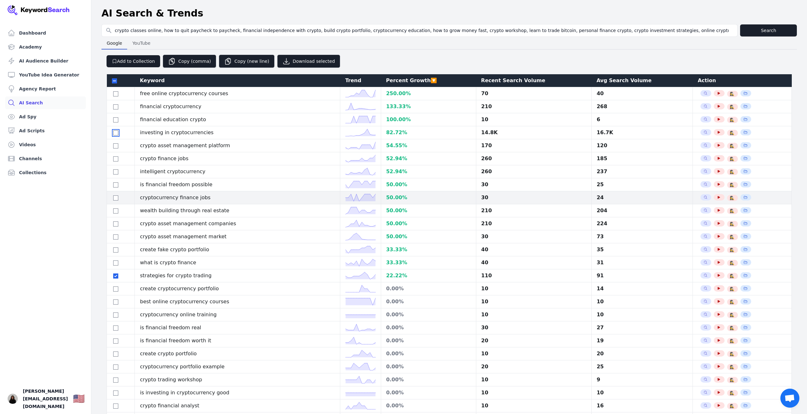
drag, startPoint x: 116, startPoint y: 135, endPoint x: 112, endPoint y: 202, distance: 67.7
click at [116, 135] on input "checkbox" at bounding box center [115, 132] width 5 height 5
checkbox input "true"
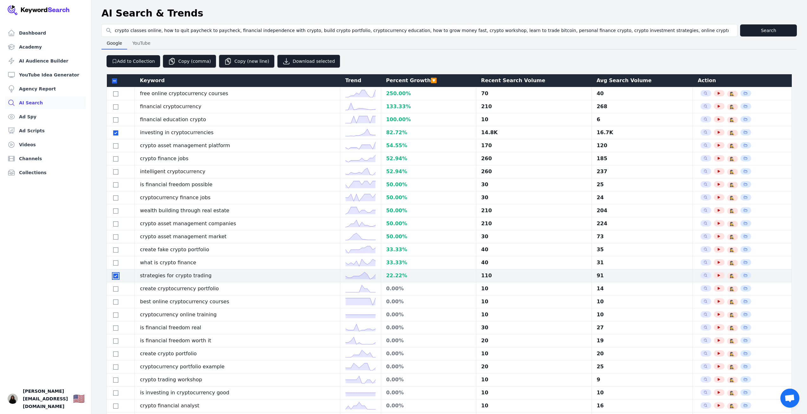
click at [118, 279] on input "checkbox" at bounding box center [115, 275] width 5 height 5
checkbox input "false"
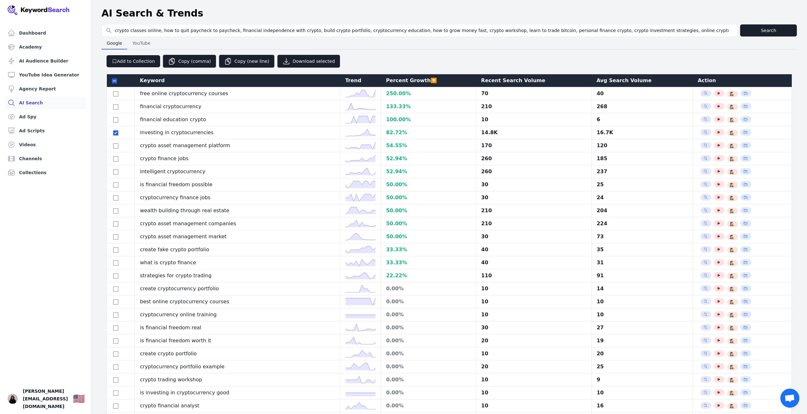
click at [481, 82] on div "Recent Search Volume" at bounding box center [533, 81] width 105 height 8
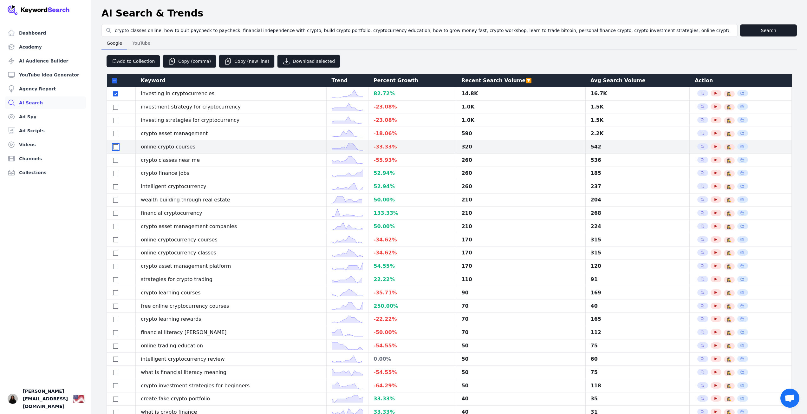
click at [114, 147] on input "checkbox" at bounding box center [115, 146] width 5 height 5
checkbox input "true"
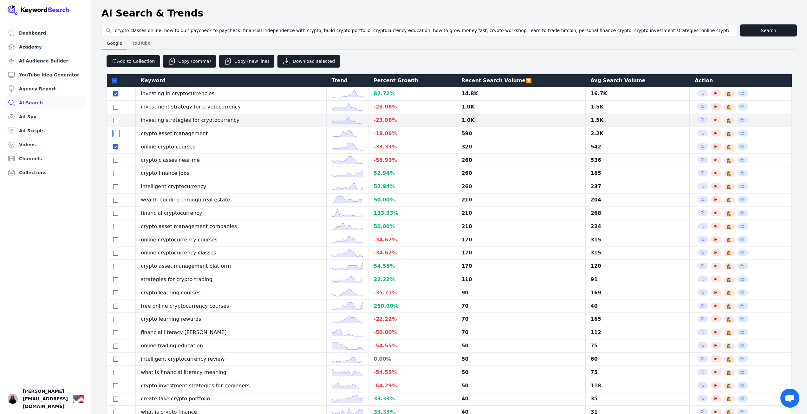
drag, startPoint x: 114, startPoint y: 136, endPoint x: 118, endPoint y: 124, distance: 12.6
click at [114, 135] on input "checkbox" at bounding box center [115, 133] width 5 height 5
checkbox input "true"
click at [118, 119] on input "checkbox" at bounding box center [115, 120] width 5 height 5
checkbox input "true"
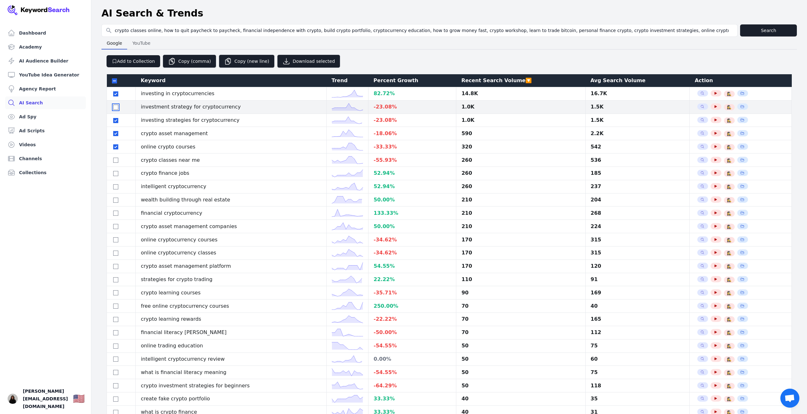
click at [116, 107] on input "checkbox" at bounding box center [115, 107] width 5 height 5
checkbox input "true"
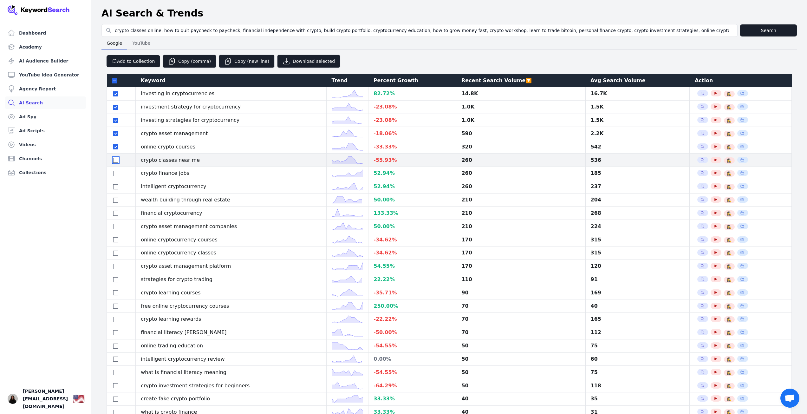
click at [115, 160] on input "checkbox" at bounding box center [115, 160] width 5 height 5
checkbox input "true"
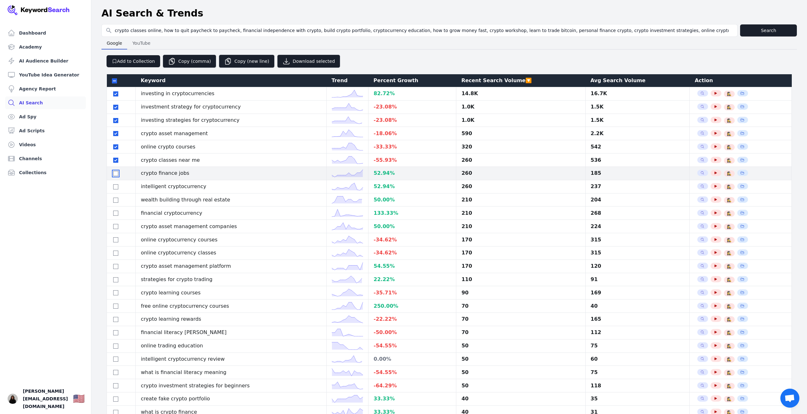
click at [116, 175] on input "checkbox" at bounding box center [115, 173] width 5 height 5
checkbox input "true"
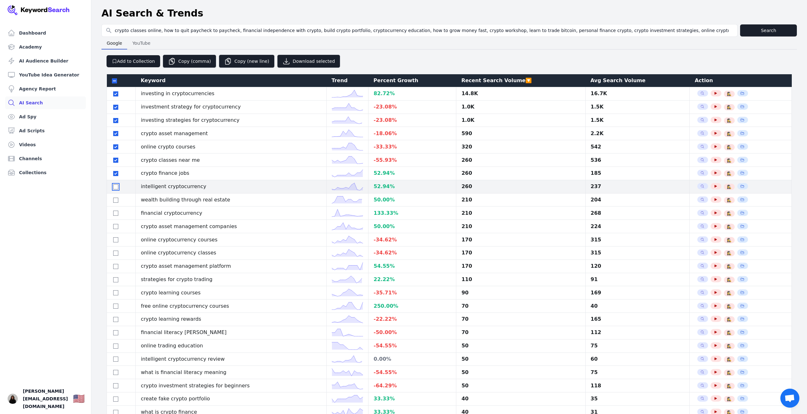
click at [116, 187] on input "checkbox" at bounding box center [115, 186] width 5 height 5
checkbox input "true"
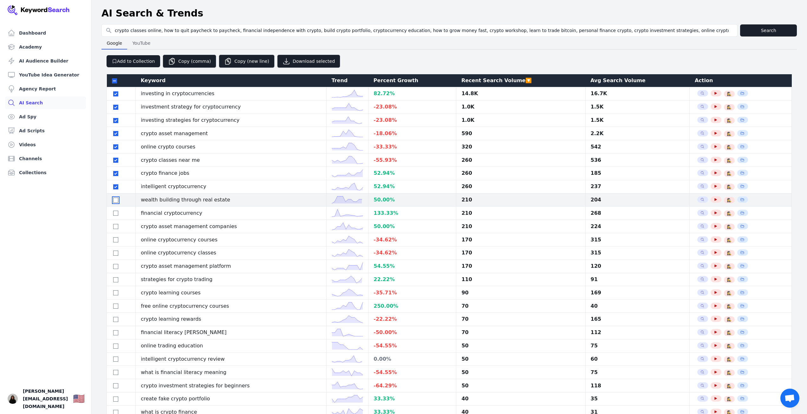
click at [116, 200] on input "checkbox" at bounding box center [115, 200] width 5 height 5
click at [115, 201] on input "checkbox" at bounding box center [115, 200] width 5 height 5
checkbox input "false"
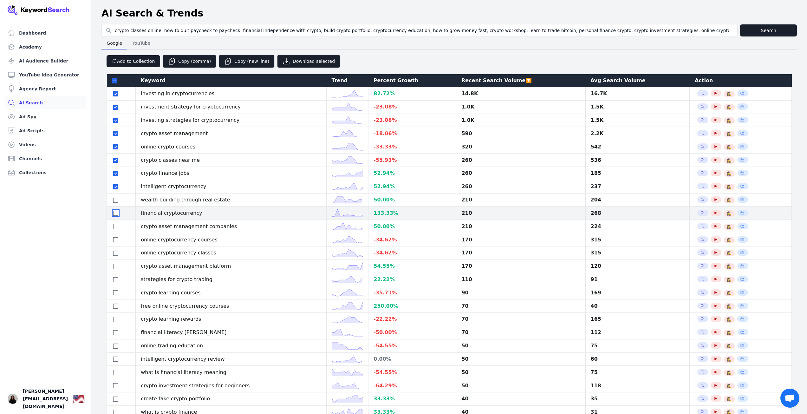
click at [114, 213] on input "checkbox" at bounding box center [115, 213] width 5 height 5
checkbox input "true"
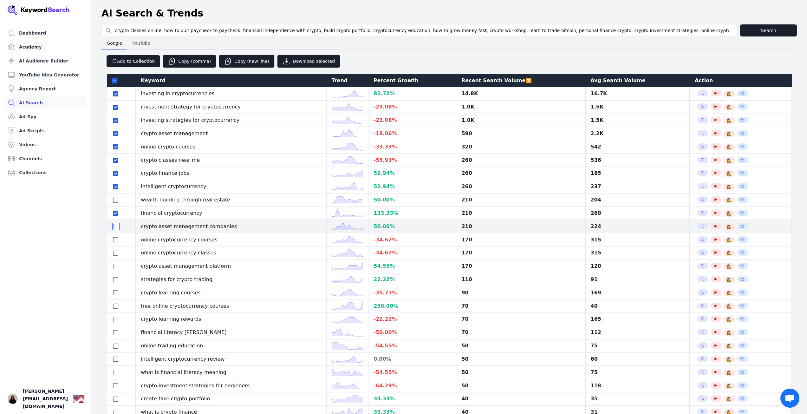
click at [116, 227] on input "checkbox" at bounding box center [115, 226] width 5 height 5
checkbox input "true"
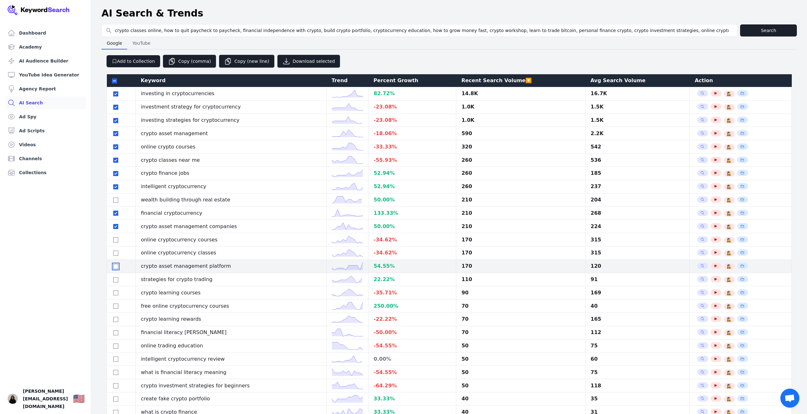
click at [116, 265] on input "checkbox" at bounding box center [115, 266] width 5 height 5
checkbox input "true"
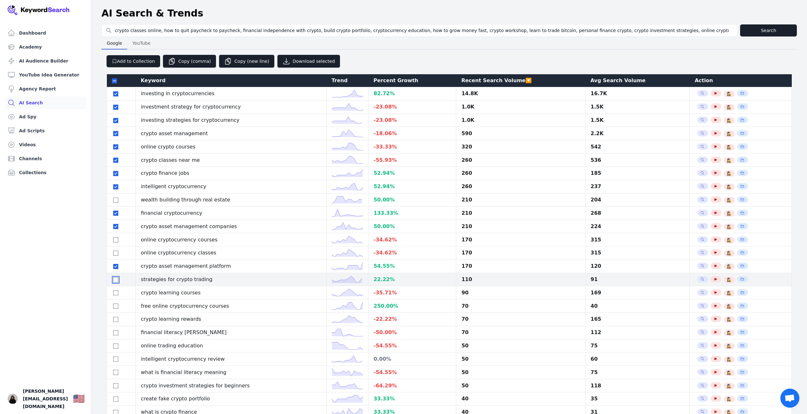
click at [116, 279] on input "checkbox" at bounding box center [115, 279] width 5 height 5
checkbox input "true"
click at [194, 59] on button "Copy (comma)" at bounding box center [190, 61] width 54 height 13
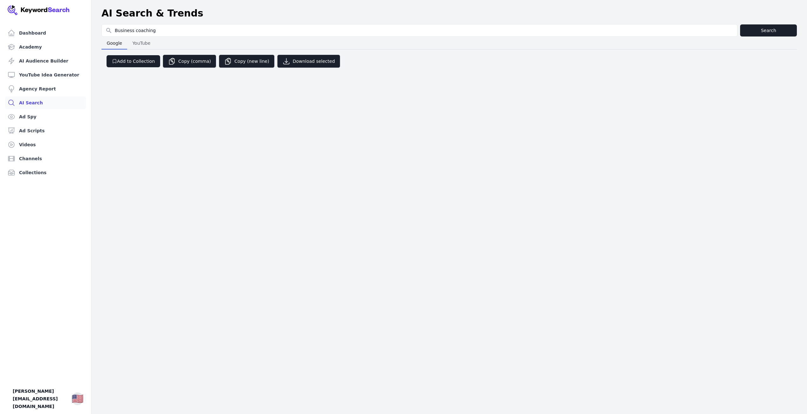
select select "50"
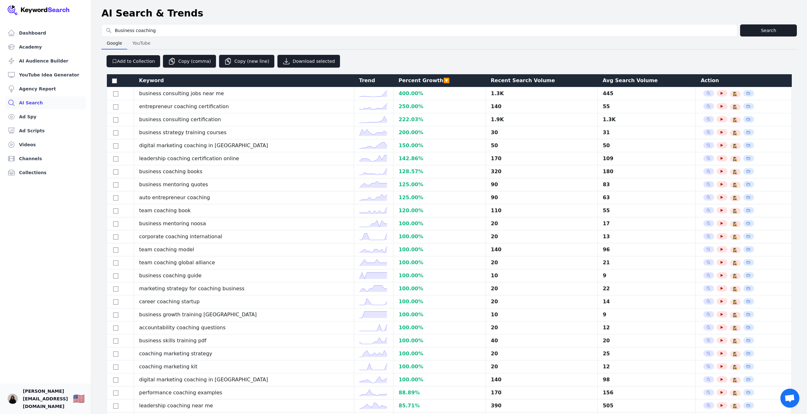
drag, startPoint x: 43, startPoint y: 397, endPoint x: 21, endPoint y: 397, distance: 21.6
click at [43, 397] on span "[PERSON_NAME][EMAIL_ADDRESS][DOMAIN_NAME]" at bounding box center [45, 398] width 45 height 23
click at [8, 398] on img "Open user button" at bounding box center [13, 399] width 10 height 10
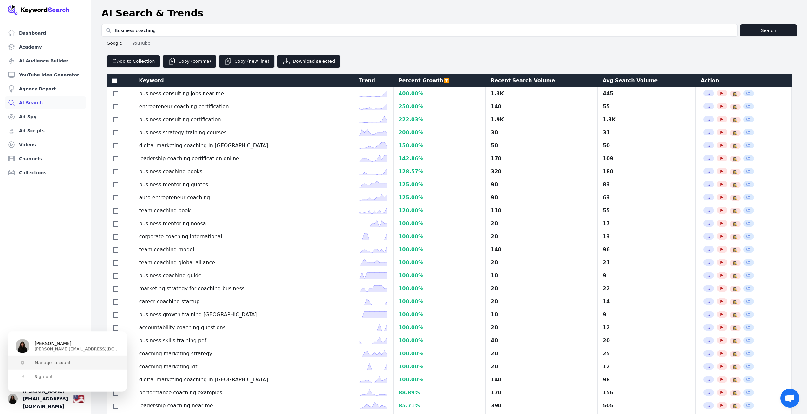
click at [56, 366] on button "Manage account" at bounding box center [67, 363] width 119 height 14
